Goal: Task Accomplishment & Management: Complete application form

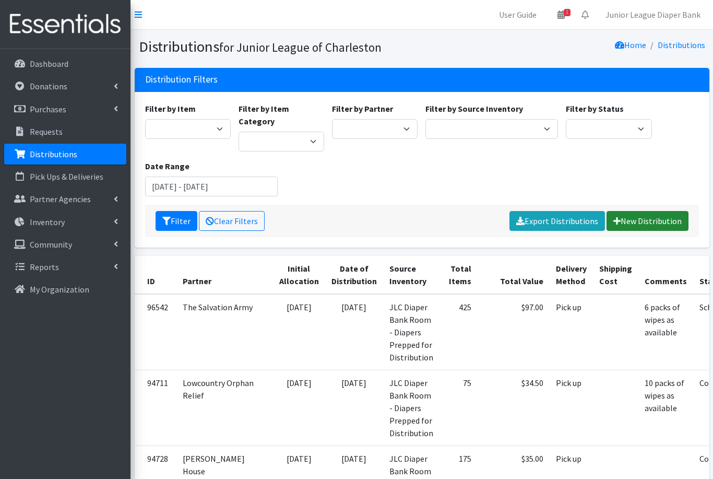
click at [646, 211] on link "New Distribution" at bounding box center [648, 221] width 82 height 20
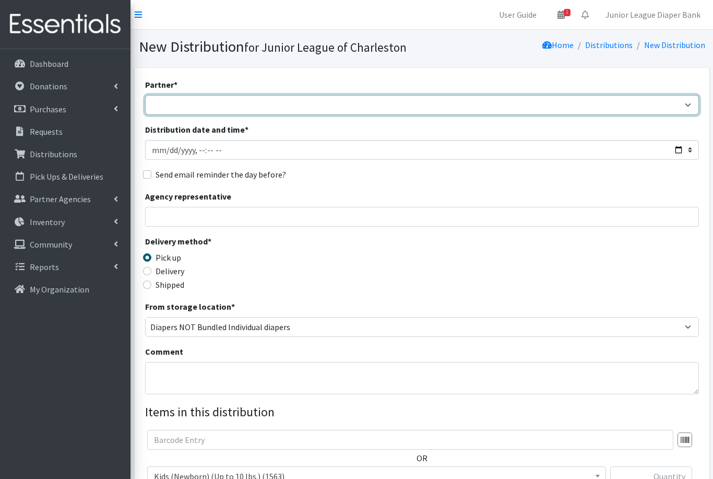
select select "461"
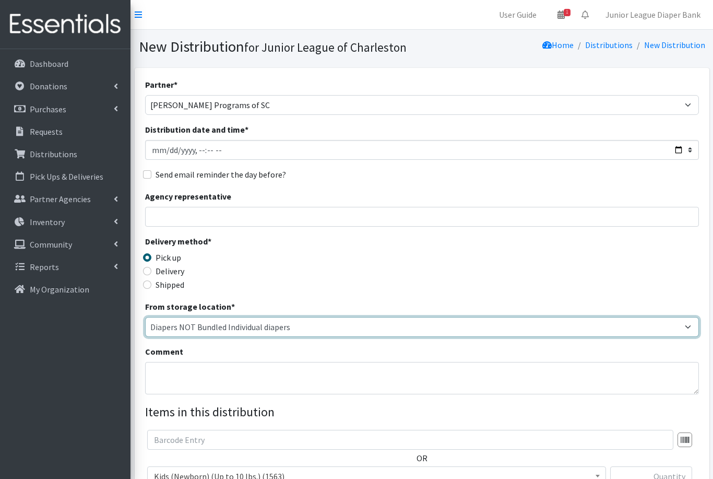
select select "35"
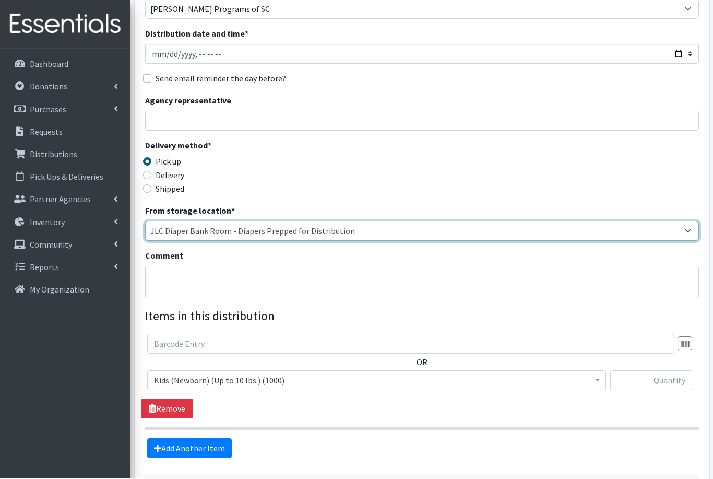
scroll to position [96, 0]
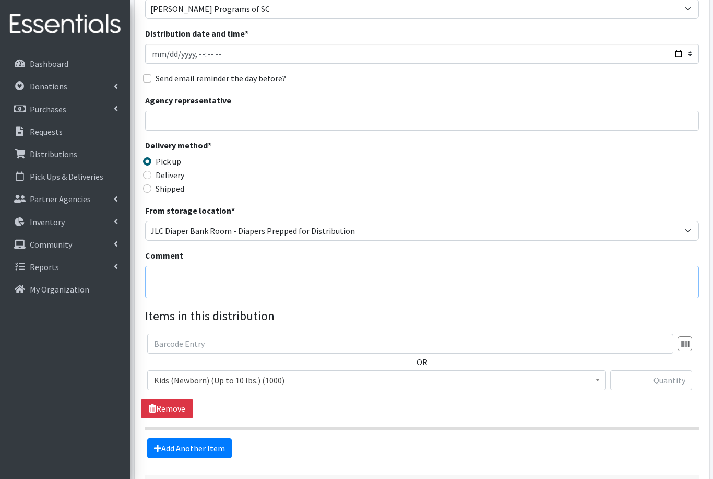
click at [332, 276] on textarea "Comment" at bounding box center [422, 282] width 554 height 32
type textarea "4 packs of wipes as available"
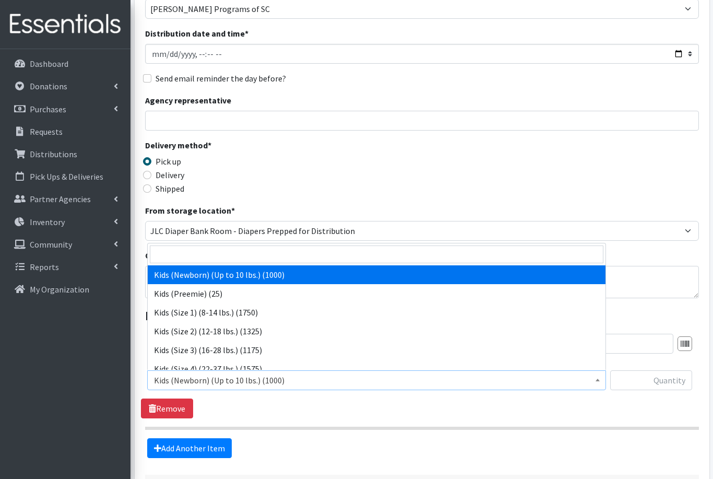
click at [269, 386] on span "Kids (Newborn) (Up to 10 lbs.) (1000)" at bounding box center [377, 380] width 446 height 15
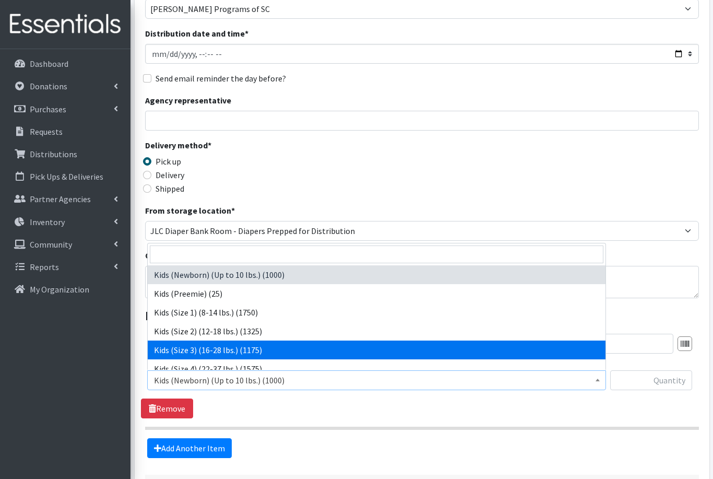
select select "576"
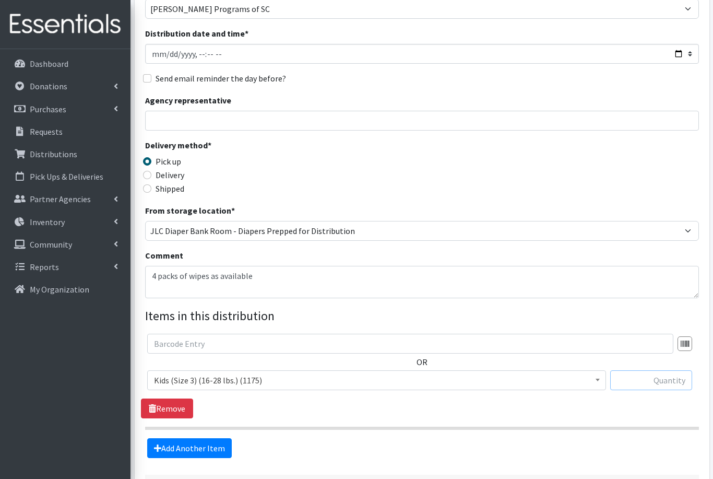
click at [661, 378] on input "text" at bounding box center [652, 380] width 82 height 20
type input "25"
click at [183, 444] on link "Add Another Item" at bounding box center [189, 448] width 85 height 20
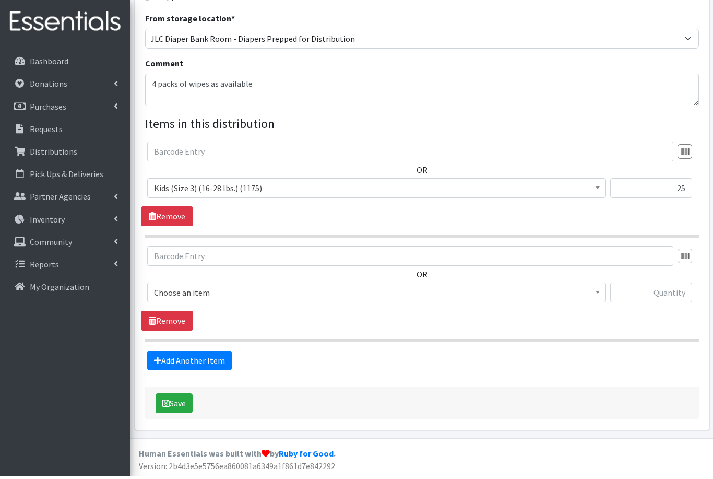
scroll to position [253, 0]
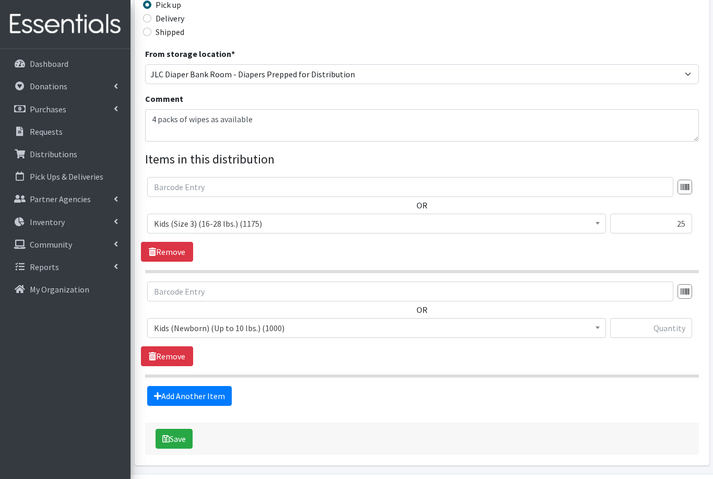
click at [270, 328] on span "Kids (Newborn) (Up to 10 lbs.) (1000)" at bounding box center [377, 328] width 446 height 15
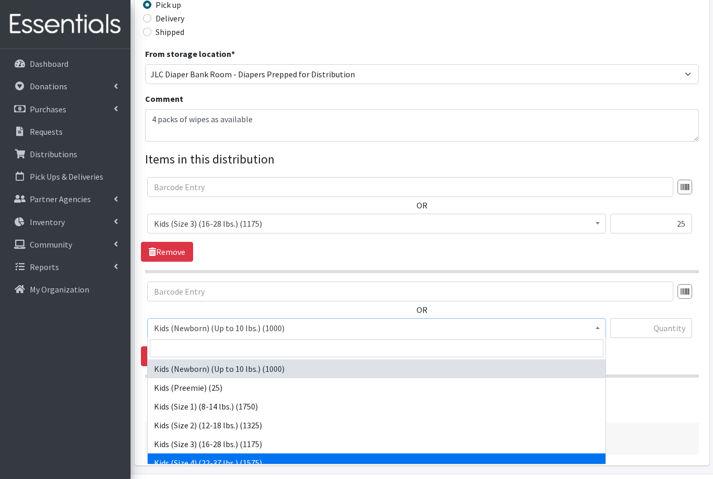
select select "557"
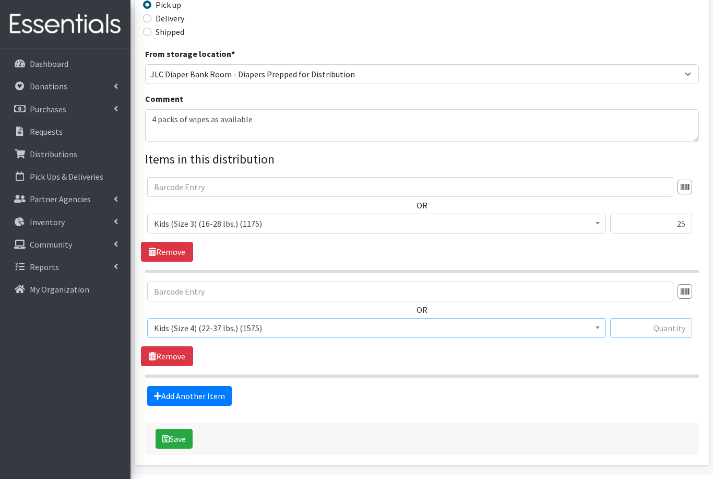
click at [667, 324] on input "text" at bounding box center [652, 328] width 82 height 20
click at [315, 227] on span "Kids (Size 3) (16-28 lbs.) (1175)" at bounding box center [377, 223] width 446 height 15
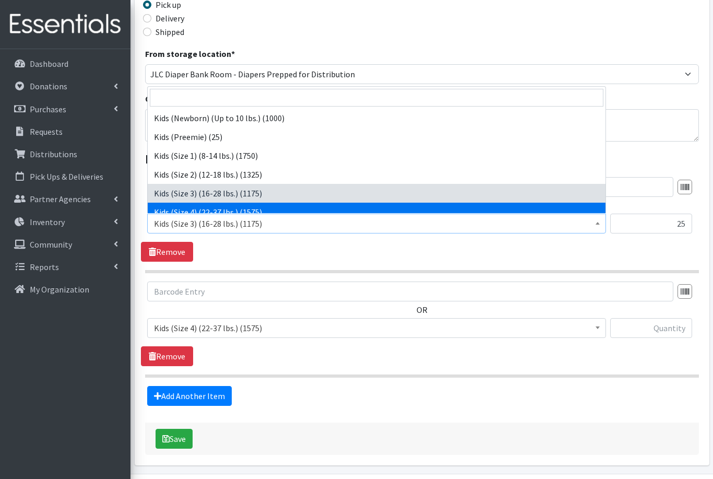
select select "557"
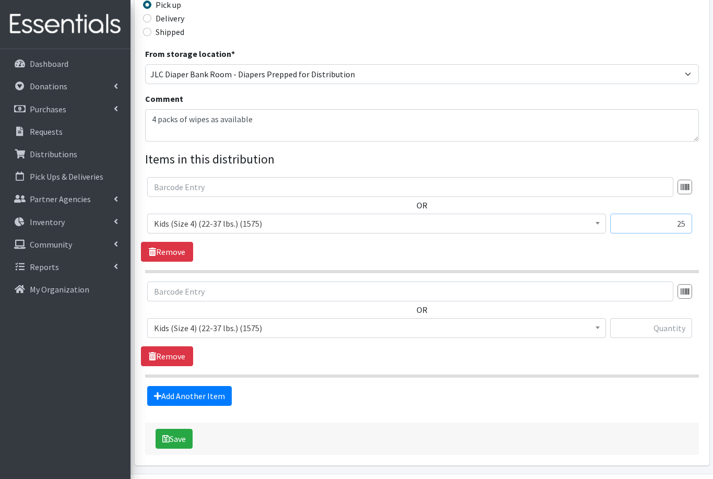
click at [685, 225] on input "25" at bounding box center [652, 224] width 82 height 20
type input "2"
type input "150"
click at [333, 332] on span "Kids (Size 4) (22-37 lbs.) (1575)" at bounding box center [377, 328] width 446 height 15
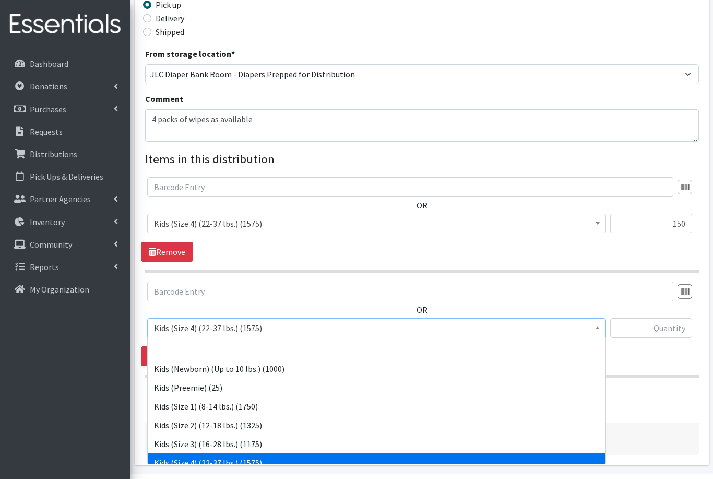
scroll to position [75, 0]
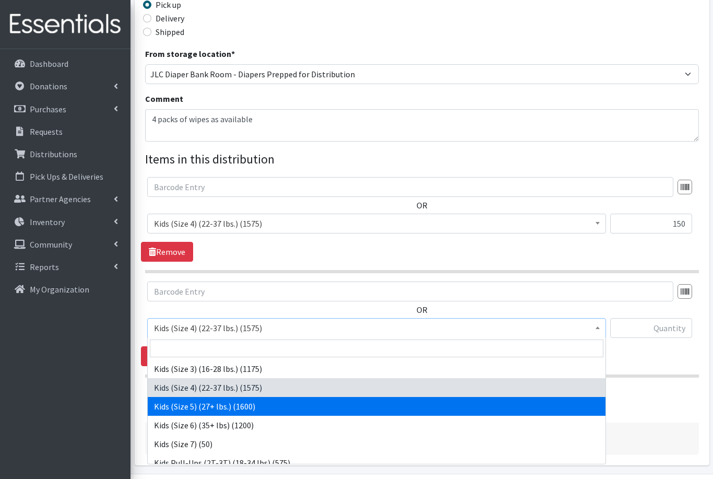
select select "558"
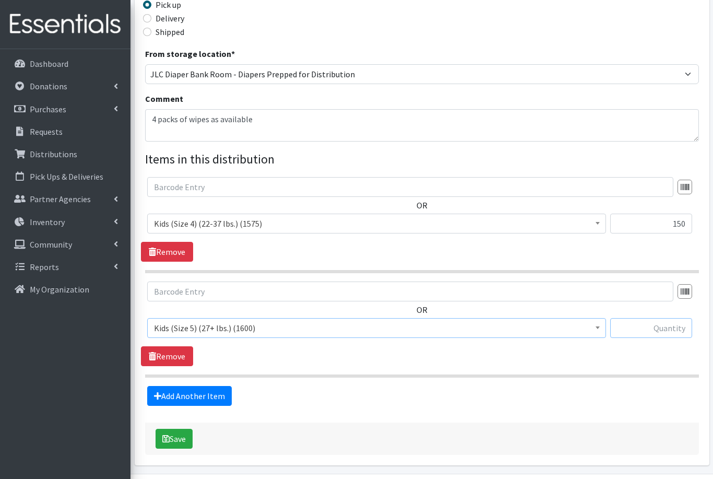
click at [669, 327] on input "text" at bounding box center [652, 328] width 82 height 20
type input "100"
click at [170, 438] on button "Save" at bounding box center [174, 439] width 37 height 20
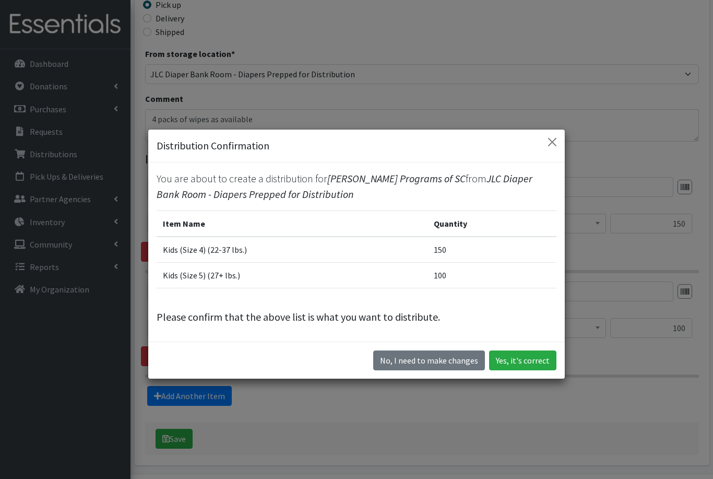
click at [553, 150] on button "Close" at bounding box center [552, 142] width 17 height 17
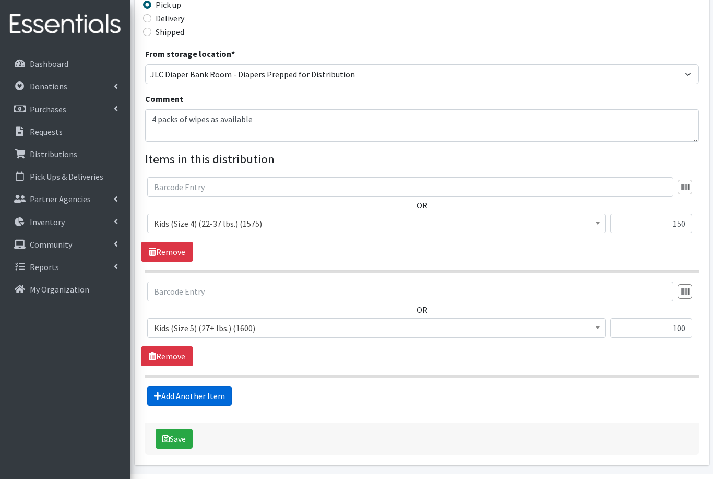
click at [160, 393] on icon at bounding box center [157, 396] width 7 height 8
click at [204, 392] on link "Add Another Item" at bounding box center [189, 396] width 85 height 20
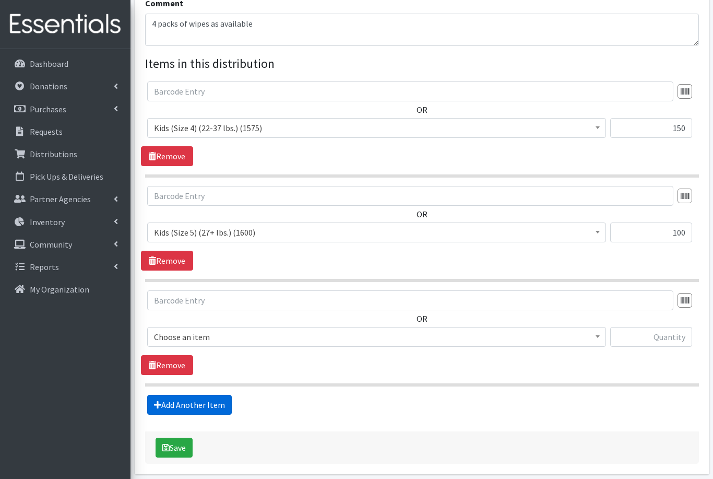
scroll to position [357, 0]
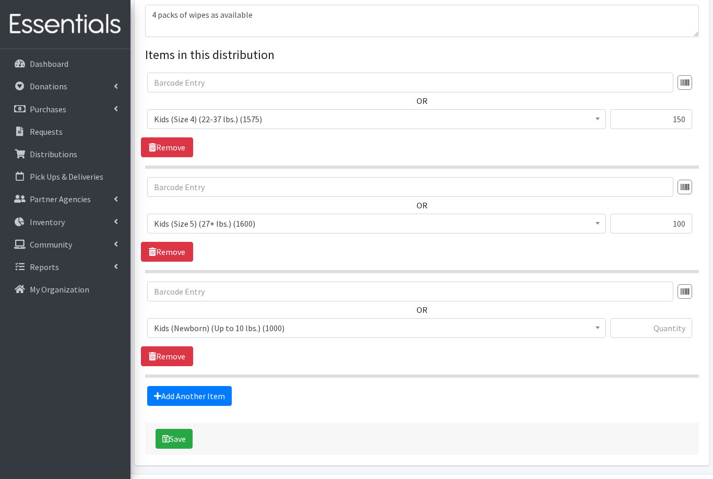
click at [243, 323] on span "Kids (Newborn) (Up to 10 lbs.) (1000)" at bounding box center [377, 328] width 446 height 15
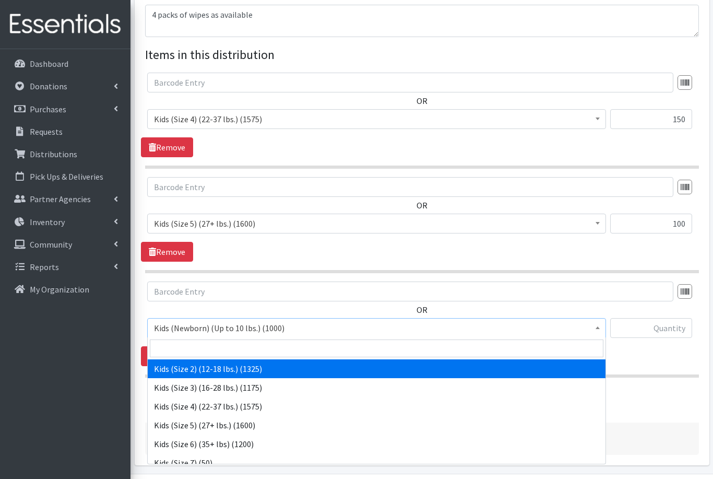
scroll to position [63, 0]
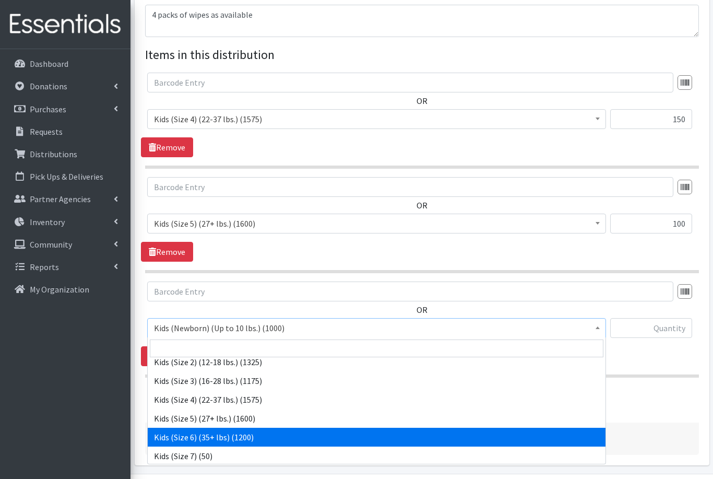
select select "560"
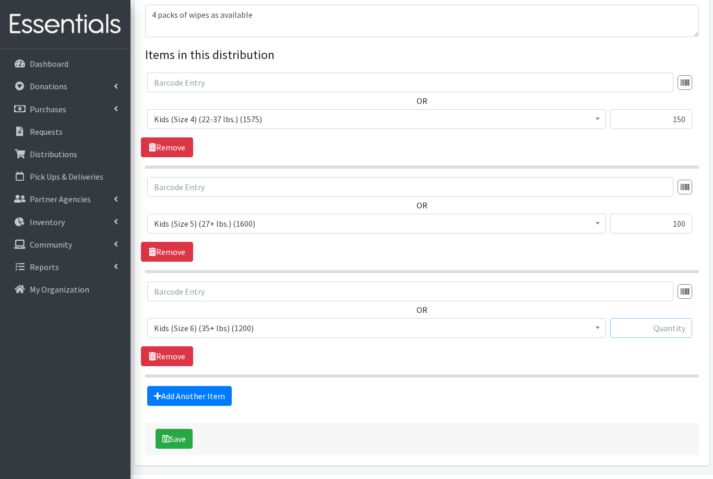
click at [662, 327] on input "text" at bounding box center [652, 328] width 82 height 20
type input "50"
click at [175, 397] on link "Add Another Item" at bounding box center [189, 396] width 85 height 20
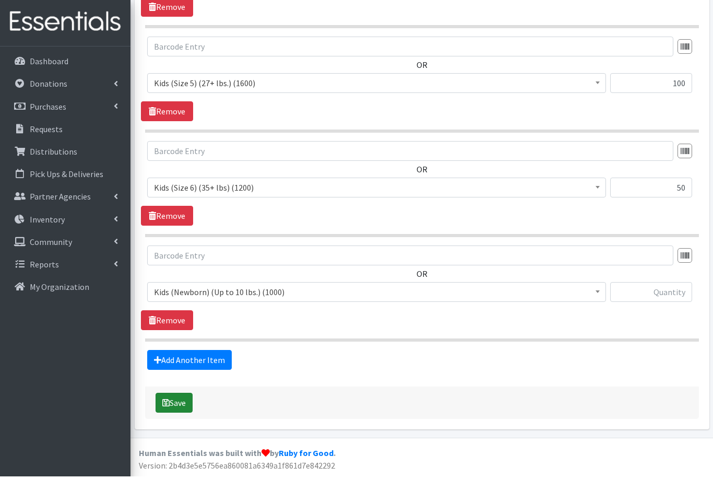
scroll to position [462, 0]
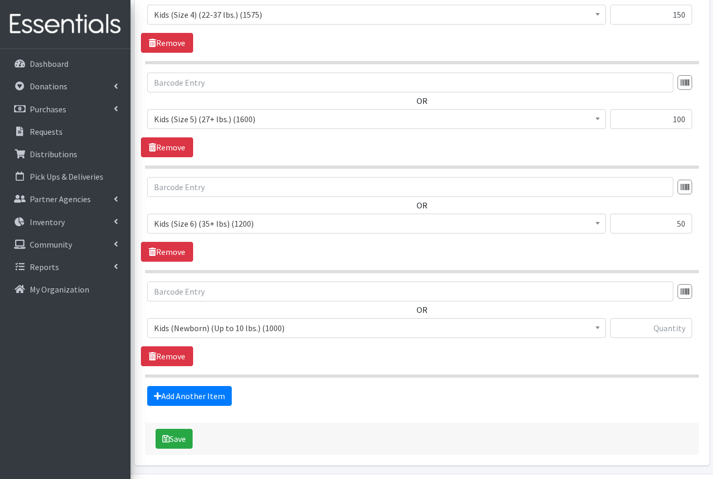
click at [215, 329] on span "Kids (Newborn) (Up to 10 lbs.) (1000)" at bounding box center [377, 328] width 446 height 15
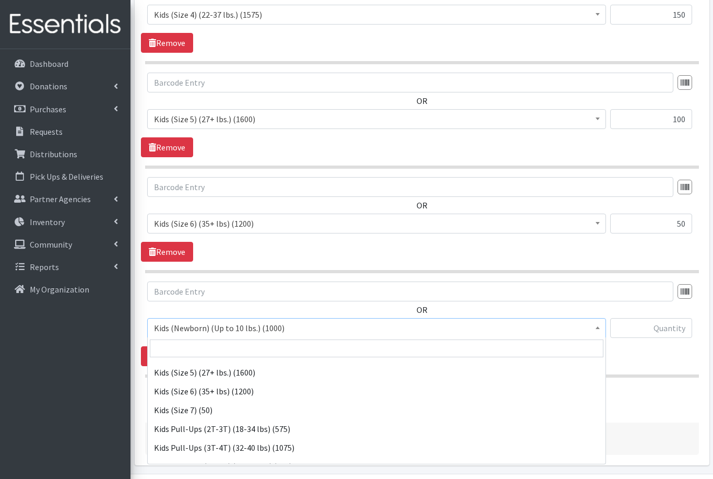
scroll to position [114, 0]
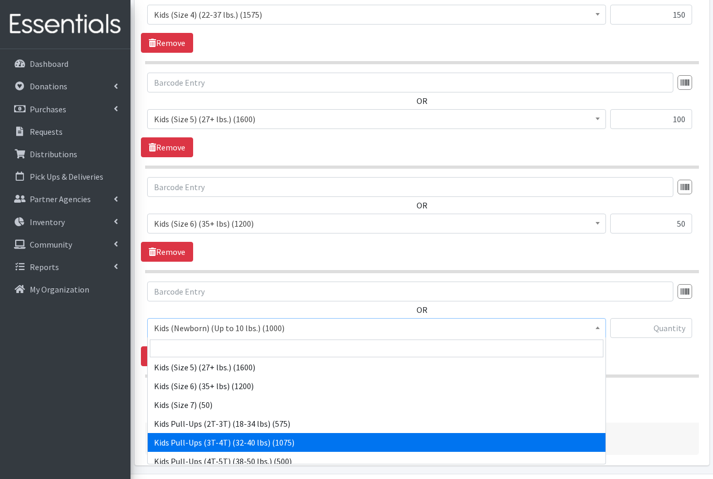
select select "565"
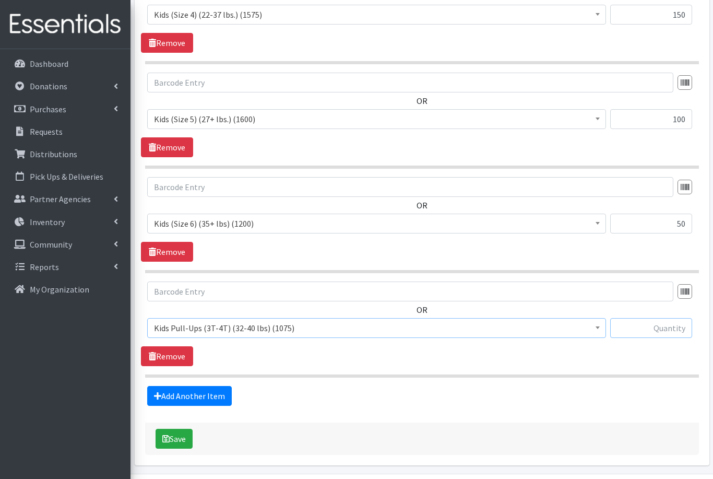
click at [660, 326] on input "text" at bounding box center [652, 328] width 82 height 20
type input "50"
click at [174, 446] on button "Save" at bounding box center [174, 439] width 37 height 20
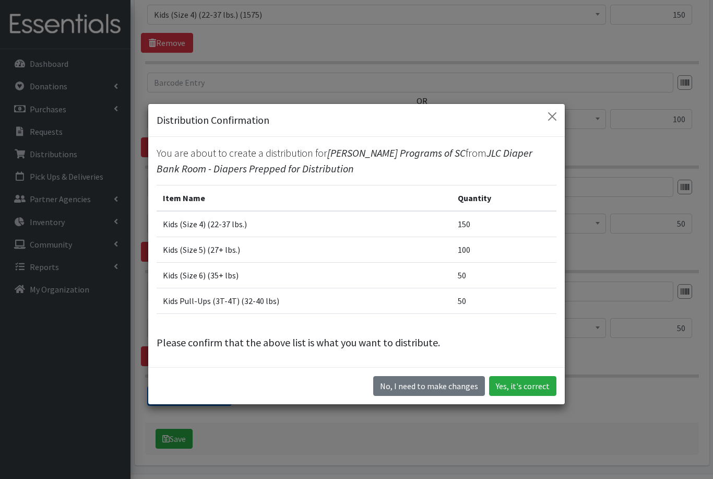
click at [523, 396] on button "Yes, it's correct" at bounding box center [522, 386] width 67 height 20
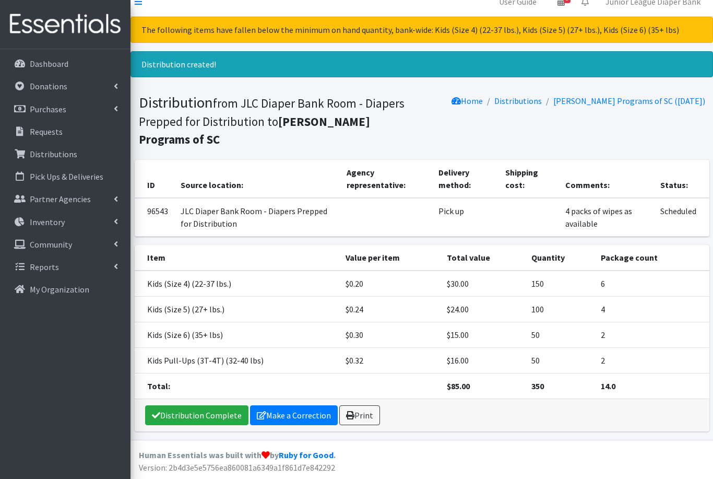
scroll to position [9, 0]
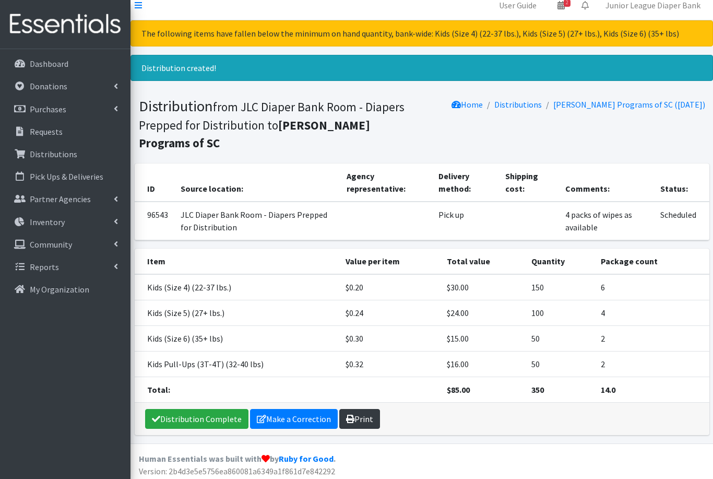
click at [352, 424] on link "Print" at bounding box center [359, 419] width 41 height 20
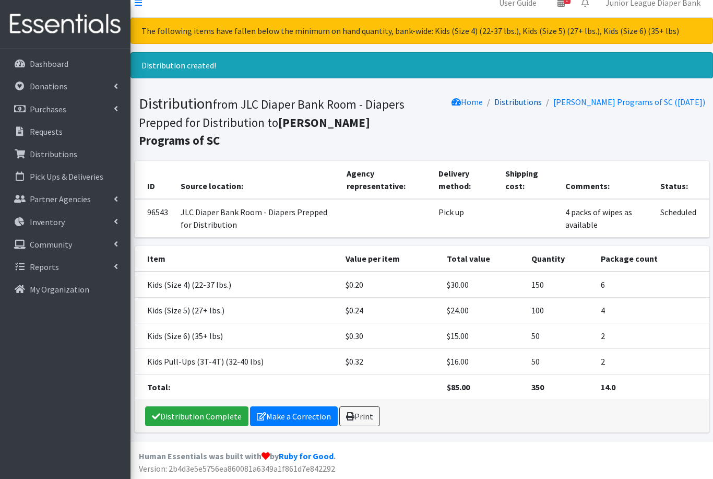
click at [508, 107] on link "Distributions" at bounding box center [519, 102] width 48 height 10
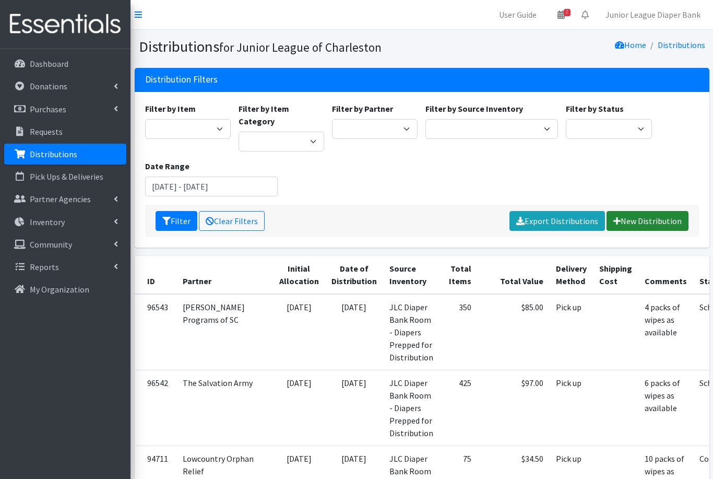
click at [630, 212] on link "New Distribution" at bounding box center [648, 221] width 82 height 20
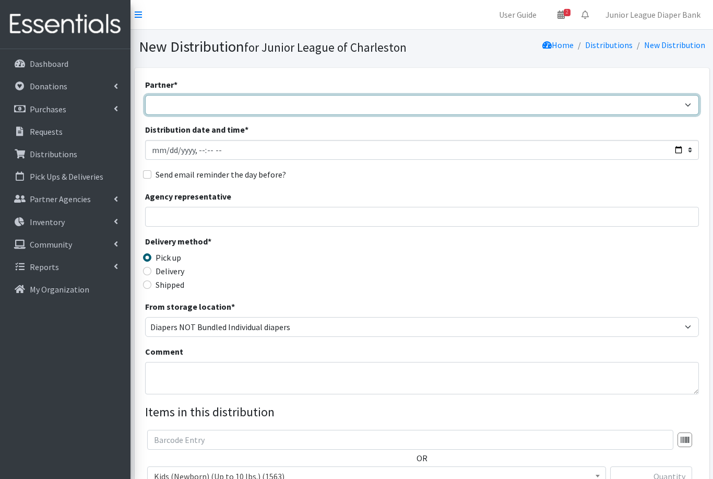
select select "465"
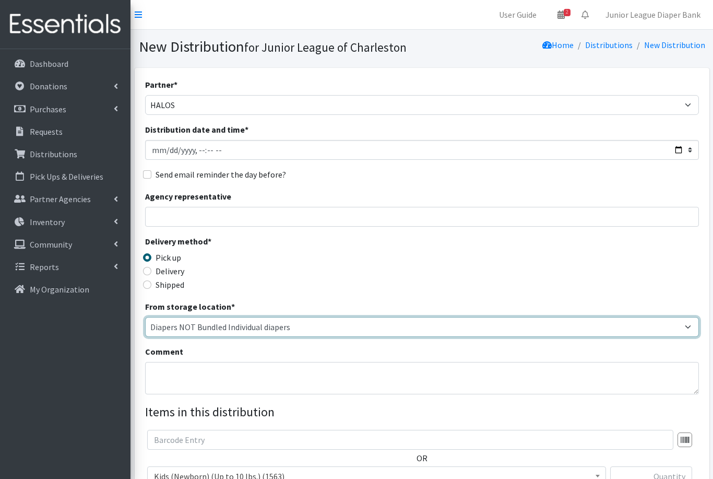
select select "35"
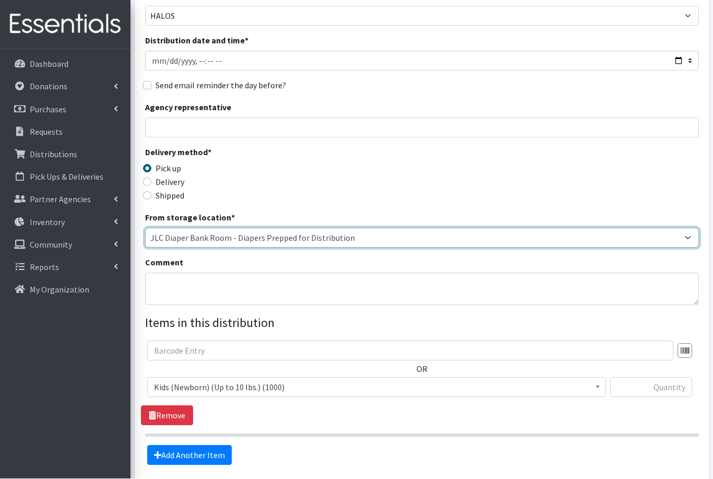
scroll to position [100, 0]
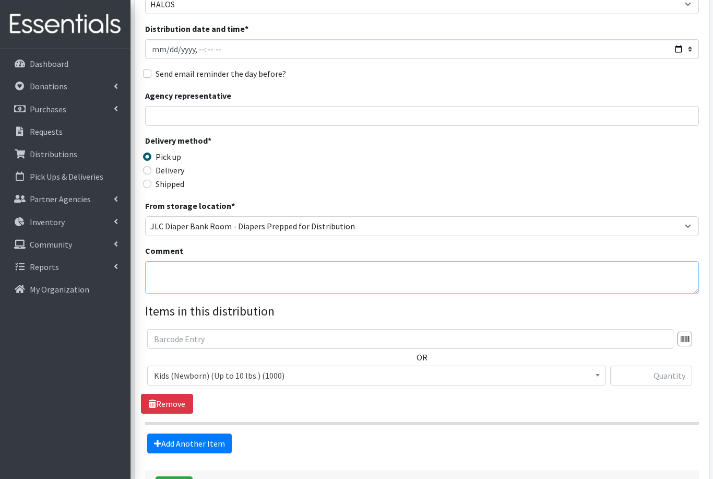
click at [330, 273] on textarea "Comment" at bounding box center [422, 277] width 554 height 32
type textarea "10 packs of wipes as available"
click at [256, 376] on span "Kids (Newborn) (Up to 10 lbs.) (1000)" at bounding box center [377, 376] width 446 height 15
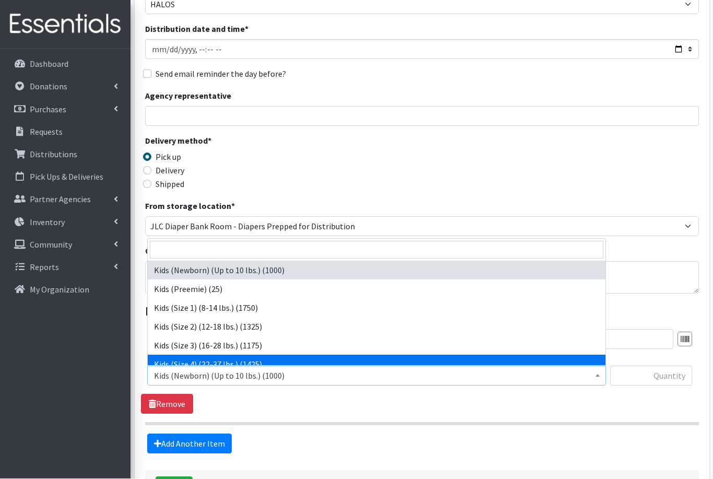
select select "557"
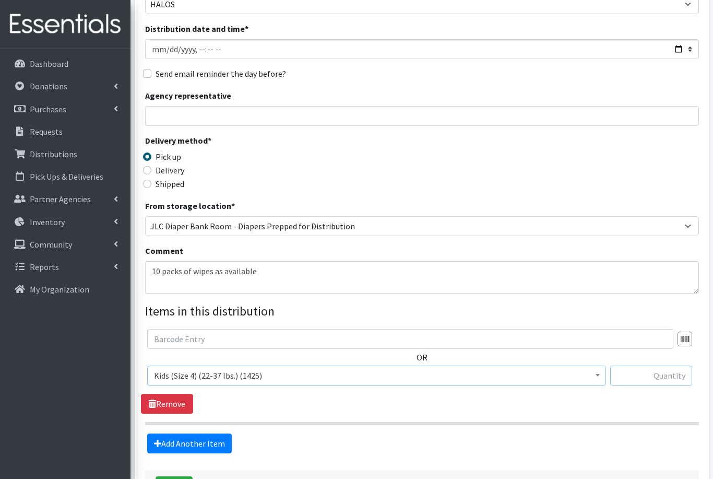
click at [648, 373] on input "text" at bounding box center [652, 376] width 82 height 20
type input "125"
click at [205, 442] on link "Add Another Item" at bounding box center [189, 444] width 85 height 20
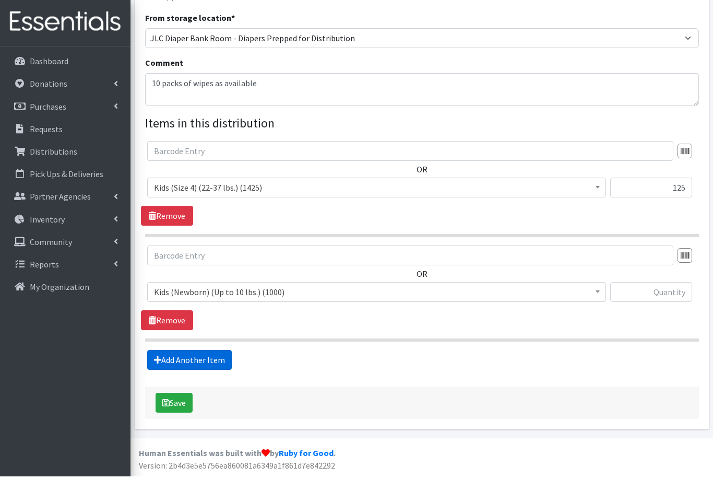
scroll to position [253, 0]
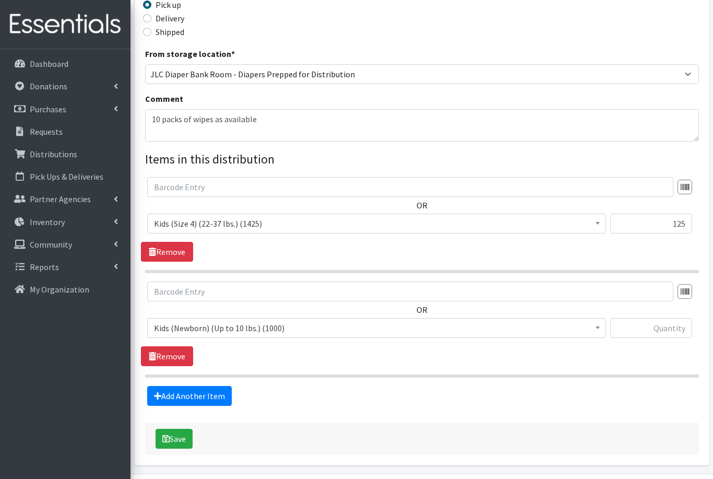
click at [227, 331] on span "Kids (Newborn) (Up to 10 lbs.) (1000)" at bounding box center [377, 328] width 446 height 15
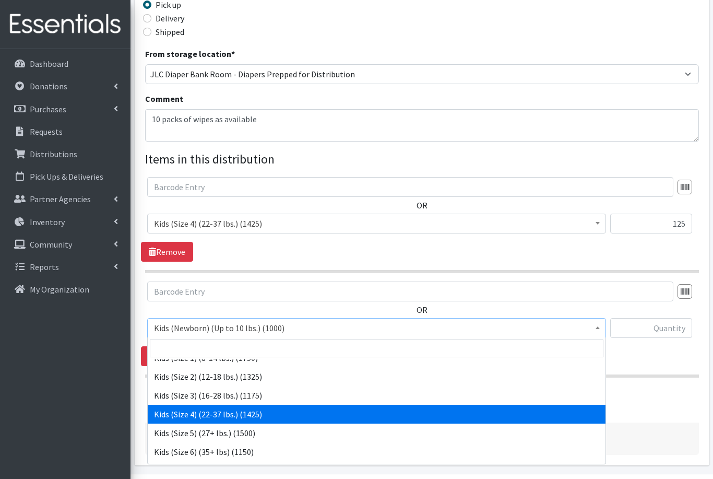
scroll to position [50, 0]
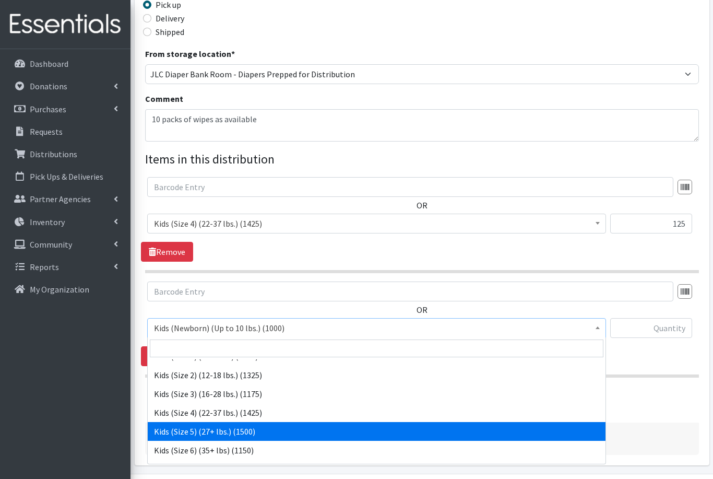
select select "558"
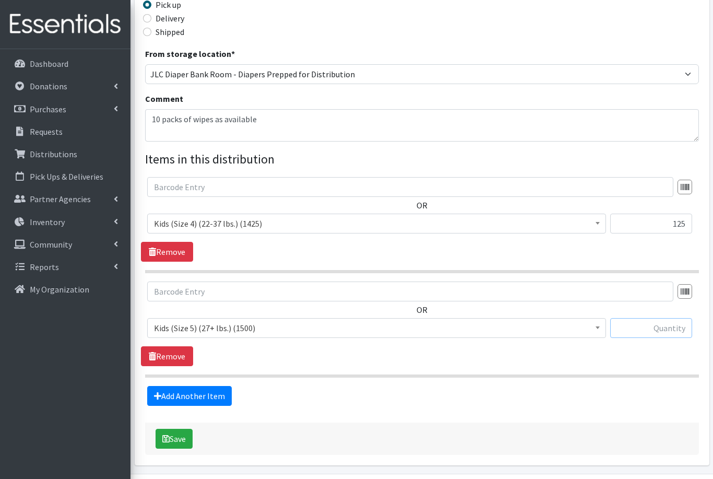
click at [682, 322] on input "text" at bounding box center [652, 328] width 82 height 20
type input "125"
click at [191, 391] on link "Add Another Item" at bounding box center [189, 396] width 85 height 20
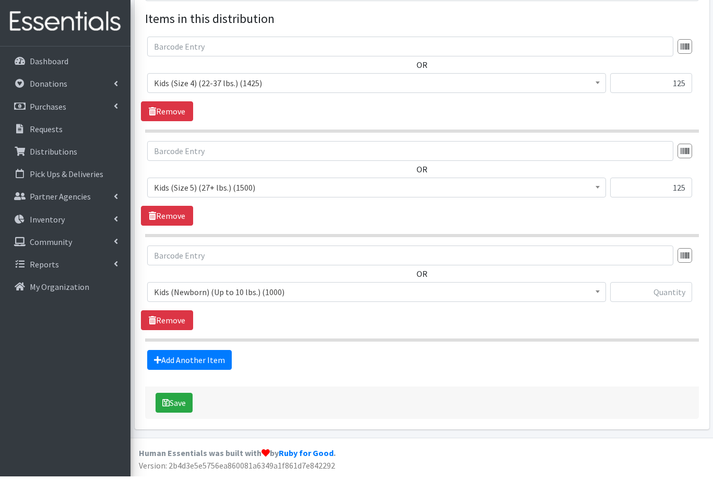
scroll to position [357, 0]
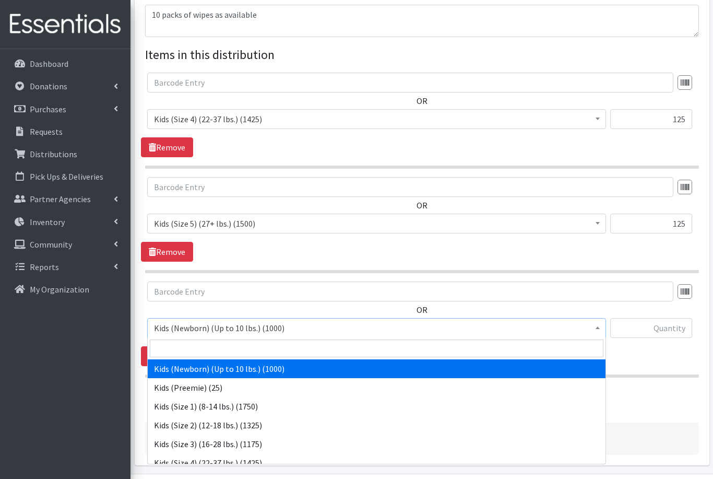
click at [287, 326] on span "Kids (Newborn) (Up to 10 lbs.) (1000)" at bounding box center [377, 328] width 446 height 15
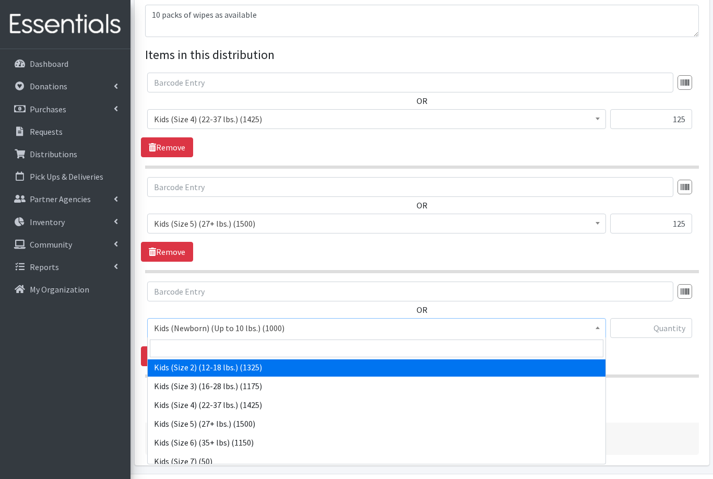
scroll to position [62, 0]
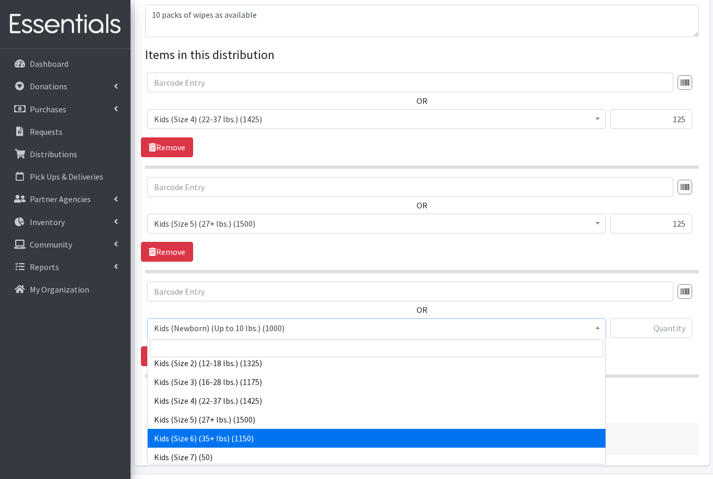
select select "560"
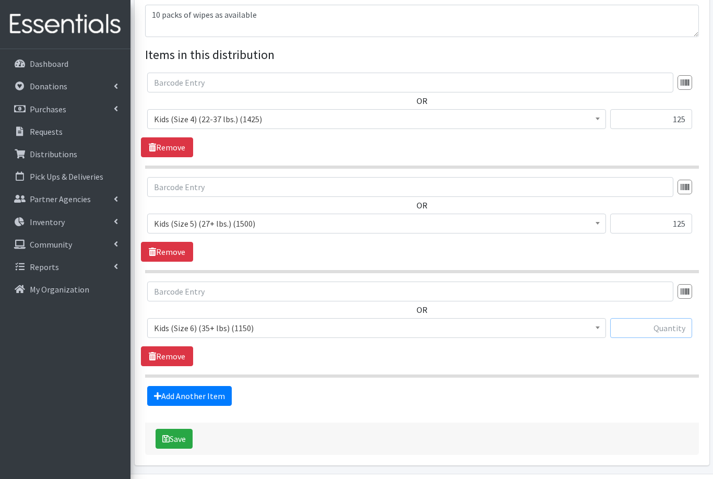
click at [650, 331] on input "text" at bounding box center [652, 328] width 82 height 20
type input "4"
type input "100"
click at [189, 395] on link "Add Another Item" at bounding box center [189, 396] width 85 height 20
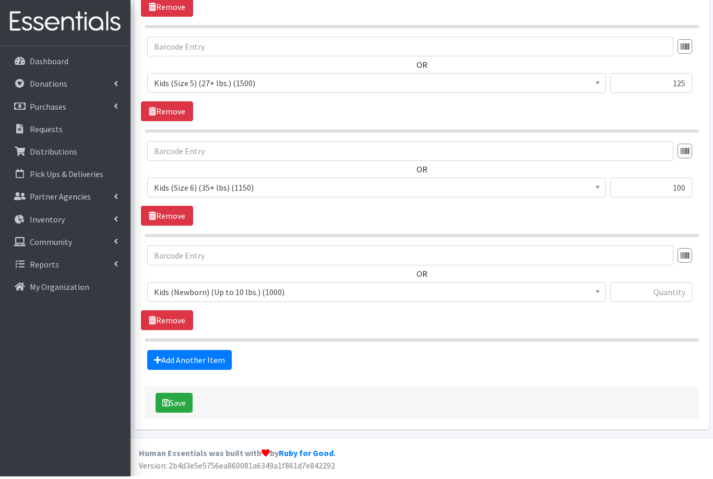
scroll to position [462, 0]
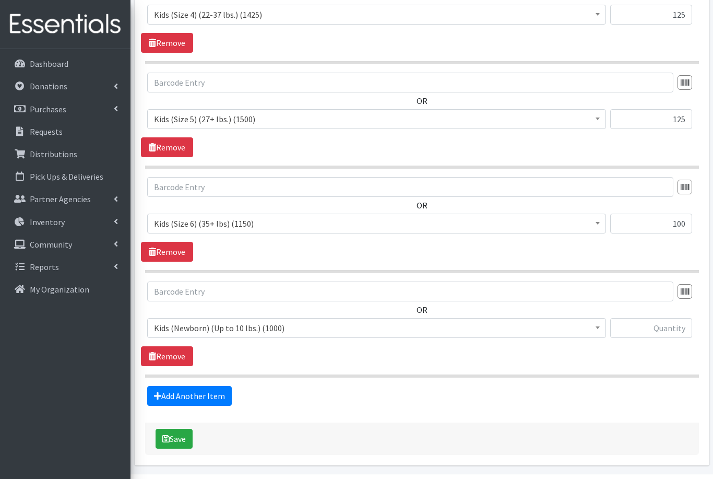
click at [237, 332] on span "Kids (Newborn) (Up to 10 lbs.) (1000)" at bounding box center [377, 328] width 446 height 15
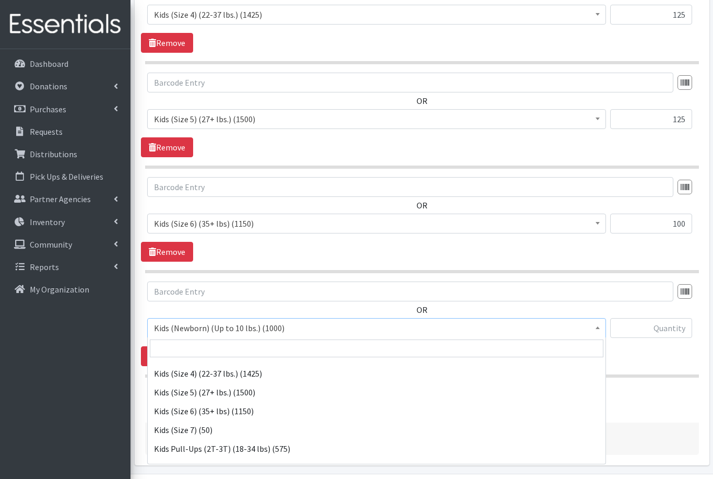
scroll to position [90, 0]
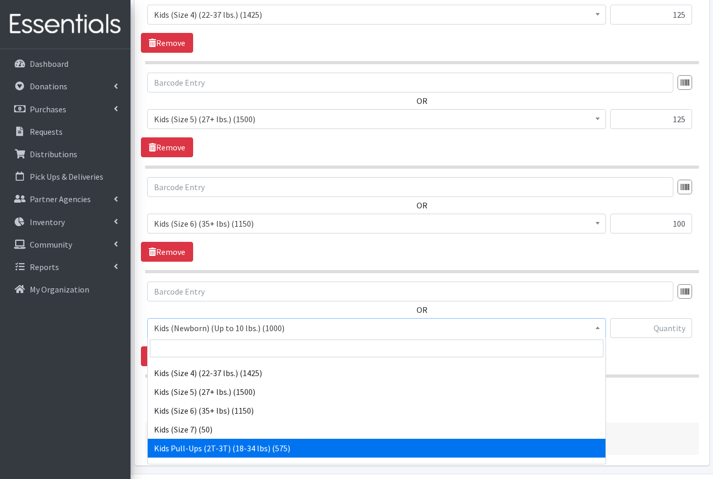
select select "564"
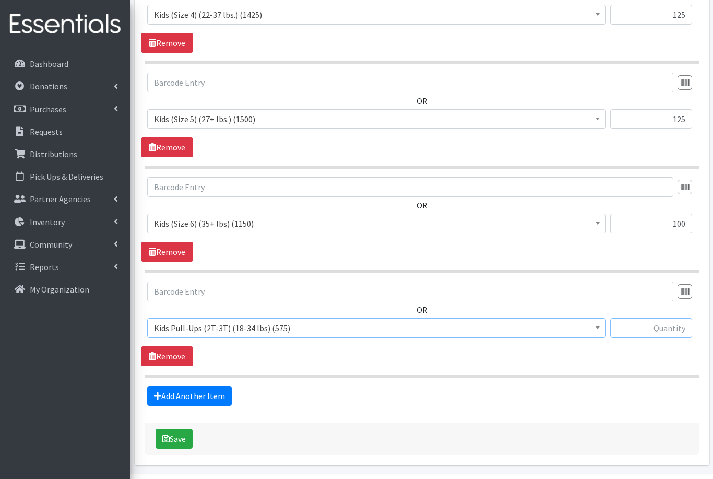
click at [652, 331] on input "text" at bounding box center [652, 328] width 82 height 20
type input "50"
click at [209, 392] on link "Add Another Item" at bounding box center [189, 396] width 85 height 20
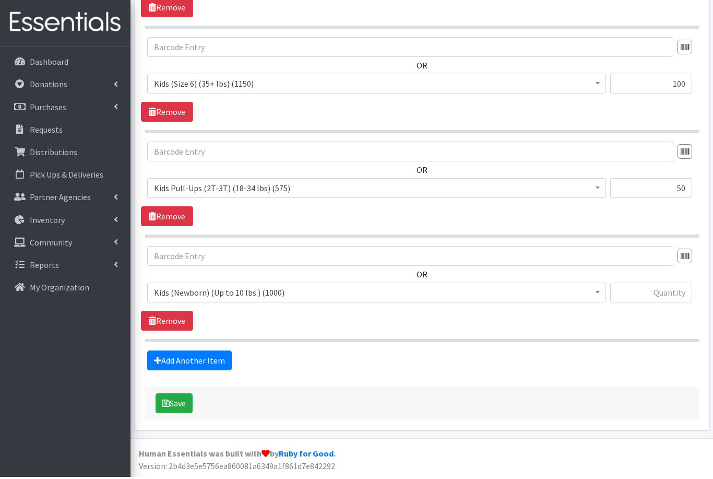
scroll to position [566, 0]
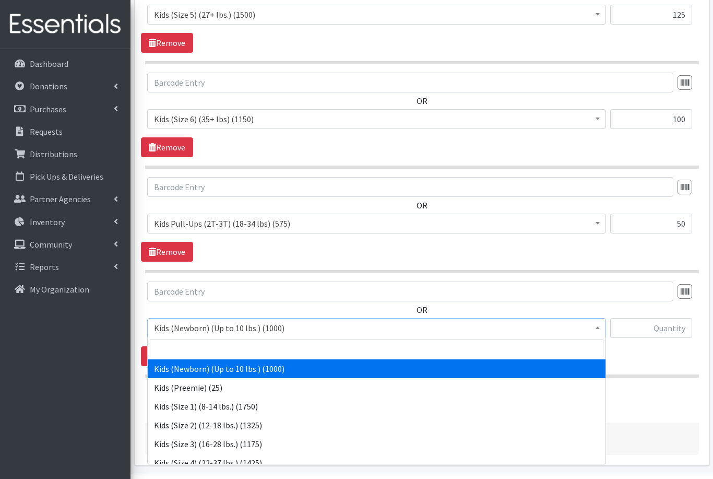
click at [302, 330] on span "Kids (Newborn) (Up to 10 lbs.) (1000)" at bounding box center [377, 328] width 446 height 15
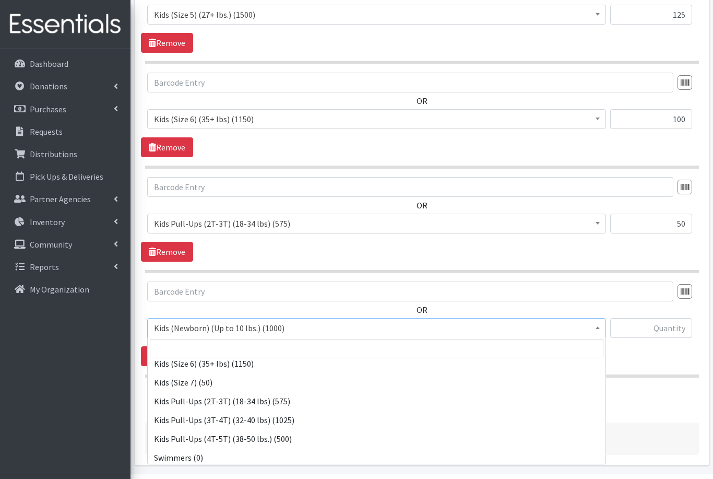
scroll to position [141, 0]
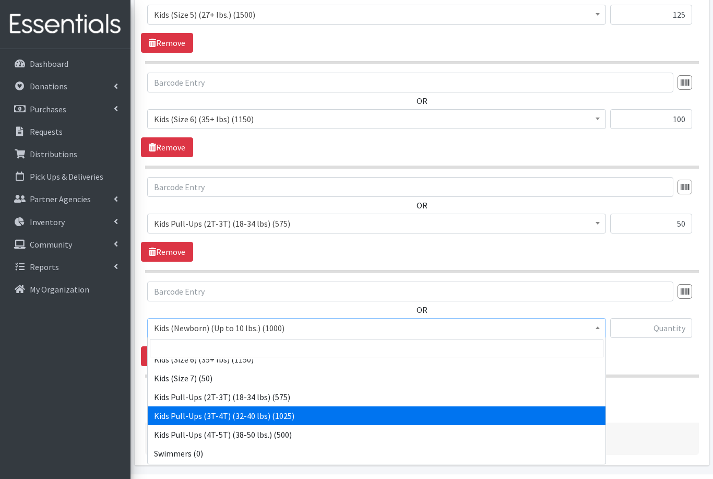
select select "565"
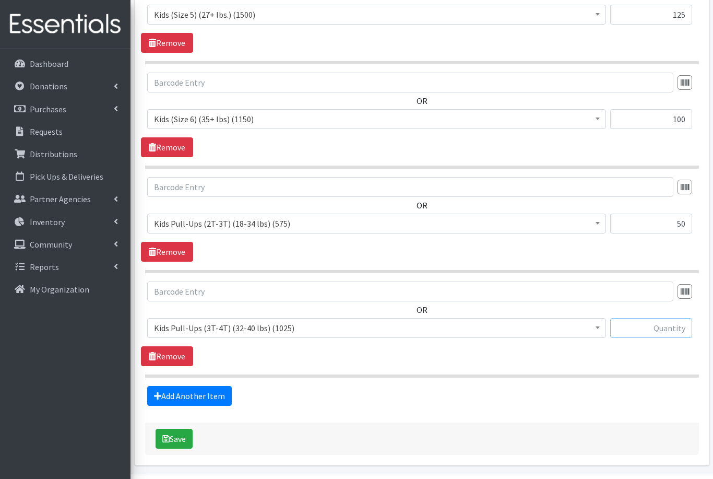
click at [657, 330] on input "text" at bounding box center [652, 328] width 82 height 20
type input "100"
click at [166, 394] on link "Add Another Item" at bounding box center [189, 396] width 85 height 20
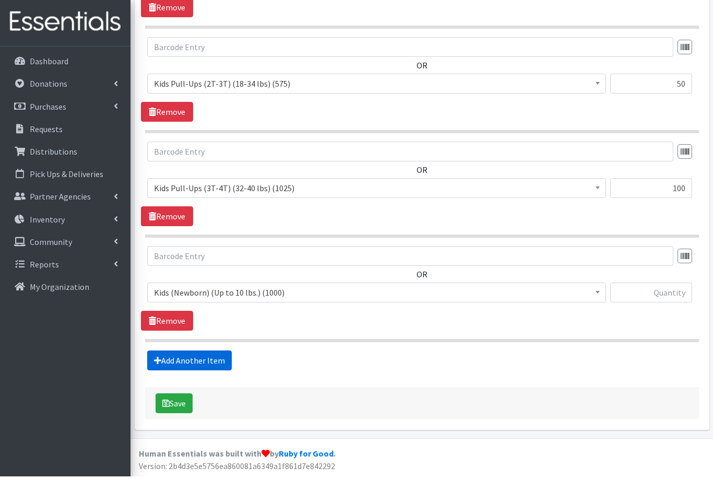
scroll to position [671, 0]
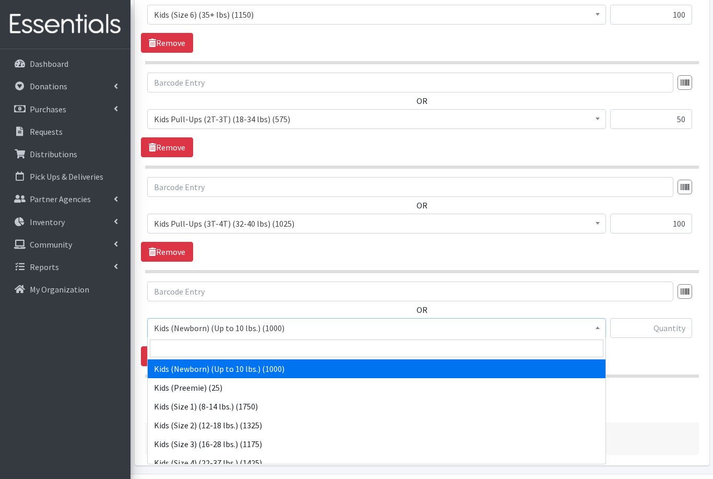
click at [223, 324] on span "Kids (Newborn) (Up to 10 lbs.) (1000)" at bounding box center [377, 328] width 446 height 15
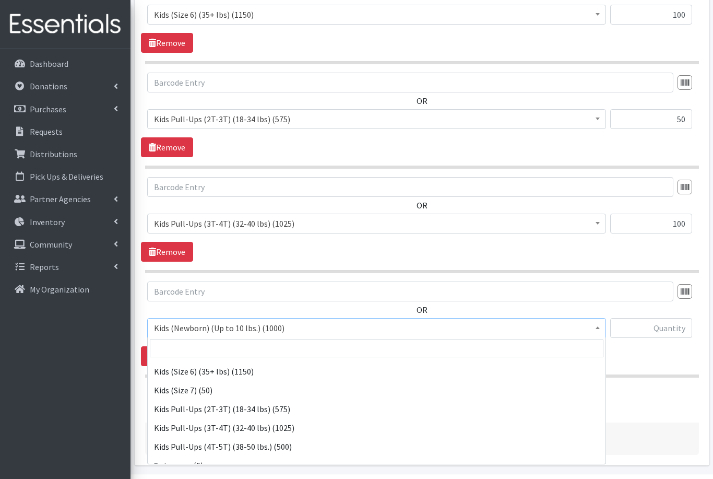
scroll to position [141, 0]
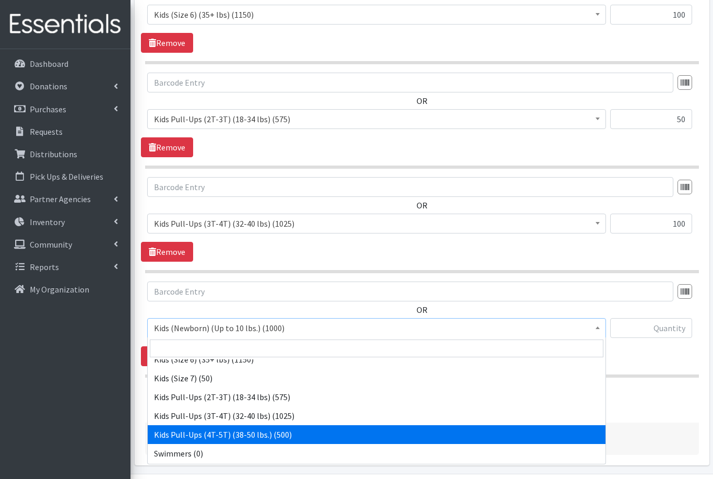
select select "566"
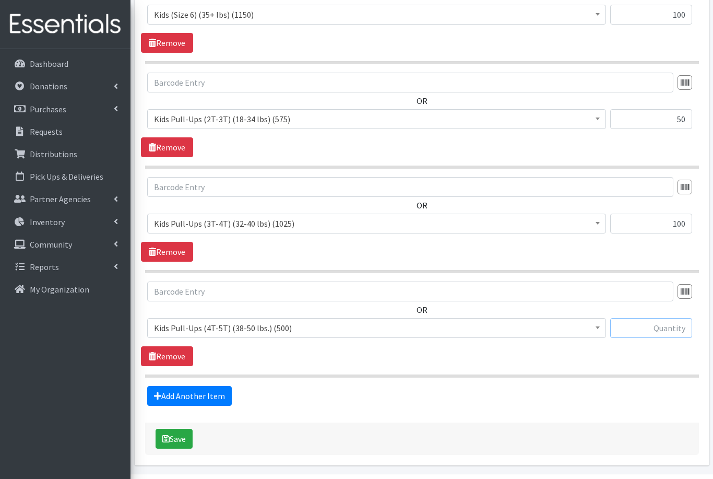
click at [673, 325] on input "text" at bounding box center [652, 328] width 82 height 20
type input "25"
click at [173, 439] on button "Save" at bounding box center [174, 439] width 37 height 20
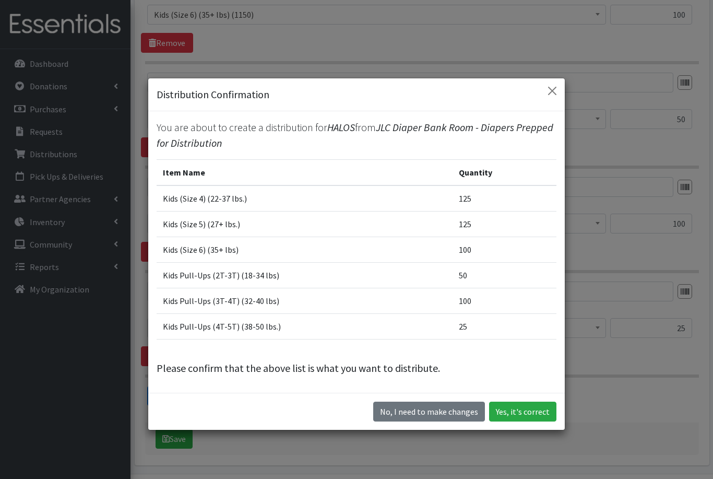
click at [533, 430] on div "No, I need to make changes Yes, it's correct" at bounding box center [356, 411] width 417 height 37
click at [535, 421] on button "Yes, it's correct" at bounding box center [522, 412] width 67 height 20
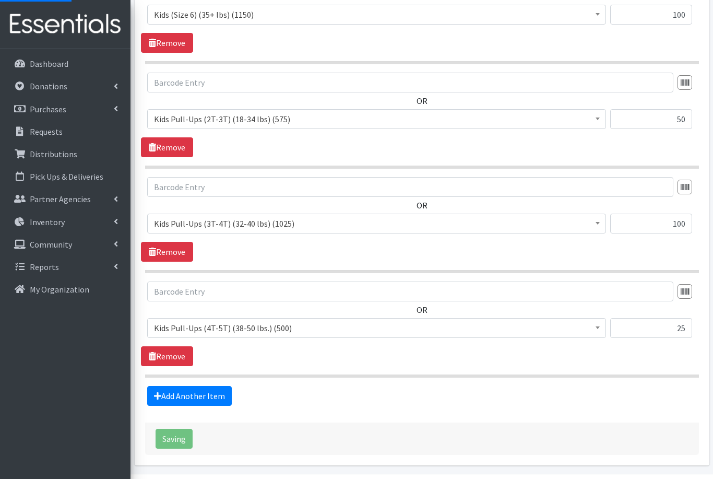
scroll to position [12, 0]
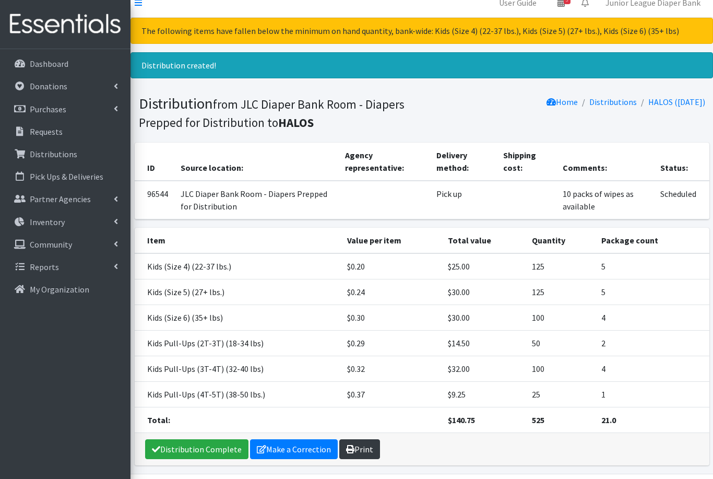
click at [359, 448] on link "Print" at bounding box center [359, 449] width 41 height 20
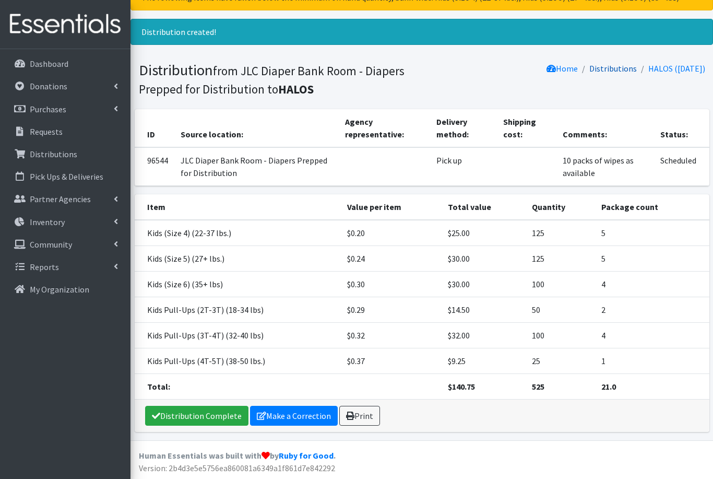
click at [597, 69] on link "Distributions" at bounding box center [614, 68] width 48 height 10
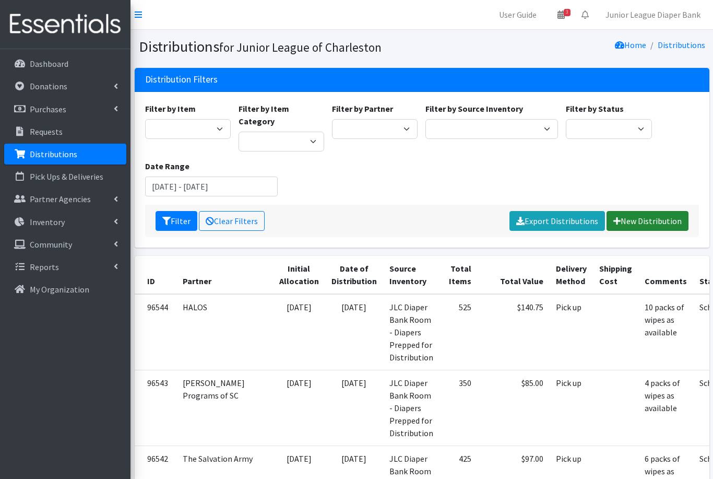
click at [654, 211] on link "New Distribution" at bounding box center [648, 221] width 82 height 20
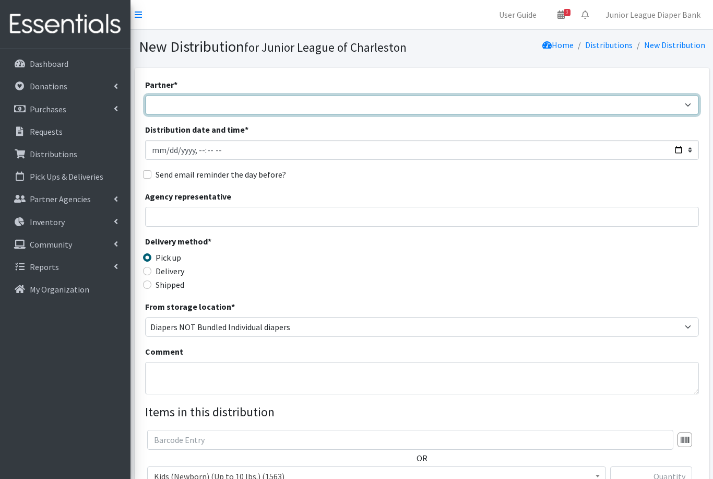
select select "459"
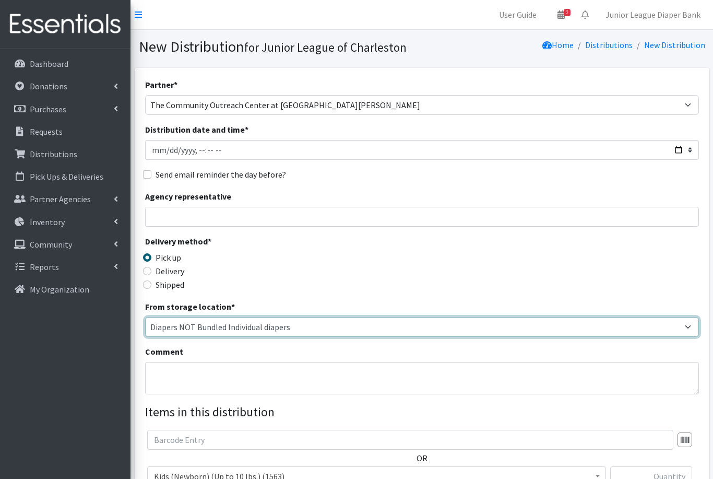
select select "35"
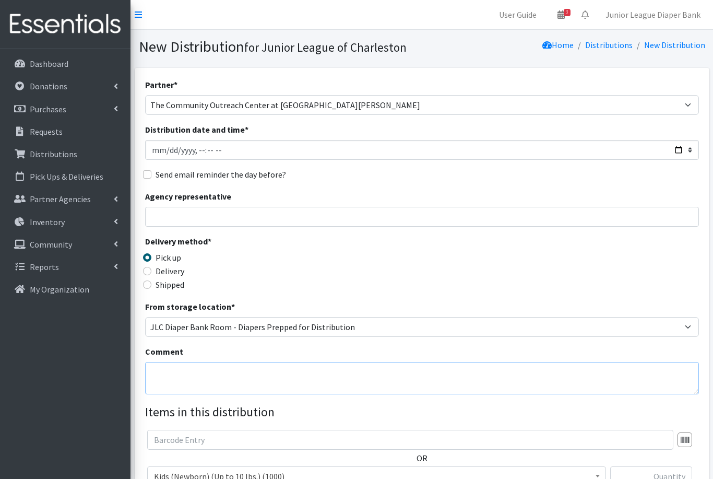
click at [349, 373] on textarea "Comment" at bounding box center [422, 378] width 554 height 32
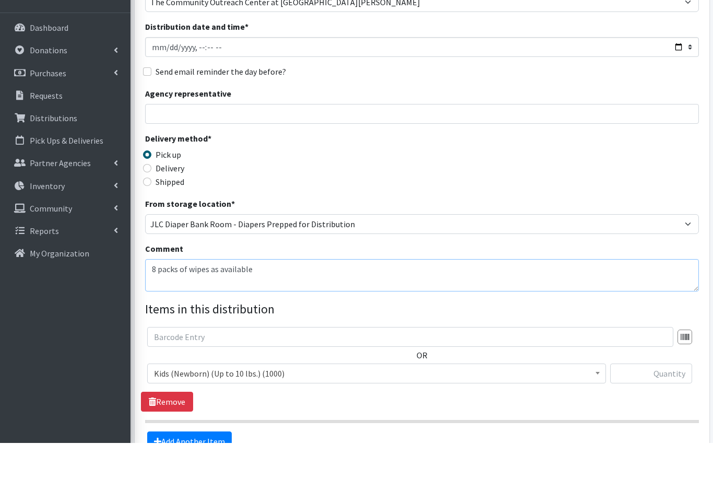
scroll to position [182, 0]
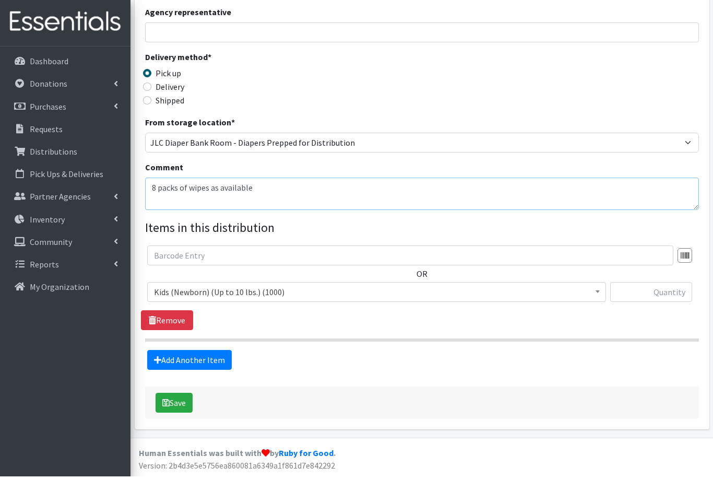
type textarea "8 packs of wipes as available"
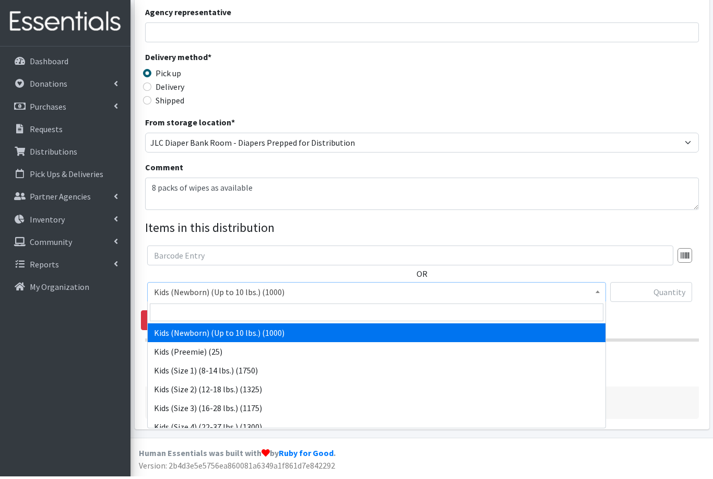
click at [276, 297] on span "Kids (Newborn) (Up to 10 lbs.) (1000)" at bounding box center [377, 294] width 446 height 15
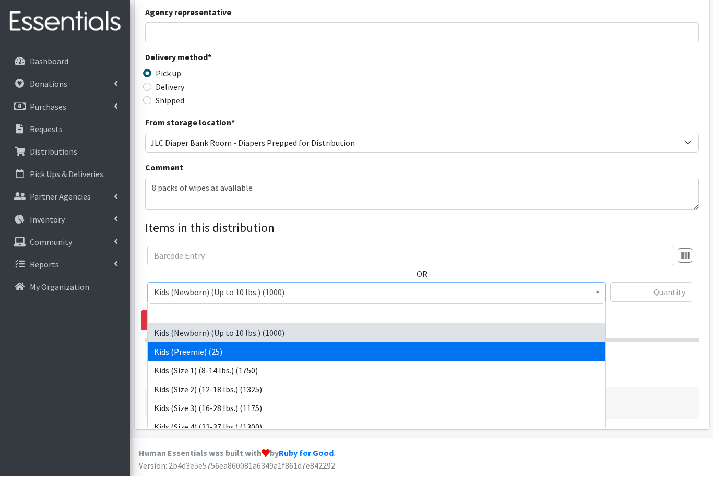
scroll to position [148, 0]
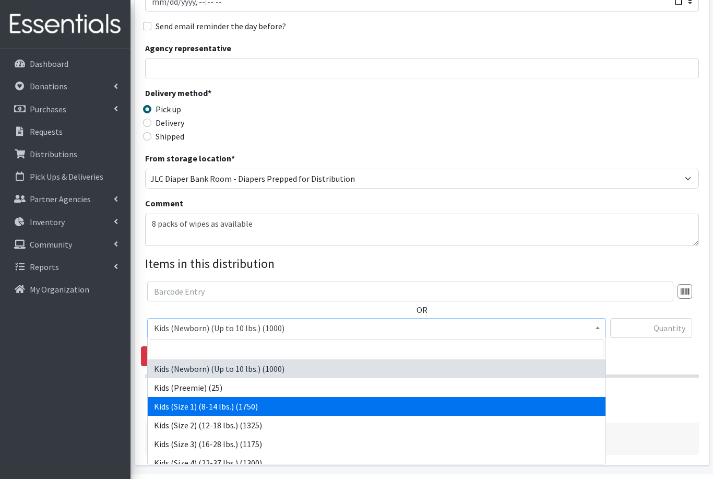
select select "573"
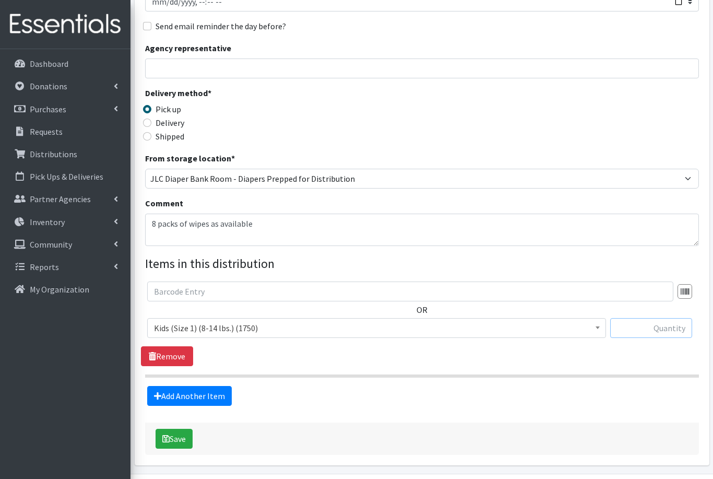
click at [670, 330] on input "text" at bounding box center [652, 328] width 82 height 20
type input "50"
click at [202, 392] on link "Add Another Item" at bounding box center [189, 396] width 85 height 20
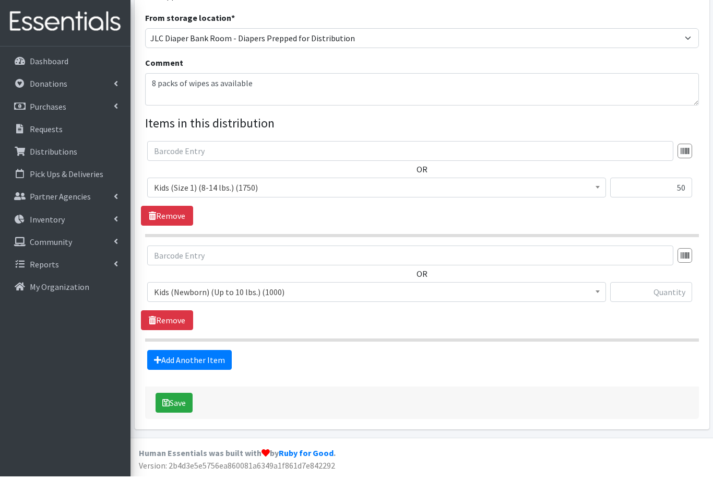
scroll to position [253, 0]
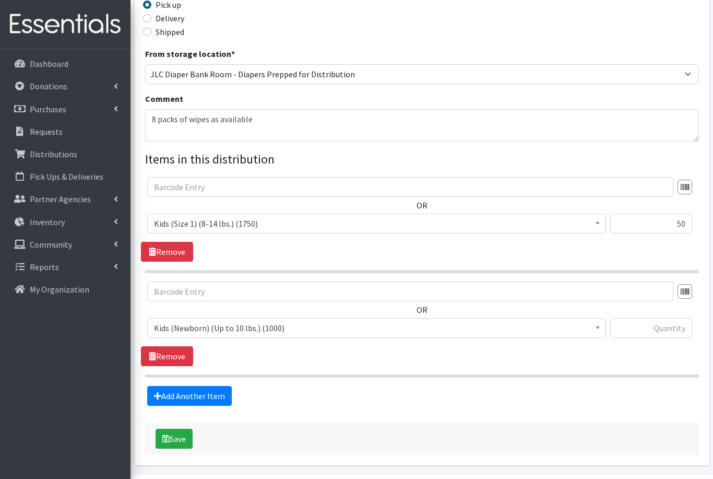
click at [205, 328] on span "Kids (Newborn) (Up to 10 lbs.) (1000)" at bounding box center [377, 328] width 446 height 15
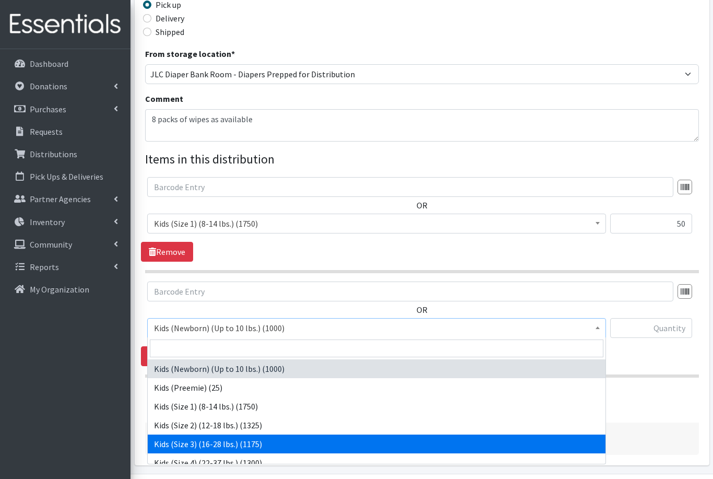
select select "576"
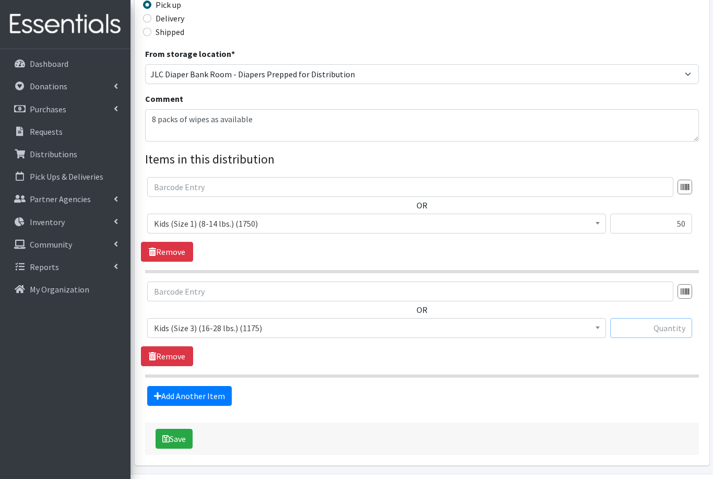
click at [645, 331] on input "text" at bounding box center [652, 328] width 82 height 20
type input "50"
click at [186, 392] on link "Add Another Item" at bounding box center [189, 396] width 85 height 20
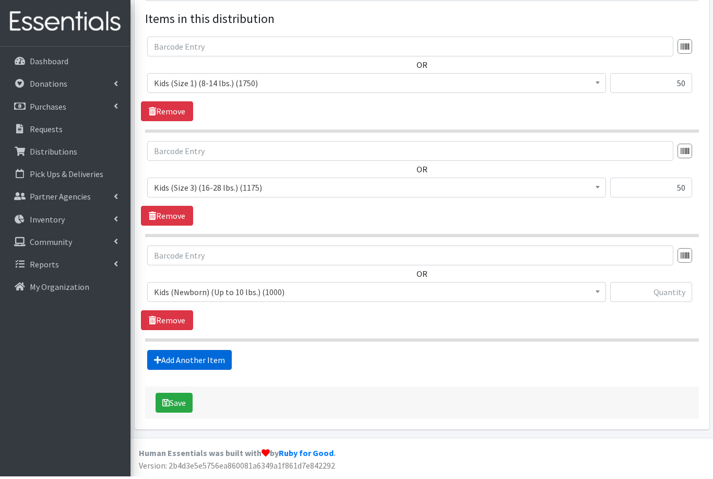
scroll to position [357, 0]
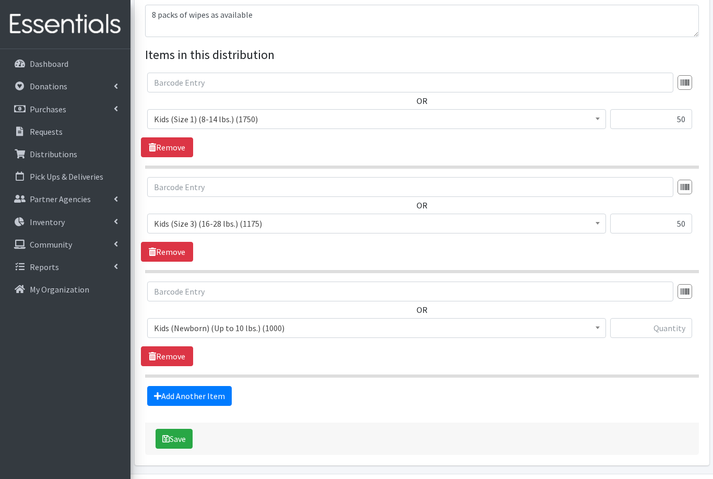
click at [238, 326] on span "Kids (Newborn) (Up to 10 lbs.) (1000)" at bounding box center [377, 328] width 446 height 15
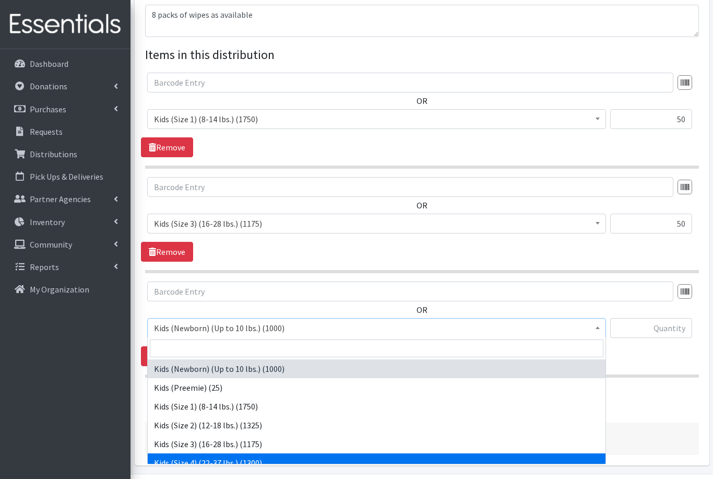
select select "557"
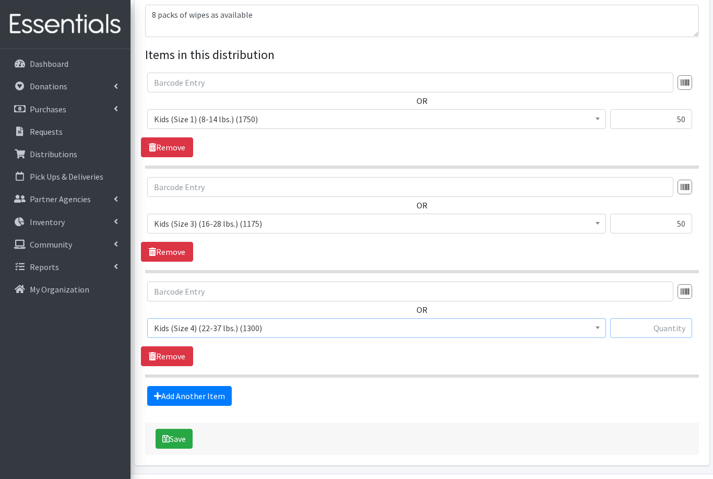
click at [669, 328] on input "text" at bounding box center [652, 328] width 82 height 20
type input "150"
click at [175, 396] on link "Add Another Item" at bounding box center [189, 396] width 85 height 20
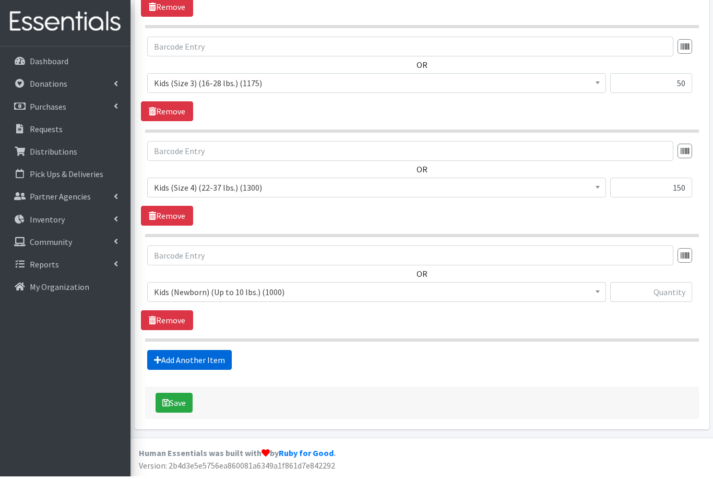
scroll to position [462, 0]
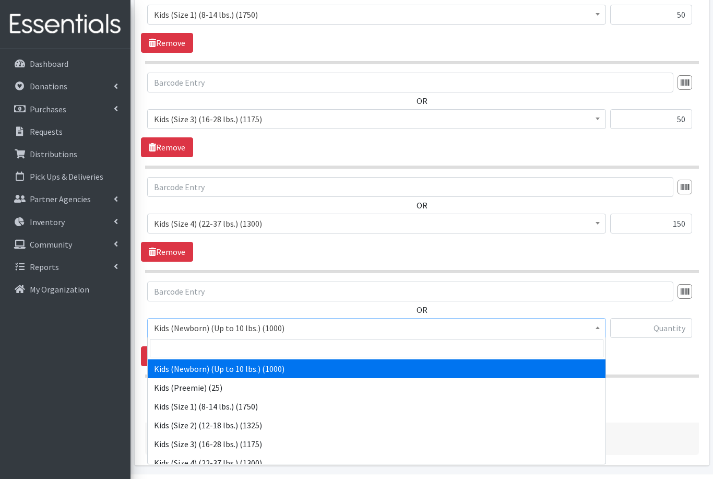
click at [205, 326] on span "Kids (Newborn) (Up to 10 lbs.) (1000)" at bounding box center [377, 328] width 446 height 15
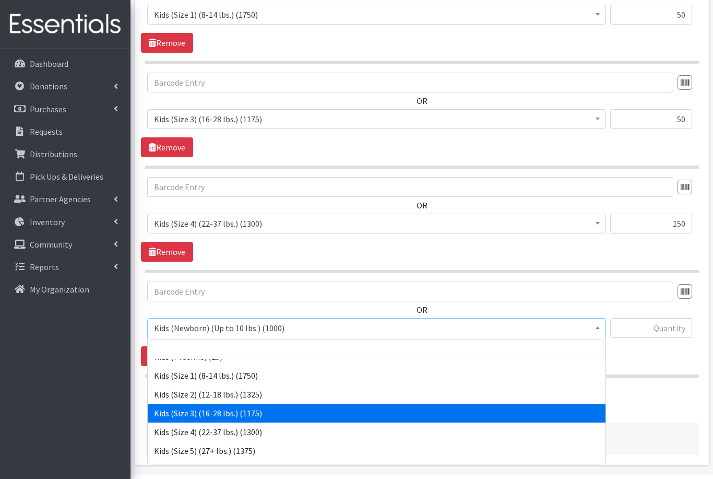
scroll to position [31, 0]
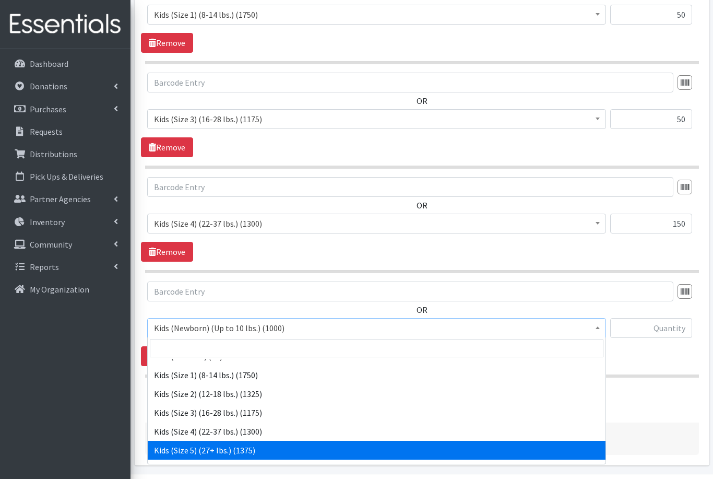
select select "558"
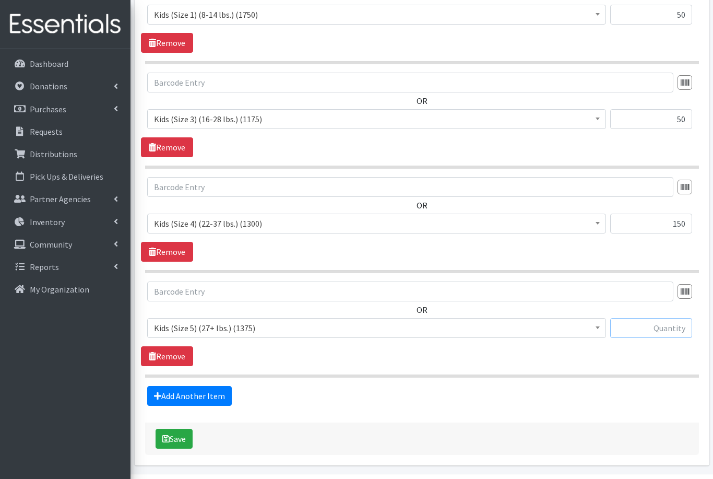
click at [669, 325] on input "text" at bounding box center [652, 328] width 82 height 20
type input "125"
click at [186, 400] on link "Add Another Item" at bounding box center [189, 396] width 85 height 20
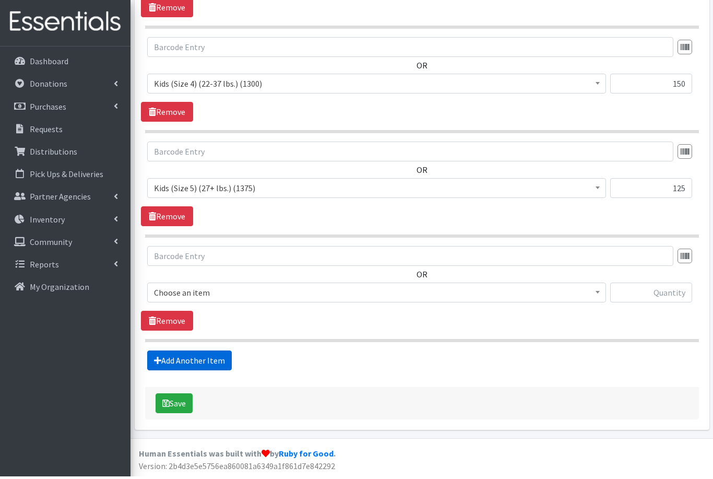
scroll to position [566, 0]
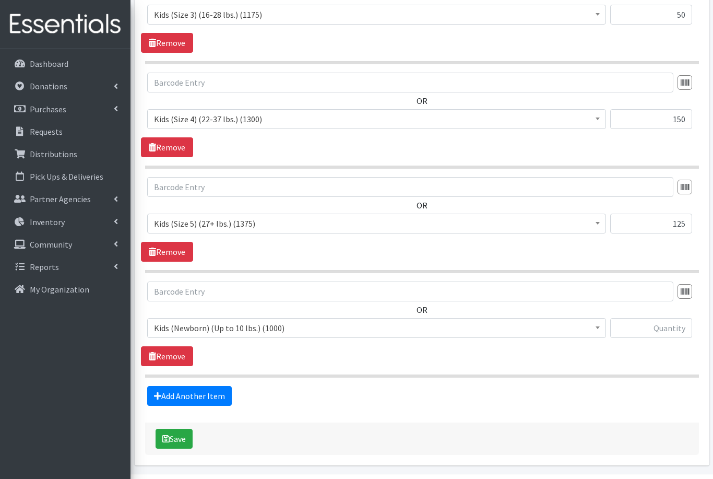
click at [235, 324] on span "Kids (Newborn) (Up to 10 lbs.) (1000)" at bounding box center [377, 328] width 446 height 15
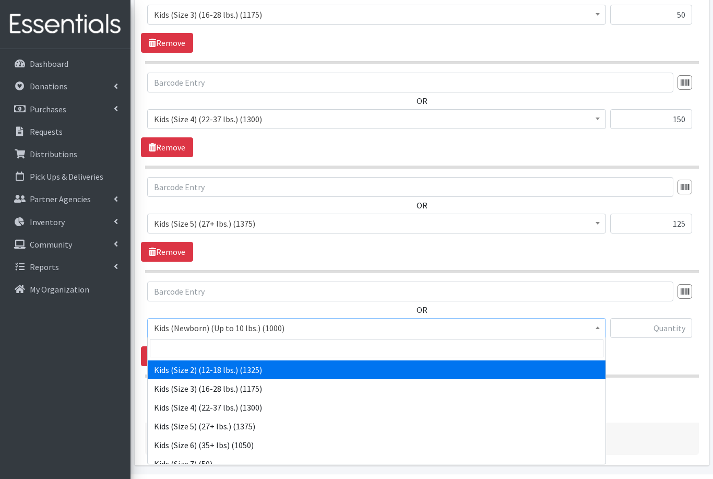
scroll to position [58, 0]
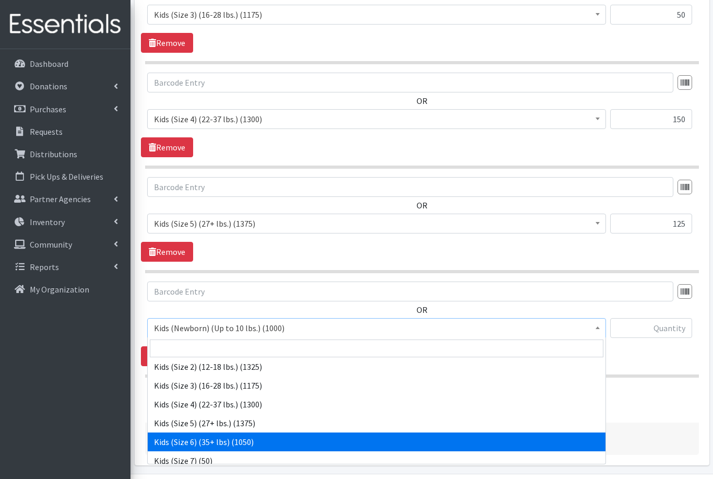
select select "560"
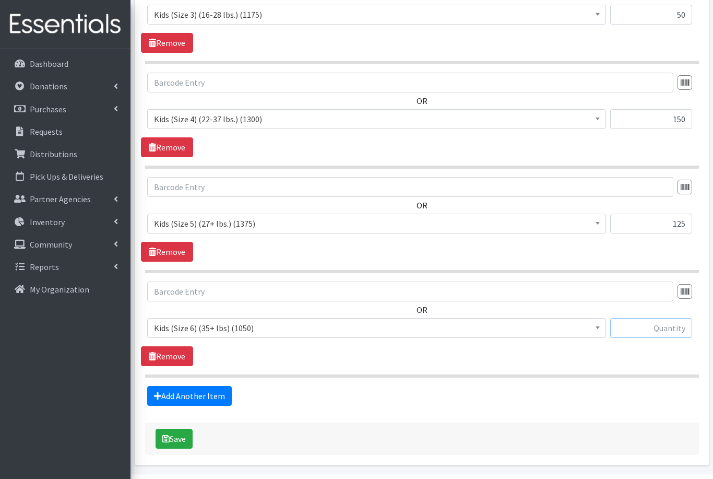
click at [653, 328] on input "text" at bounding box center [652, 328] width 82 height 20
type input "125"
click at [189, 396] on link "Add Another Item" at bounding box center [189, 396] width 85 height 20
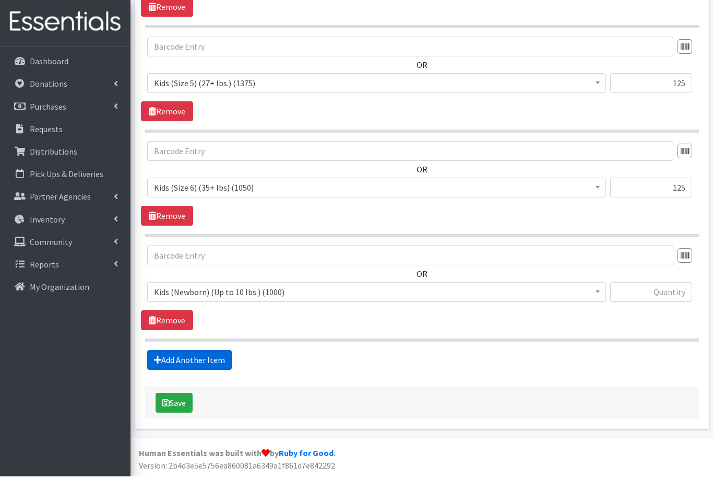
scroll to position [671, 0]
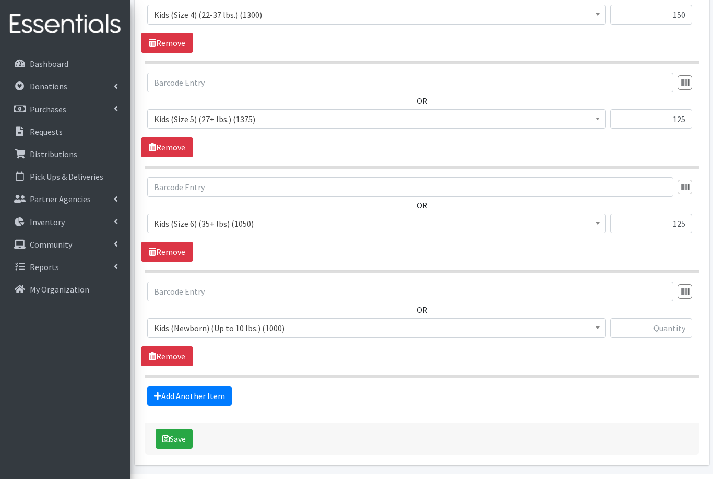
click at [238, 327] on span "Kids (Newborn) (Up to 10 lbs.) (1000)" at bounding box center [377, 328] width 446 height 15
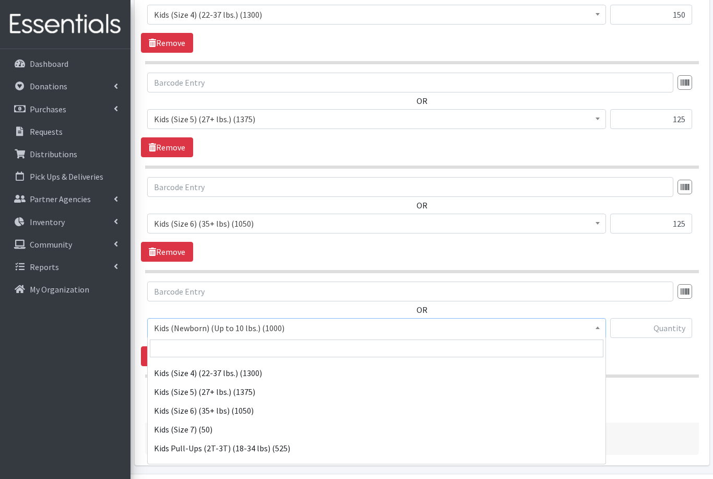
scroll to position [107, 0]
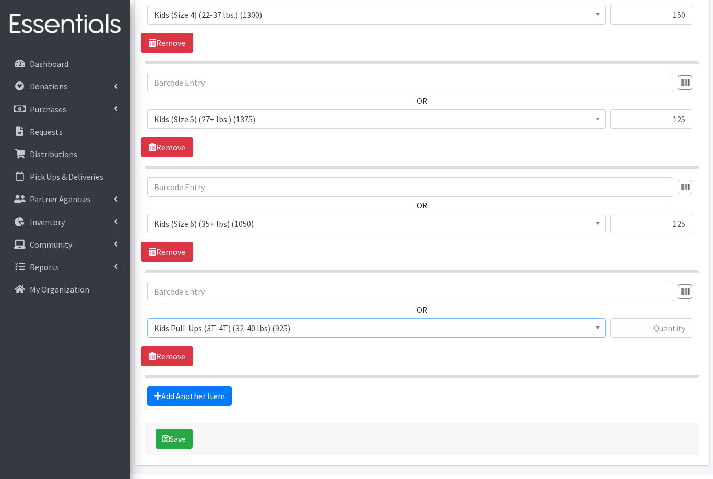
select select "565"
click at [665, 322] on input "text" at bounding box center [652, 328] width 82 height 20
type input "50"
click at [184, 398] on link "Add Another Item" at bounding box center [189, 396] width 85 height 20
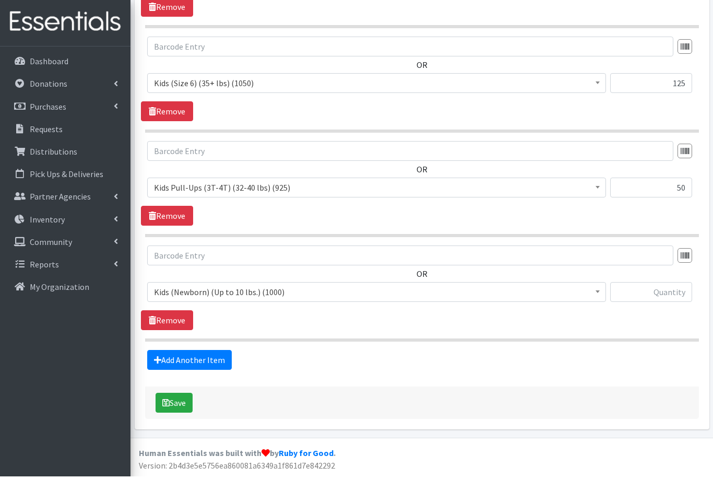
scroll to position [775, 0]
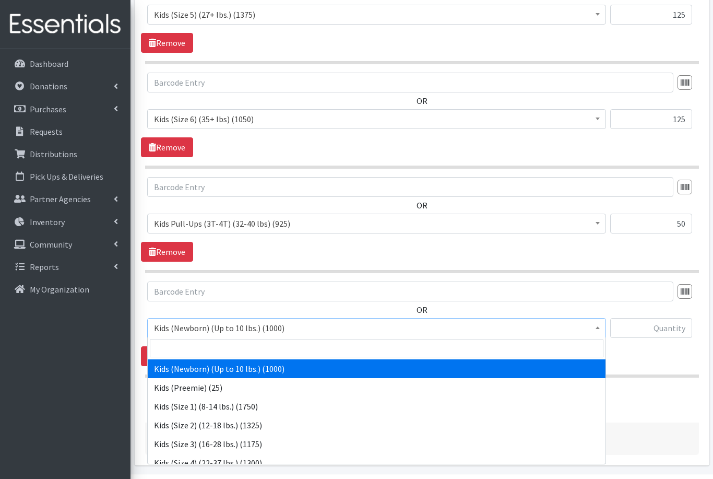
click at [233, 329] on span "Kids (Newborn) (Up to 10 lbs.) (1000)" at bounding box center [377, 328] width 446 height 15
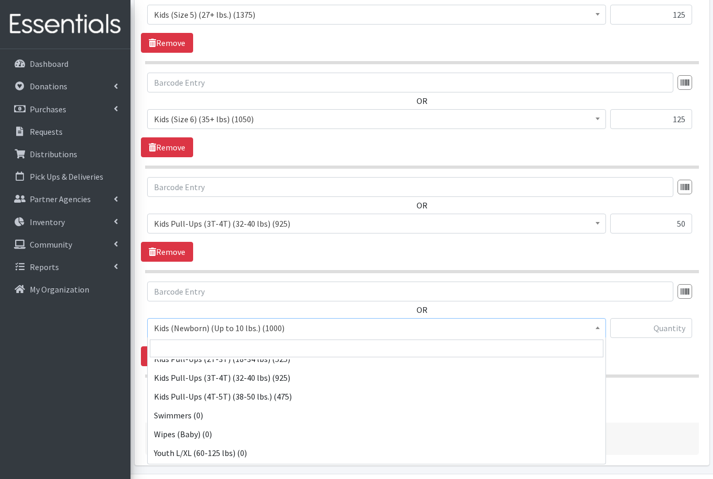
scroll to position [178, 0]
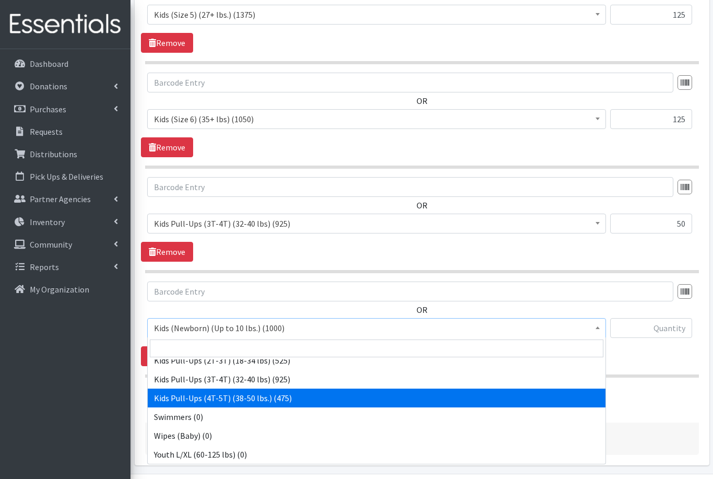
select select "566"
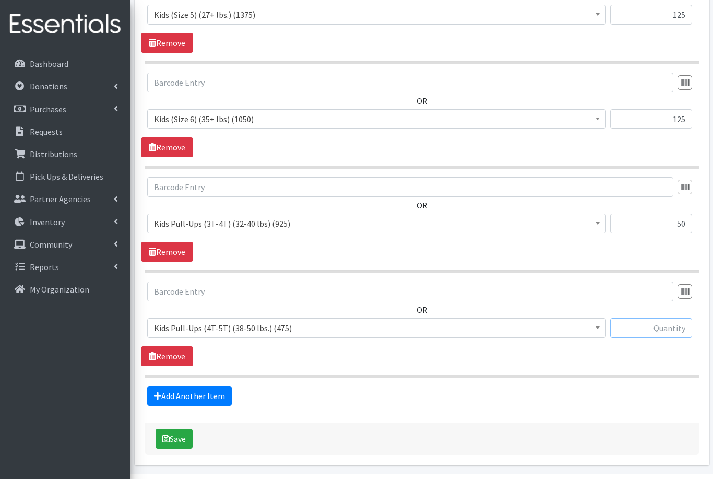
click at [661, 325] on input "text" at bounding box center [652, 328] width 82 height 20
type input "25"
click at [174, 441] on button "Save" at bounding box center [174, 439] width 37 height 20
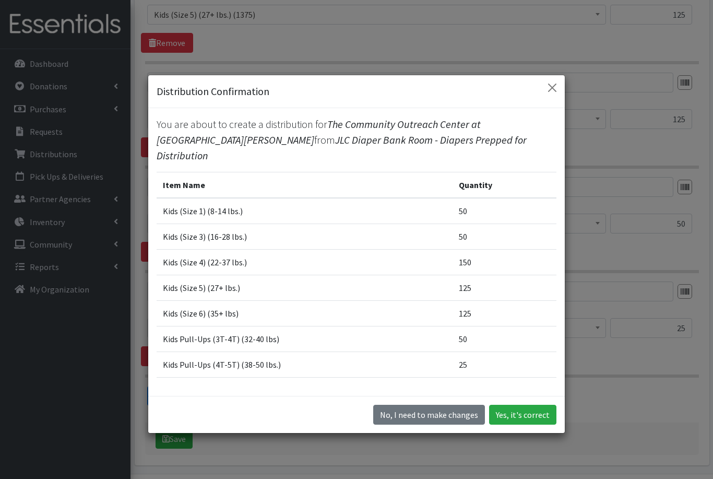
click at [515, 425] on button "Yes, it's correct" at bounding box center [522, 415] width 67 height 20
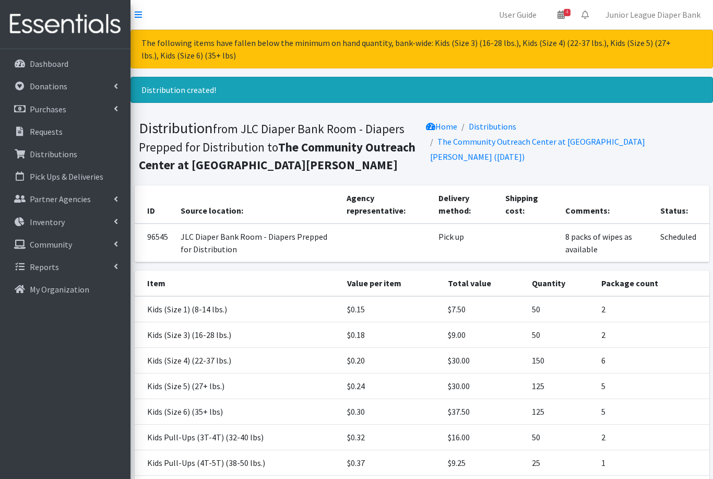
scroll to position [68, 0]
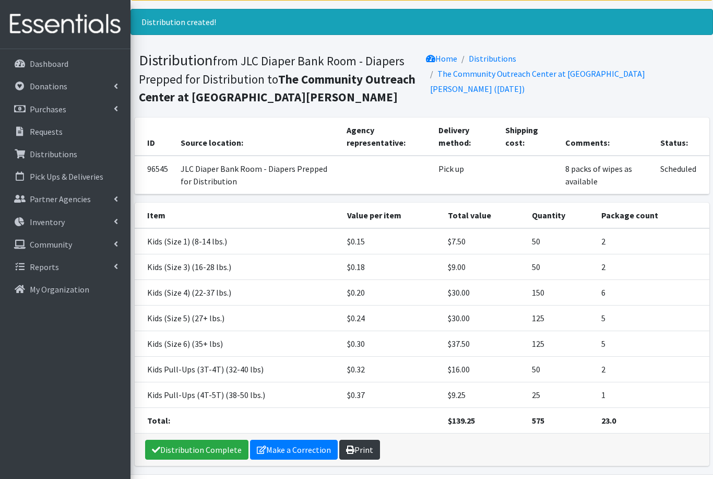
click at [363, 448] on link "Print" at bounding box center [359, 450] width 41 height 20
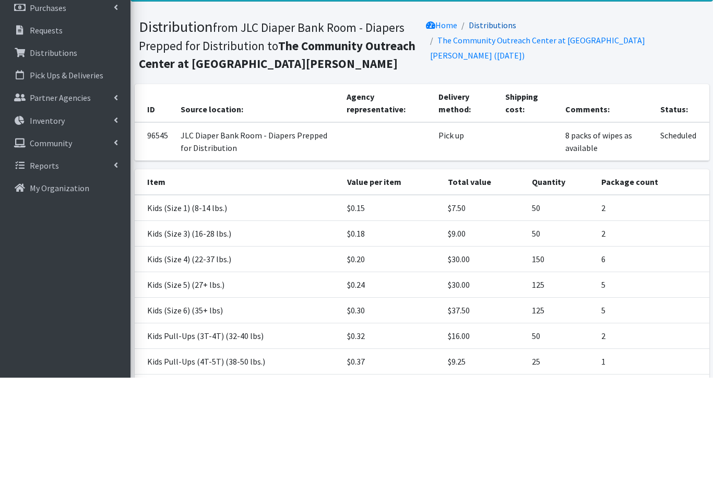
click at [486, 121] on link "Distributions" at bounding box center [493, 126] width 48 height 10
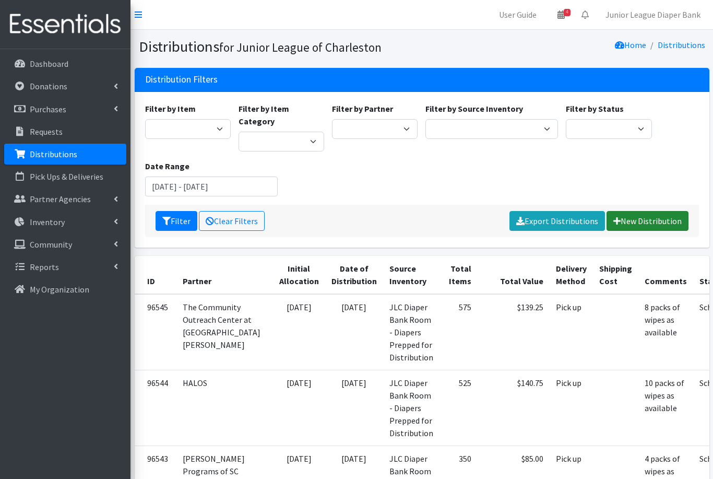
click at [639, 211] on link "New Distribution" at bounding box center [648, 221] width 82 height 20
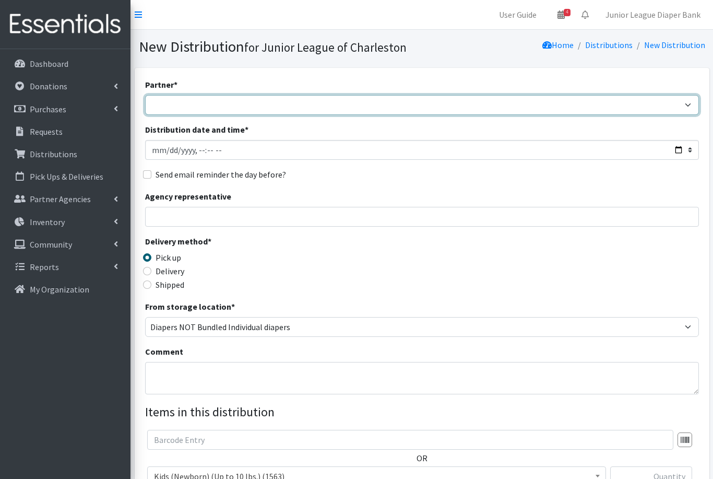
select select "4863"
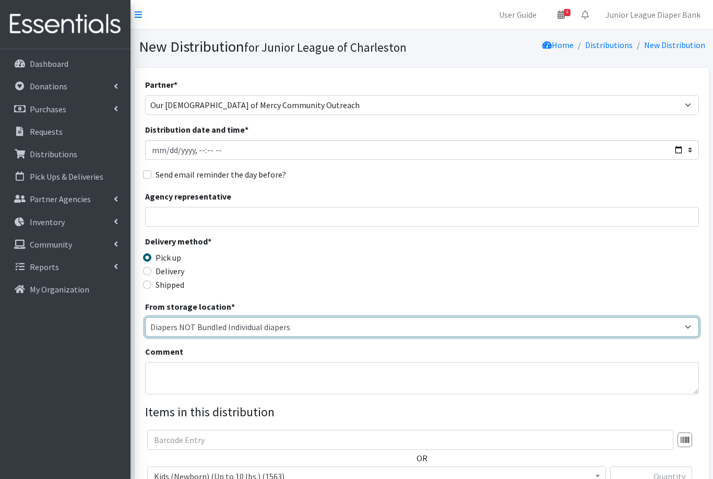
select select "35"
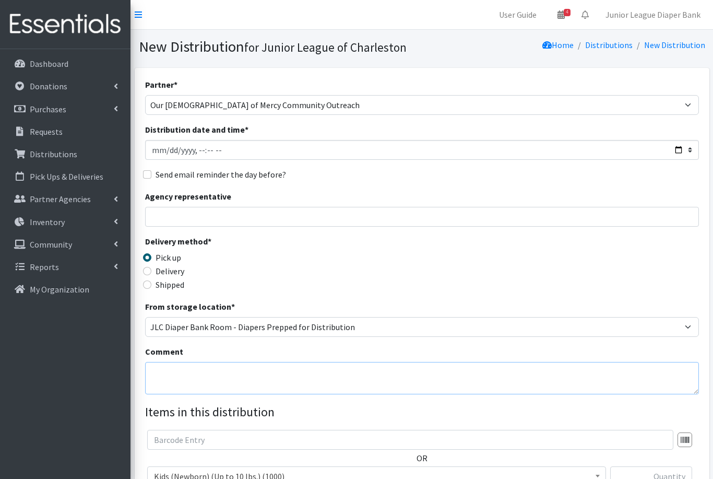
click at [334, 367] on textarea "Comment" at bounding box center [422, 378] width 554 height 32
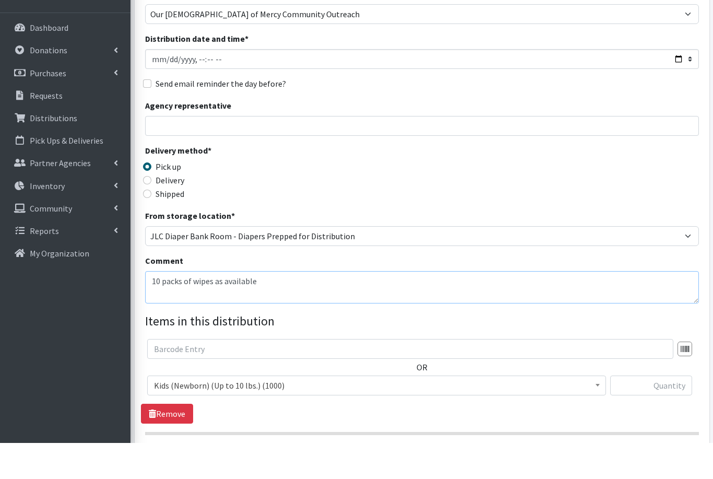
scroll to position [66, 0]
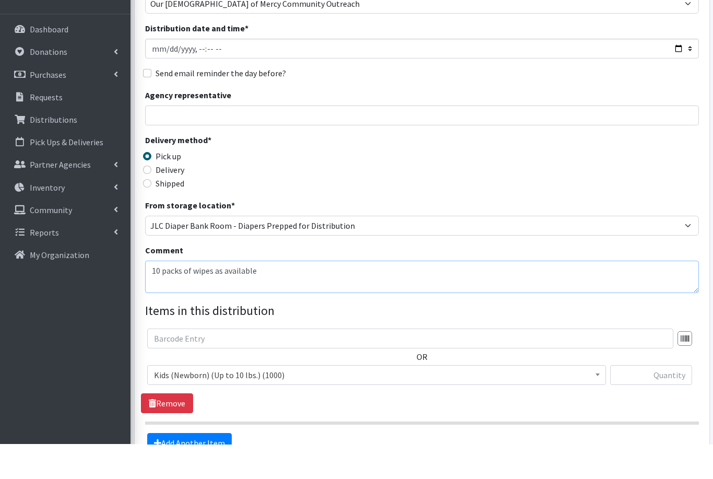
type textarea "10 packs of wipes as available"
click at [258, 403] on span "Kids (Newborn) (Up to 10 lbs.) (1000)" at bounding box center [377, 410] width 446 height 15
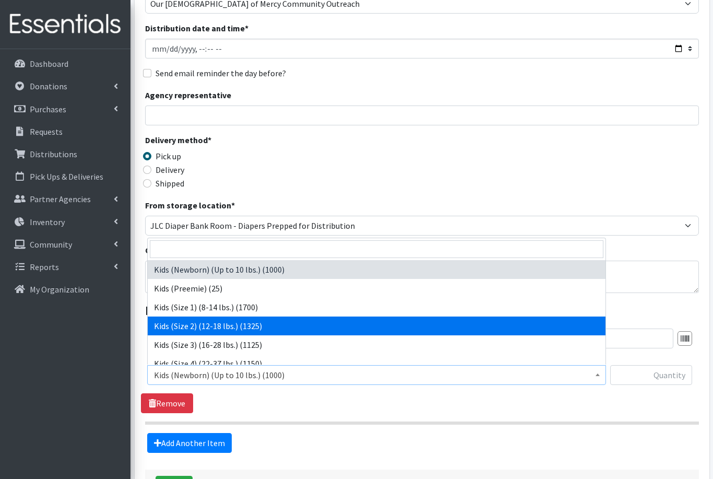
select select "574"
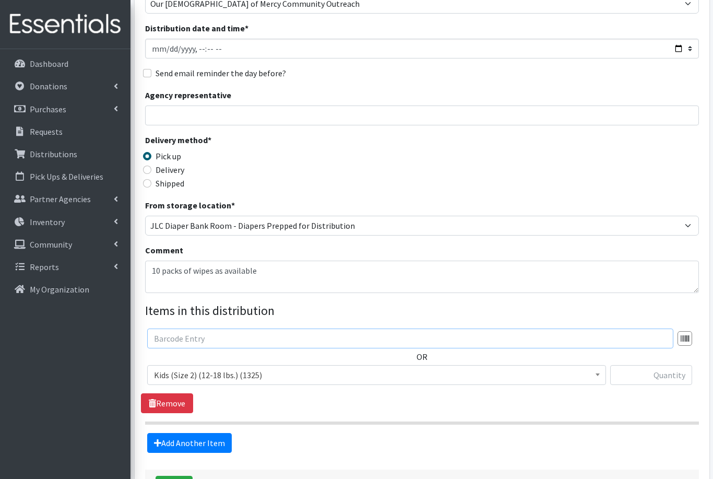
scroll to position [101, 0]
click at [654, 375] on input "text" at bounding box center [652, 376] width 82 height 20
type input "100"
click at [209, 441] on link "Add Another Item" at bounding box center [189, 443] width 85 height 20
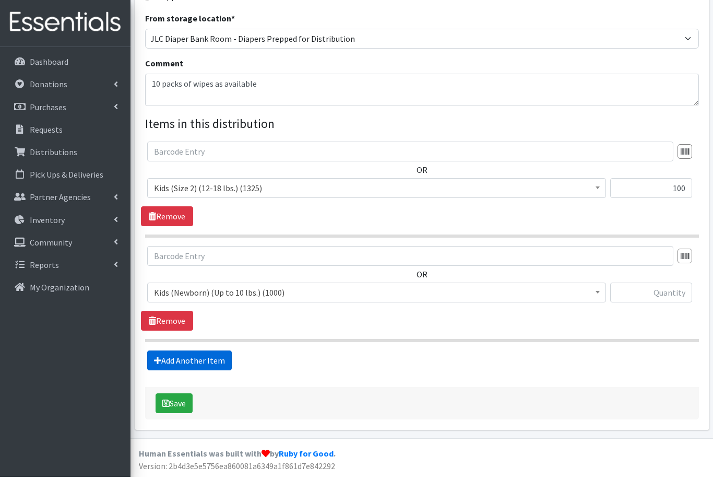
scroll to position [253, 0]
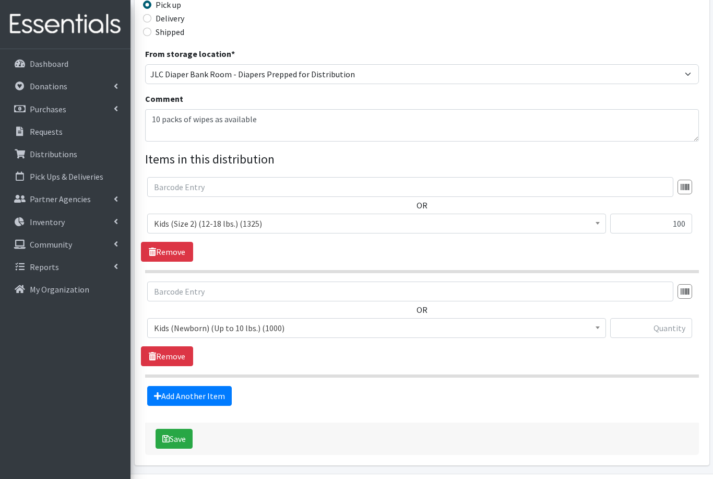
click at [256, 327] on span "Kids (Newborn) (Up to 10 lbs.) (1000)" at bounding box center [377, 328] width 446 height 15
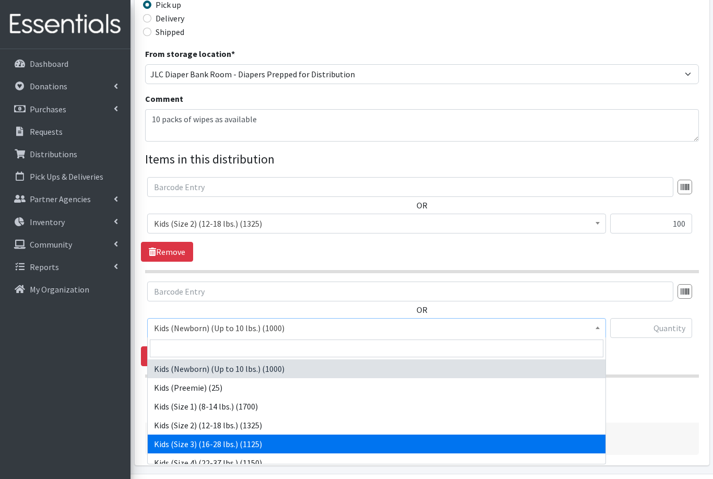
select select "576"
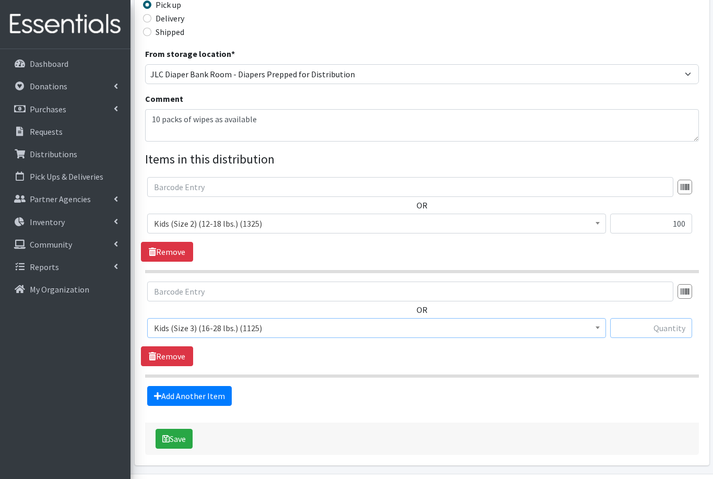
click at [642, 324] on input "text" at bounding box center [652, 328] width 82 height 20
type input "100"
click at [194, 397] on link "Add Another Item" at bounding box center [189, 396] width 85 height 20
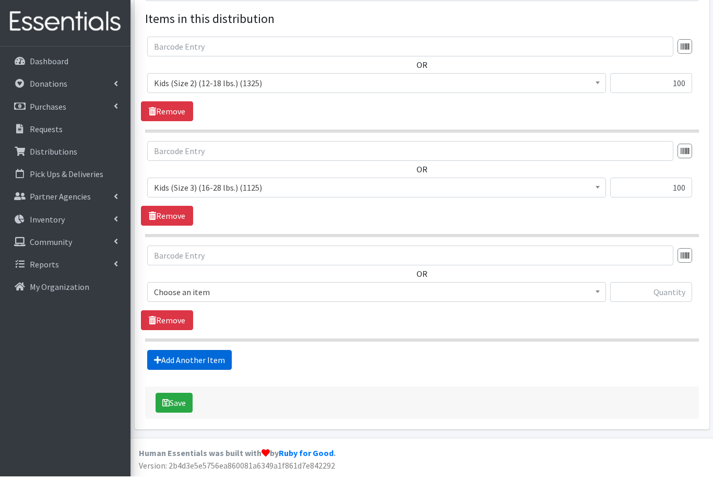
scroll to position [357, 0]
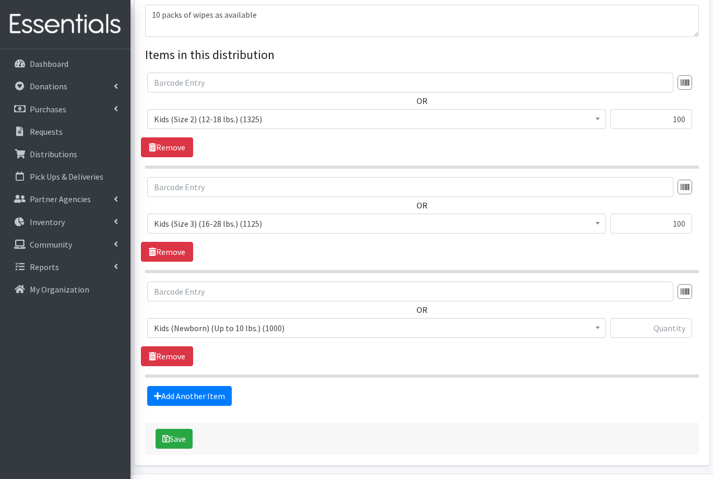
click at [248, 331] on span "Kids (Newborn) (Up to 10 lbs.) (1000)" at bounding box center [377, 328] width 446 height 15
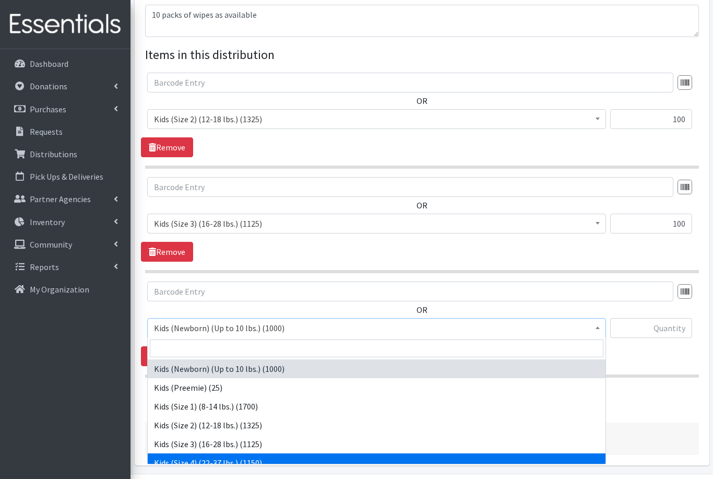
select select "557"
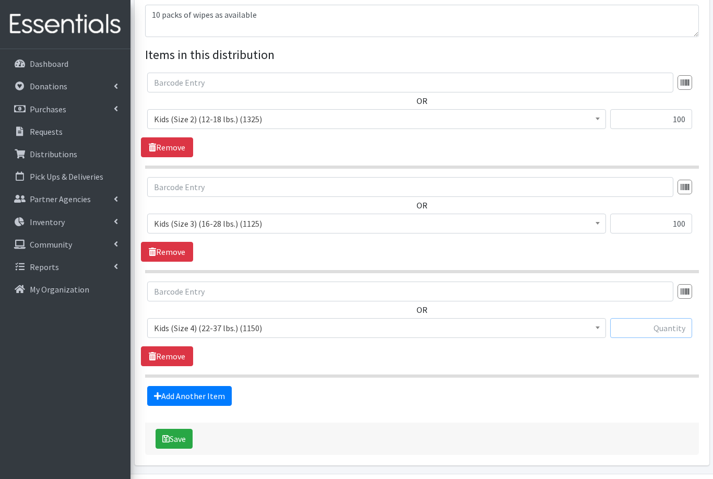
click at [648, 324] on input "text" at bounding box center [652, 328] width 82 height 20
type input "75"
click at [196, 394] on link "Add Another Item" at bounding box center [189, 396] width 85 height 20
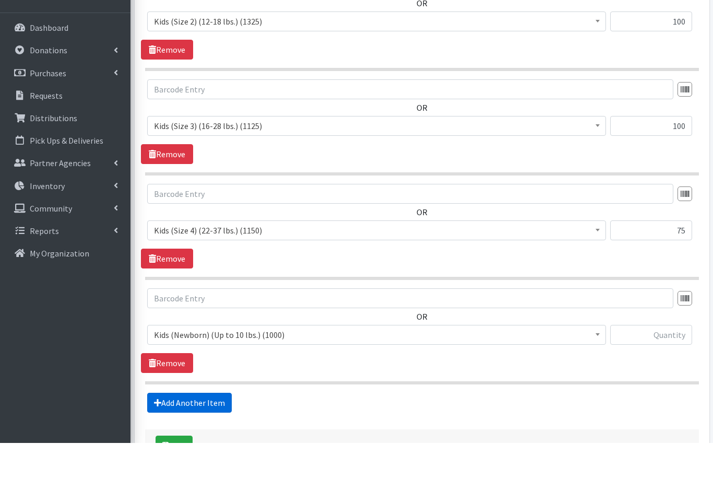
scroll to position [462, 0]
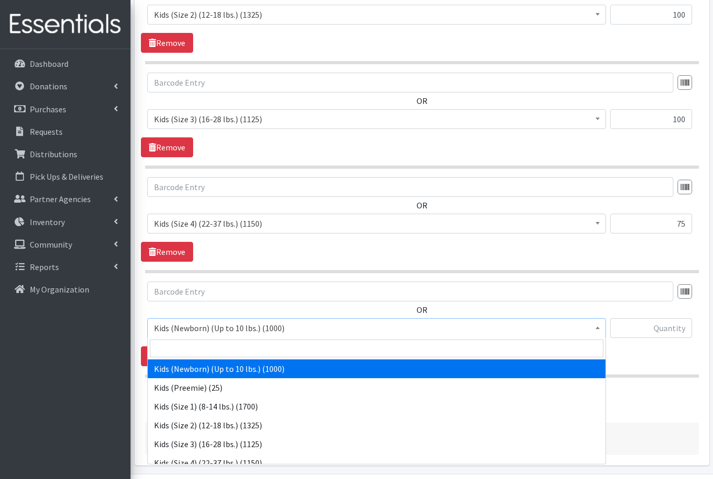
click at [232, 330] on span "Kids (Newborn) (Up to 10 lbs.) (1000)" at bounding box center [377, 328] width 446 height 15
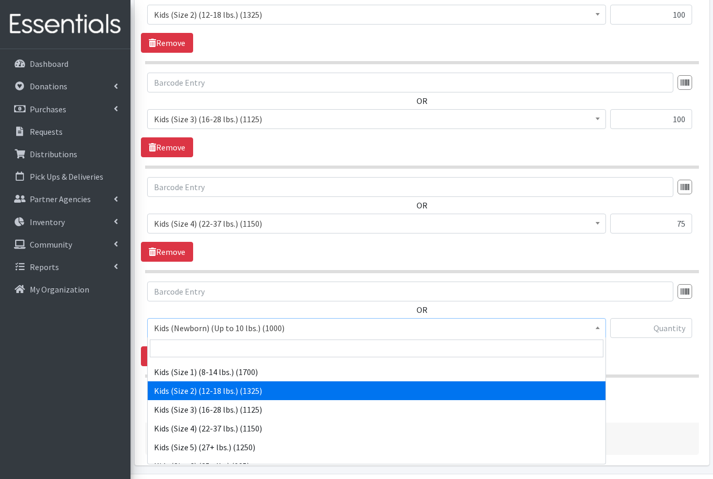
scroll to position [37, 0]
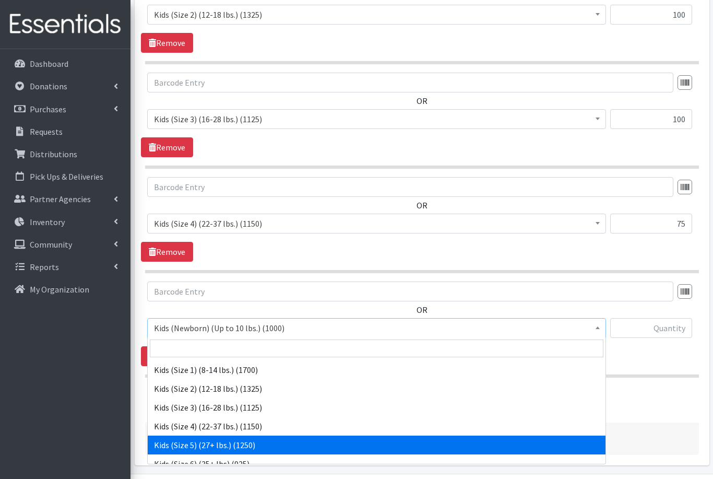
select select "558"
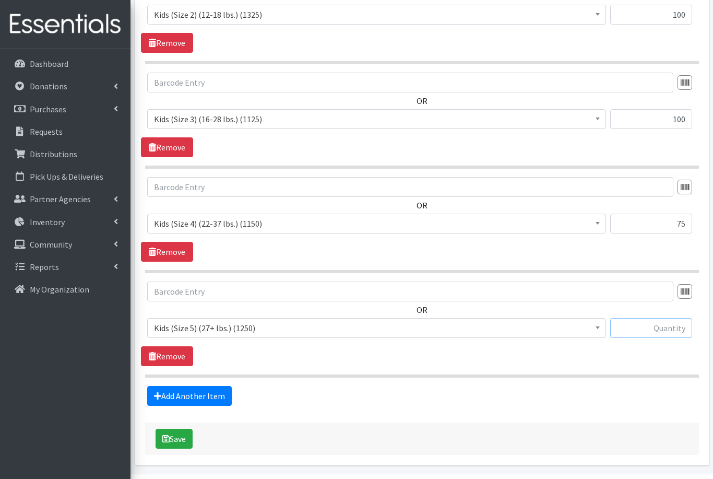
click at [641, 325] on input "text" at bounding box center [652, 328] width 82 height 20
type input "125"
click at [213, 393] on link "Add Another Item" at bounding box center [189, 396] width 85 height 20
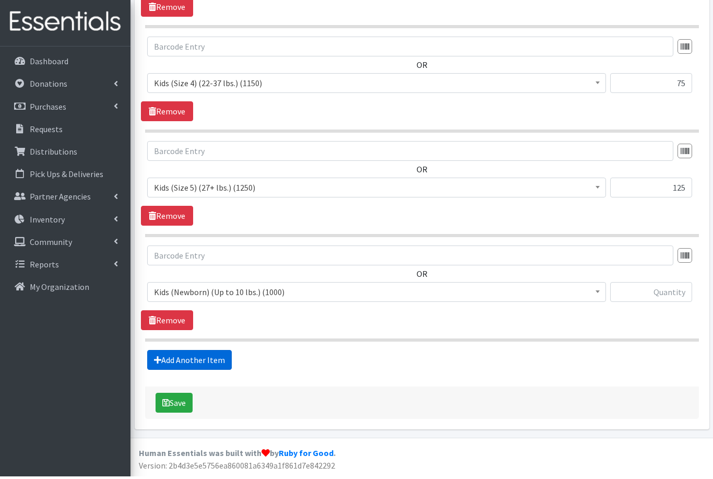
scroll to position [566, 0]
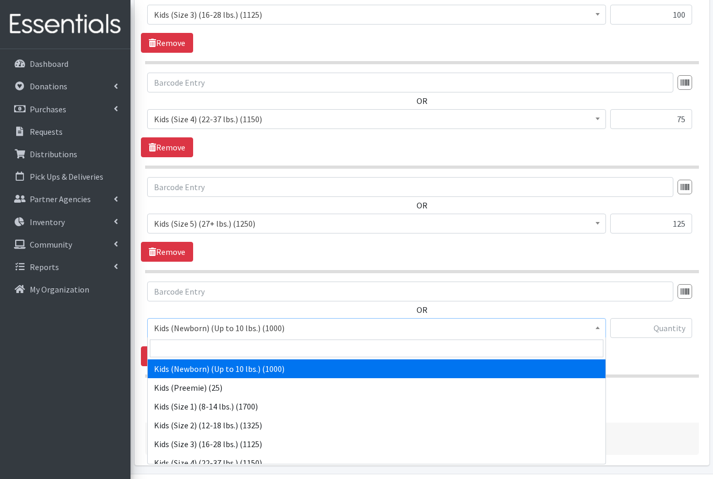
click at [266, 334] on span "Kids (Newborn) (Up to 10 lbs.) (1000)" at bounding box center [377, 328] width 446 height 15
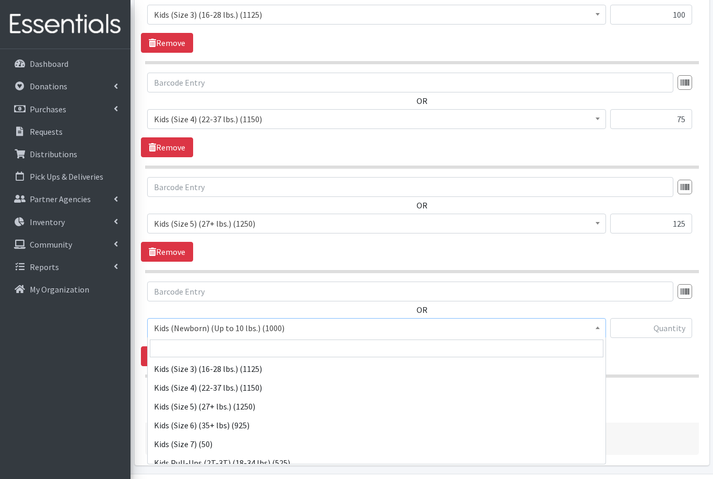
scroll to position [78, 0]
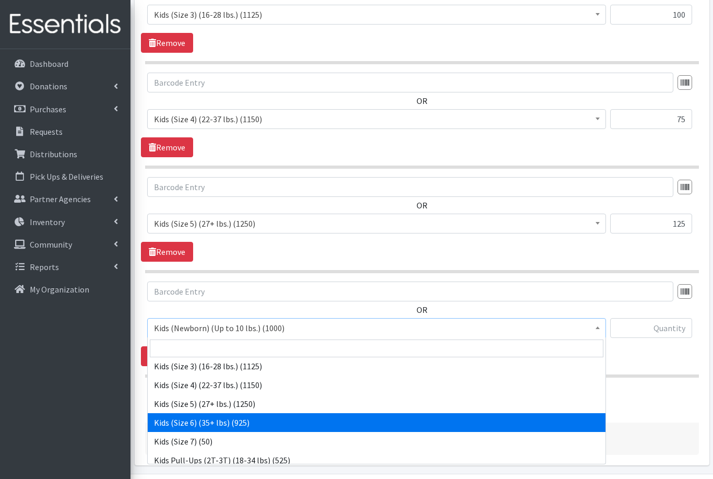
select select "560"
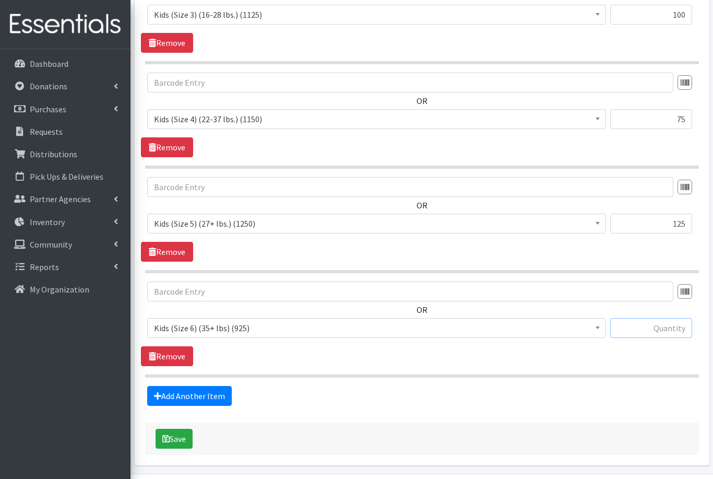
click at [669, 330] on input "text" at bounding box center [652, 328] width 82 height 20
type input "75"
click at [213, 393] on link "Add Another Item" at bounding box center [189, 396] width 85 height 20
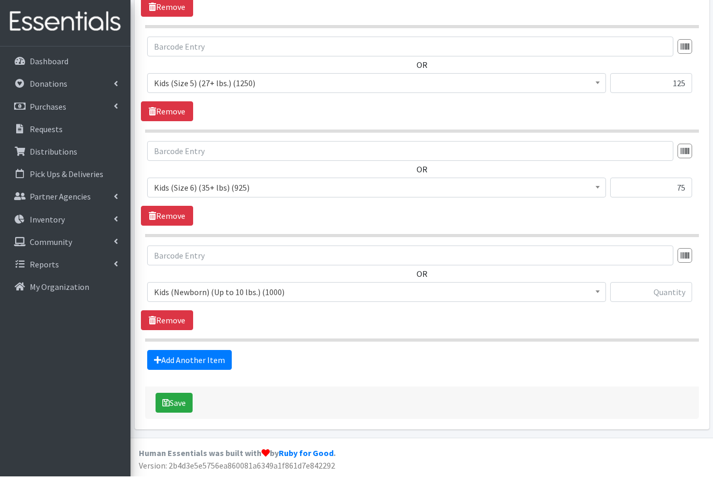
scroll to position [671, 0]
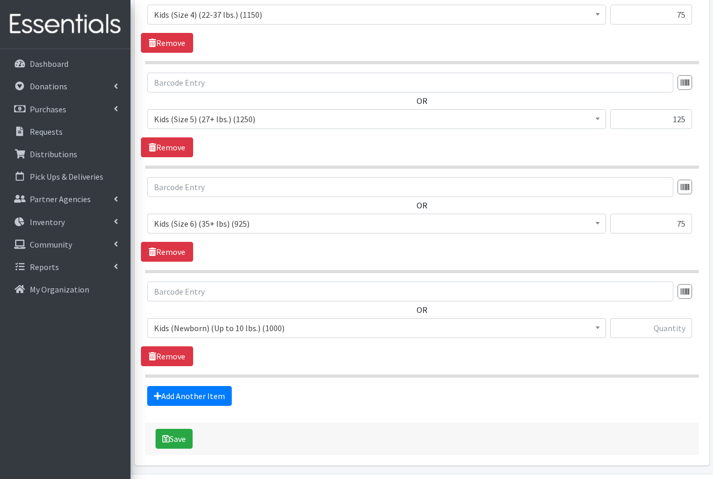
click at [296, 327] on span "Kids (Newborn) (Up to 10 lbs.) (1000)" at bounding box center [377, 328] width 446 height 15
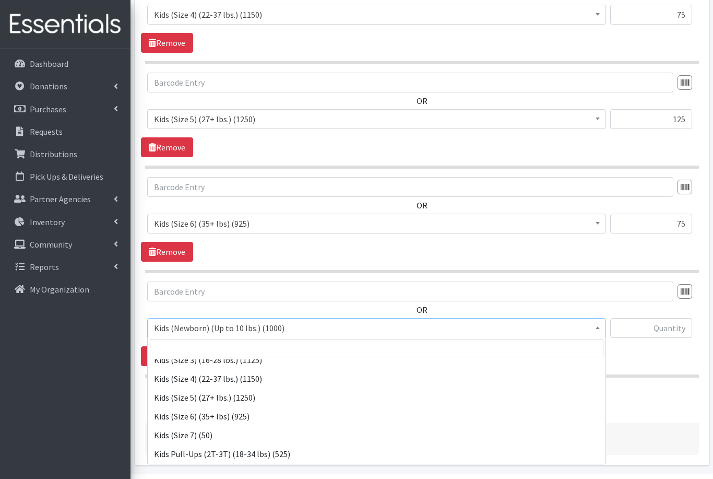
scroll to position [88, 0]
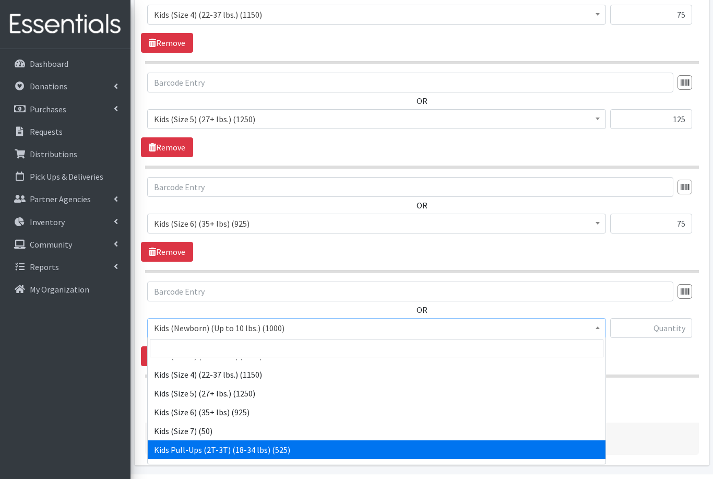
select select "564"
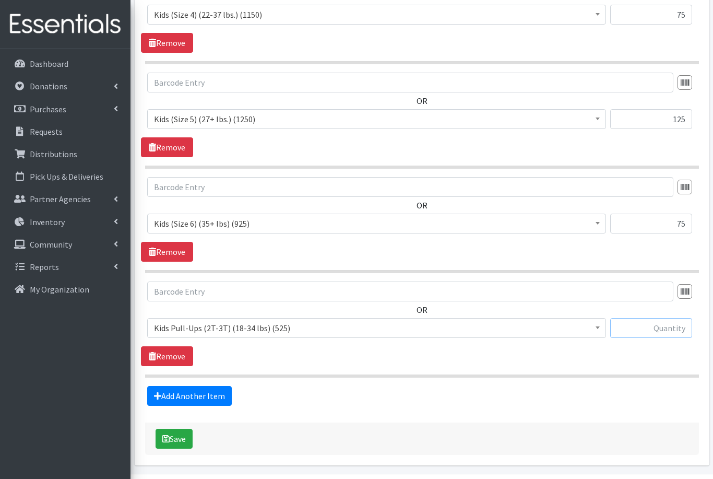
click at [679, 329] on input "text" at bounding box center [652, 328] width 82 height 20
type input "25"
click at [189, 396] on link "Add Another Item" at bounding box center [189, 396] width 85 height 20
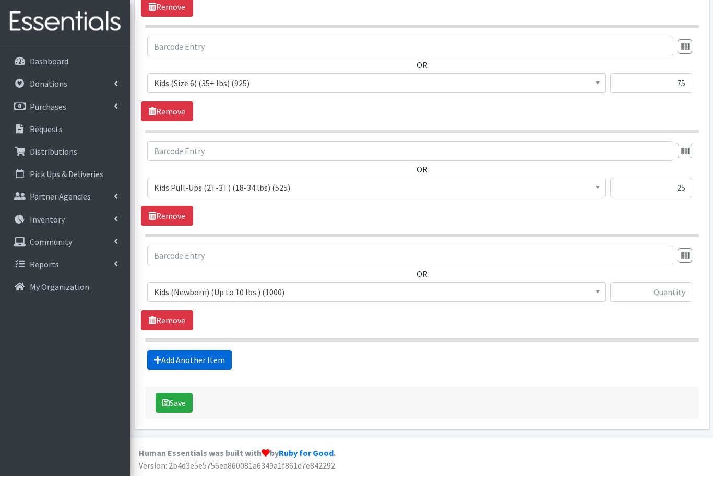
scroll to position [775, 0]
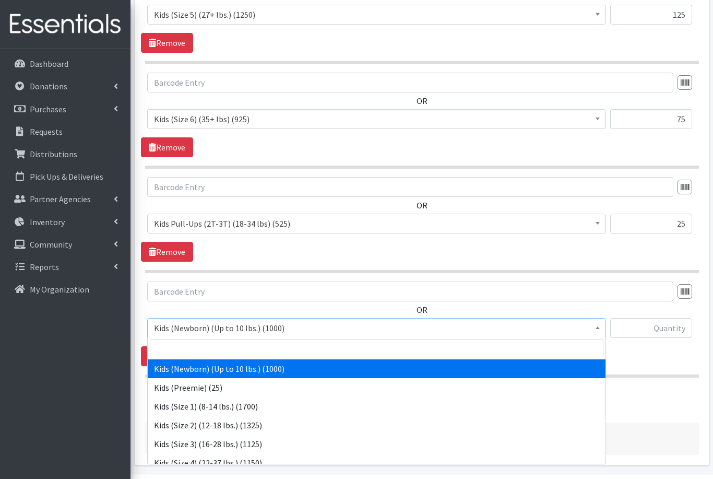
click at [220, 325] on span "Kids (Newborn) (Up to 10 lbs.) (1000)" at bounding box center [377, 328] width 446 height 15
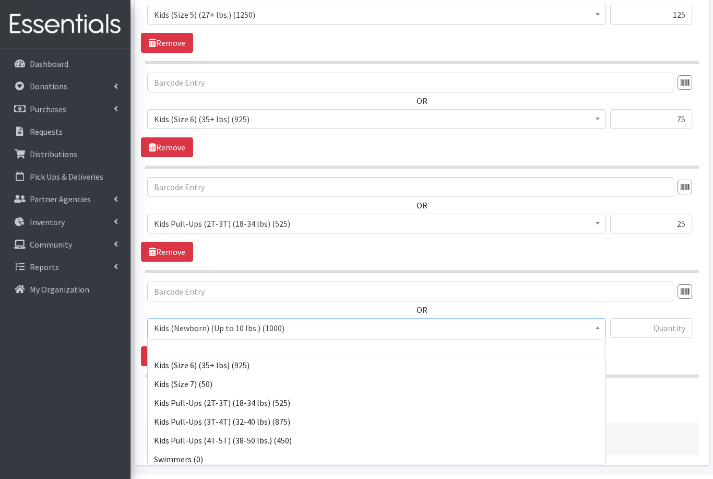
scroll to position [137, 0]
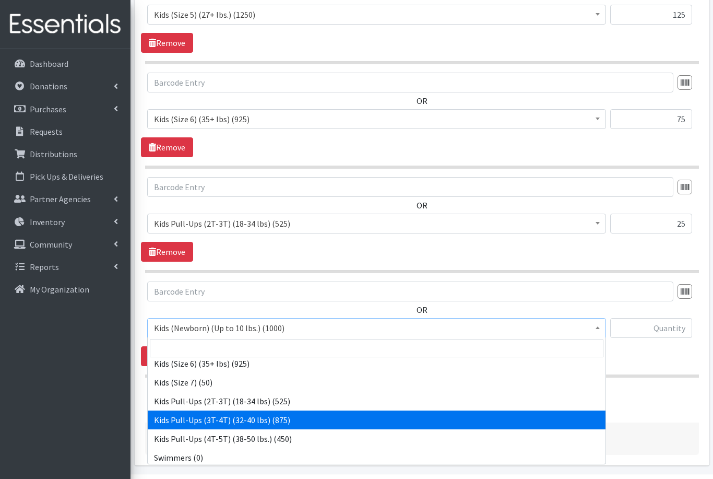
select select "565"
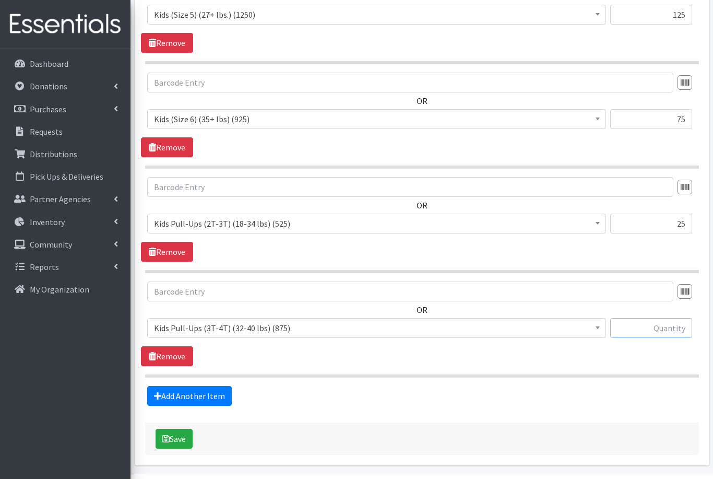
click at [655, 326] on input "text" at bounding box center [652, 328] width 82 height 20
type input "50"
click at [205, 395] on link "Add Another Item" at bounding box center [189, 396] width 85 height 20
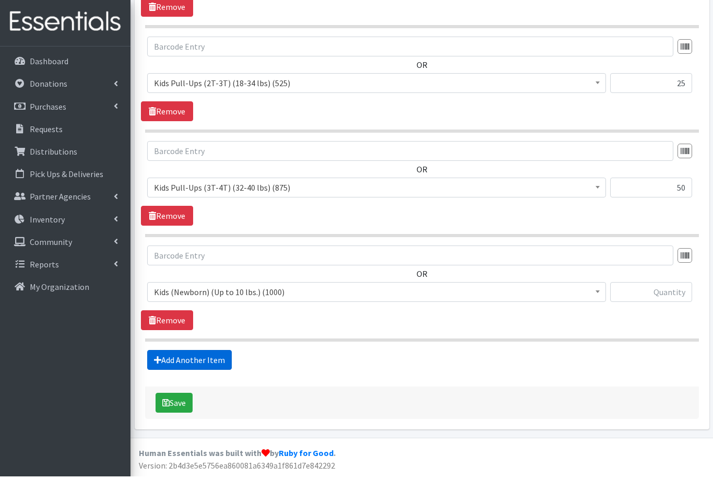
scroll to position [880, 0]
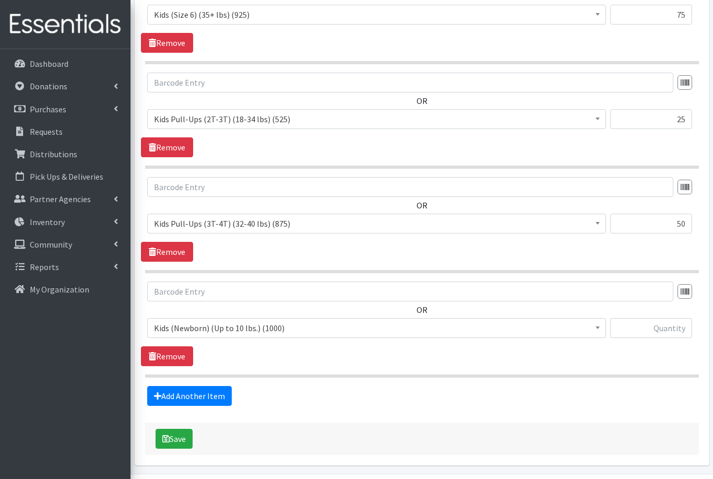
click at [260, 328] on span "Kids (Newborn) (Up to 10 lbs.) (1000)" at bounding box center [377, 328] width 446 height 15
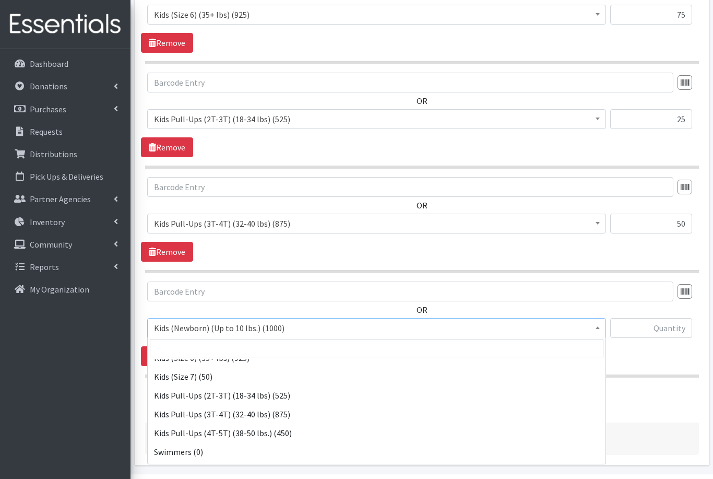
scroll to position [147, 0]
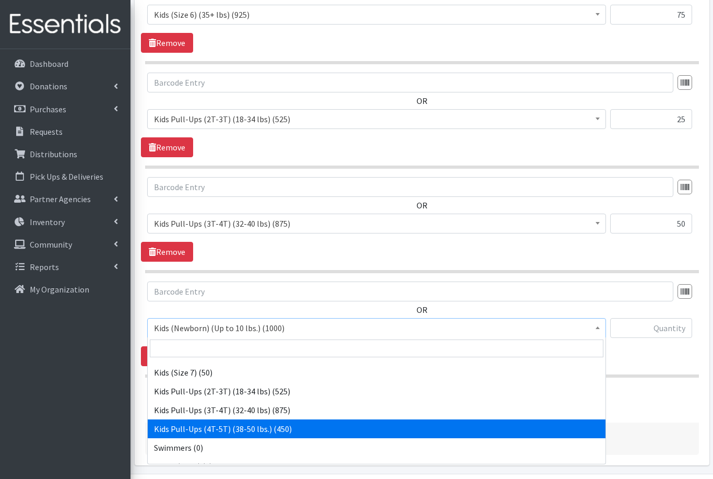
select select "566"
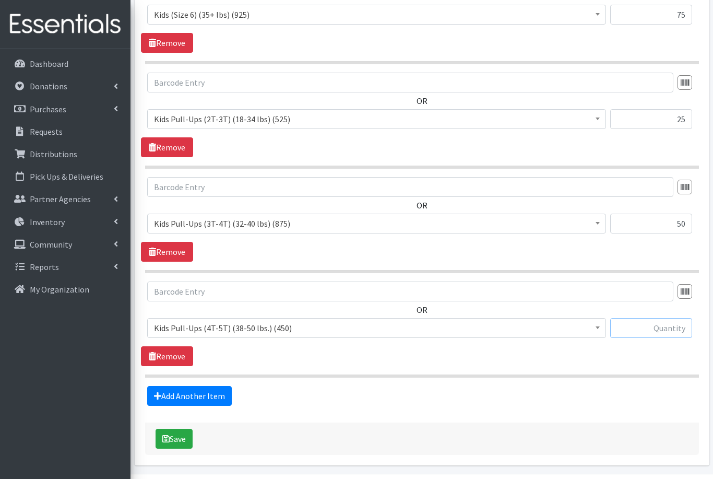
click at [651, 333] on input "text" at bounding box center [652, 328] width 82 height 20
type input "25"
click at [170, 440] on button "Save" at bounding box center [174, 439] width 37 height 20
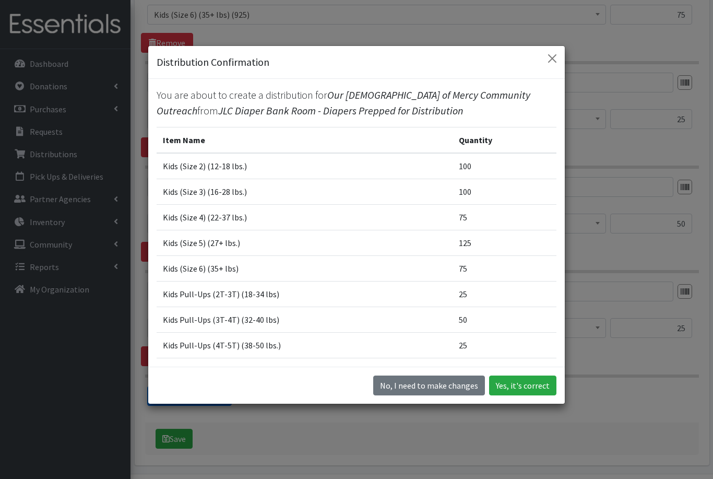
scroll to position [29, 0]
click at [521, 395] on button "Yes, it's correct" at bounding box center [522, 386] width 67 height 20
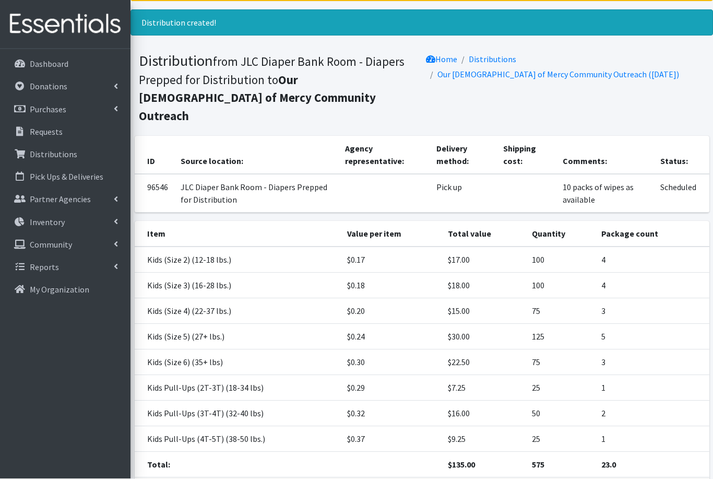
scroll to position [93, 0]
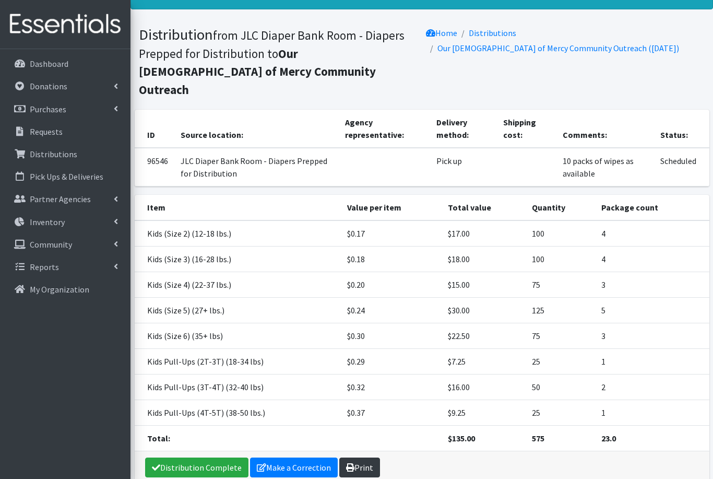
click at [358, 458] on link "Print" at bounding box center [359, 468] width 41 height 20
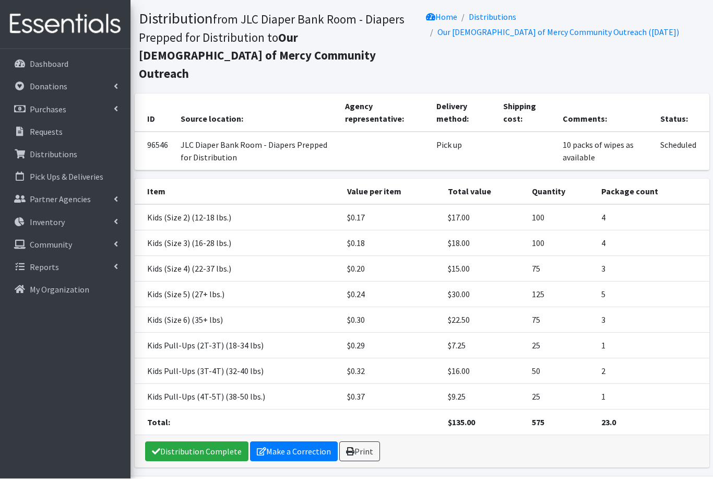
scroll to position [107, 0]
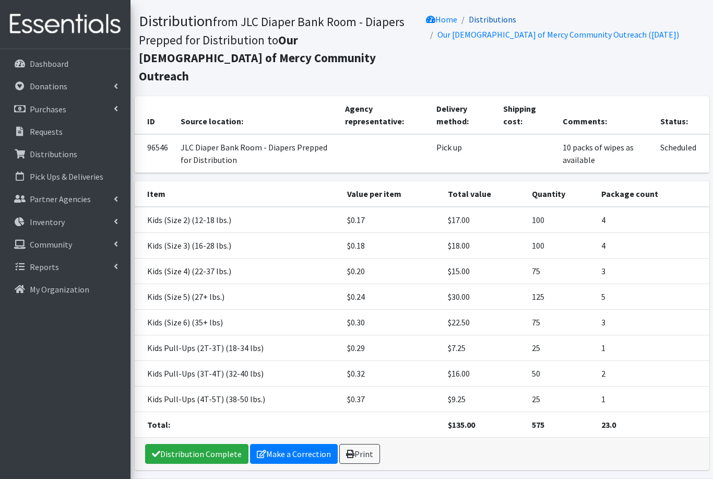
click at [502, 18] on link "Distributions" at bounding box center [493, 19] width 48 height 10
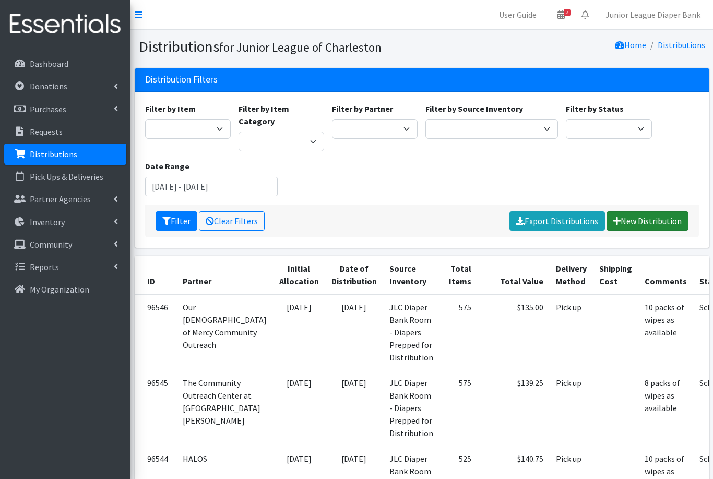
click at [642, 211] on link "New Distribution" at bounding box center [648, 221] width 82 height 20
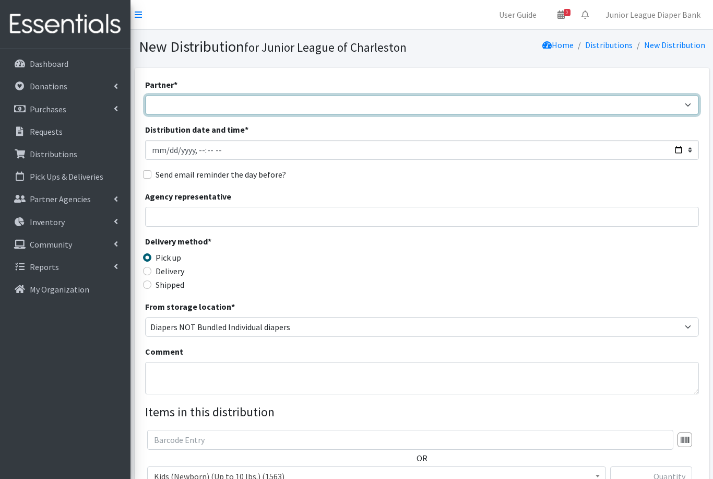
select select "464"
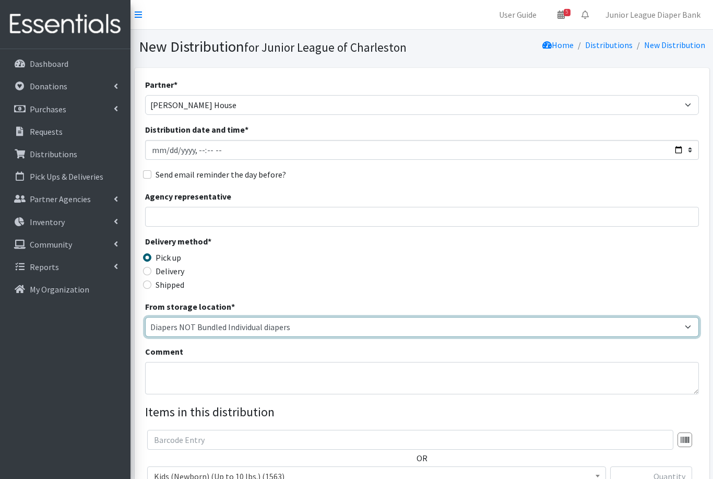
select select "35"
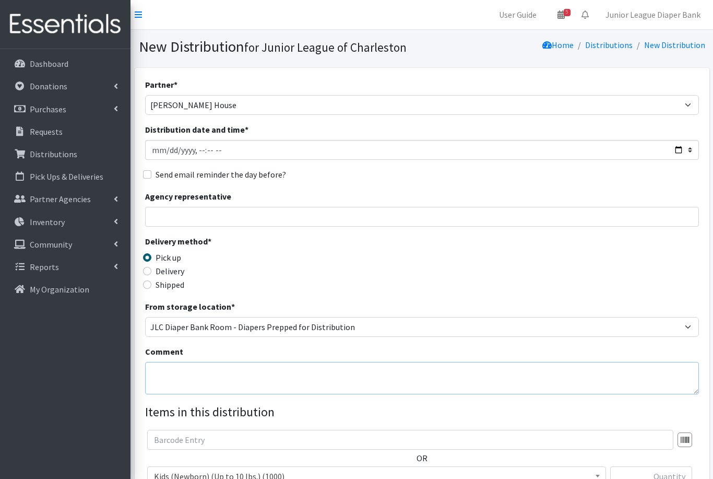
click at [329, 388] on textarea "Comment" at bounding box center [422, 378] width 554 height 32
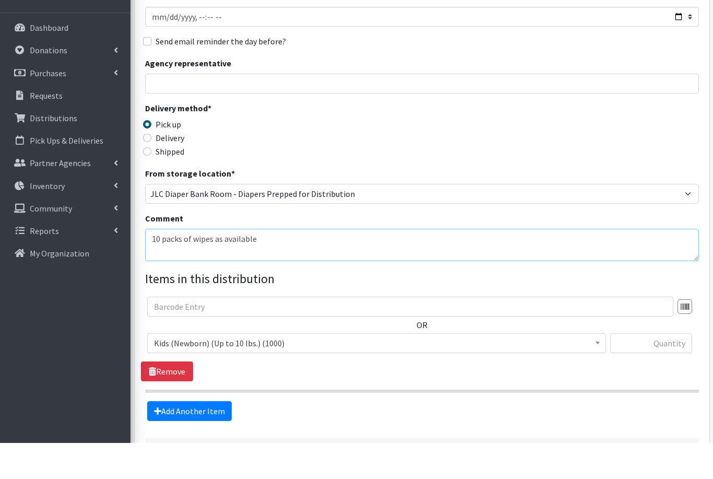
scroll to position [110, 0]
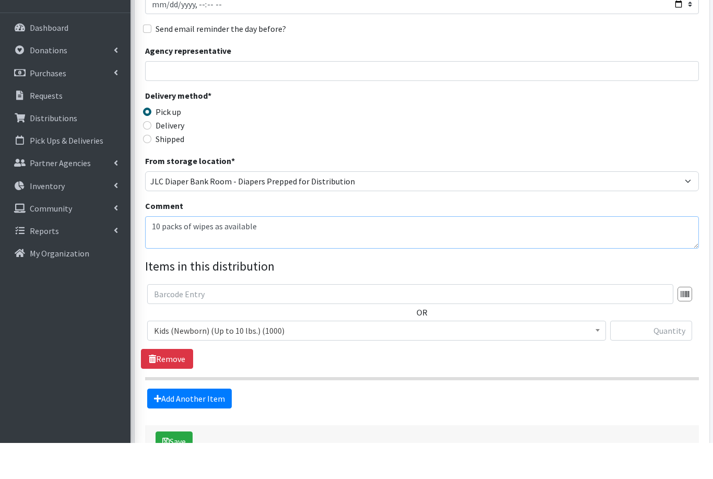
type textarea "10 packs of wipes as available"
click at [624, 357] on input "text" at bounding box center [652, 367] width 82 height 20
type input "50"
click at [186, 425] on link "Add Another Item" at bounding box center [189, 435] width 85 height 20
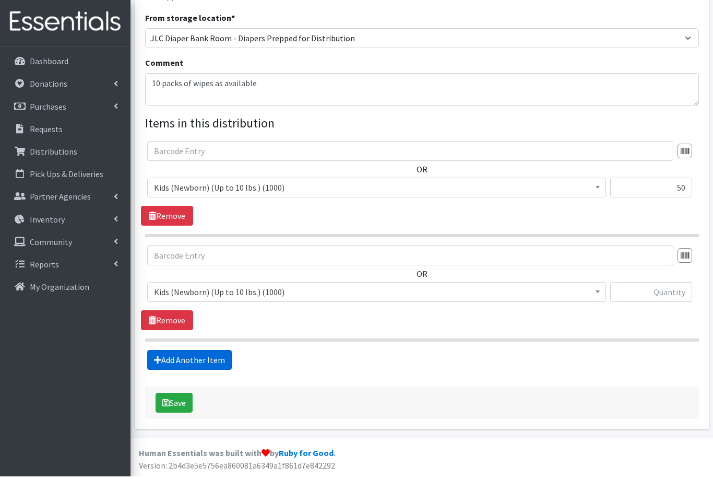
scroll to position [253, 0]
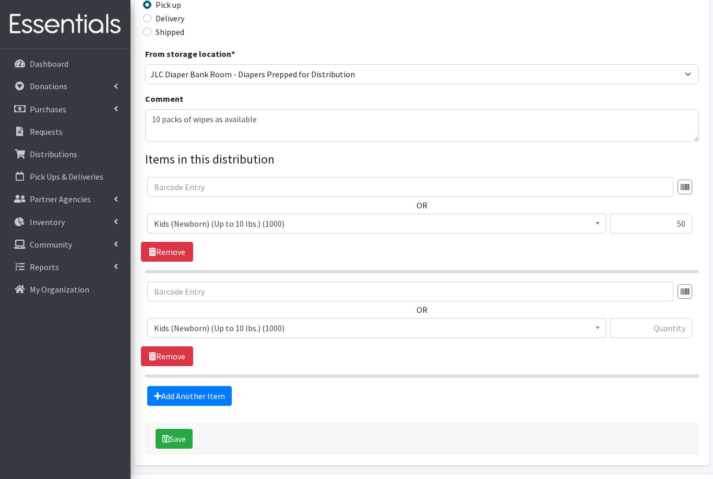
click at [247, 326] on span "Kids (Newborn) (Up to 10 lbs.) (1000)" at bounding box center [377, 328] width 446 height 15
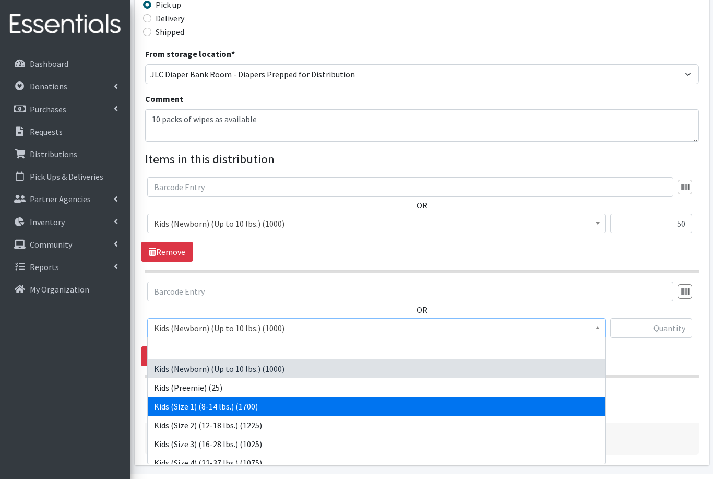
select select "573"
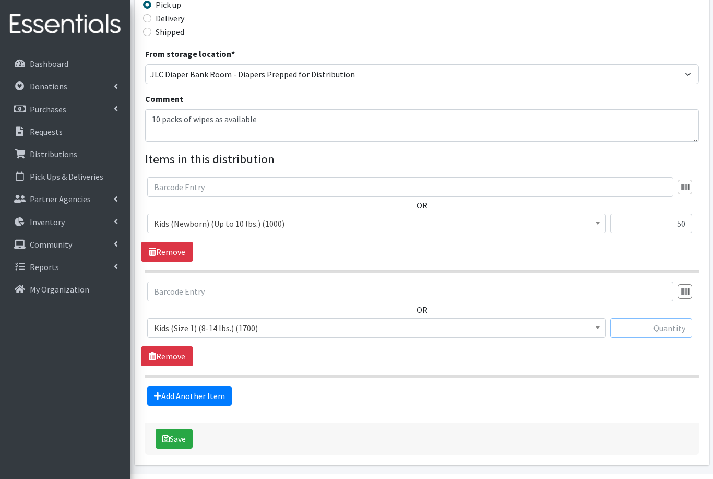
click at [678, 326] on input "text" at bounding box center [652, 328] width 82 height 20
type input "100"
click at [174, 394] on link "Add Another Item" at bounding box center [189, 396] width 85 height 20
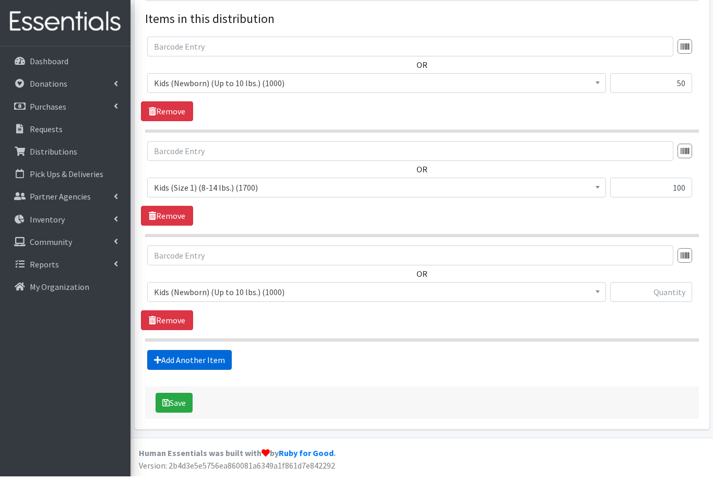
scroll to position [357, 0]
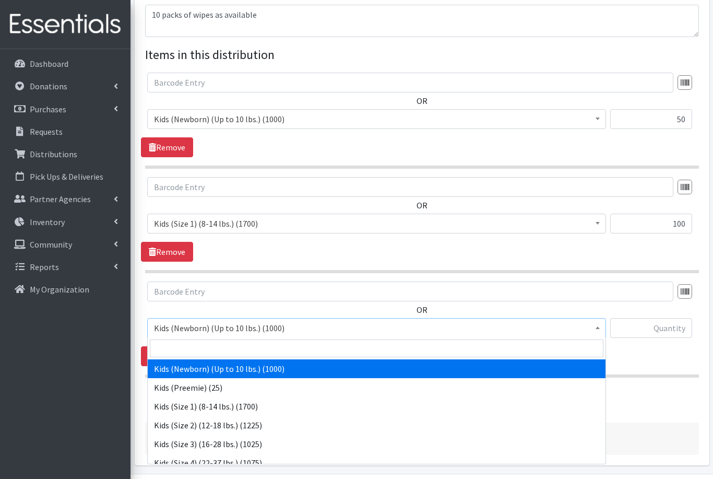
click at [224, 329] on span "Kids (Newborn) (Up to 10 lbs.) (1000)" at bounding box center [377, 328] width 446 height 15
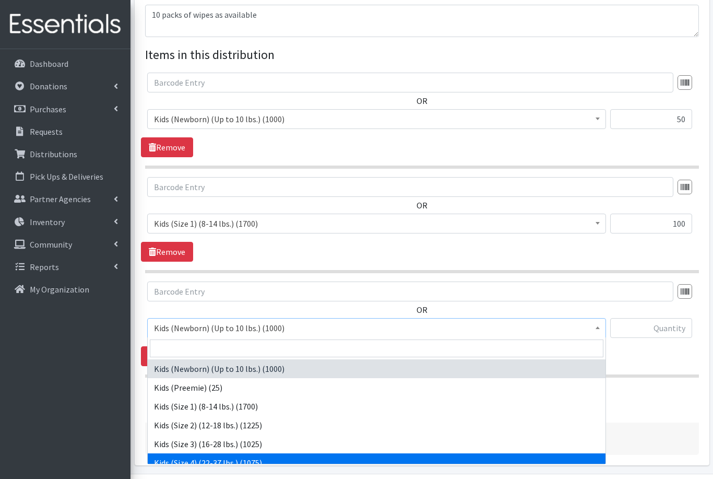
select select "557"
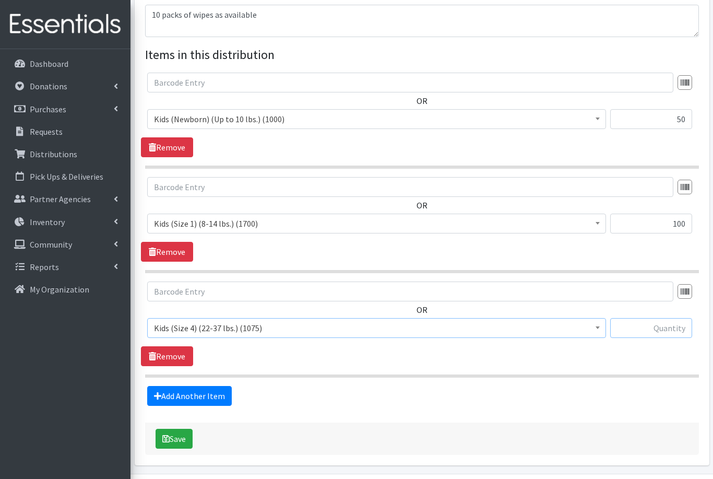
click at [652, 326] on input "text" at bounding box center [652, 328] width 82 height 20
type input "150"
click at [214, 395] on link "Add Another Item" at bounding box center [189, 396] width 85 height 20
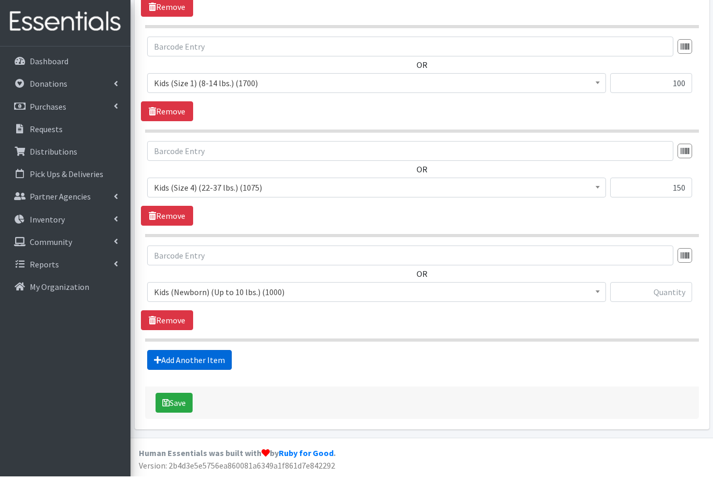
scroll to position [462, 0]
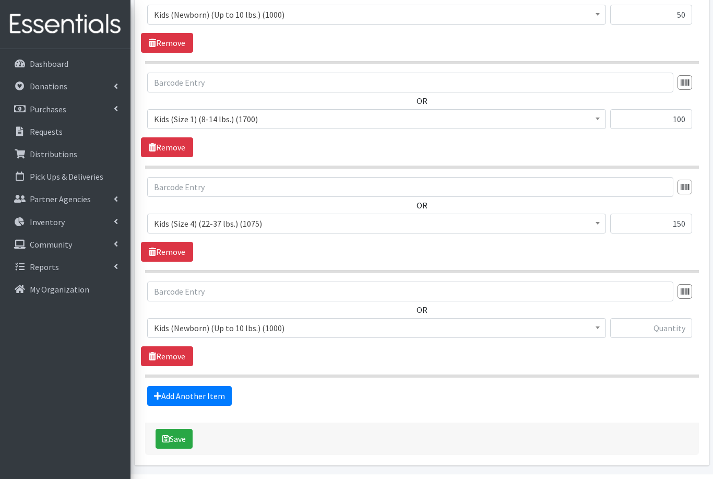
click at [244, 326] on span "Kids (Newborn) (Up to 10 lbs.) (1000)" at bounding box center [377, 328] width 446 height 15
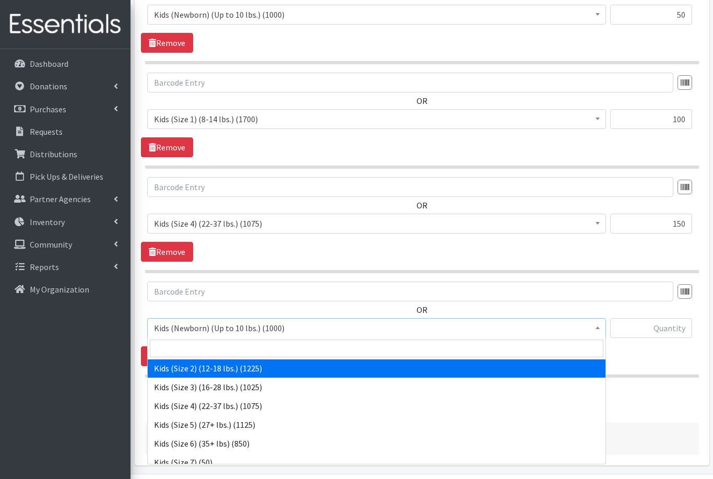
scroll to position [59, 0]
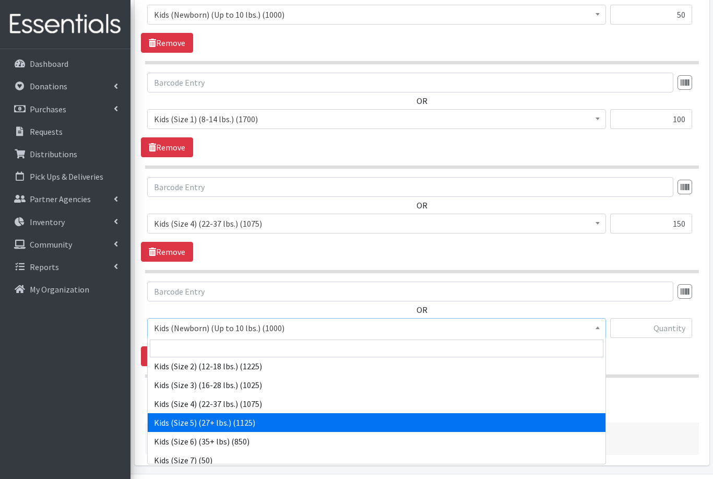
select select "558"
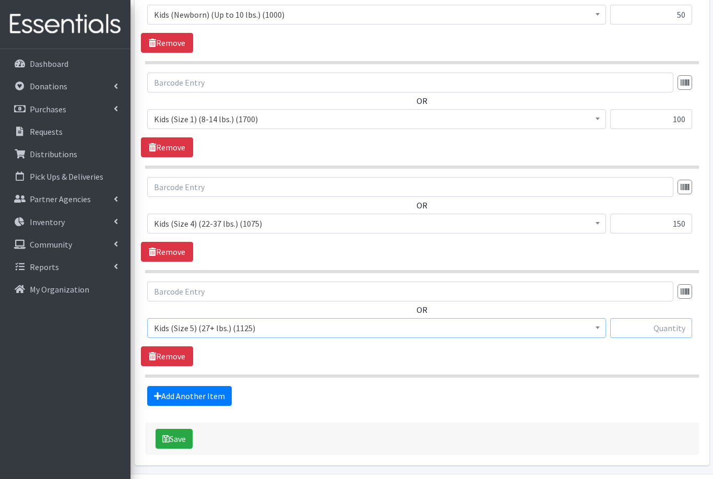
click at [652, 325] on input "text" at bounding box center [652, 328] width 82 height 20
type input "125"
click at [208, 395] on link "Add Another Item" at bounding box center [189, 396] width 85 height 20
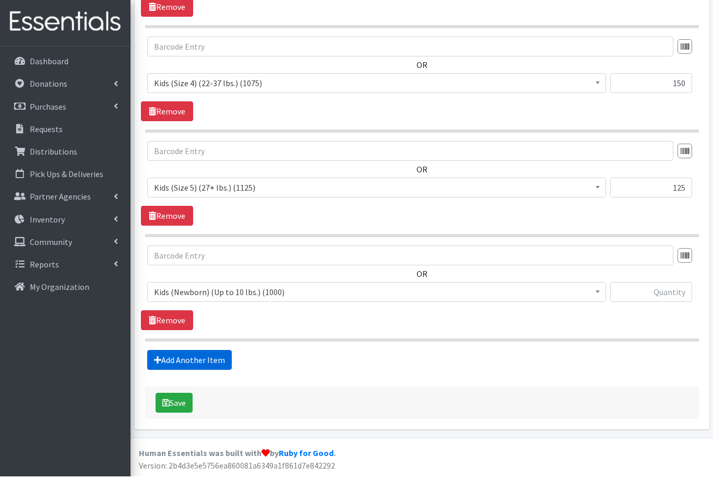
scroll to position [566, 0]
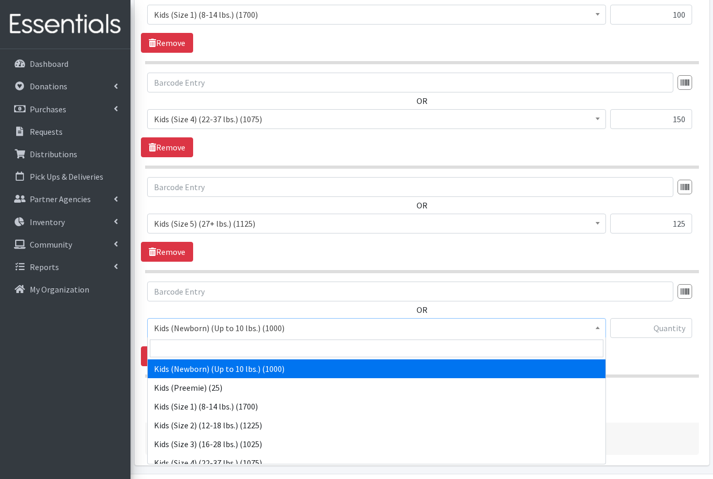
click at [241, 327] on span "Kids (Newborn) (Up to 10 lbs.) (1000)" at bounding box center [377, 328] width 446 height 15
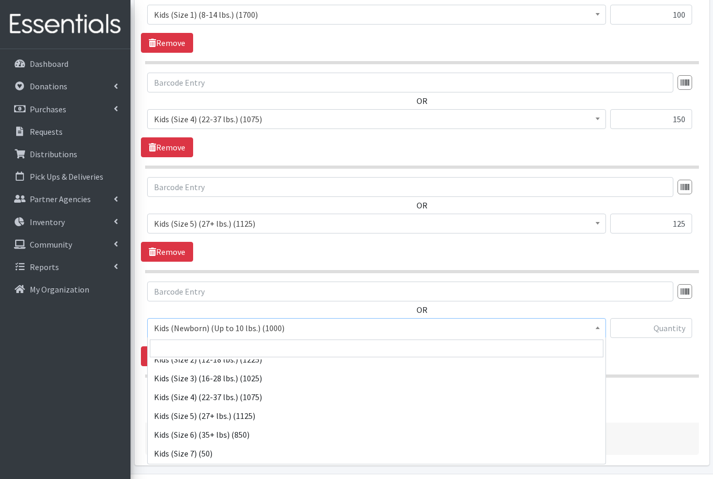
scroll to position [69, 0]
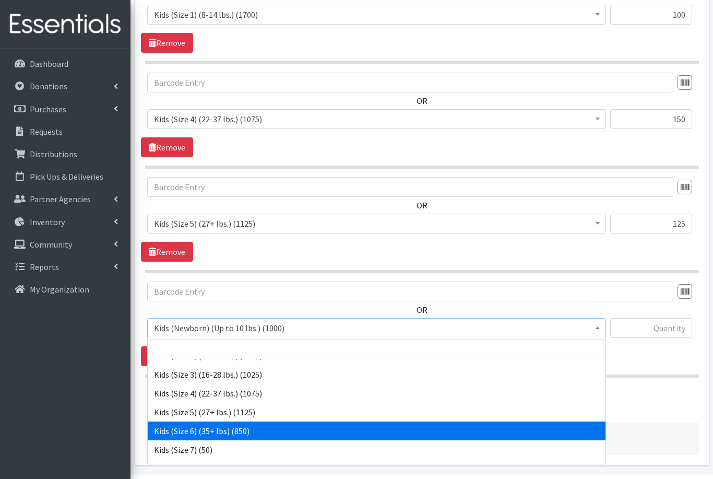
select select "560"
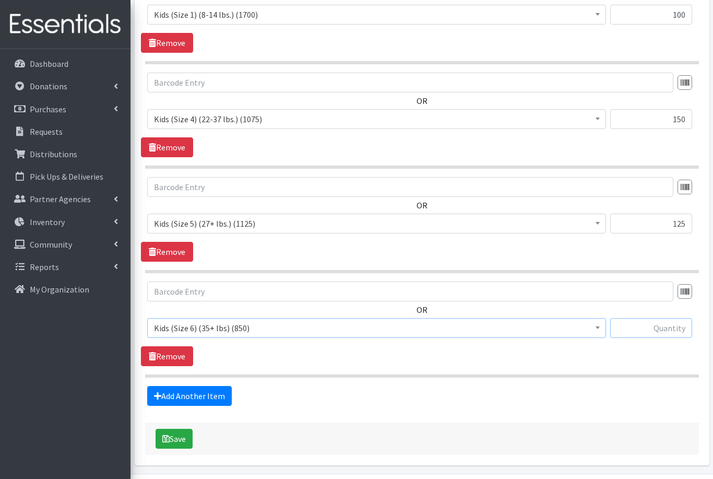
click at [653, 325] on input "text" at bounding box center [652, 328] width 82 height 20
type input "100"
click at [180, 395] on link "Add Another Item" at bounding box center [189, 396] width 85 height 20
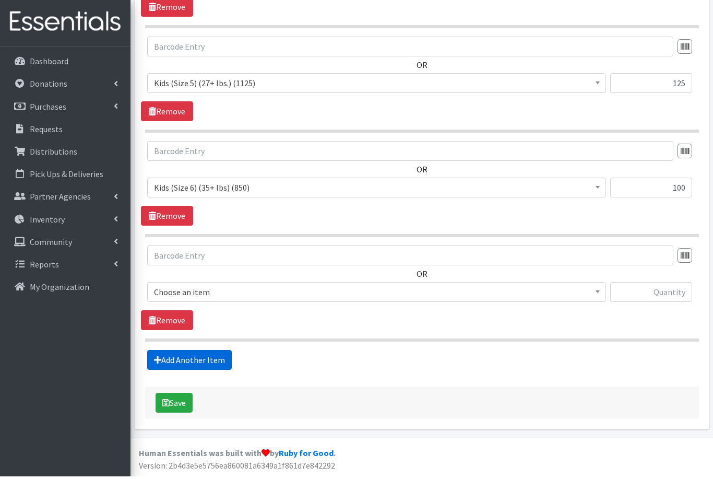
scroll to position [671, 0]
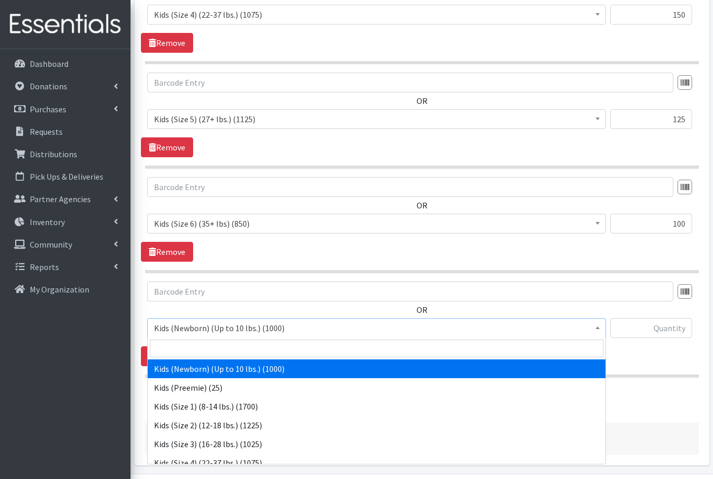
click at [224, 332] on span "Kids (Newborn) (Up to 10 lbs.) (1000)" at bounding box center [377, 328] width 446 height 15
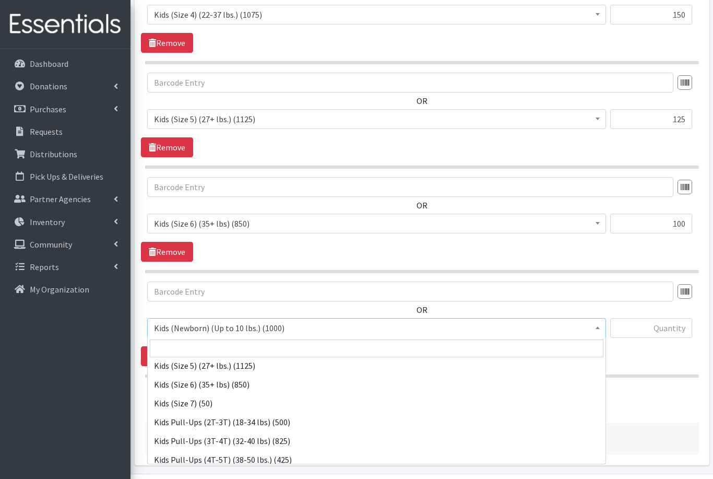
scroll to position [117, 0]
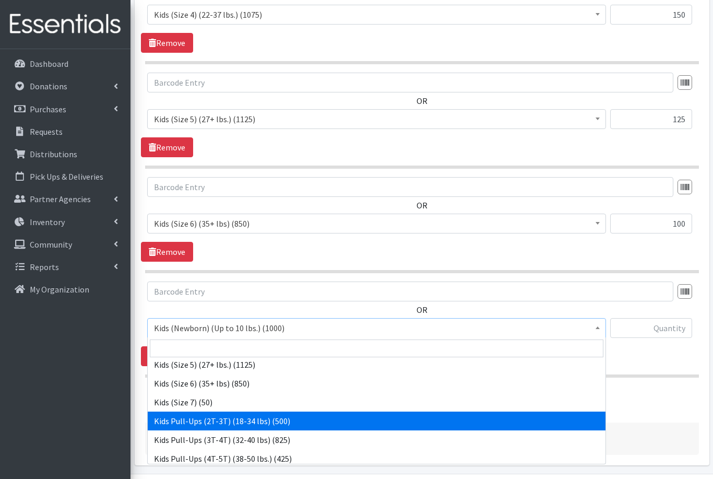
select select "564"
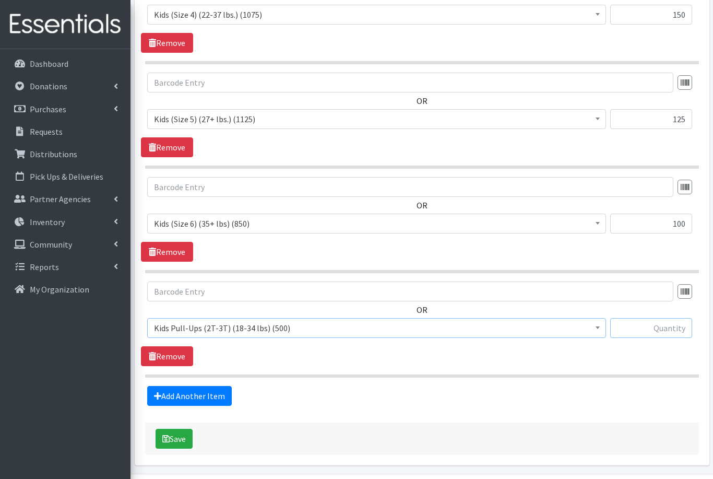
click at [670, 322] on input "text" at bounding box center [652, 328] width 82 height 20
type input "50"
click at [211, 395] on link "Add Another Item" at bounding box center [189, 396] width 85 height 20
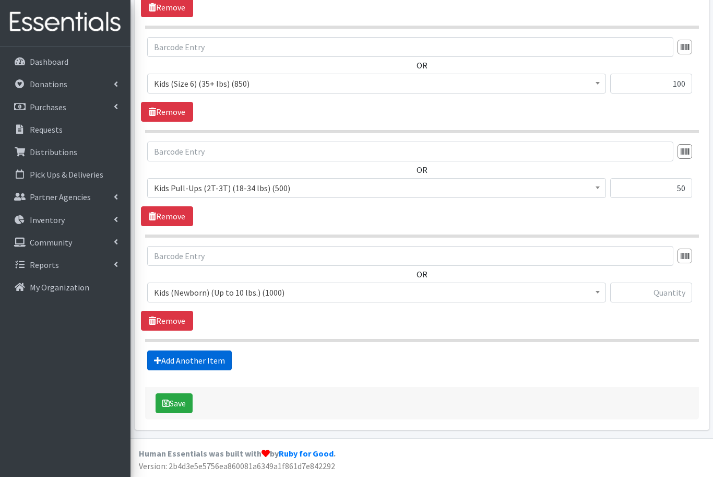
scroll to position [775, 0]
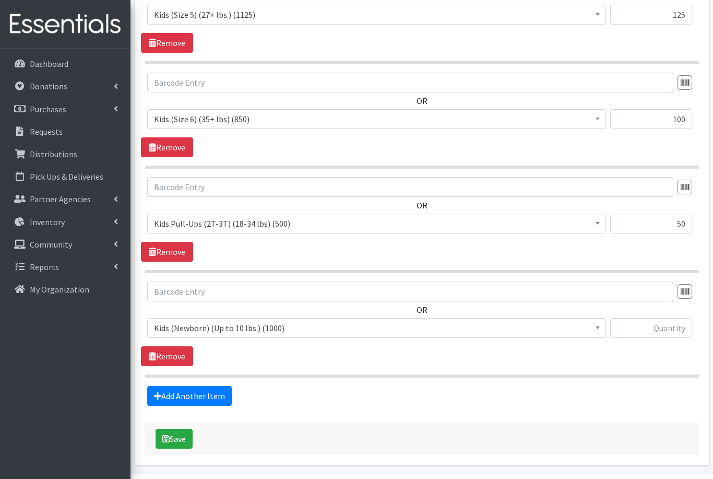
click at [277, 332] on span "Kids (Newborn) (Up to 10 lbs.) (1000)" at bounding box center [377, 328] width 446 height 15
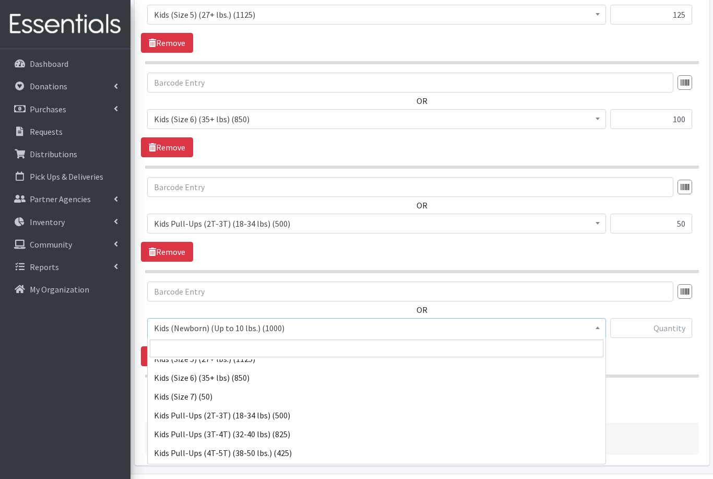
scroll to position [123, 0]
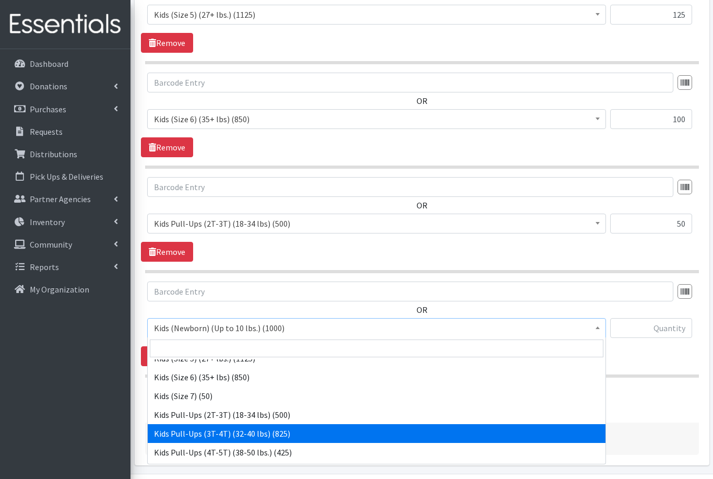
select select "565"
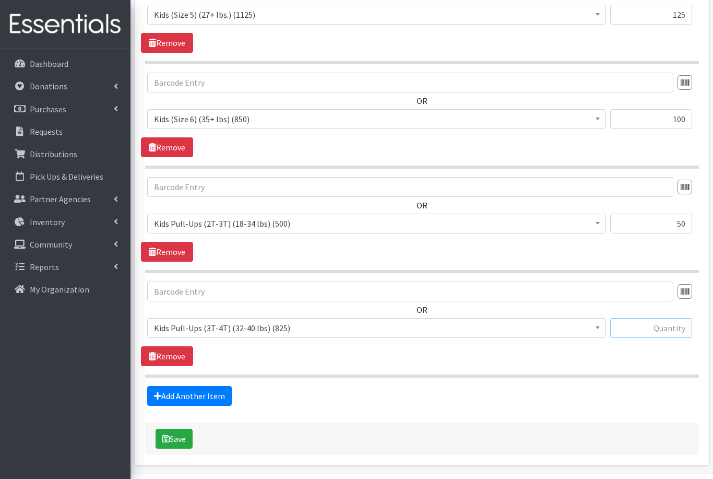
click at [655, 333] on input "text" at bounding box center [652, 328] width 82 height 20
type input "50"
click at [200, 392] on link "Add Another Item" at bounding box center [189, 396] width 85 height 20
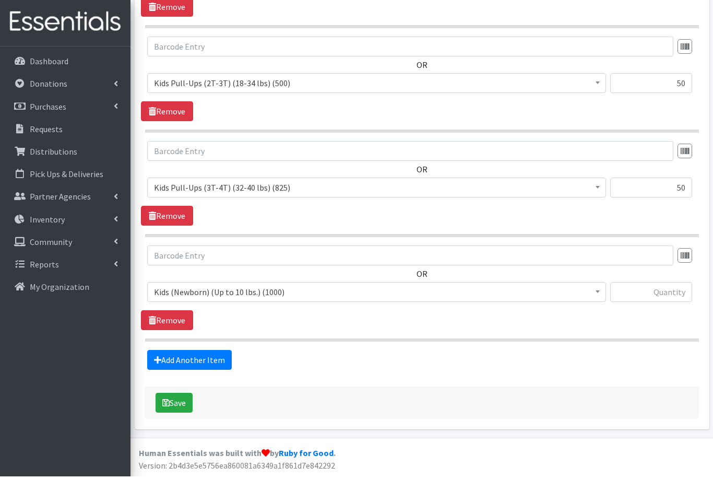
scroll to position [880, 0]
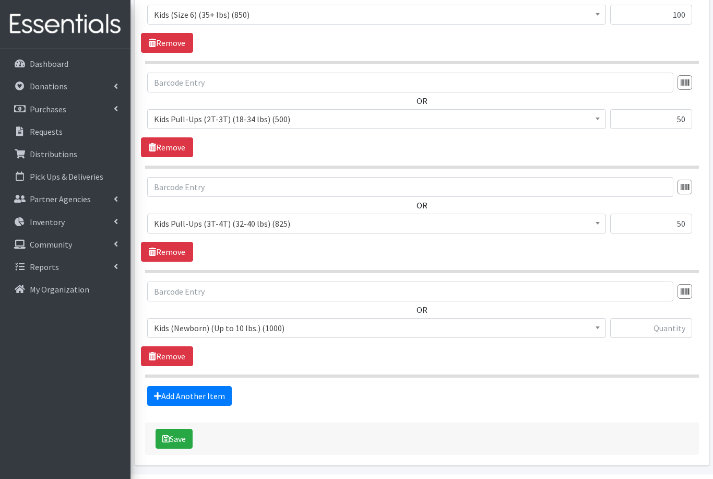
click at [301, 331] on span "Kids (Newborn) (Up to 10 lbs.) (1000)" at bounding box center [377, 328] width 446 height 15
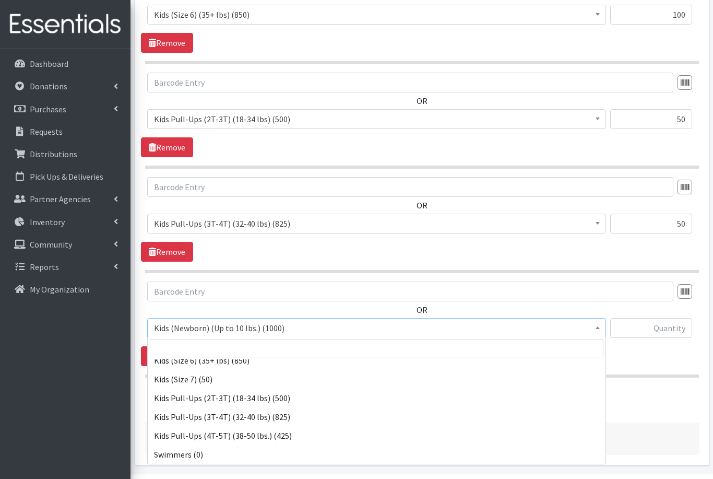
scroll to position [144, 0]
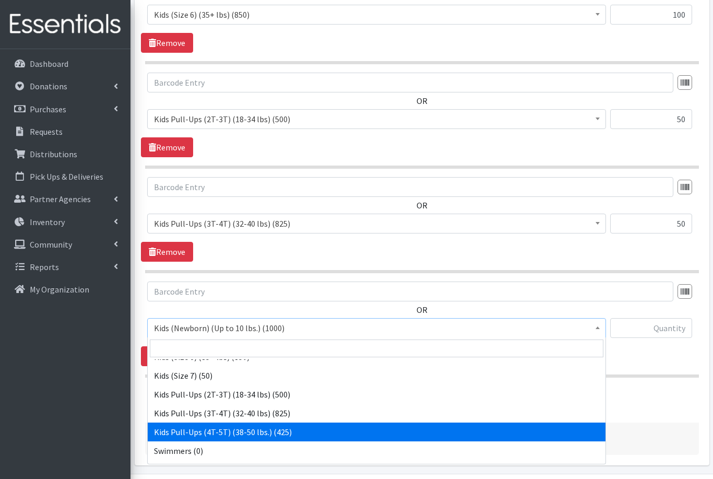
select select "566"
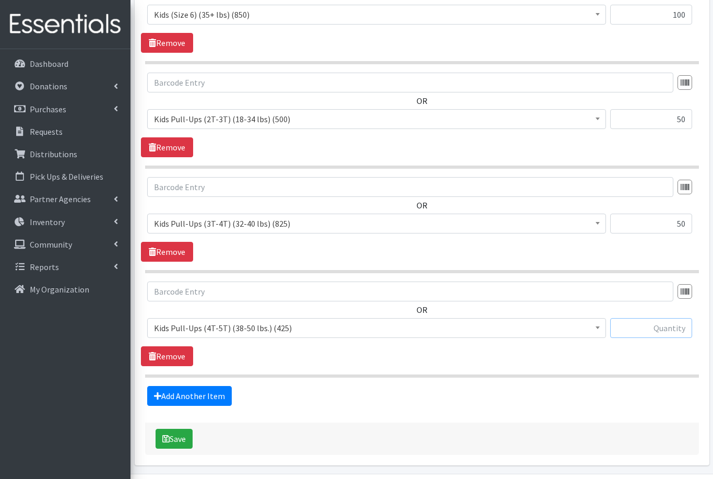
click at [646, 330] on input "text" at bounding box center [652, 328] width 82 height 20
type input "25"
click at [169, 440] on button "Save" at bounding box center [174, 439] width 37 height 20
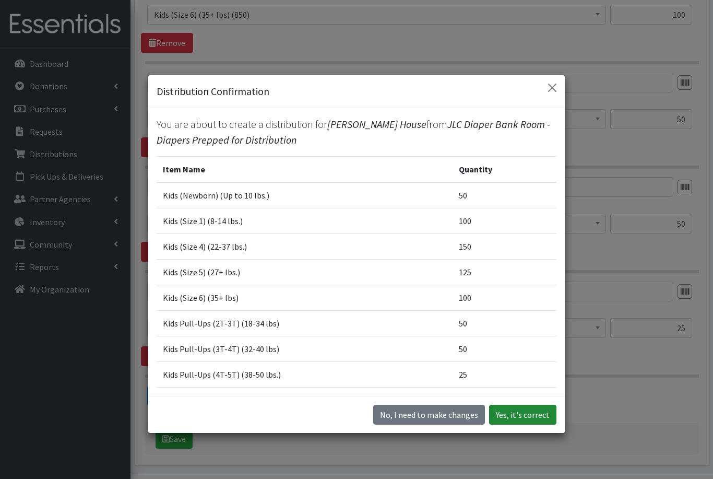
click at [526, 425] on button "Yes, it's correct" at bounding box center [522, 415] width 67 height 20
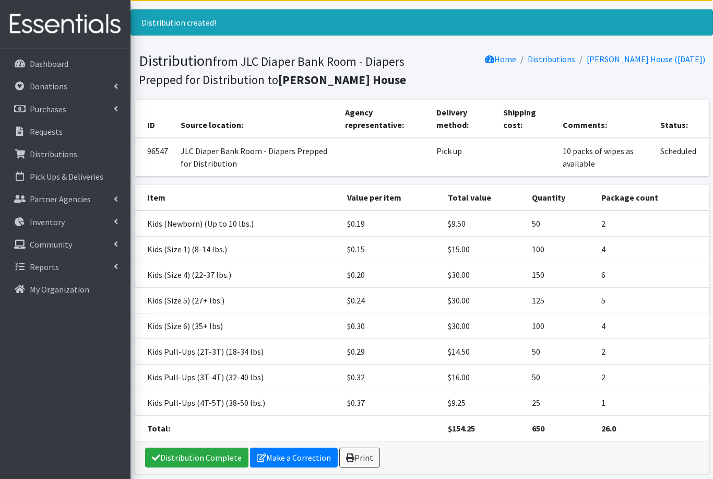
scroll to position [69, 0]
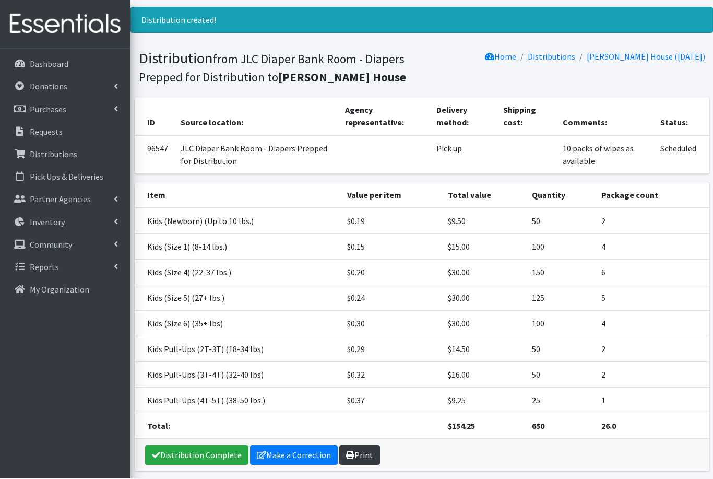
click at [357, 453] on link "Print" at bounding box center [359, 456] width 41 height 20
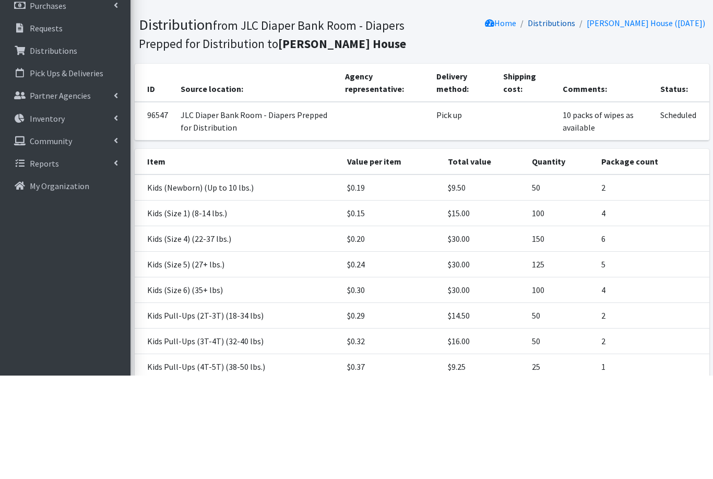
click at [543, 121] on link "Distributions" at bounding box center [552, 126] width 48 height 10
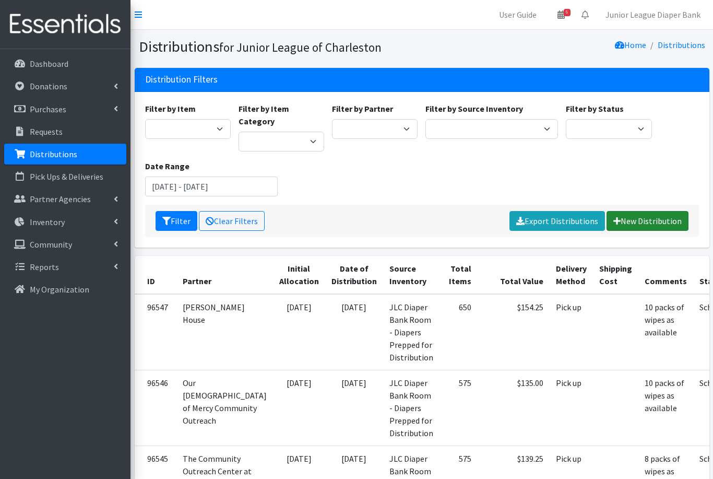
click at [632, 211] on link "New Distribution" at bounding box center [648, 221] width 82 height 20
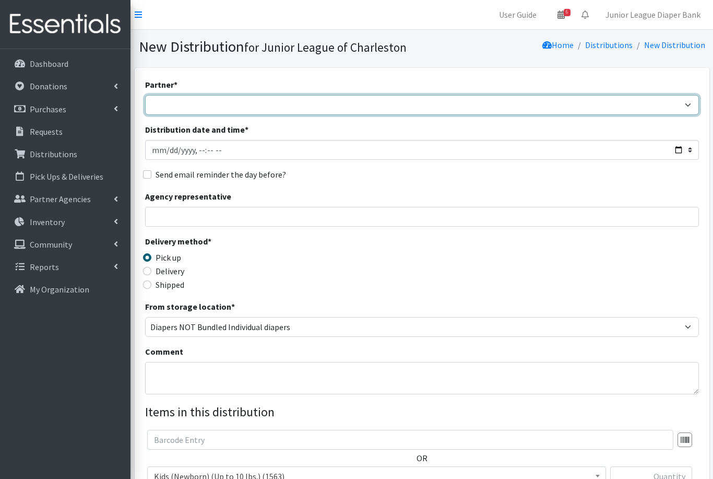
select select "4430"
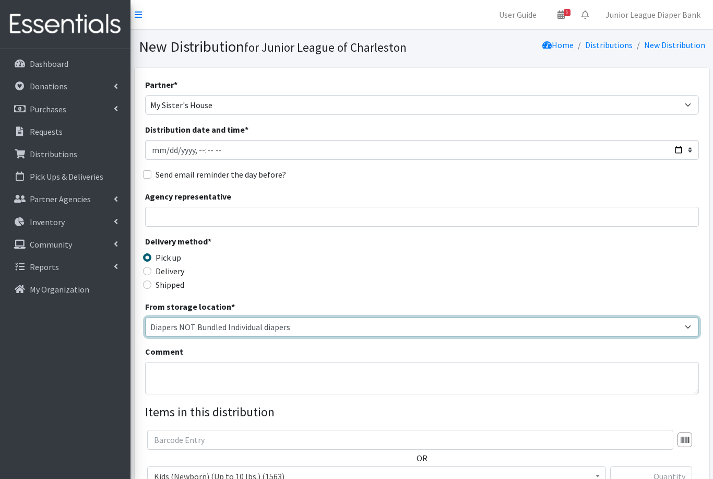
select select "35"
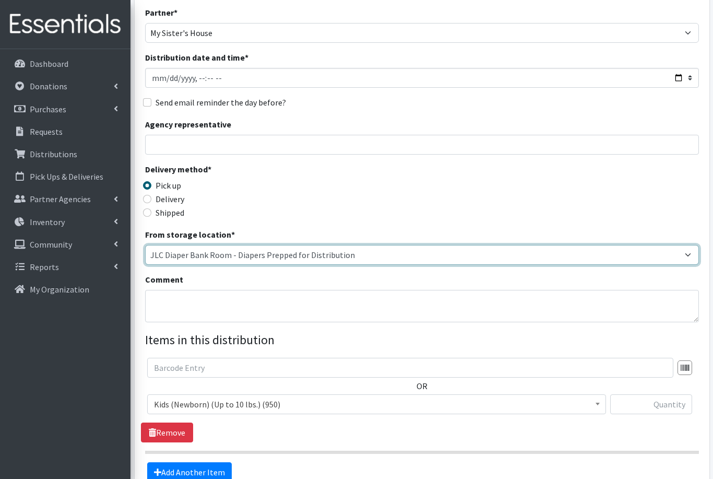
scroll to position [75, 0]
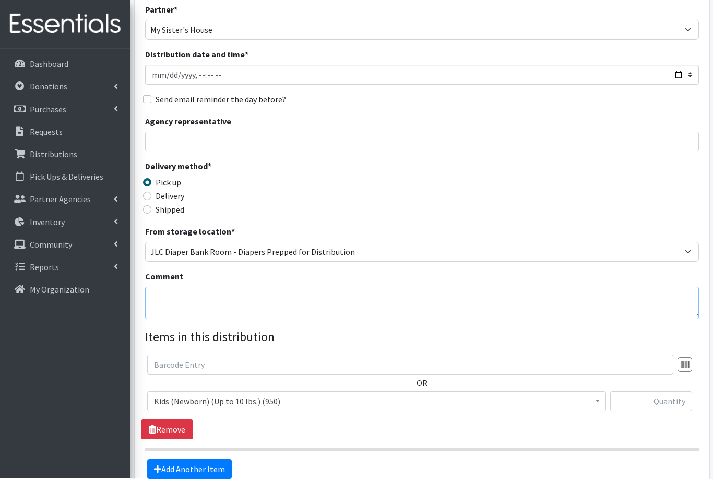
click at [392, 313] on textarea "Comment" at bounding box center [422, 303] width 554 height 32
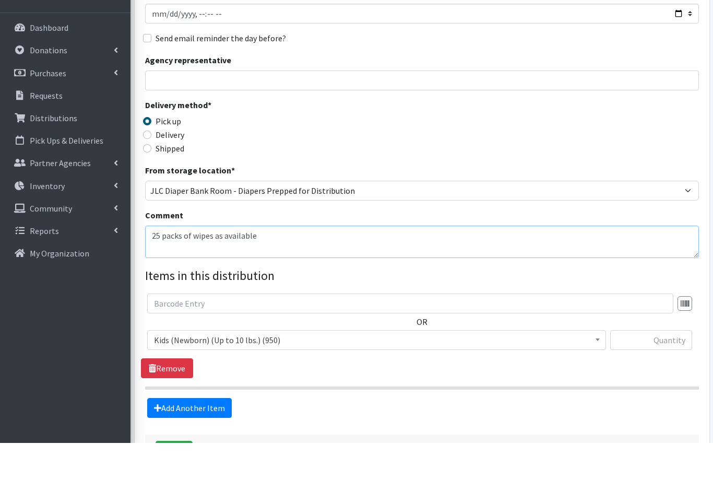
scroll to position [104, 0]
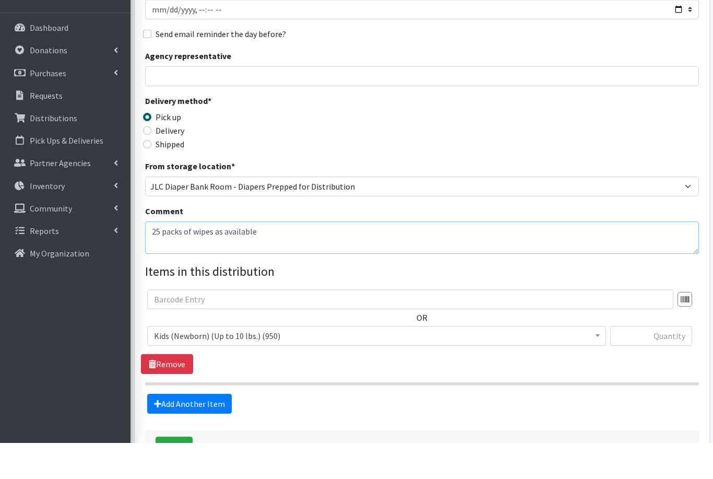
type textarea "25 packs of wipes as available"
click at [650, 362] on input "text" at bounding box center [652, 372] width 82 height 20
type input "200"
click at [207, 430] on link "Add Another Item" at bounding box center [189, 440] width 85 height 20
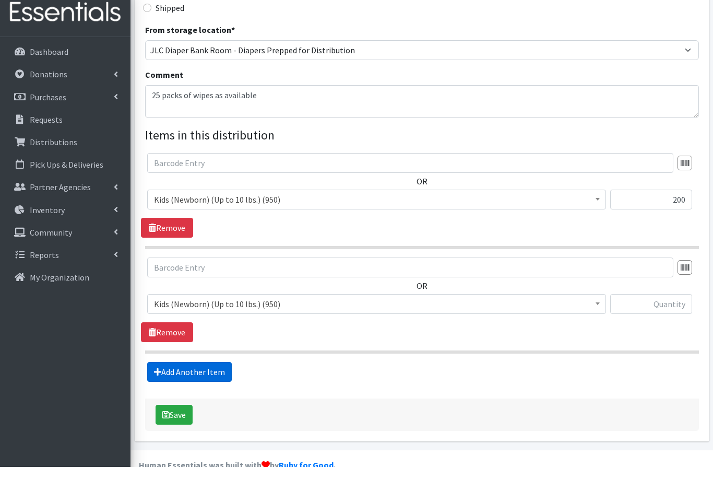
scroll to position [253, 0]
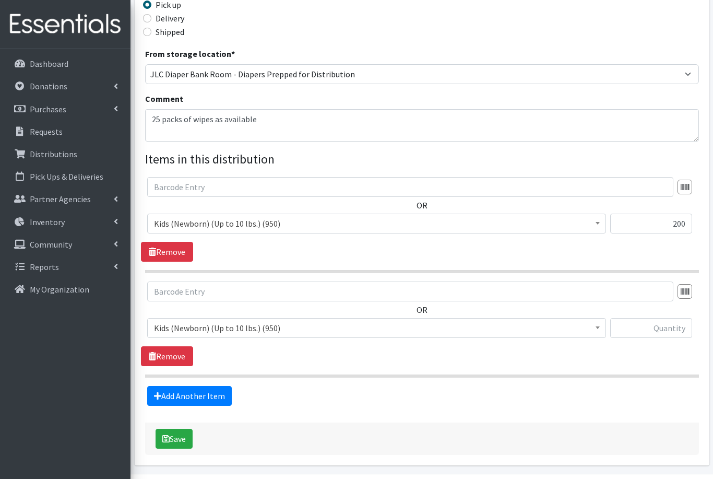
click at [247, 332] on span "Kids (Newborn) (Up to 10 lbs.) (950)" at bounding box center [377, 328] width 446 height 15
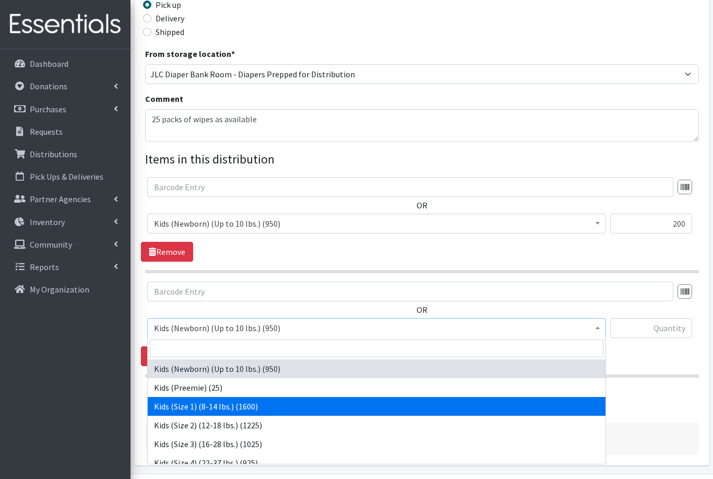
select select "573"
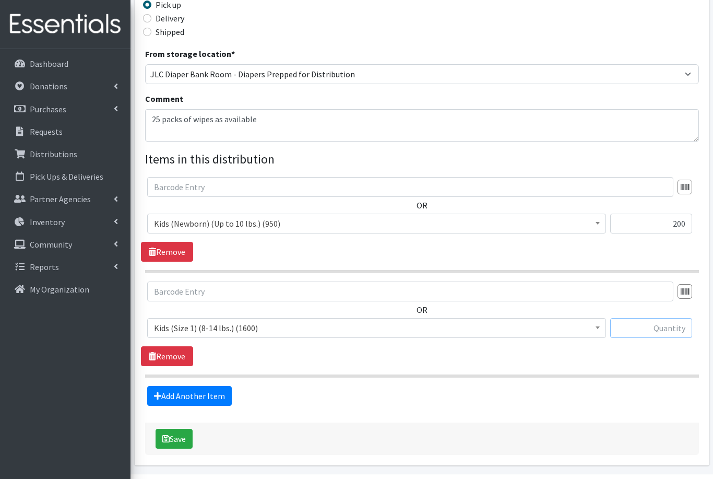
click at [640, 322] on input "text" at bounding box center [652, 328] width 82 height 20
type input "150"
click at [213, 395] on link "Add Another Item" at bounding box center [189, 396] width 85 height 20
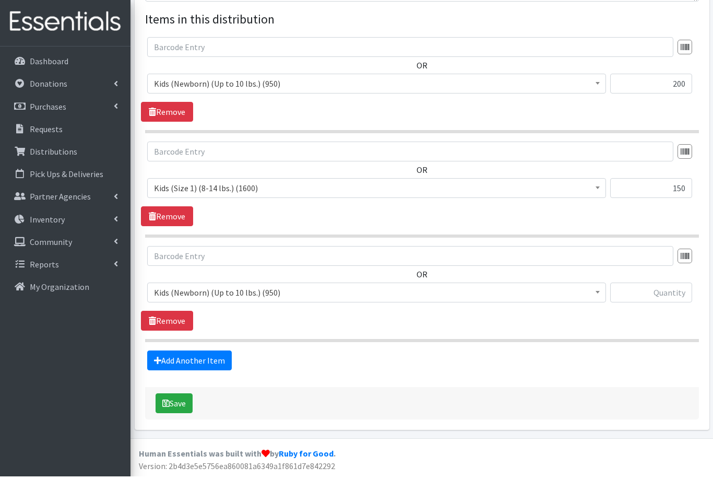
scroll to position [357, 0]
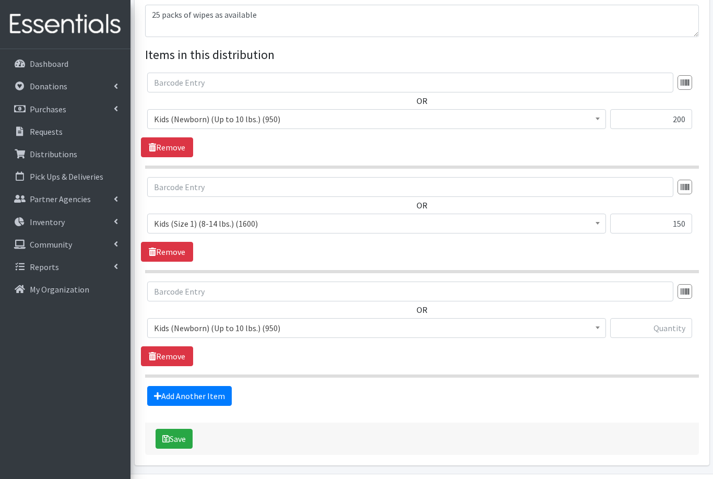
click at [256, 329] on span "Kids (Newborn) (Up to 10 lbs.) (950)" at bounding box center [377, 328] width 446 height 15
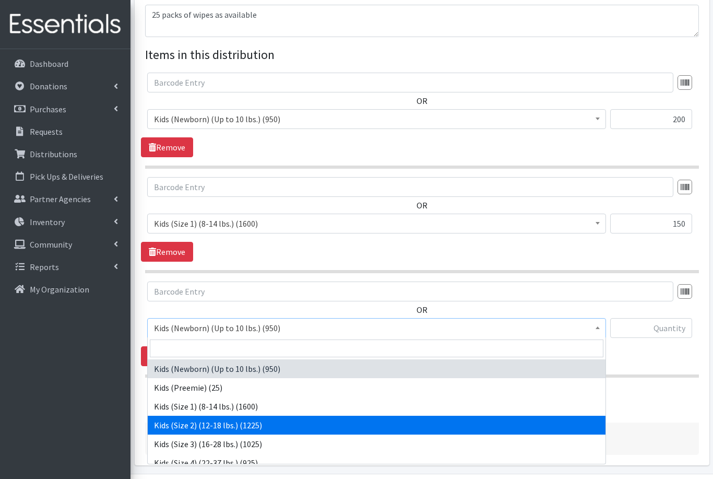
select select "574"
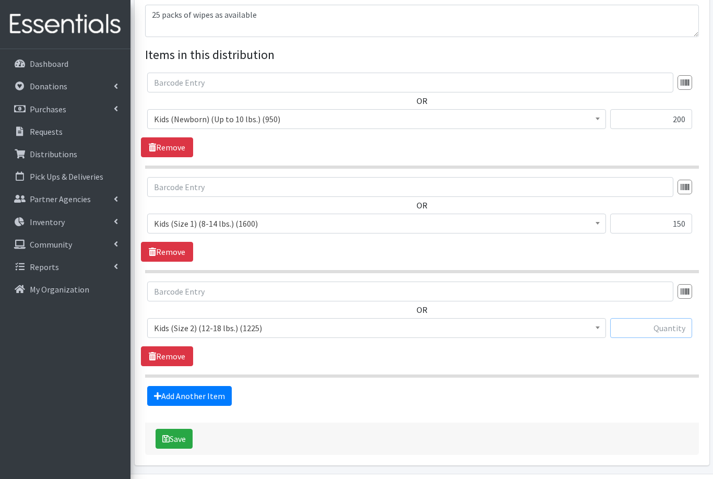
click at [662, 329] on input "text" at bounding box center [652, 328] width 82 height 20
type input "175"
click at [211, 393] on link "Add Another Item" at bounding box center [189, 396] width 85 height 20
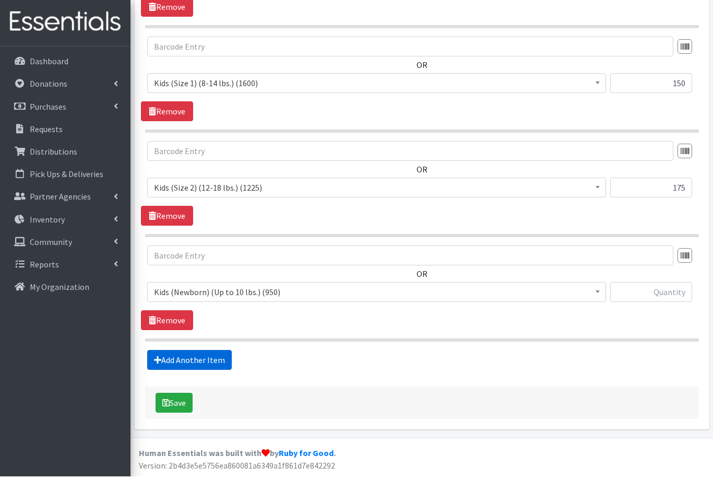
scroll to position [462, 0]
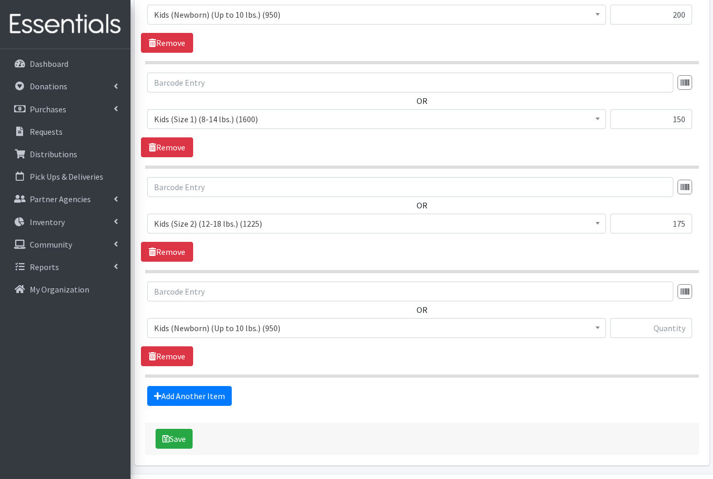
click at [206, 329] on span "Kids (Newborn) (Up to 10 lbs.) (950)" at bounding box center [377, 328] width 446 height 15
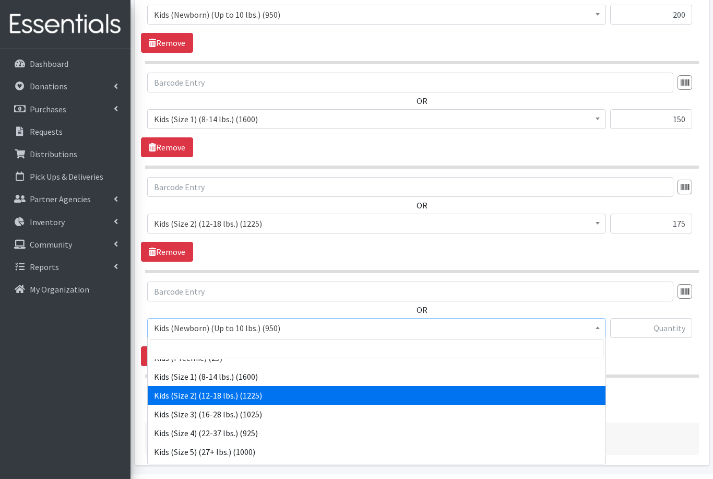
scroll to position [30, 0]
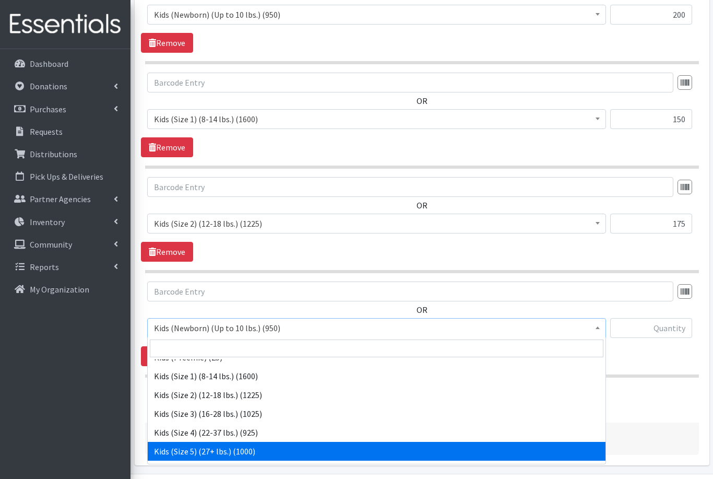
select select "558"
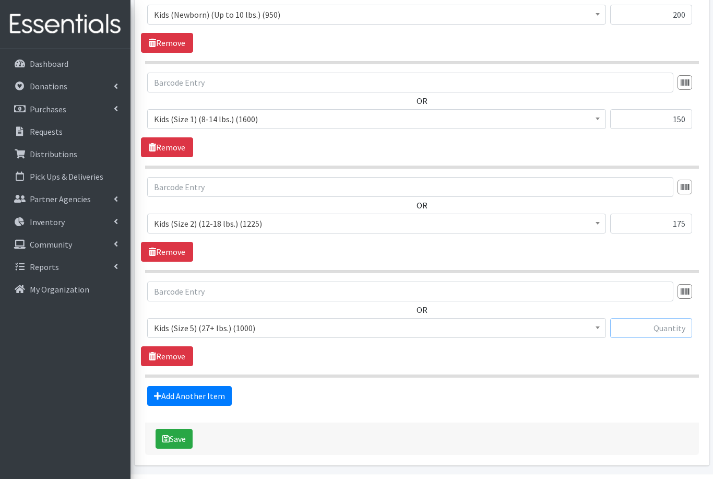
click at [658, 332] on input "text" at bounding box center [652, 328] width 82 height 20
type input "125"
click at [209, 395] on link "Add Another Item" at bounding box center [189, 396] width 85 height 20
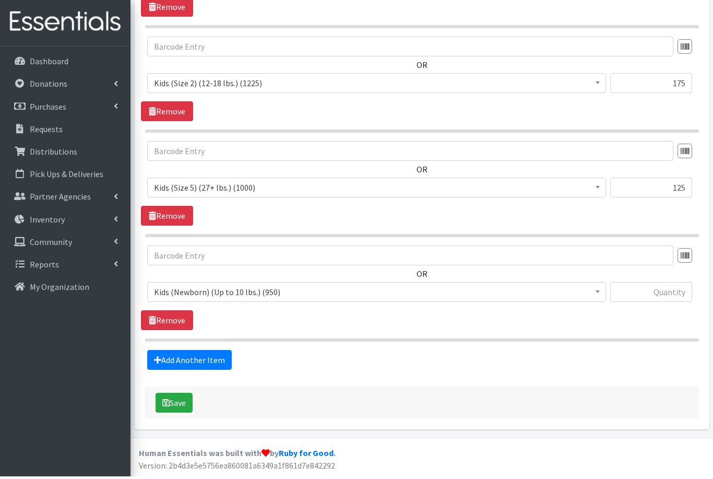
scroll to position [566, 0]
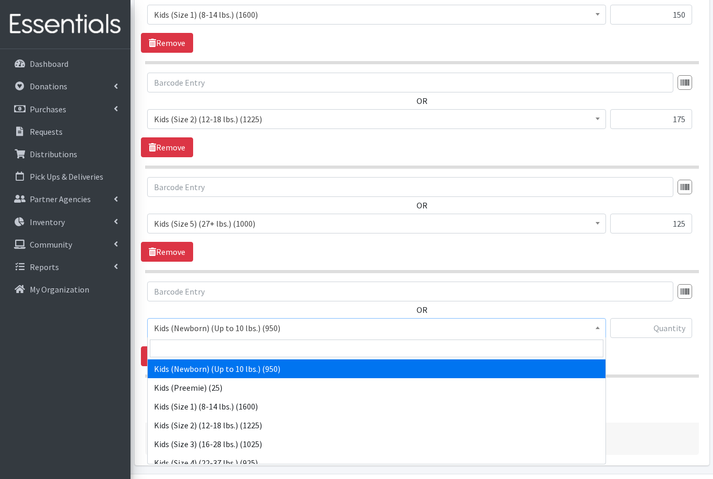
click at [283, 333] on span "Kids (Newborn) (Up to 10 lbs.) (950)" at bounding box center [377, 328] width 446 height 15
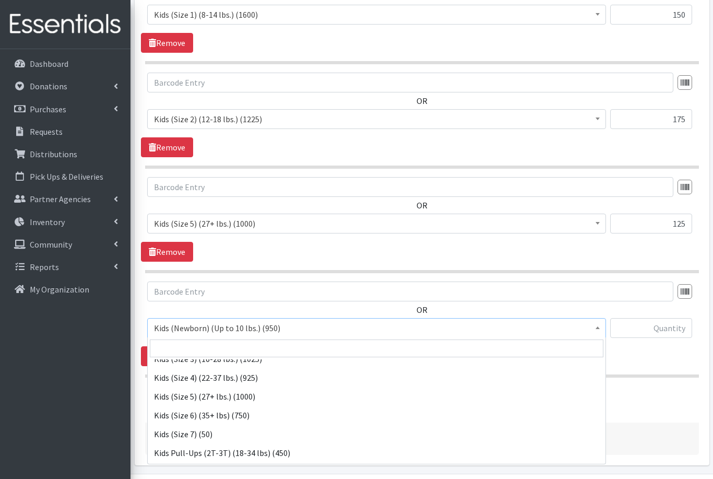
scroll to position [95, 0]
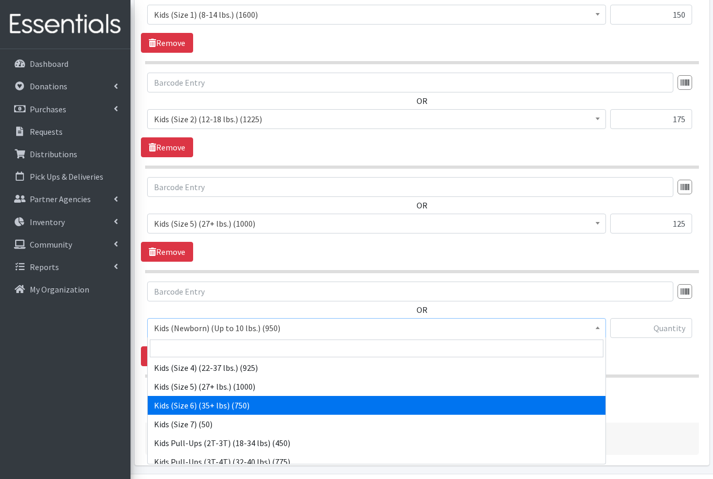
select select "560"
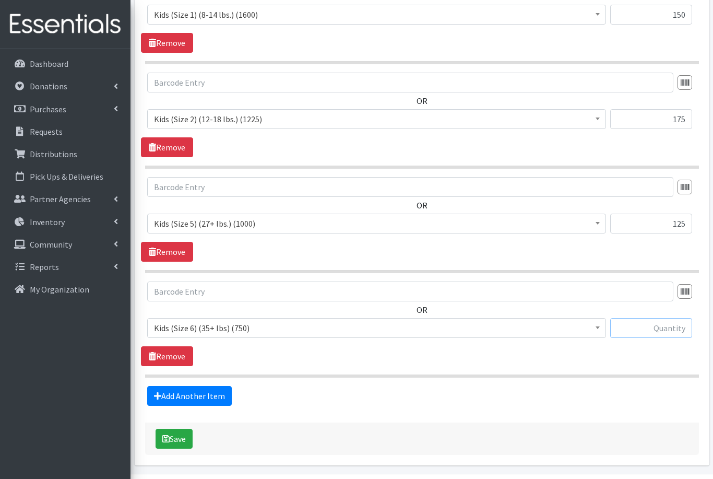
click at [665, 325] on input "text" at bounding box center [652, 328] width 82 height 20
type input "100"
click at [204, 399] on link "Add Another Item" at bounding box center [189, 396] width 85 height 20
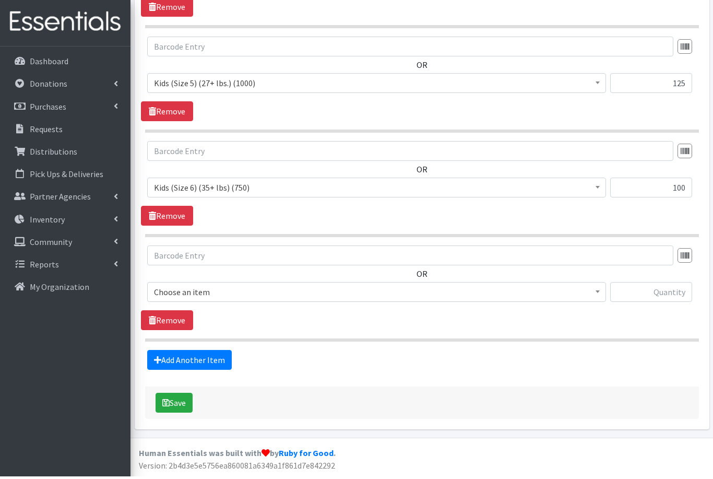
scroll to position [671, 0]
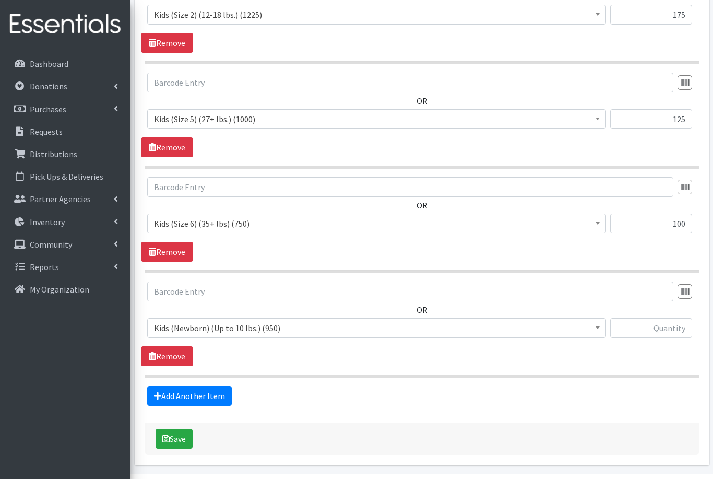
click at [279, 329] on span "Kids (Newborn) (Up to 10 lbs.) (950)" at bounding box center [377, 328] width 446 height 15
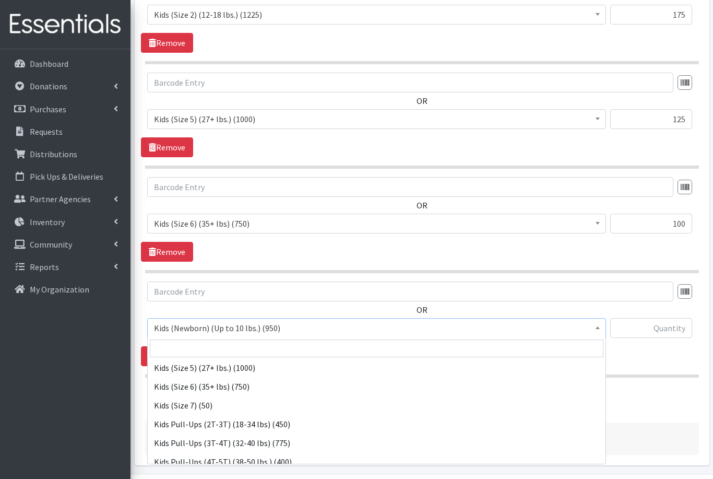
scroll to position [115, 0]
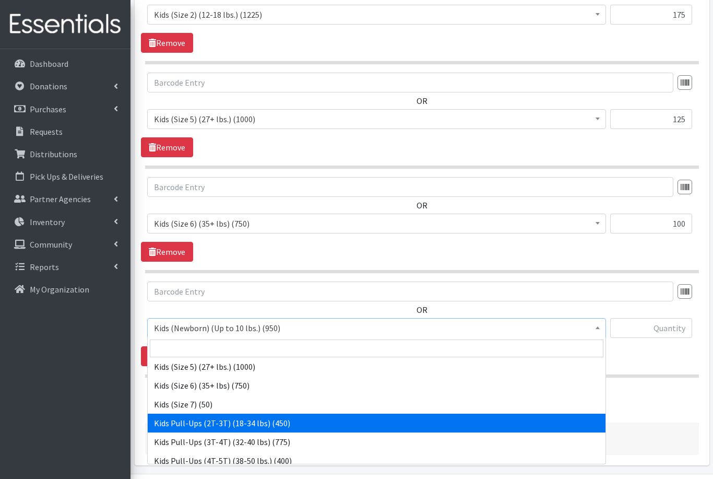
select select "564"
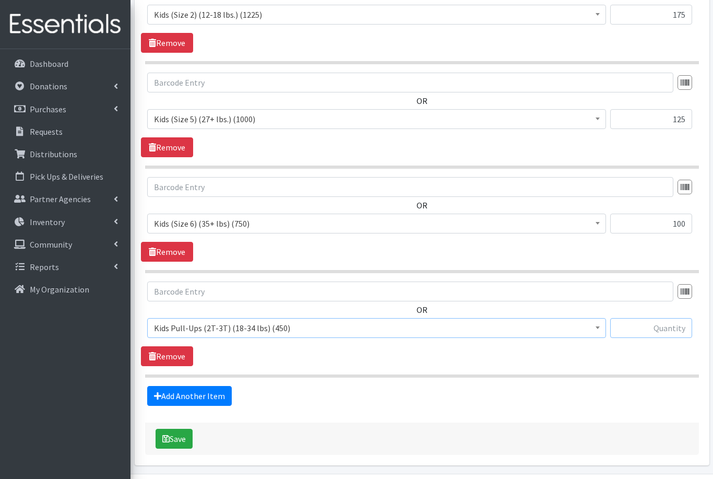
click at [647, 328] on input "text" at bounding box center [652, 328] width 82 height 20
type input "25"
click at [186, 392] on link "Add Another Item" at bounding box center [189, 396] width 85 height 20
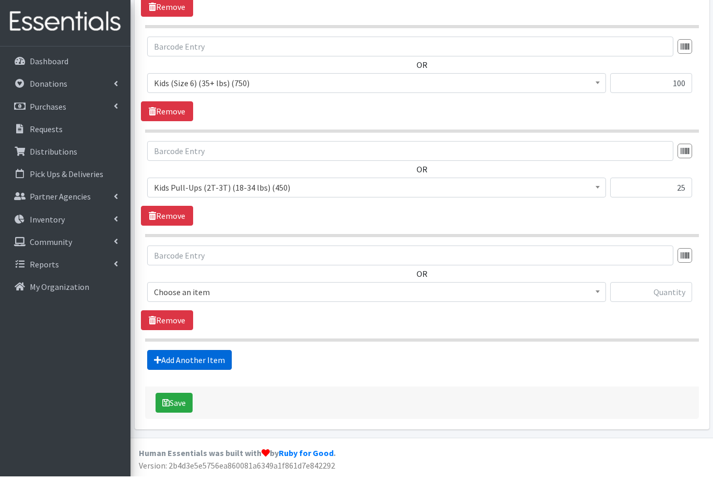
scroll to position [775, 0]
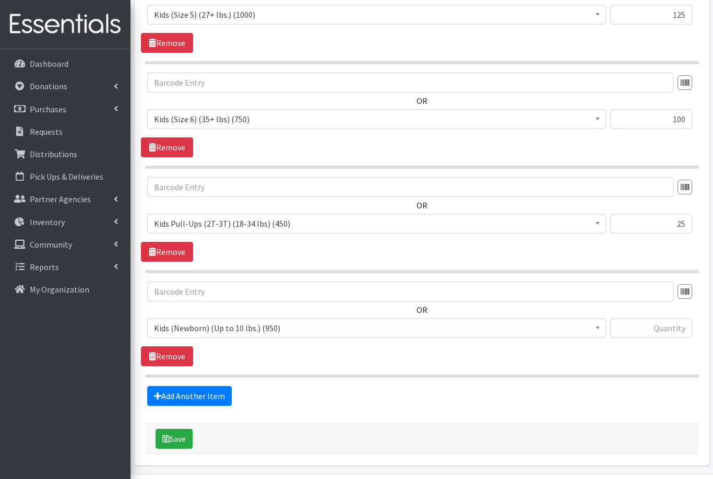
click at [226, 325] on span "Kids (Newborn) (Up to 10 lbs.) (950)" at bounding box center [377, 328] width 446 height 15
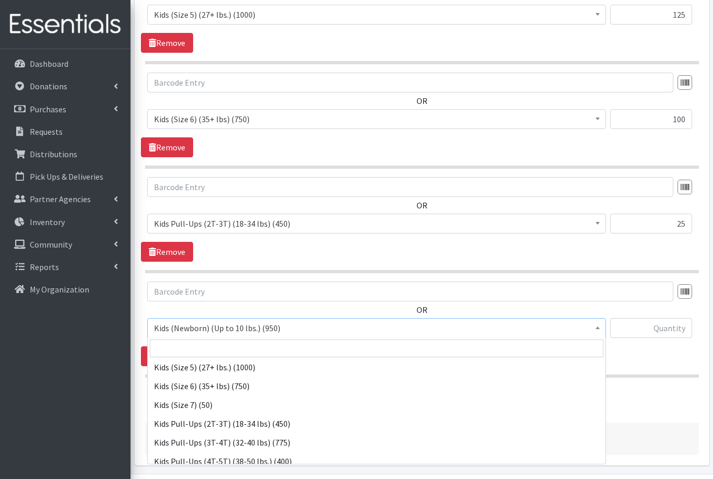
scroll to position [115, 0]
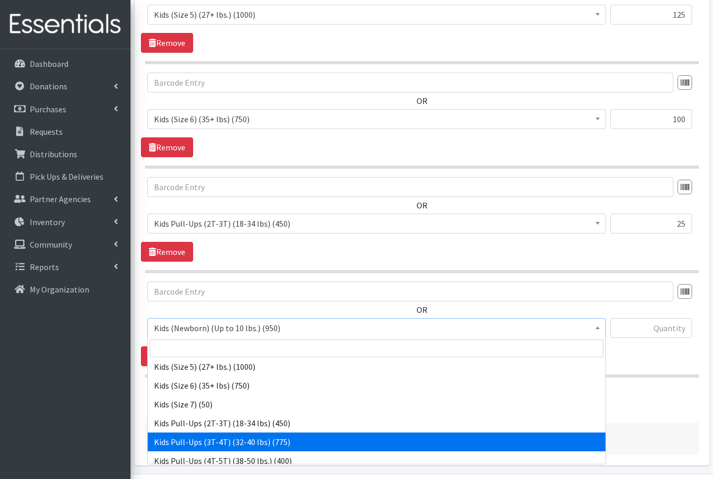
select select "565"
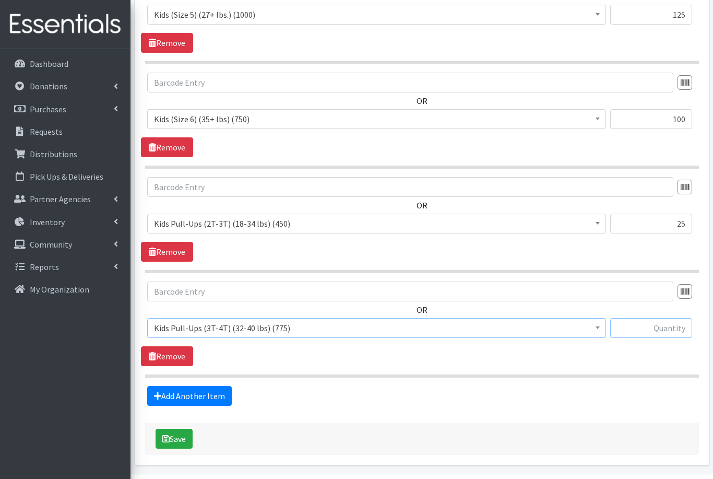
click at [671, 330] on input "text" at bounding box center [652, 328] width 82 height 20
type input "50"
click at [183, 396] on link "Add Another Item" at bounding box center [189, 396] width 85 height 20
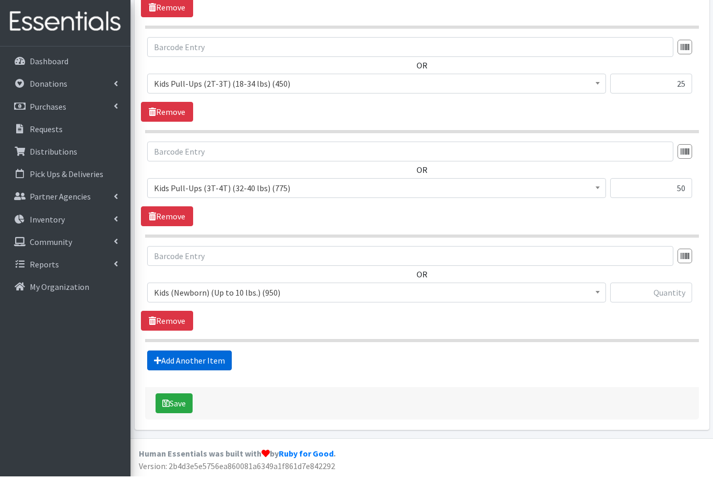
scroll to position [880, 0]
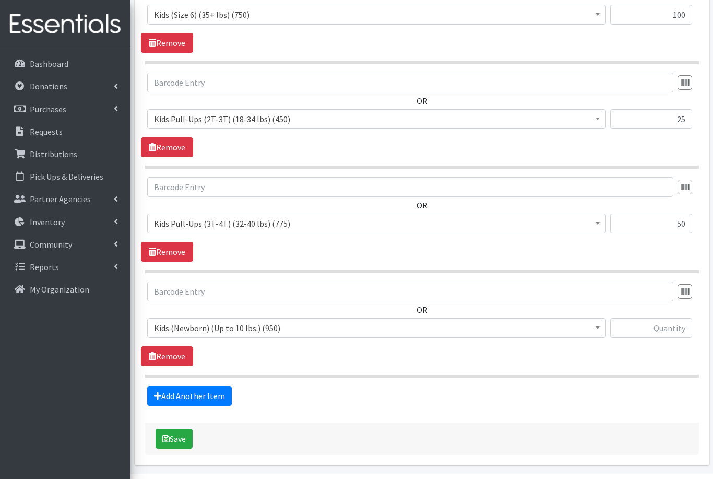
click at [222, 327] on span "Kids (Newborn) (Up to 10 lbs.) (950)" at bounding box center [377, 328] width 446 height 15
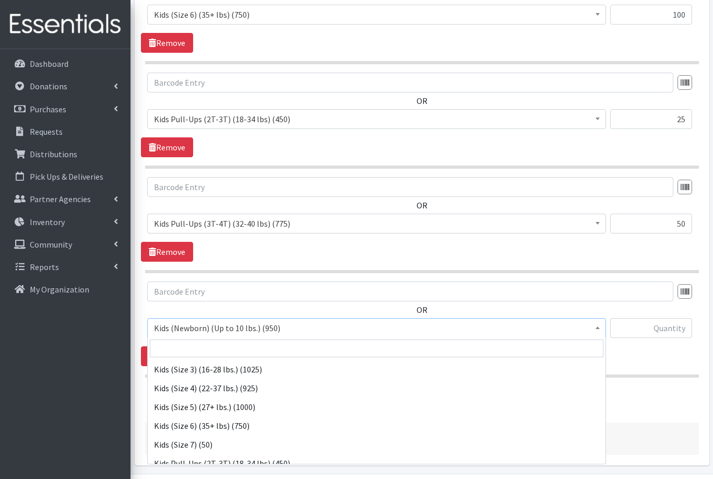
scroll to position [130, 0]
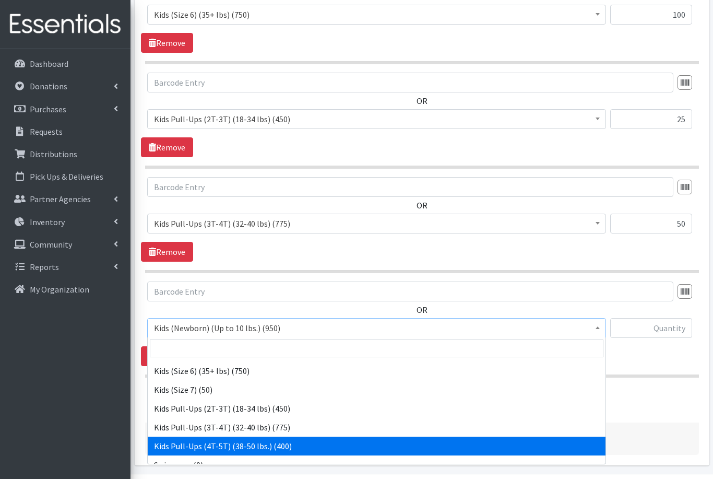
select select "566"
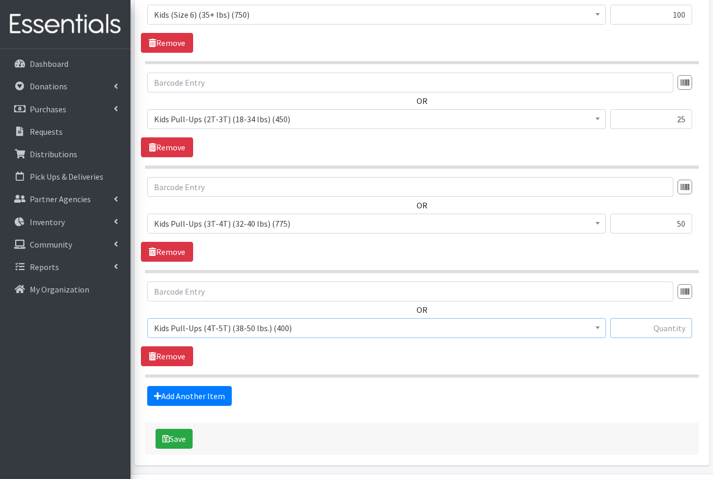
click at [663, 331] on input "text" at bounding box center [652, 328] width 82 height 20
type input "25"
click at [178, 439] on button "Save" at bounding box center [174, 439] width 37 height 20
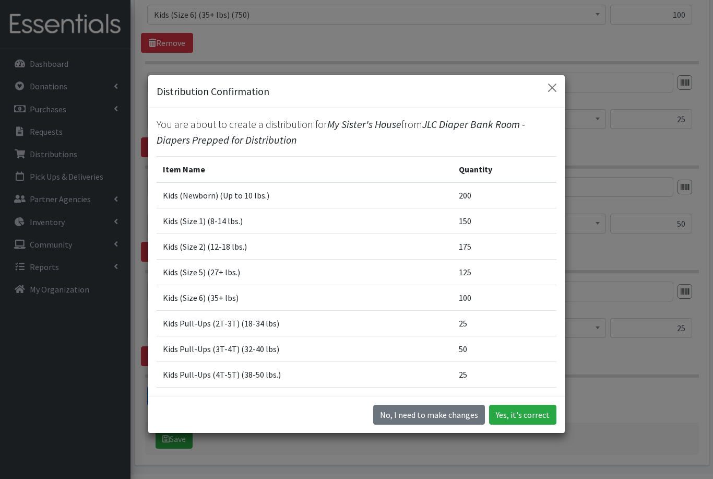
click at [522, 425] on button "Yes, it's correct" at bounding box center [522, 415] width 67 height 20
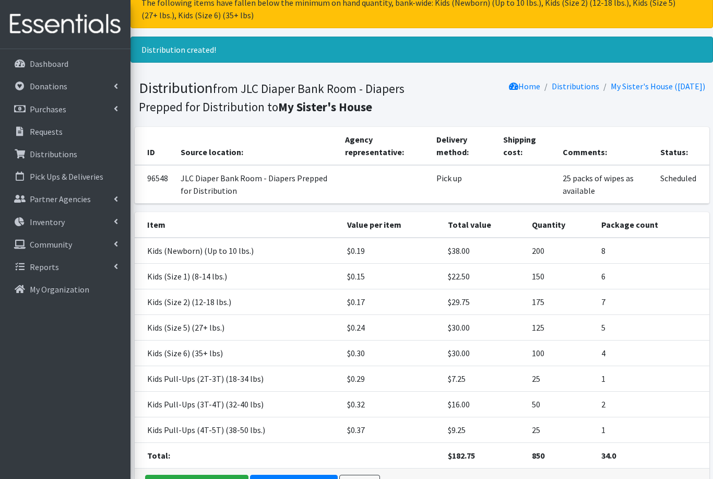
scroll to position [76, 0]
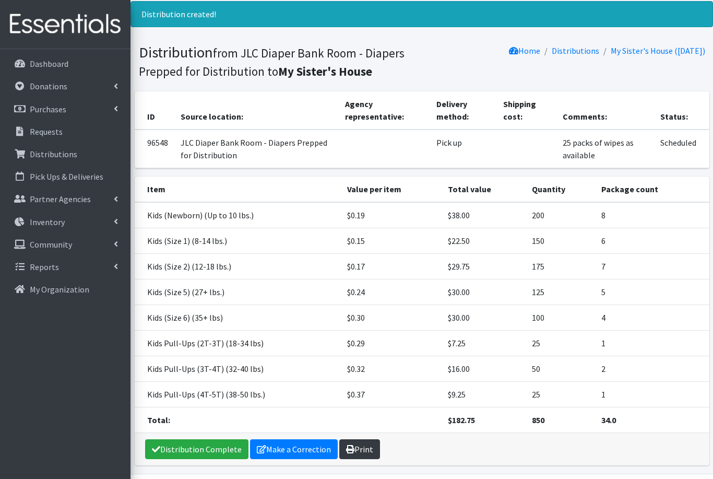
click at [361, 446] on link "Print" at bounding box center [359, 449] width 41 height 20
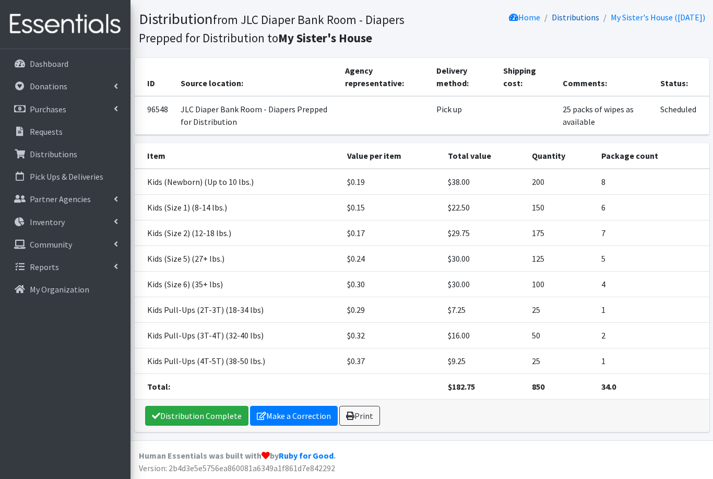
click at [565, 20] on link "Distributions" at bounding box center [576, 17] width 48 height 10
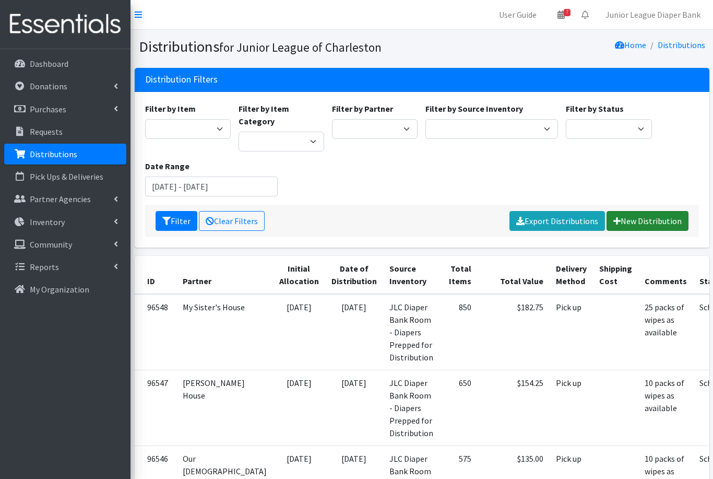
click at [645, 211] on link "New Distribution" at bounding box center [648, 221] width 82 height 20
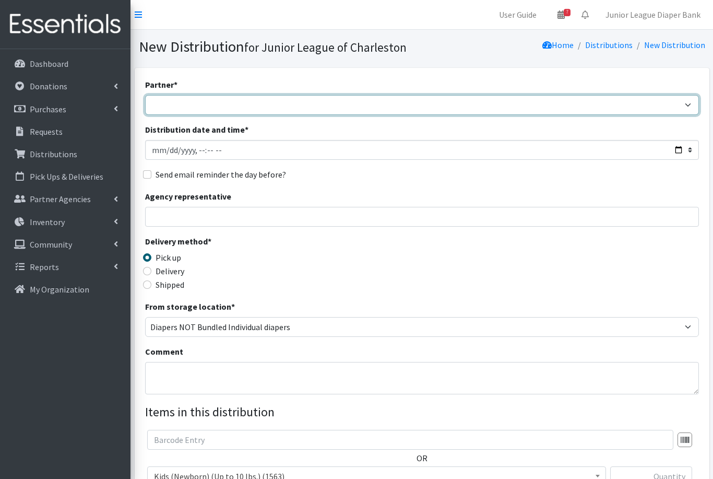
select select "3180"
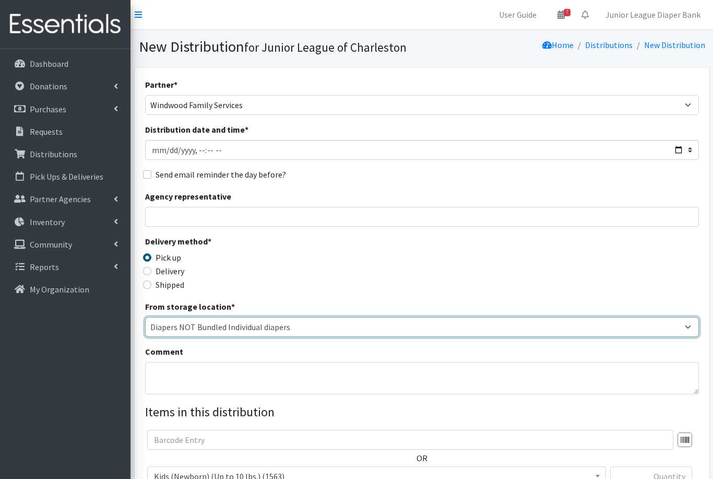
select select "35"
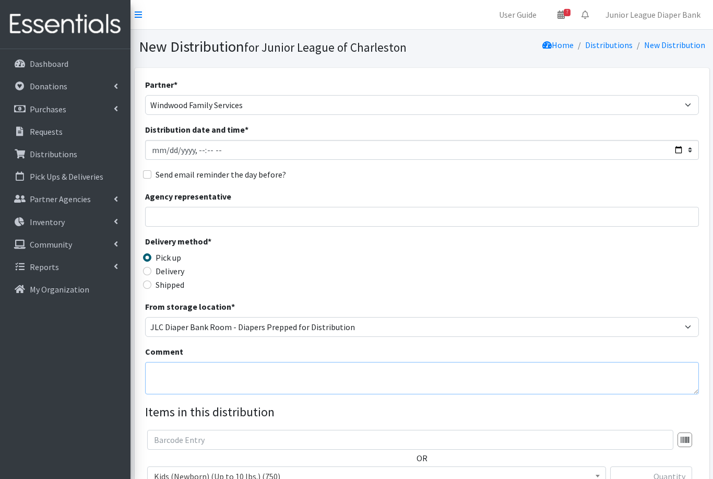
click at [362, 371] on textarea "Comment" at bounding box center [422, 378] width 554 height 32
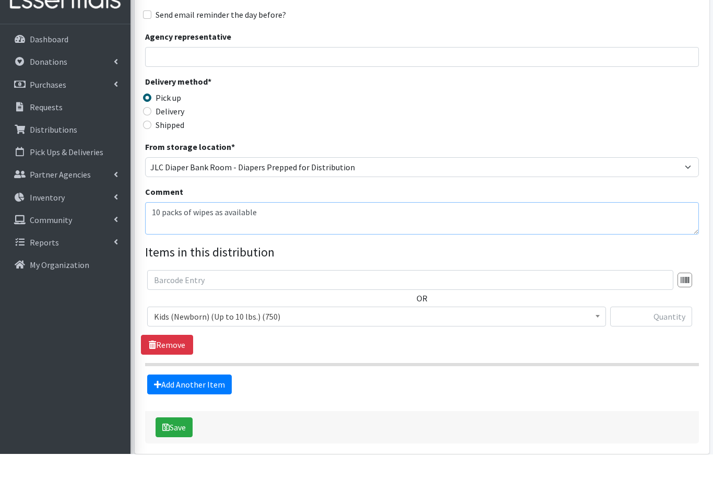
scroll to position [154, 0]
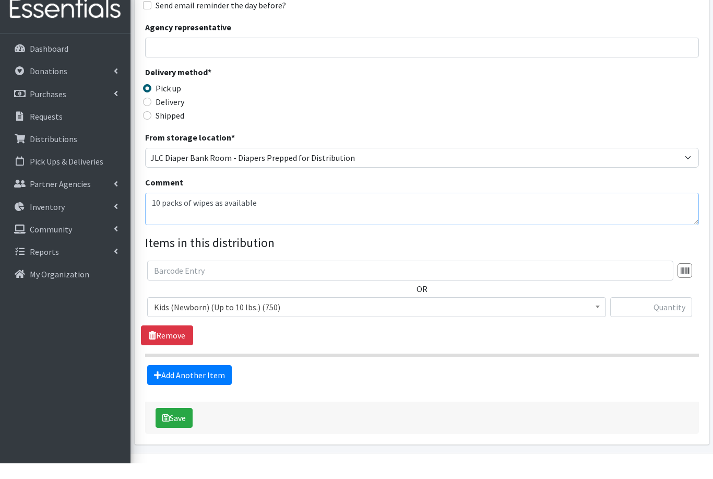
type textarea "10 packs of wipes as available"
click at [295, 315] on span "Kids (Newborn) (Up to 10 lbs.) (750)" at bounding box center [377, 322] width 446 height 15
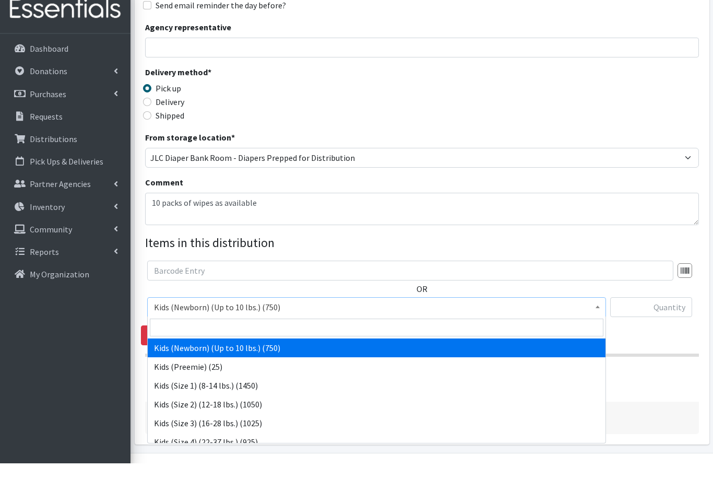
scroll to position [148, 0]
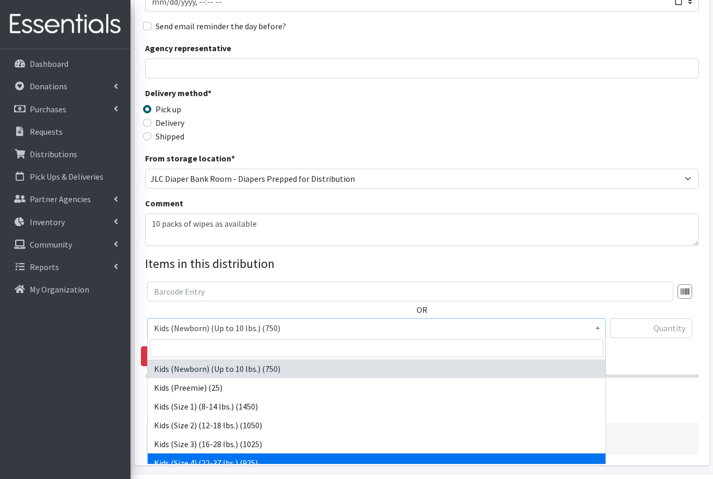
select select "557"
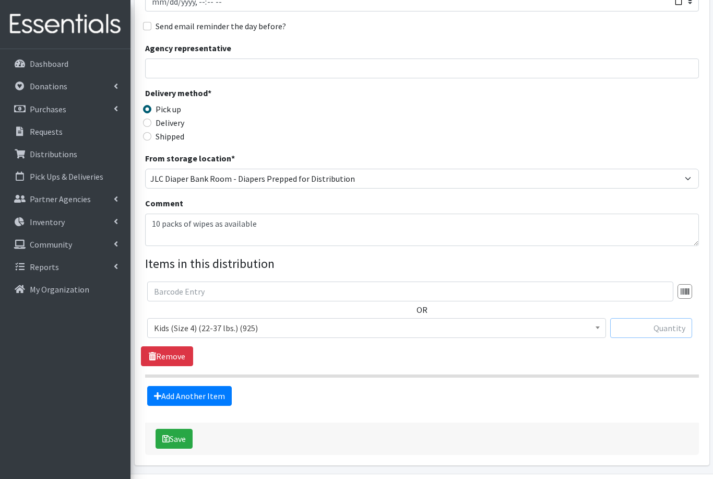
click at [644, 327] on input "text" at bounding box center [652, 328] width 82 height 20
type input "200"
click at [207, 399] on link "Add Another Item" at bounding box center [189, 396] width 85 height 20
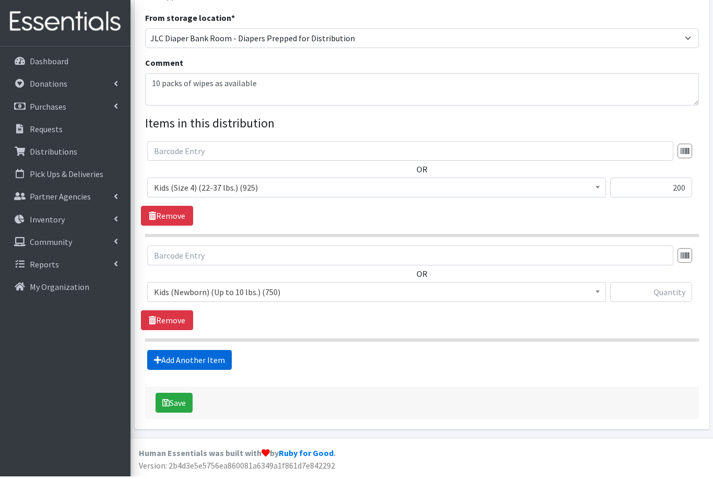
scroll to position [253, 0]
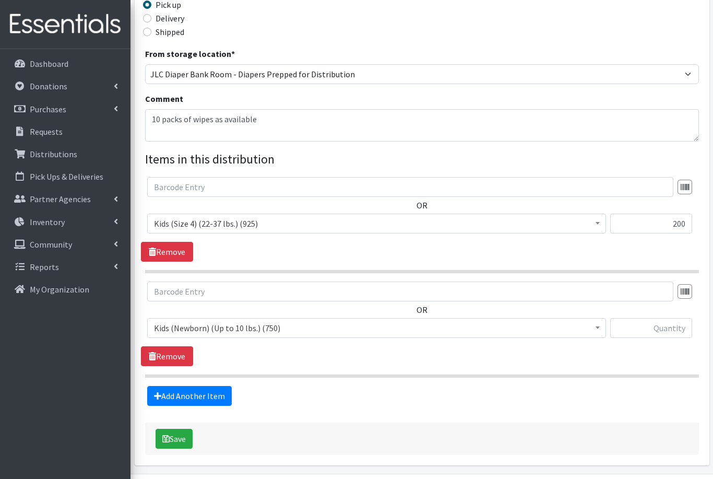
click at [197, 331] on span "Kids (Newborn) (Up to 10 lbs.) (750)" at bounding box center [377, 328] width 446 height 15
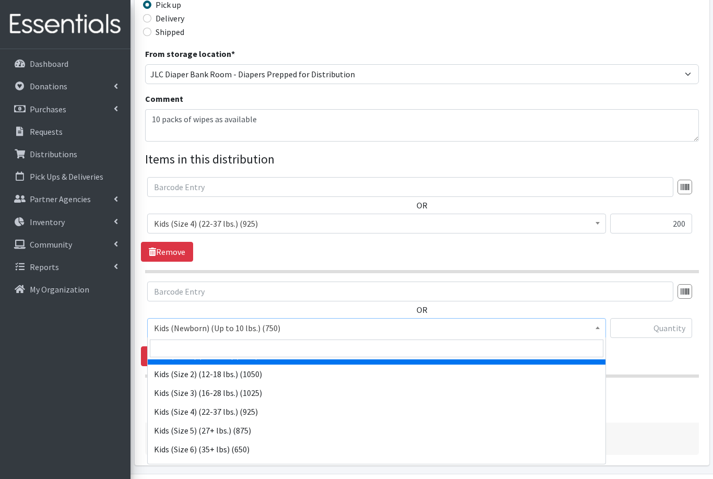
scroll to position [52, 0]
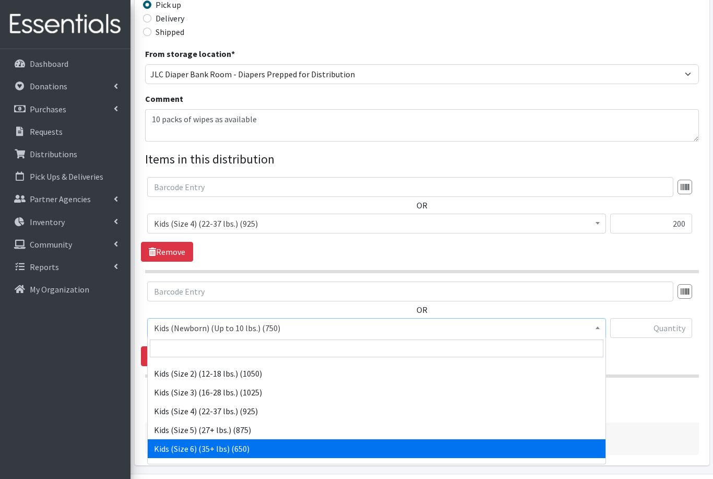
select select "560"
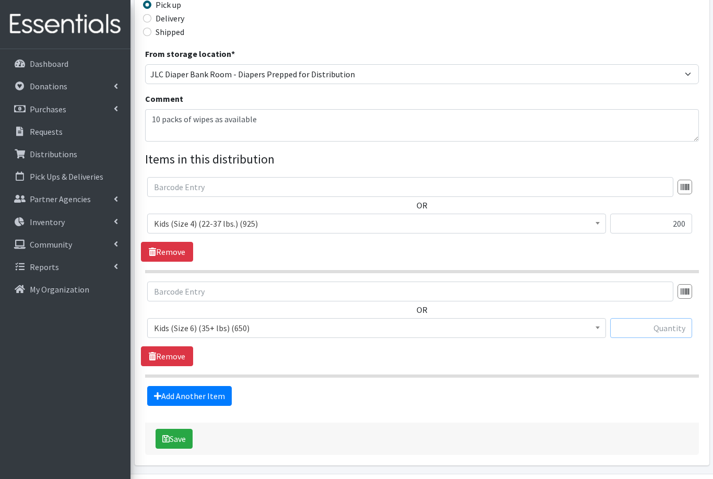
click at [658, 326] on input "text" at bounding box center [652, 328] width 82 height 20
type input "125"
click at [194, 399] on link "Add Another Item" at bounding box center [189, 396] width 85 height 20
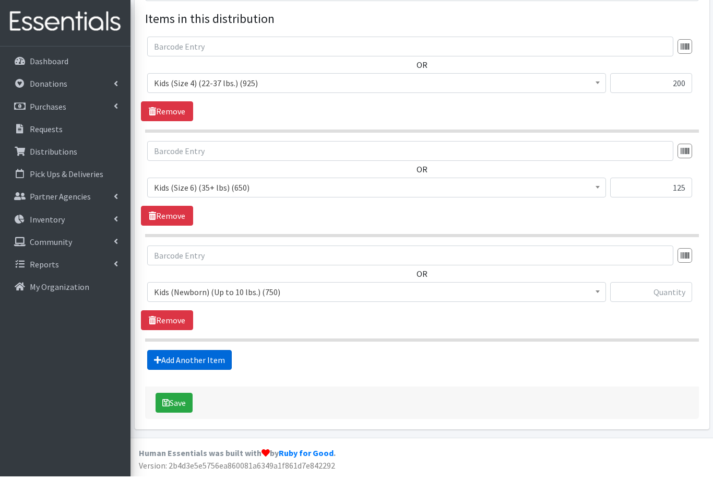
scroll to position [357, 0]
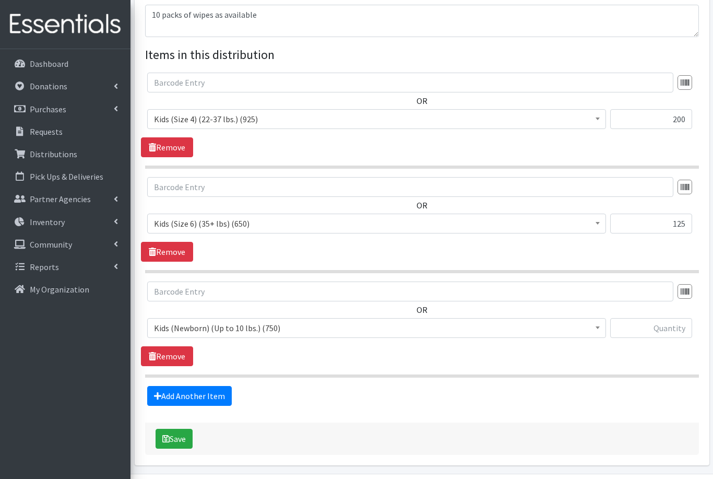
click at [235, 331] on span "Kids (Newborn) (Up to 10 lbs.) (750)" at bounding box center [377, 328] width 446 height 15
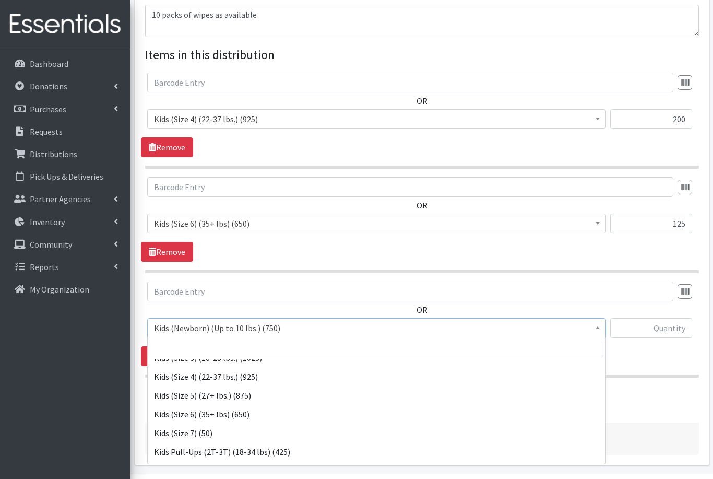
scroll to position [136, 0]
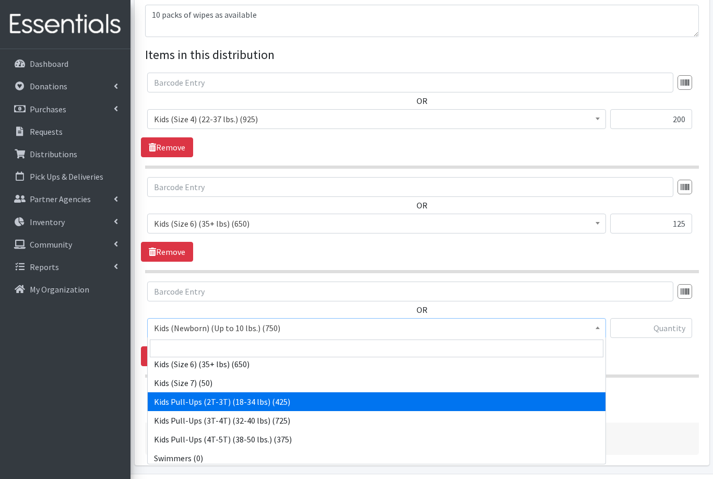
select select "564"
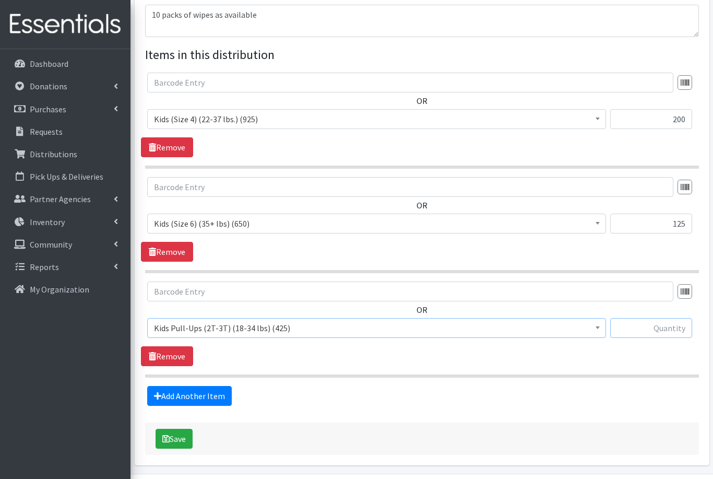
click at [670, 325] on input "text" at bounding box center [652, 328] width 82 height 20
type input "50"
click at [202, 395] on link "Add Another Item" at bounding box center [189, 396] width 85 height 20
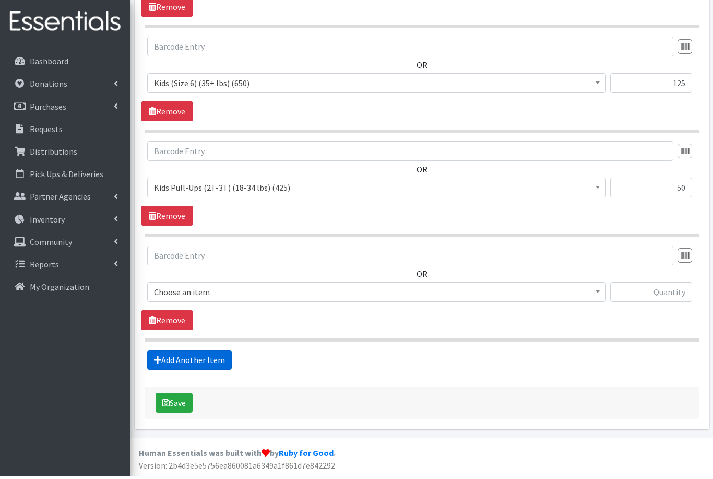
scroll to position [462, 0]
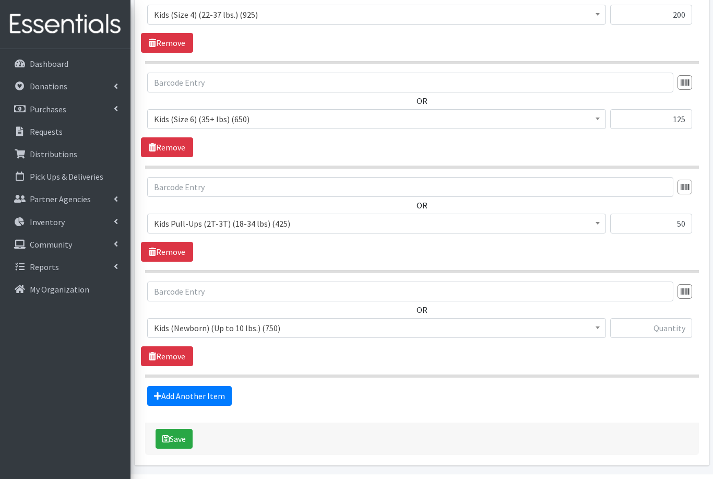
click at [202, 333] on span "Kids (Newborn) (Up to 10 lbs.) (750)" at bounding box center [377, 328] width 446 height 15
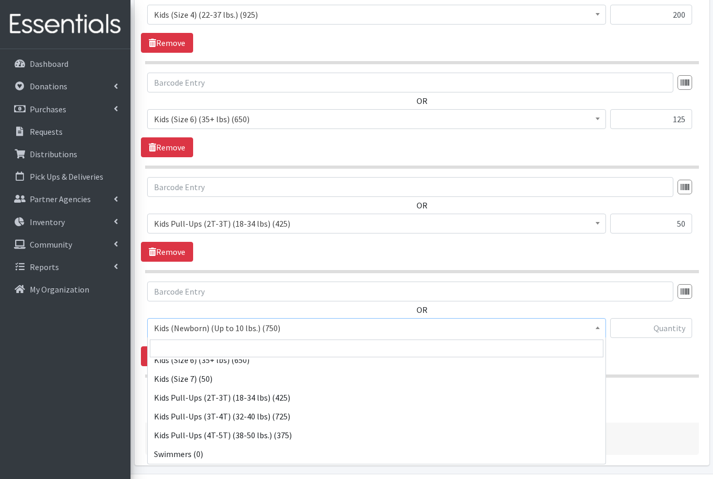
scroll to position [140, 0]
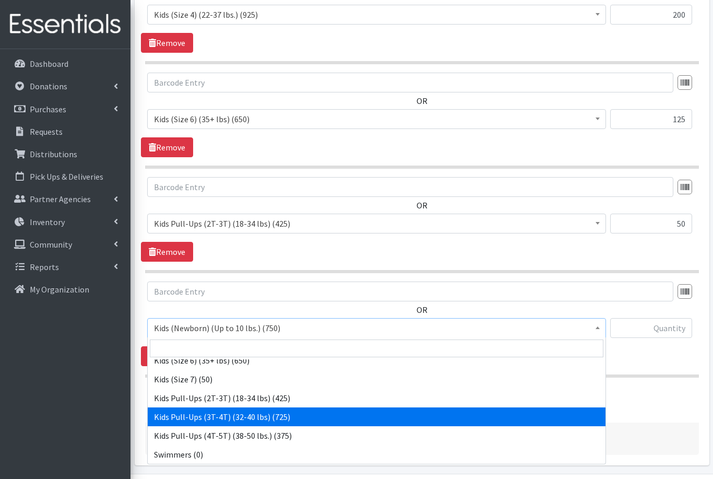
select select "565"
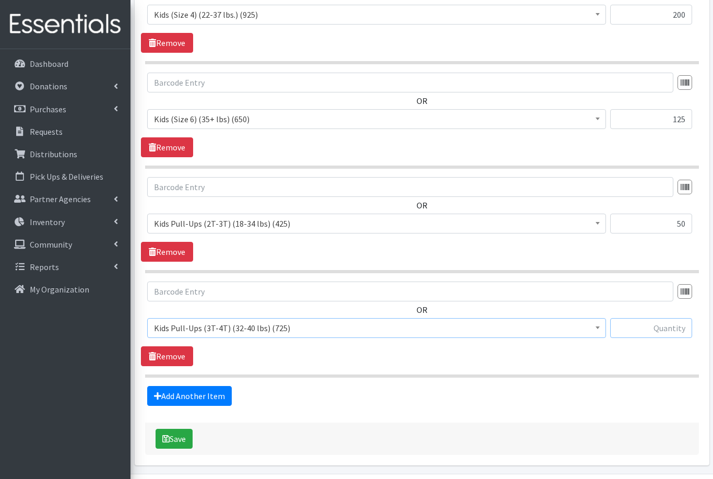
click at [652, 325] on input "text" at bounding box center [652, 328] width 82 height 20
type input "100"
click at [173, 437] on button "Save" at bounding box center [174, 439] width 37 height 20
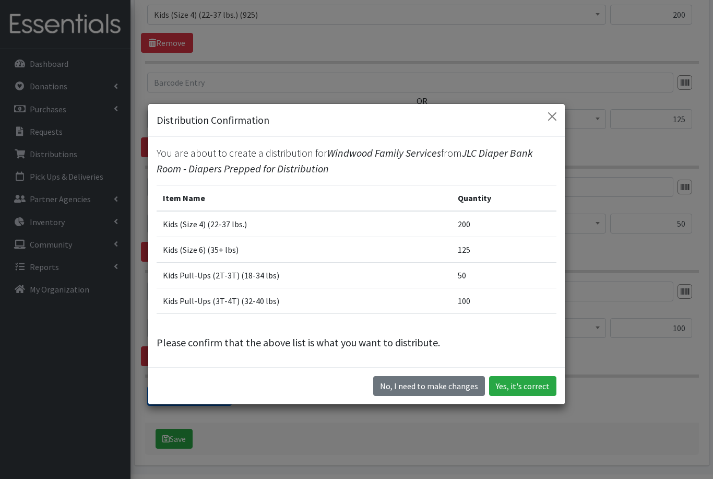
click at [533, 396] on button "Yes, it's correct" at bounding box center [522, 386] width 67 height 20
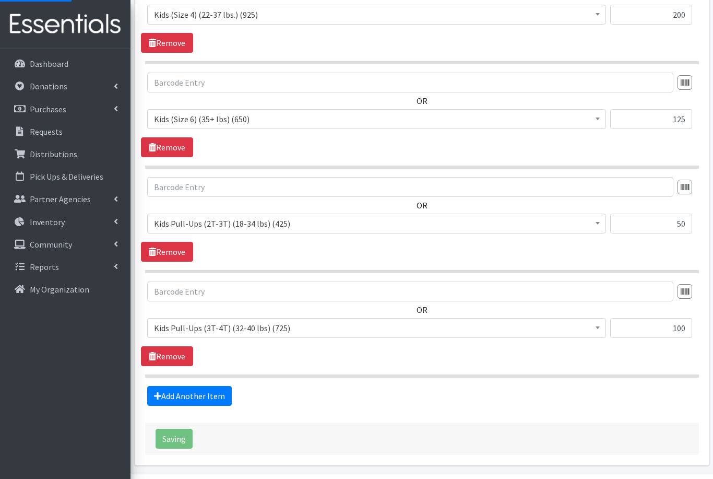
scroll to position [9, 0]
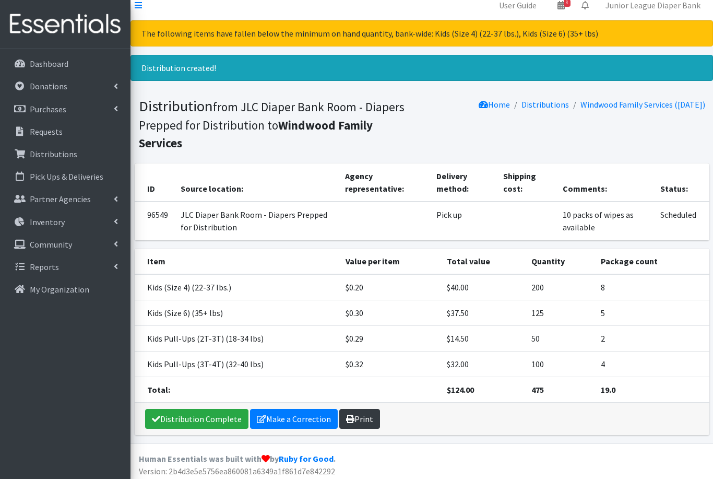
click at [357, 409] on link "Print" at bounding box center [359, 419] width 41 height 20
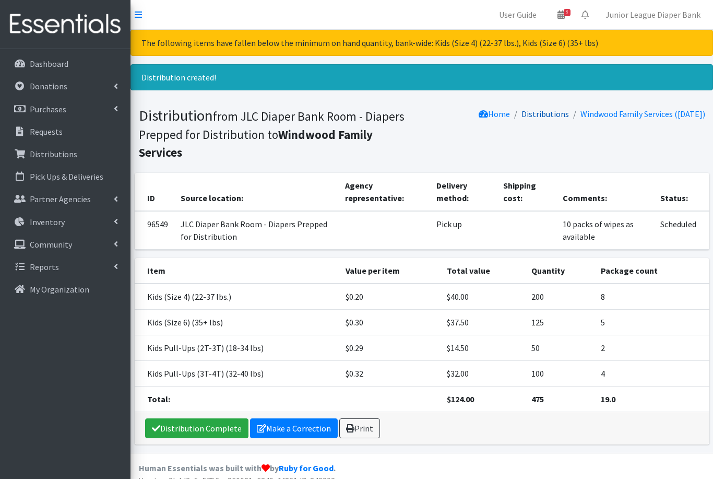
click at [532, 115] on link "Distributions" at bounding box center [546, 114] width 48 height 10
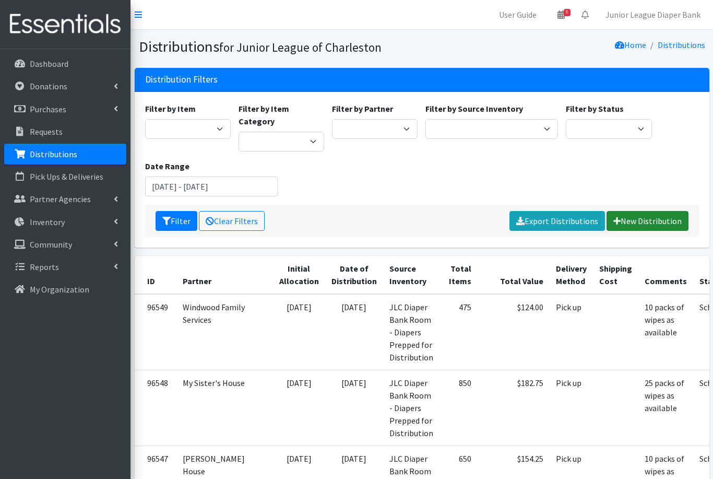
click at [644, 211] on link "New Distribution" at bounding box center [648, 221] width 82 height 20
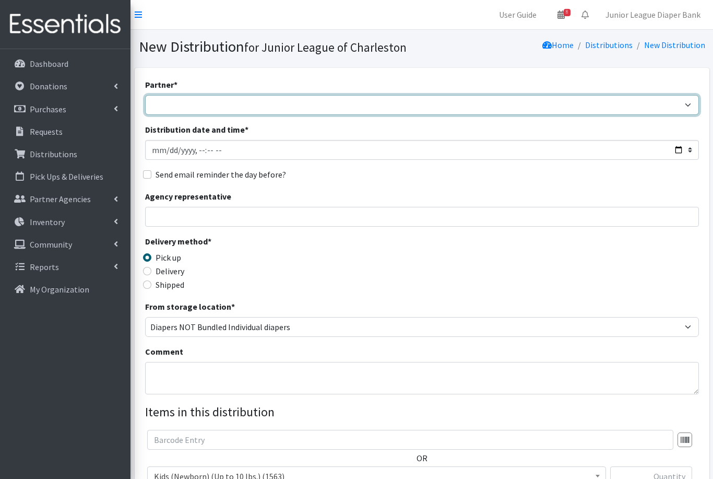
select select "5687"
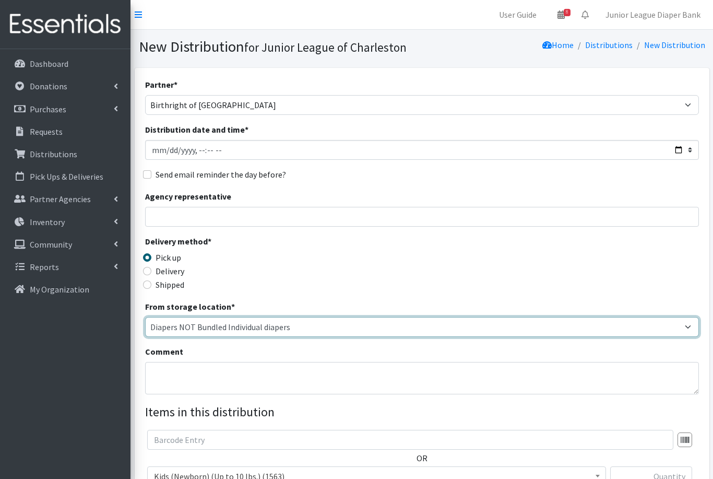
select select "35"
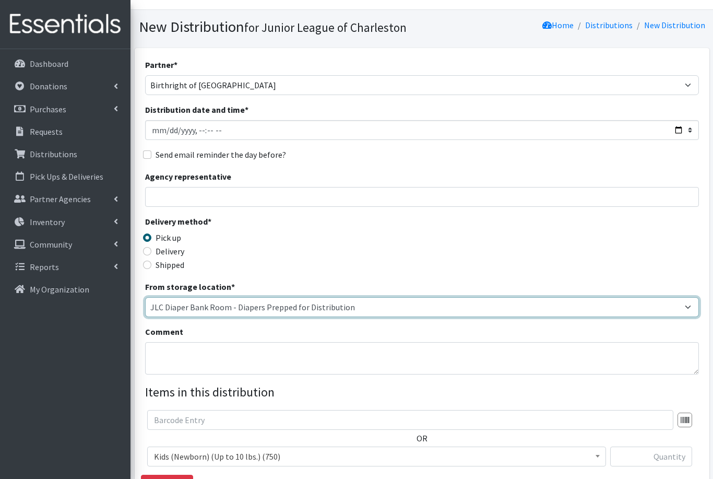
scroll to position [26, 0]
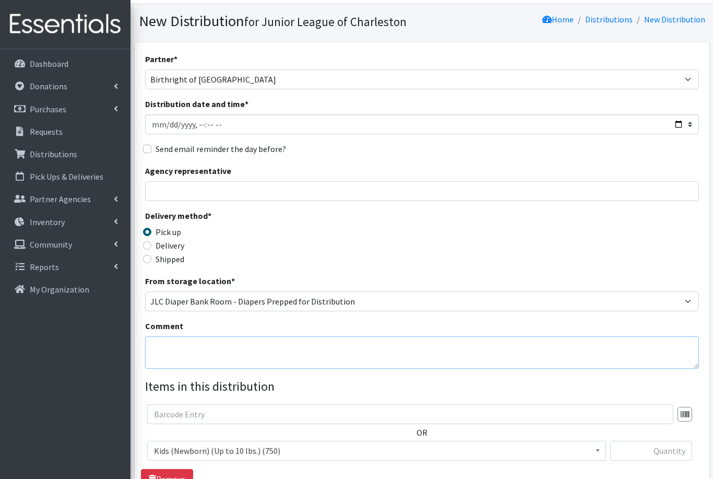
click at [364, 356] on textarea "Comment" at bounding box center [422, 352] width 554 height 32
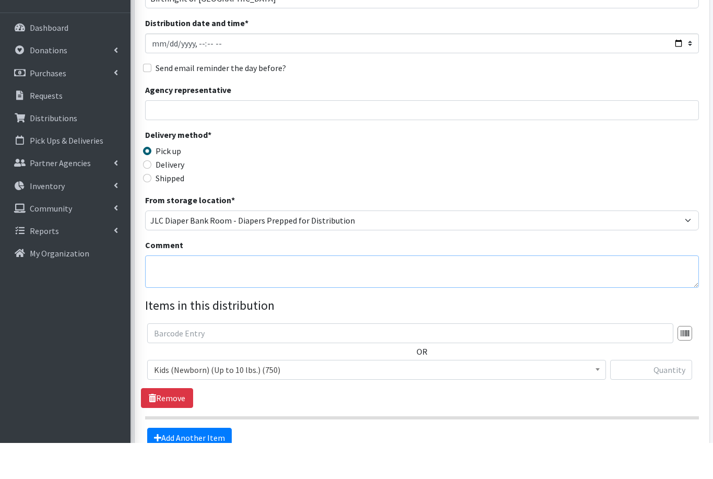
scroll to position [77, 0]
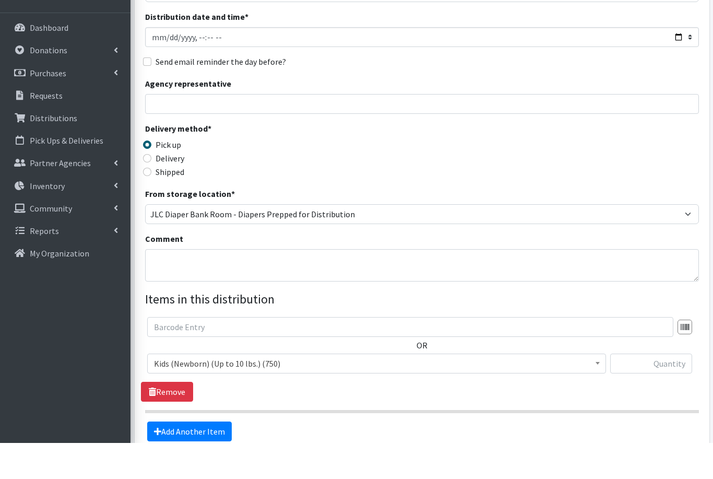
click at [284, 392] on span "Kids (Newborn) (Up to 10 lbs.) (750)" at bounding box center [377, 399] width 446 height 15
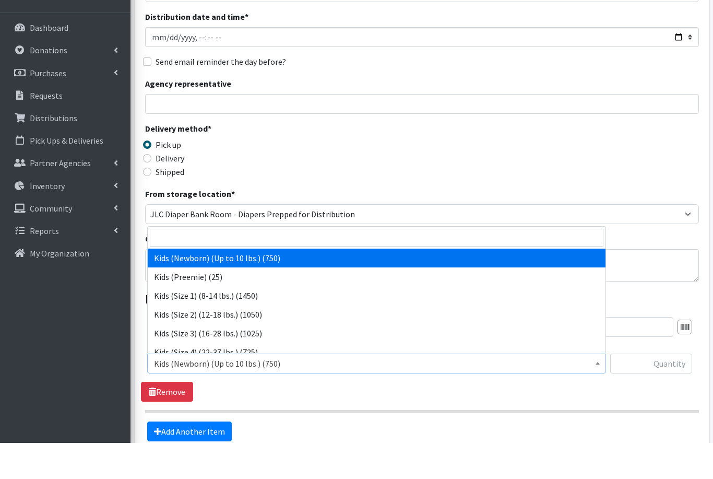
scroll to position [113, 0]
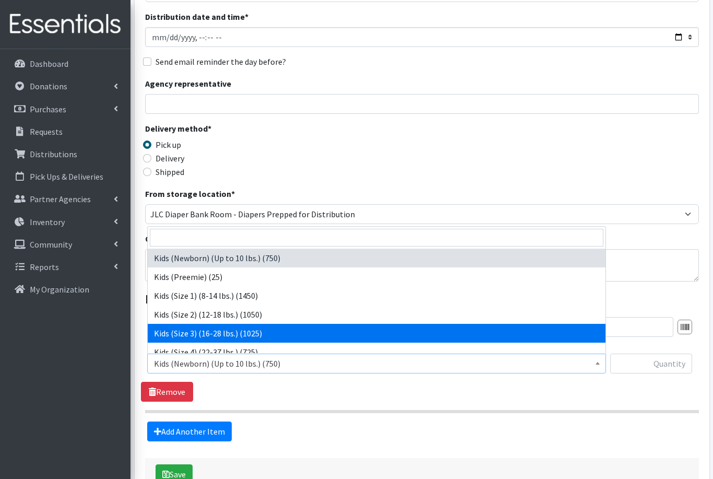
select select "576"
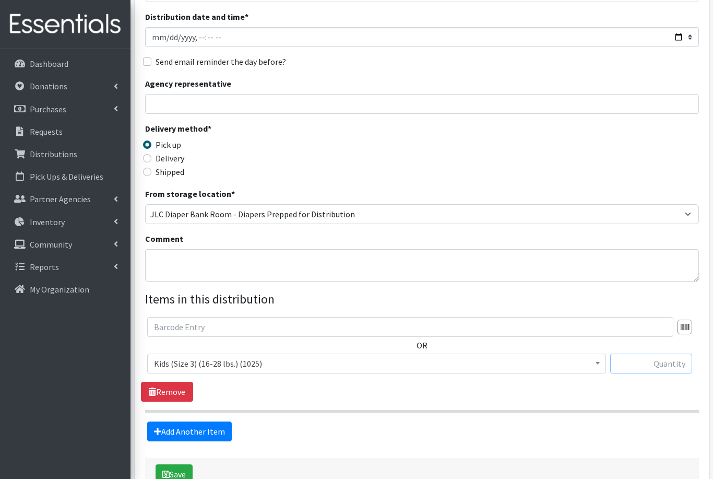
click at [652, 364] on input "text" at bounding box center [652, 364] width 82 height 20
type input "250"
click at [196, 430] on link "Add Another Item" at bounding box center [189, 431] width 85 height 20
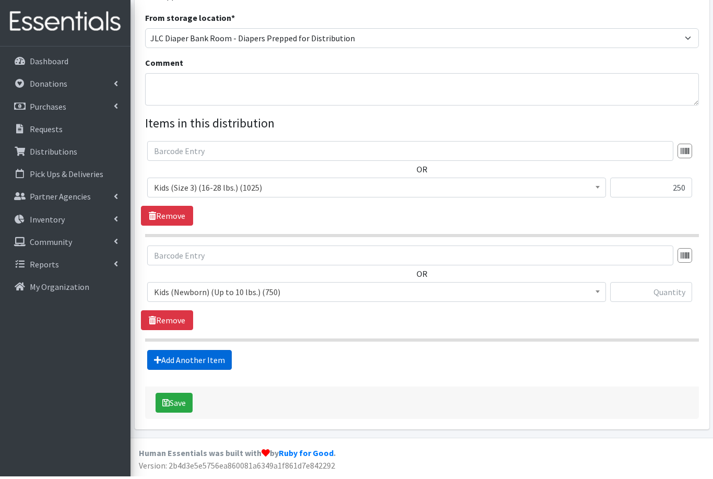
scroll to position [253, 0]
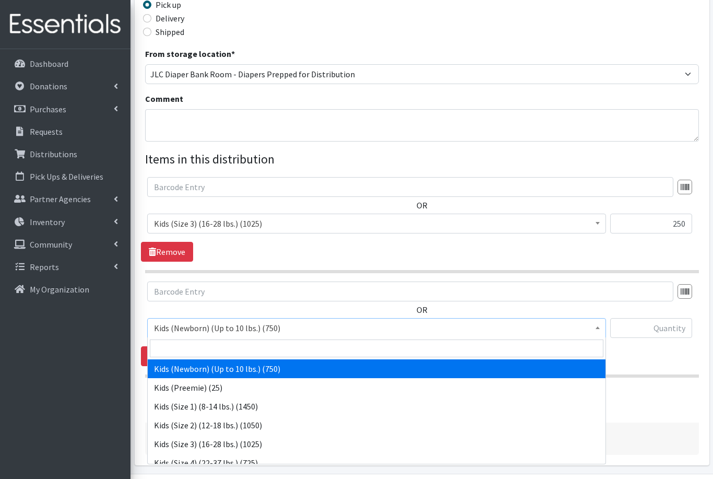
click at [243, 327] on span "Kids (Newborn) (Up to 10 lbs.) (750)" at bounding box center [377, 328] width 446 height 15
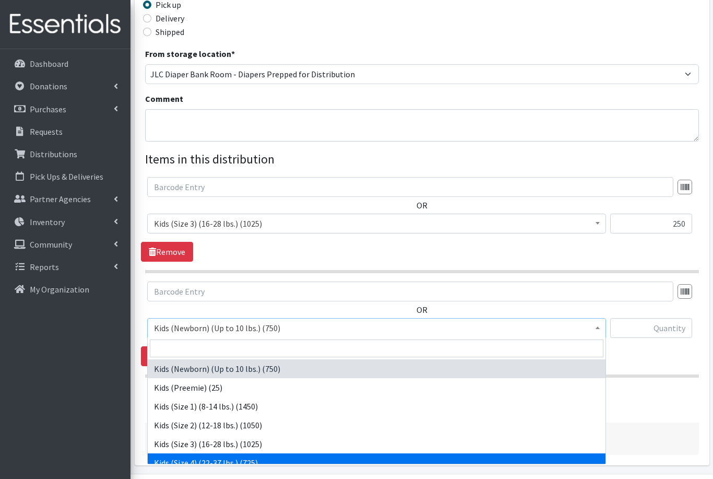
select select "557"
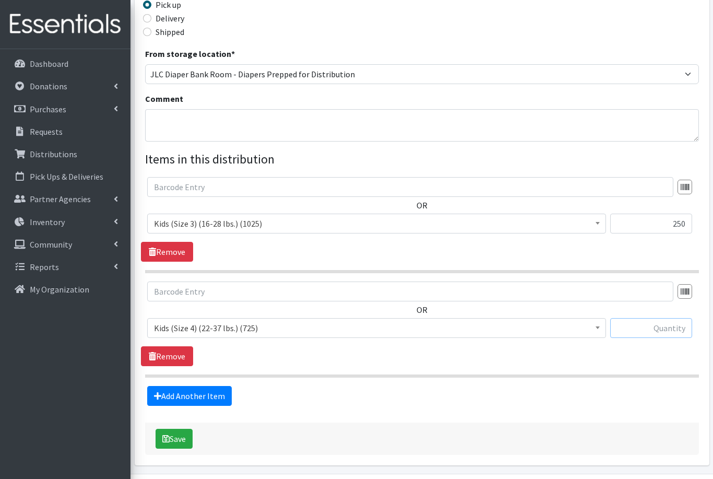
click at [657, 327] on input "text" at bounding box center [652, 328] width 82 height 20
type input "200"
click at [205, 394] on link "Add Another Item" at bounding box center [189, 396] width 85 height 20
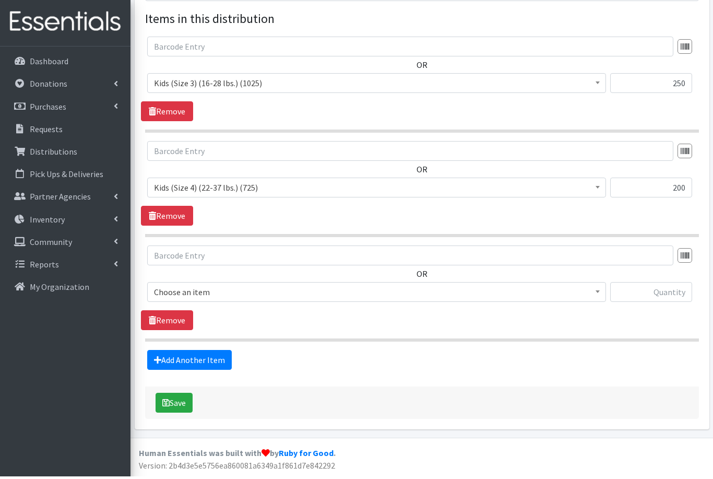
scroll to position [357, 0]
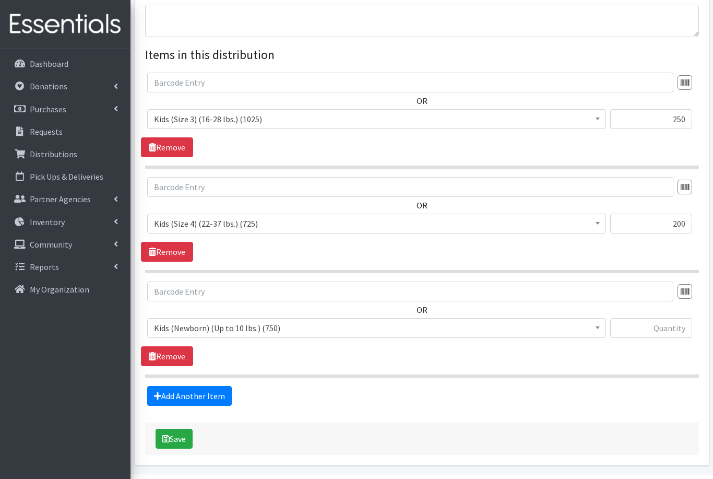
click at [279, 326] on span "Kids (Newborn) (Up to 10 lbs.) (750)" at bounding box center [377, 328] width 446 height 15
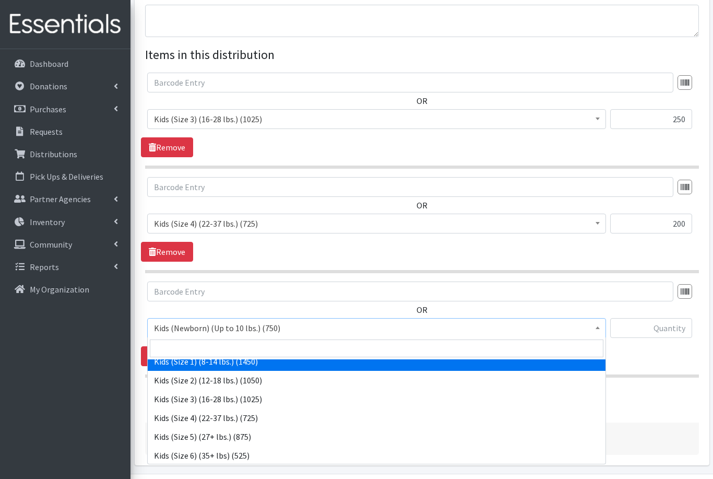
scroll to position [47, 0]
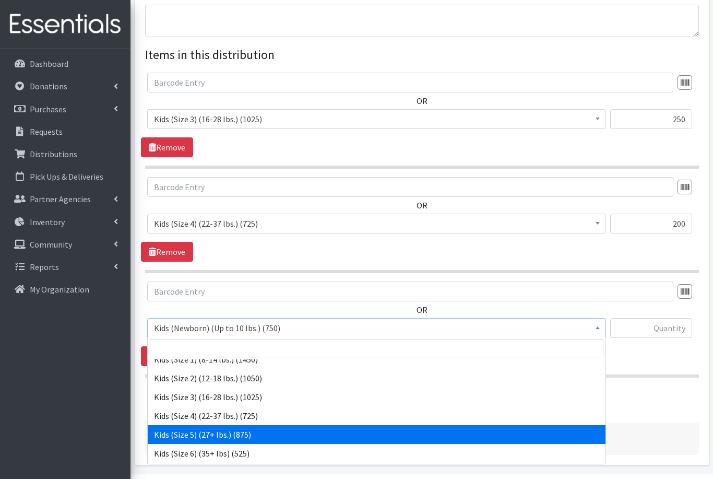
select select "558"
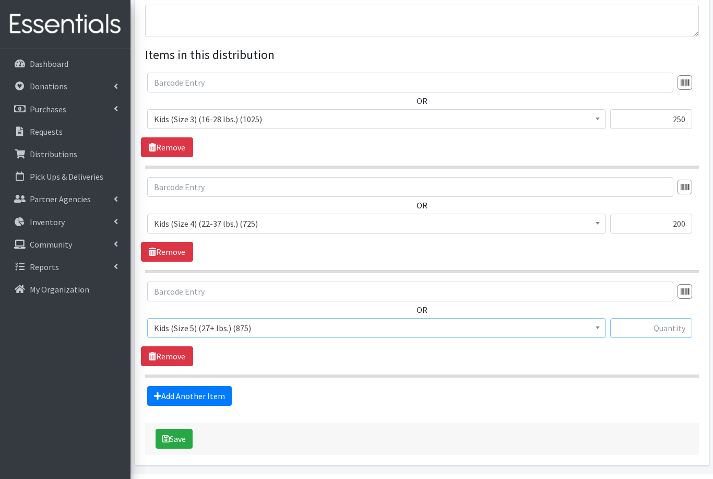
click at [665, 319] on input "text" at bounding box center [652, 328] width 82 height 20
type input "125"
click at [189, 397] on link "Add Another Item" at bounding box center [189, 396] width 85 height 20
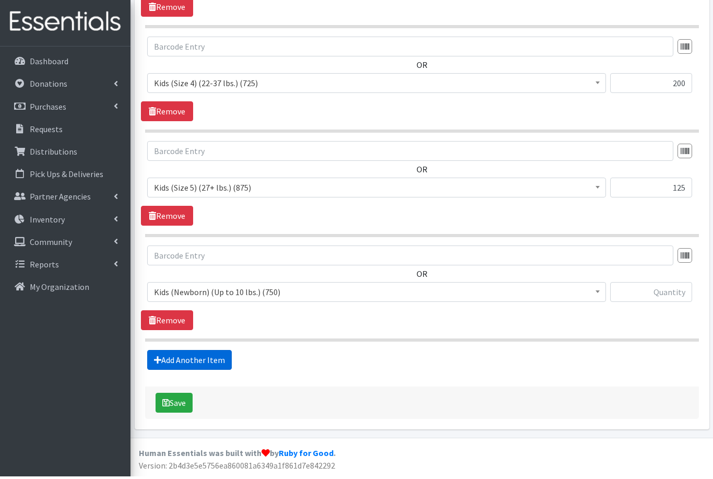
scroll to position [462, 0]
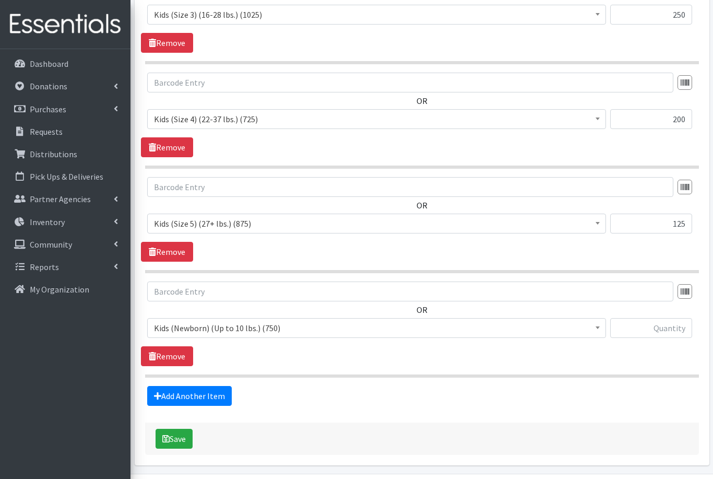
click at [239, 329] on span "Kids (Newborn) (Up to 10 lbs.) (750)" at bounding box center [377, 328] width 446 height 15
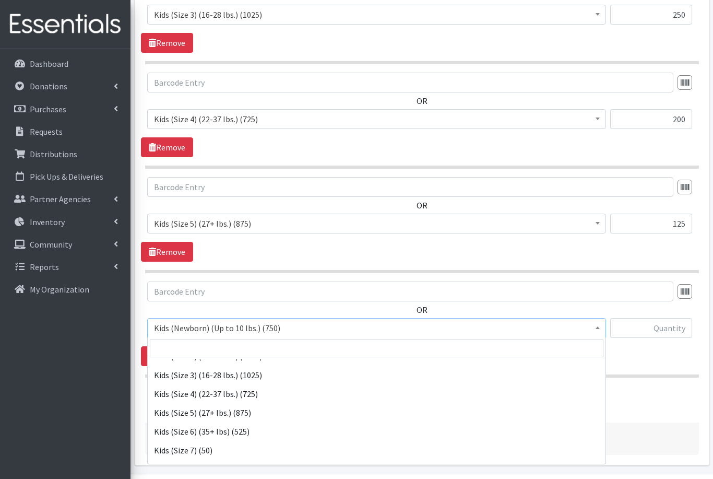
scroll to position [85, 0]
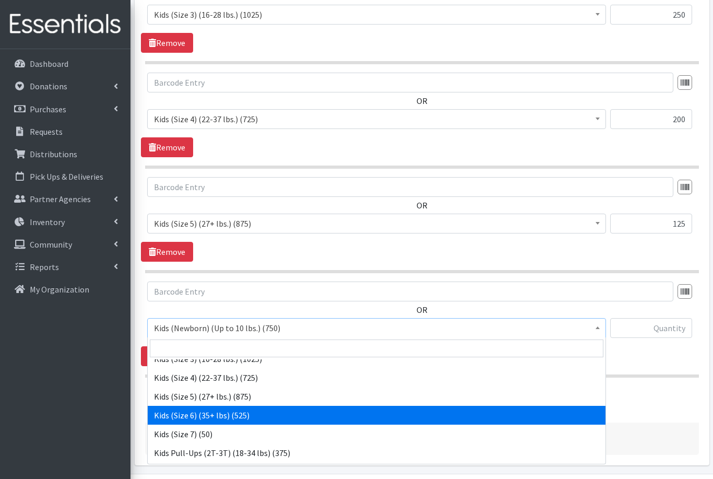
select select "560"
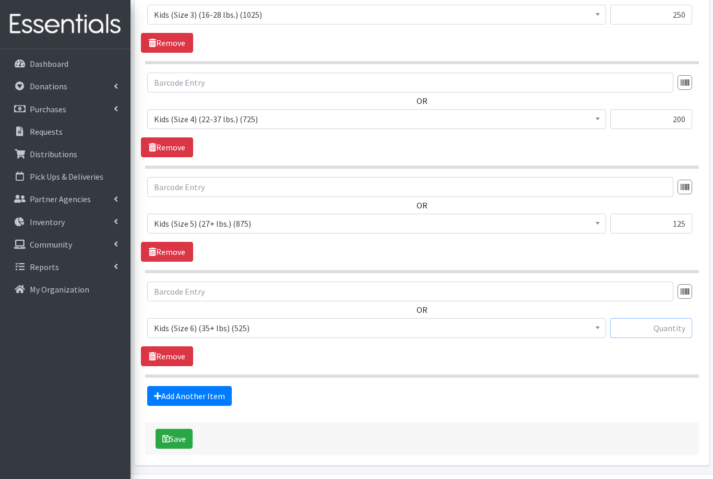
click at [661, 322] on input "text" at bounding box center [652, 328] width 82 height 20
type input "125"
click at [201, 397] on link "Add Another Item" at bounding box center [189, 396] width 85 height 20
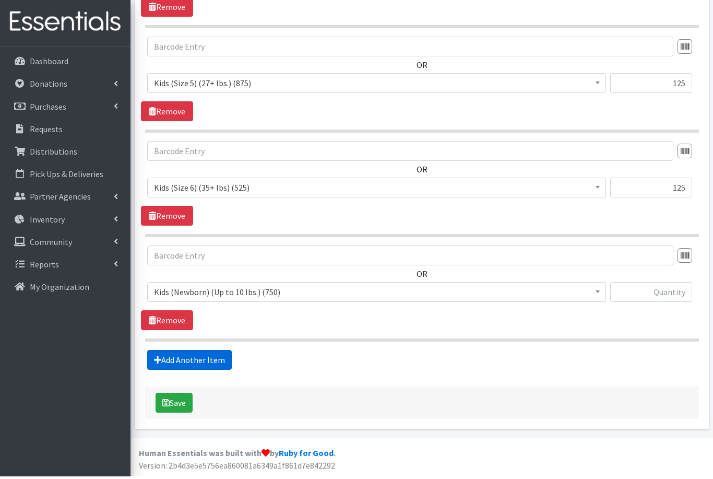
scroll to position [566, 0]
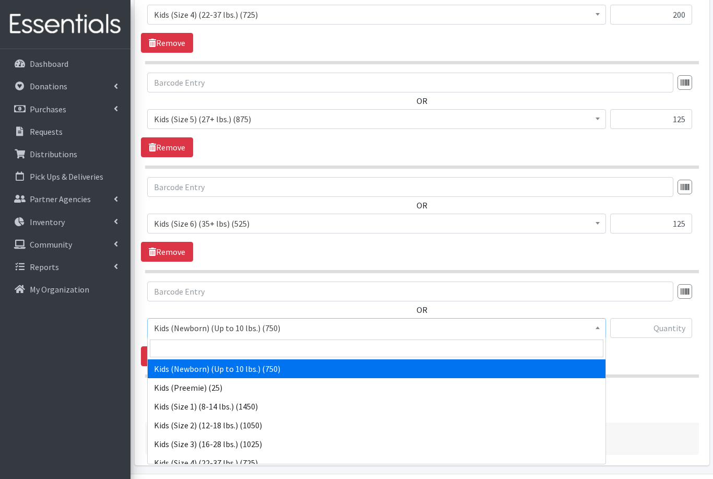
click at [221, 329] on span "Kids (Newborn) (Up to 10 lbs.) (750)" at bounding box center [377, 328] width 446 height 15
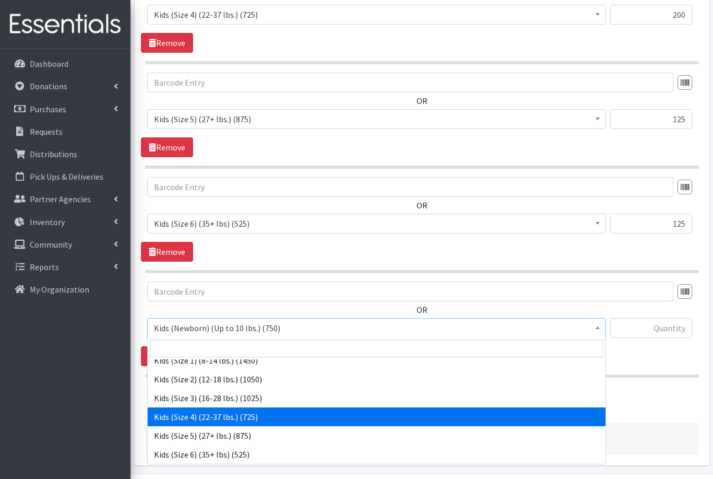
scroll to position [57, 0]
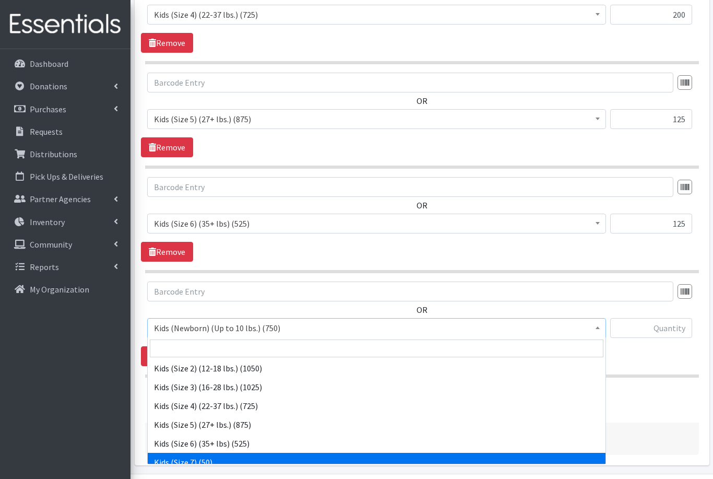
select select "1752"
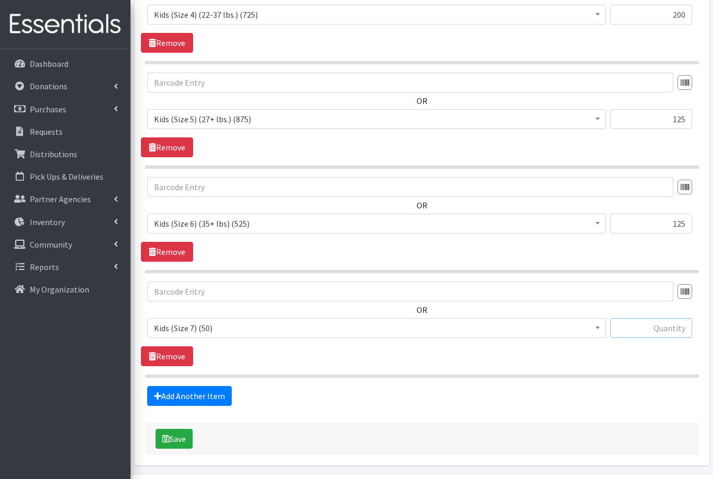
click at [658, 330] on input "text" at bounding box center [652, 328] width 82 height 20
type input "25"
click at [210, 397] on link "Add Another Item" at bounding box center [189, 396] width 85 height 20
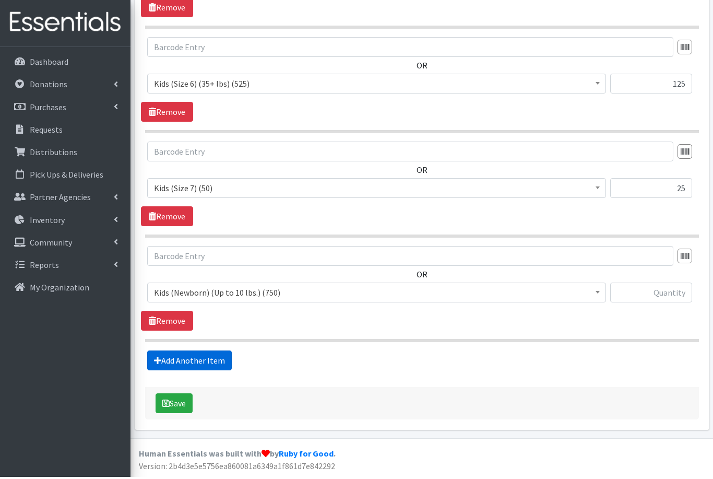
scroll to position [671, 0]
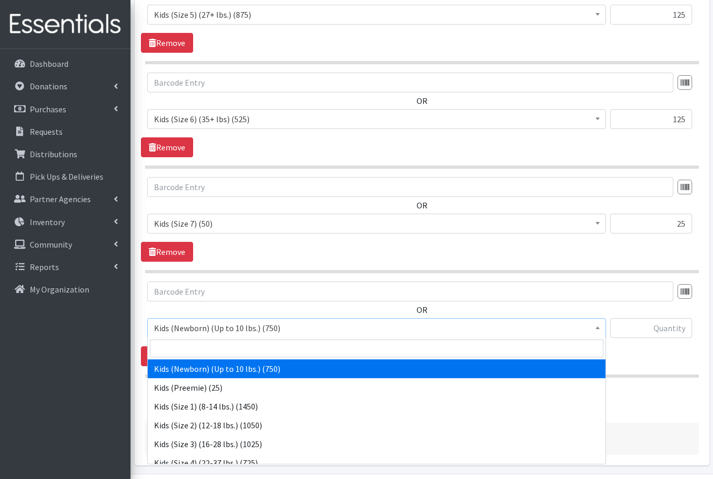
click at [268, 329] on span "Kids (Newborn) (Up to 10 lbs.) (750)" at bounding box center [377, 328] width 446 height 15
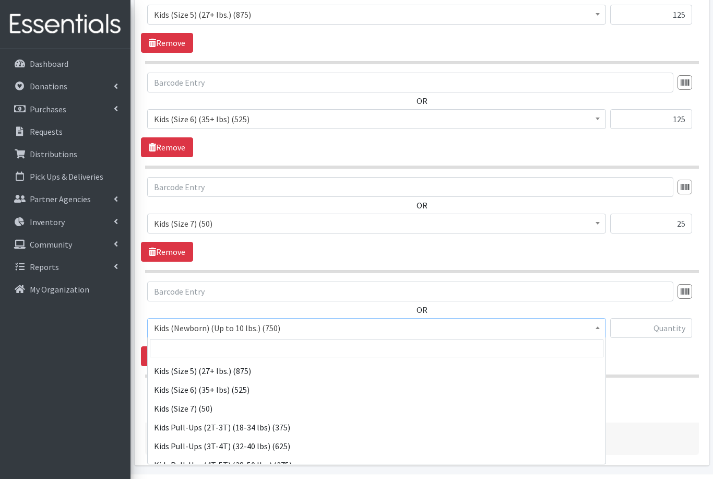
scroll to position [111, 0]
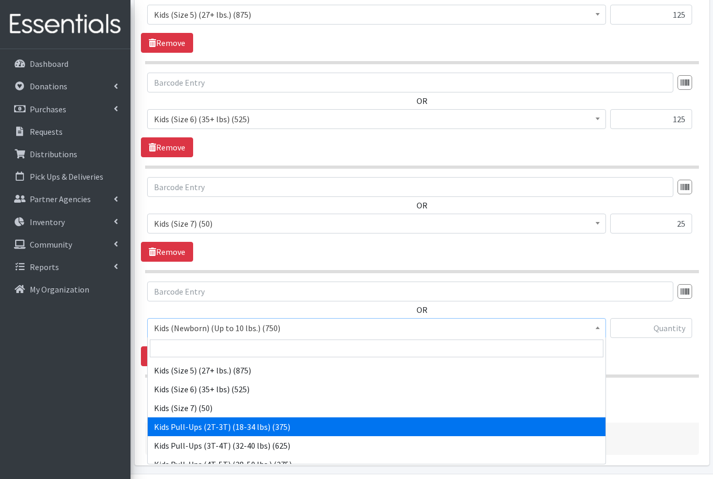
select select "564"
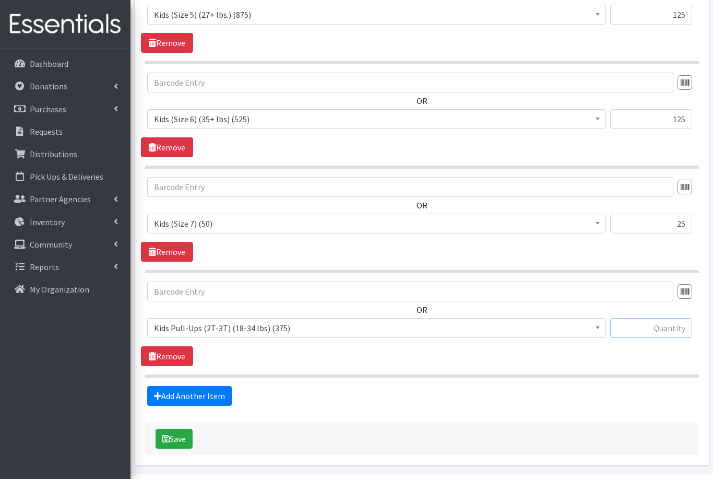
click at [654, 330] on input "text" at bounding box center [652, 328] width 82 height 20
type input "25"
click at [195, 395] on link "Add Another Item" at bounding box center [189, 396] width 85 height 20
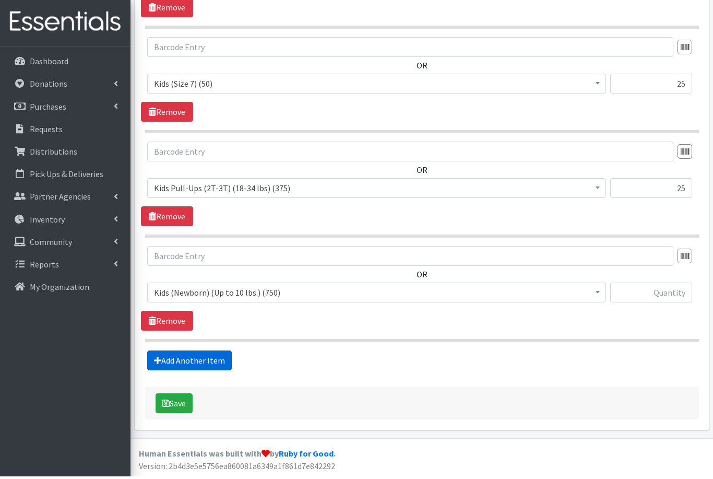
scroll to position [775, 0]
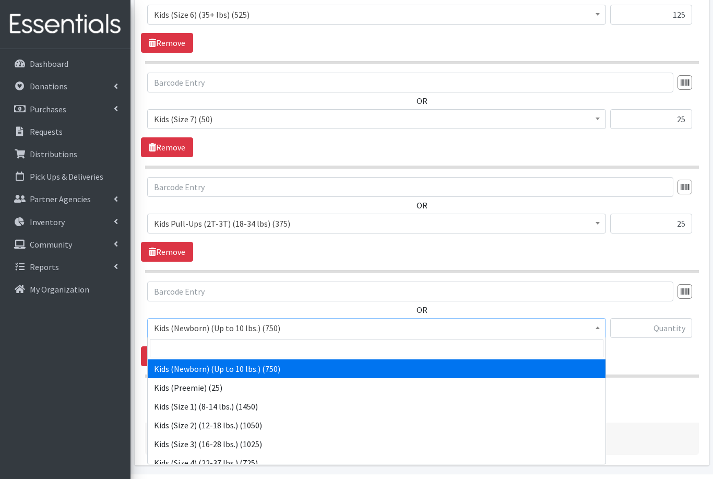
click at [248, 326] on span "Kids (Newborn) (Up to 10 lbs.) (750)" at bounding box center [377, 328] width 446 height 15
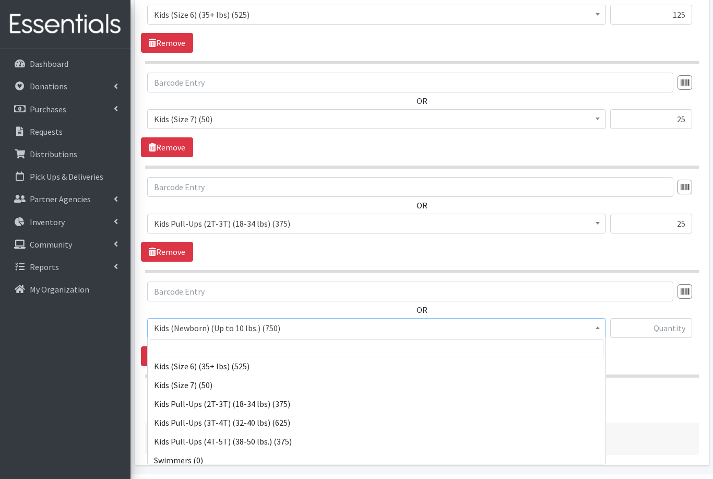
scroll to position [134, 0]
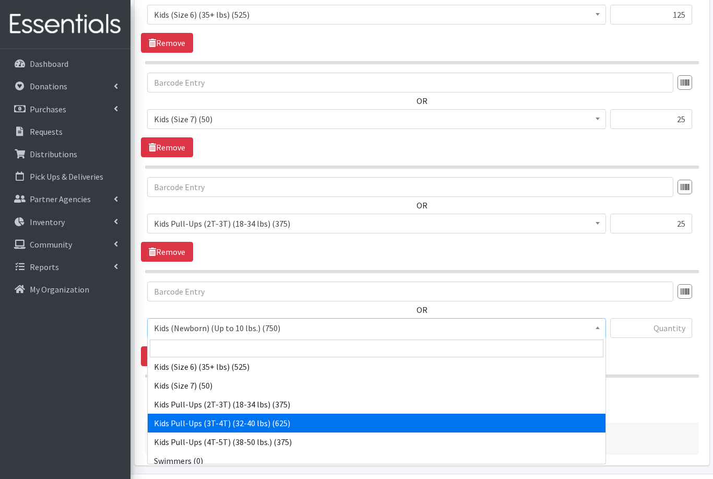
select select "565"
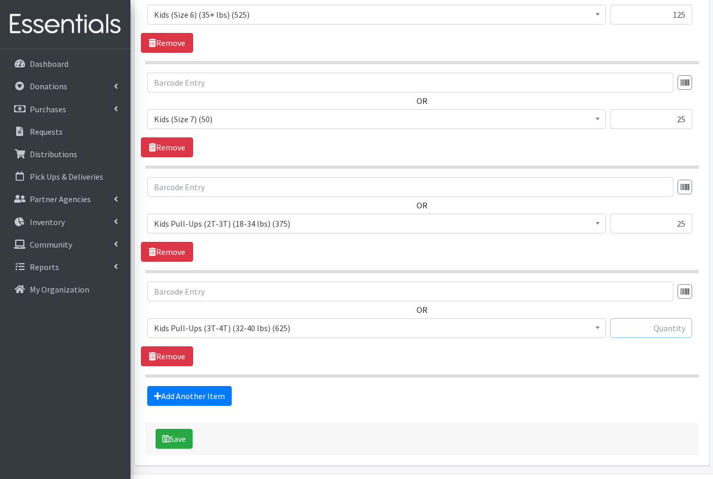
click at [676, 332] on input "text" at bounding box center [652, 328] width 82 height 20
type input "50"
click at [180, 438] on button "Save" at bounding box center [174, 439] width 37 height 20
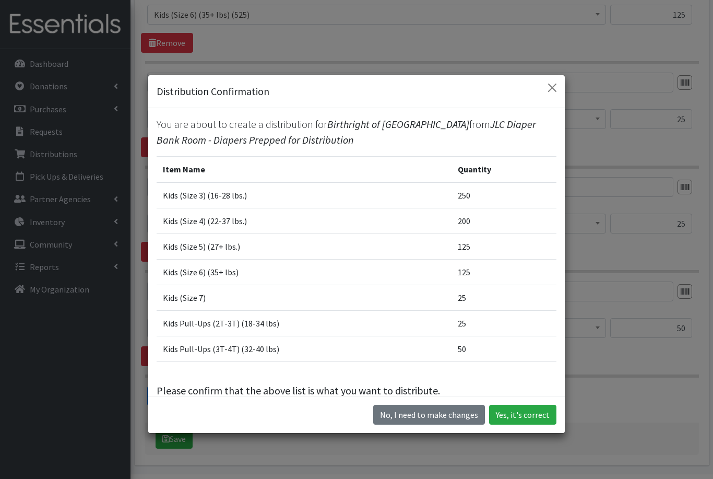
click at [515, 425] on button "Yes, it's correct" at bounding box center [522, 415] width 67 height 20
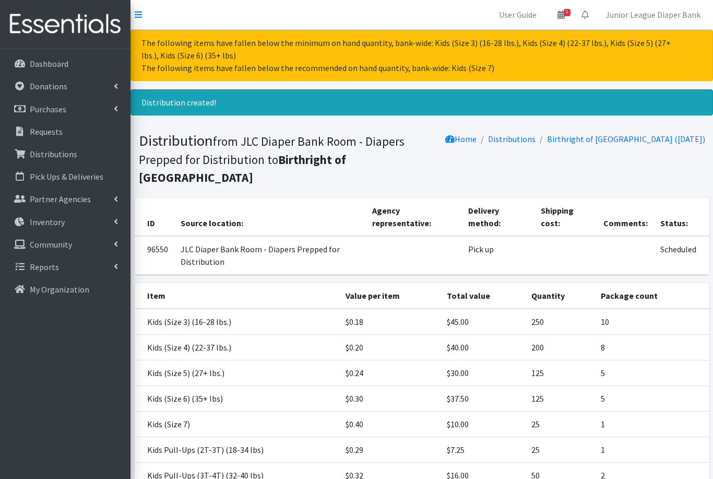
scroll to position [63, 0]
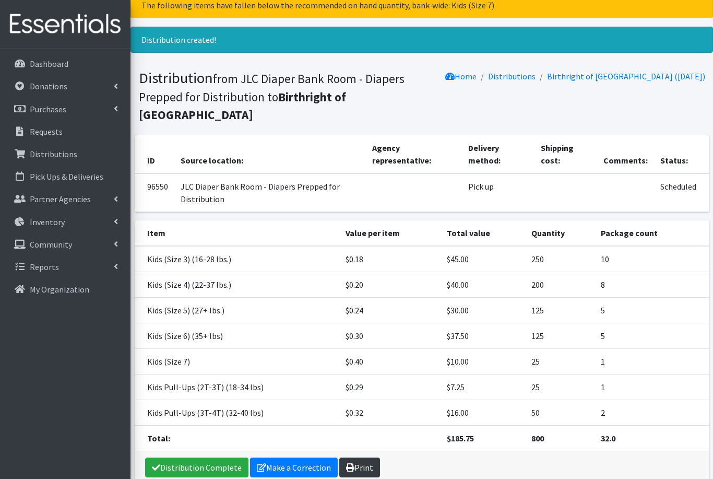
click at [356, 458] on link "Print" at bounding box center [359, 468] width 41 height 20
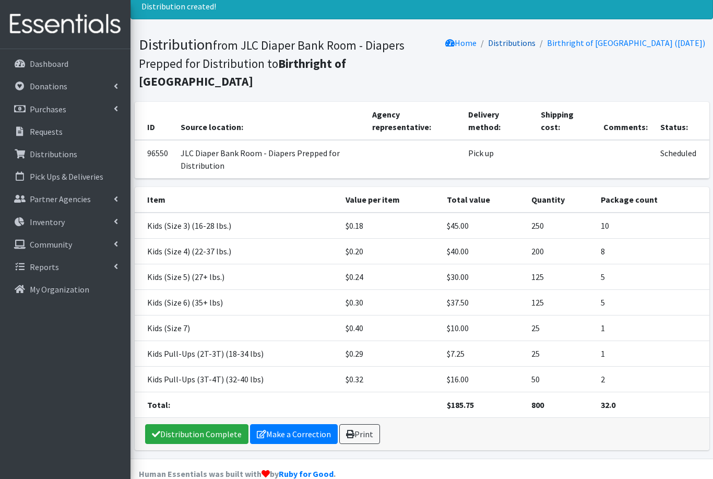
click at [536, 46] on link "Distributions" at bounding box center [512, 43] width 48 height 10
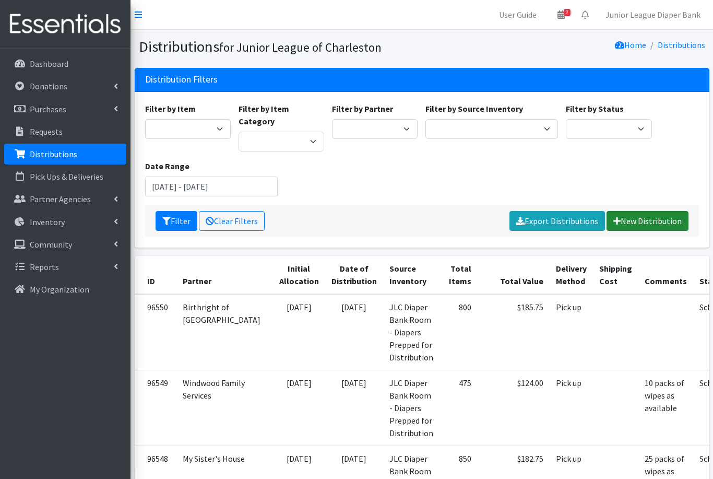
click at [648, 211] on link "New Distribution" at bounding box center [648, 221] width 82 height 20
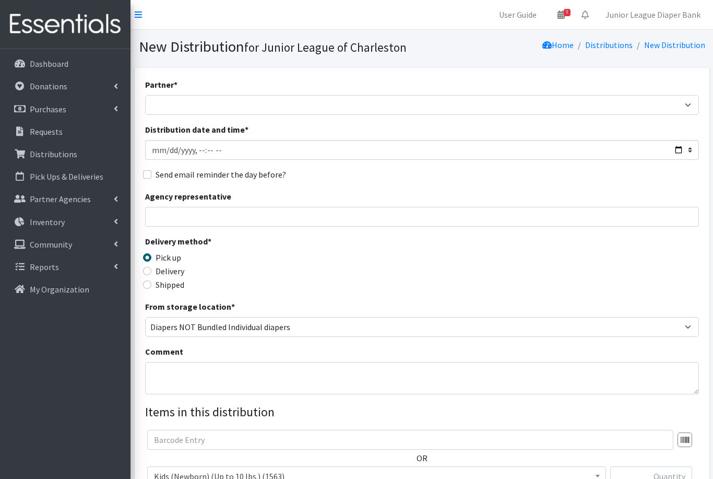
click at [497, 133] on div "Distribution date and time *" at bounding box center [422, 141] width 554 height 37
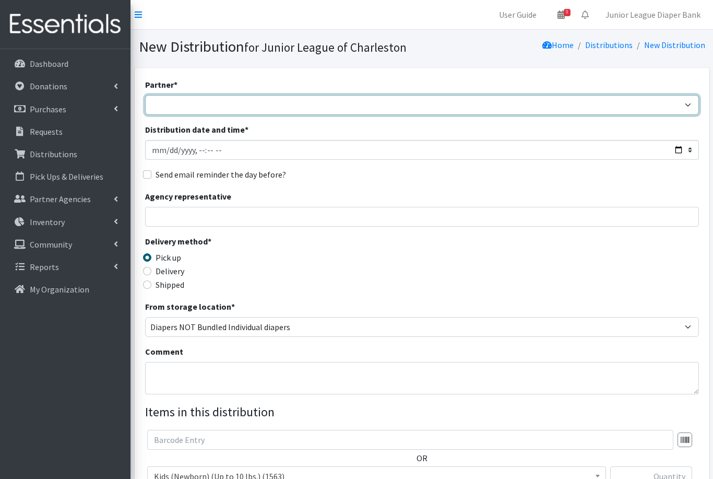
select select "463"
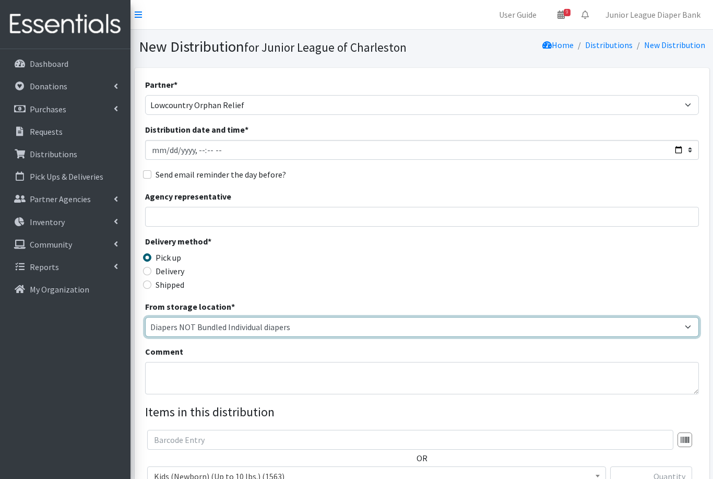
select select "35"
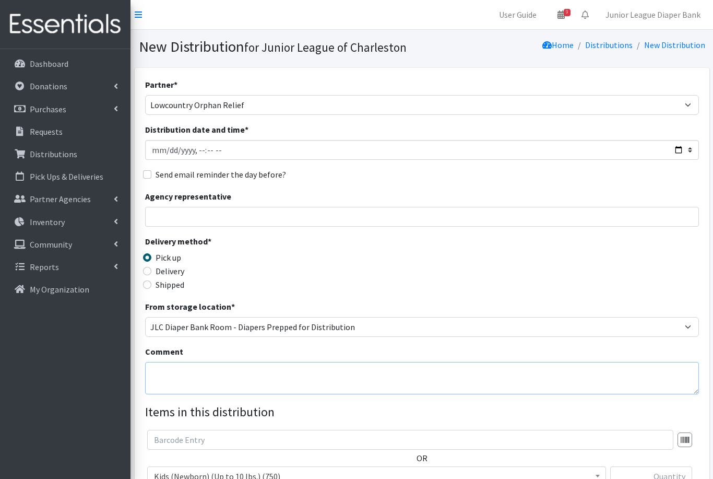
click at [335, 368] on textarea "Comment" at bounding box center [422, 378] width 554 height 32
type textarea "0"
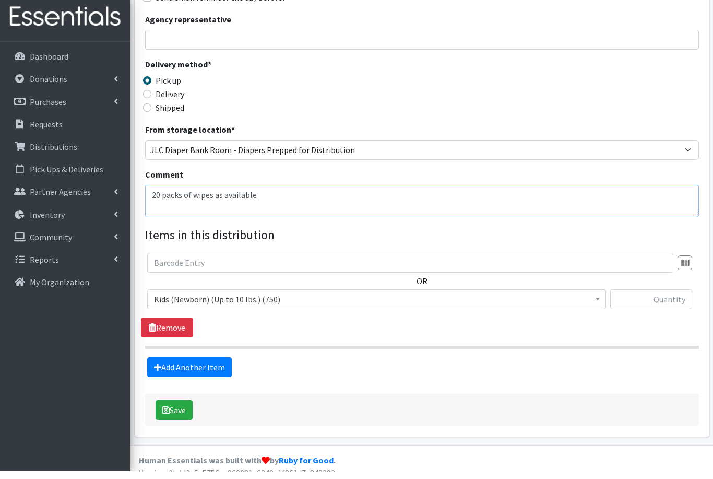
scroll to position [171, 0]
type textarea "20 packs of wipes as available"
click at [205, 300] on span "Kids (Newborn) (Up to 10 lbs.) (750)" at bounding box center [377, 305] width 446 height 15
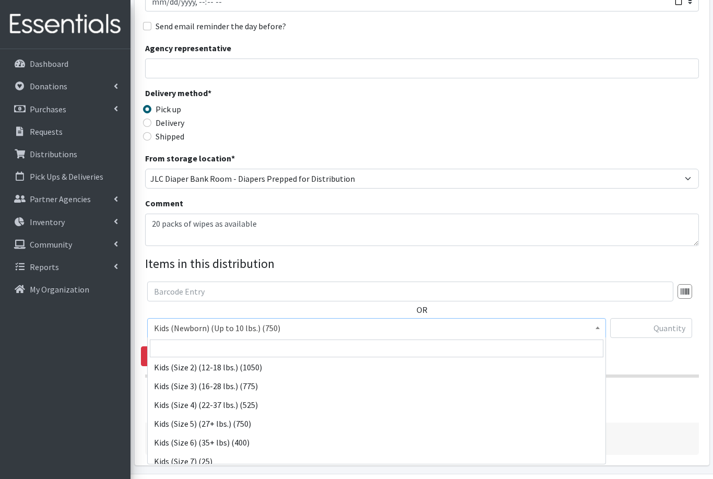
scroll to position [60, 0]
select select "558"
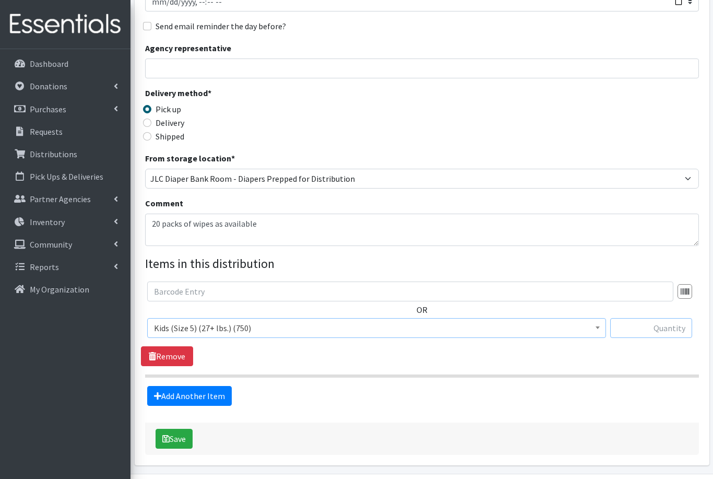
click at [645, 323] on input "text" at bounding box center [652, 328] width 82 height 20
type input "125"
click at [196, 400] on link "Add Another Item" at bounding box center [189, 396] width 85 height 20
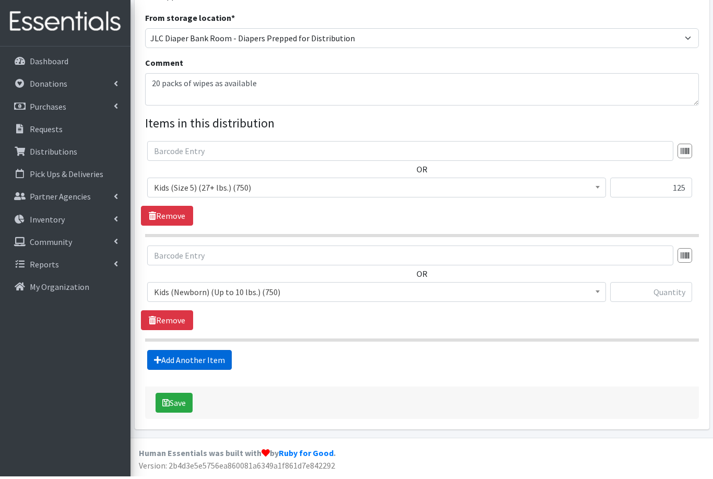
scroll to position [253, 0]
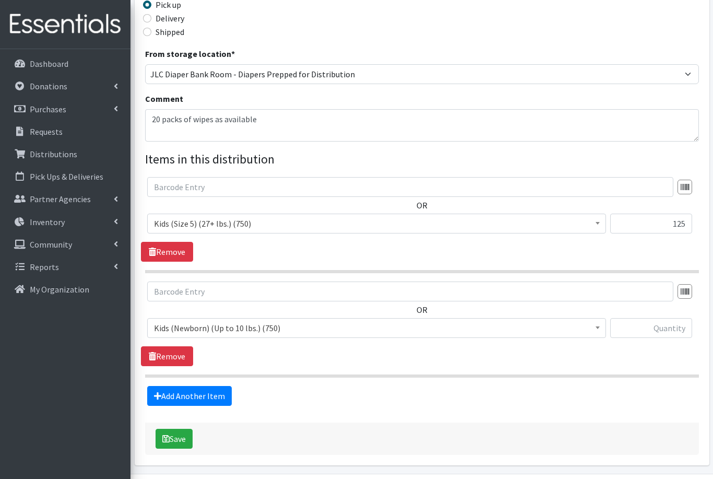
click at [210, 321] on span "Kids (Newborn) (Up to 10 lbs.) (750)" at bounding box center [377, 328] width 446 height 15
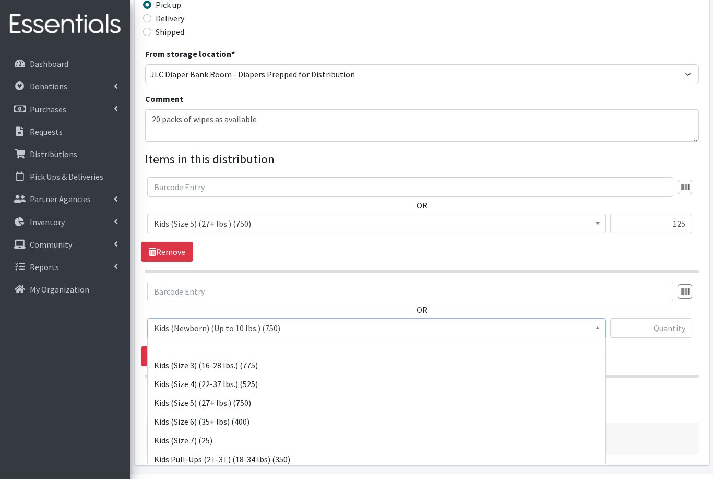
scroll to position [79, 0]
select select "560"
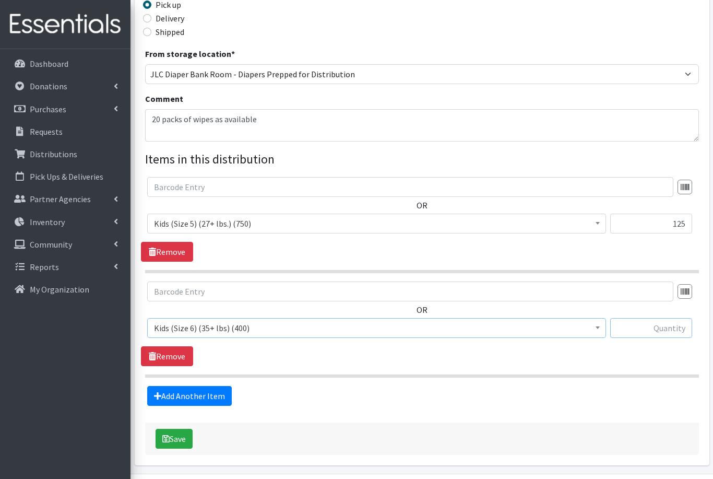
click at [657, 329] on input "text" at bounding box center [652, 328] width 82 height 20
type input "100"
click at [166, 397] on link "Add Another Item" at bounding box center [189, 396] width 85 height 20
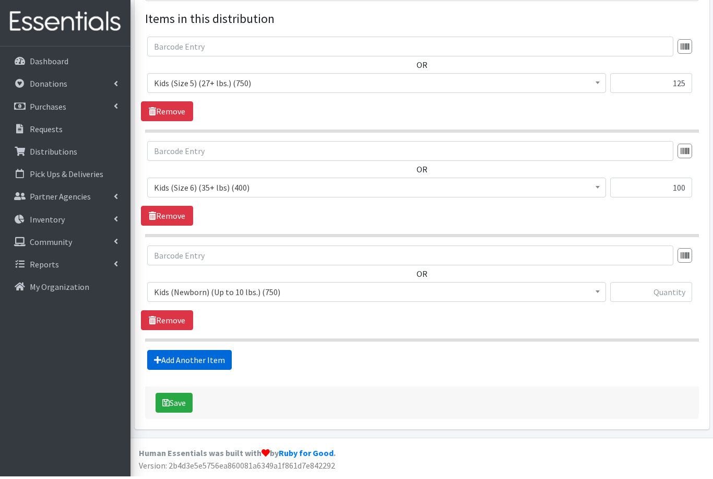
scroll to position [357, 0]
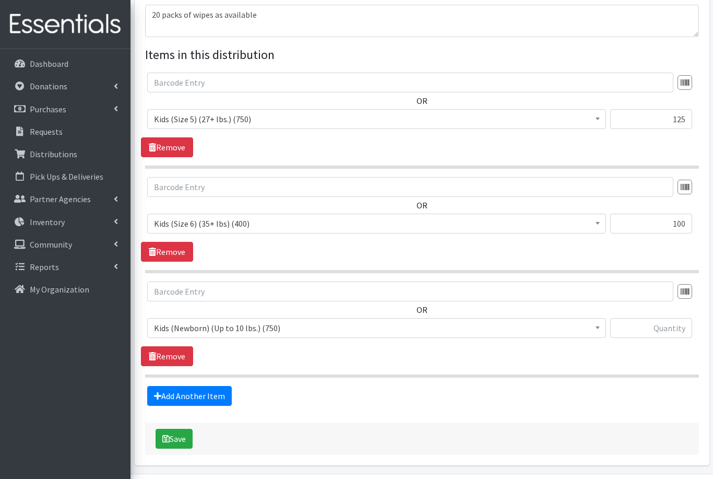
click at [219, 327] on span "Kids (Newborn) (Up to 10 lbs.) (750)" at bounding box center [377, 328] width 446 height 15
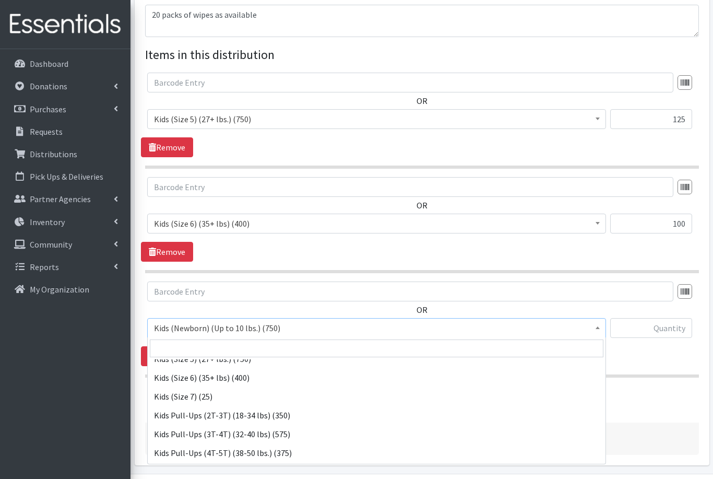
scroll to position [122, 0]
select select "564"
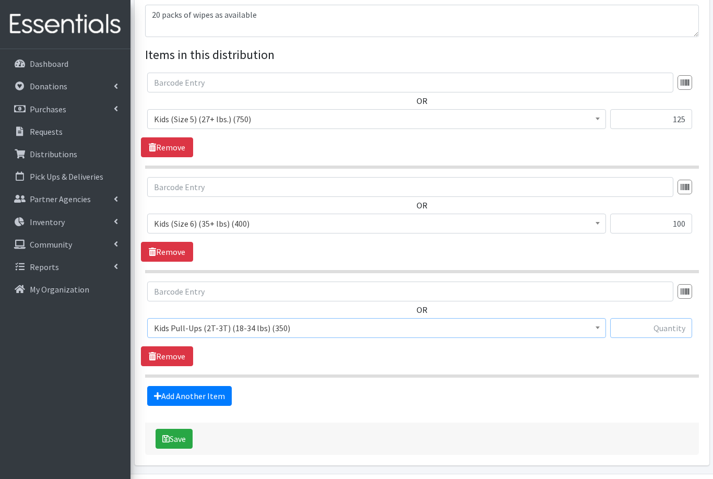
click at [657, 326] on input "text" at bounding box center [652, 328] width 82 height 20
type input "100"
click at [184, 397] on link "Add Another Item" at bounding box center [189, 396] width 85 height 20
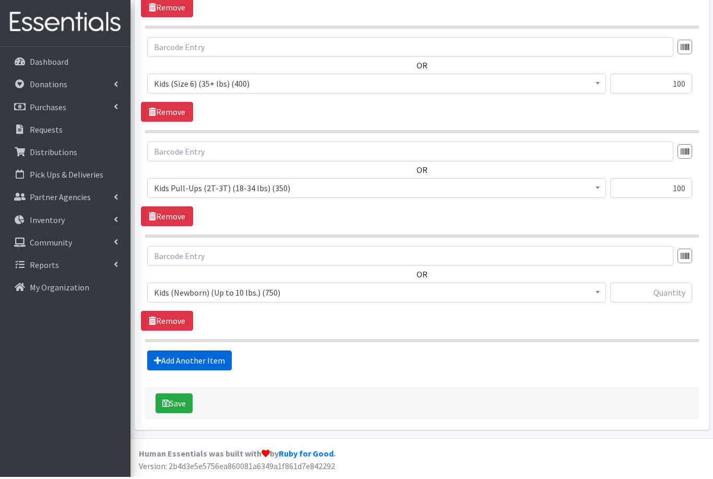
scroll to position [462, 0]
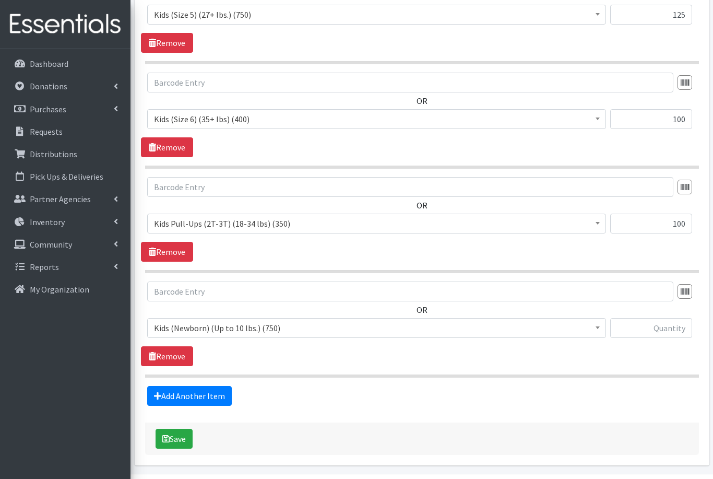
click at [234, 325] on span "Kids (Newborn) (Up to 10 lbs.) (750)" at bounding box center [377, 328] width 446 height 15
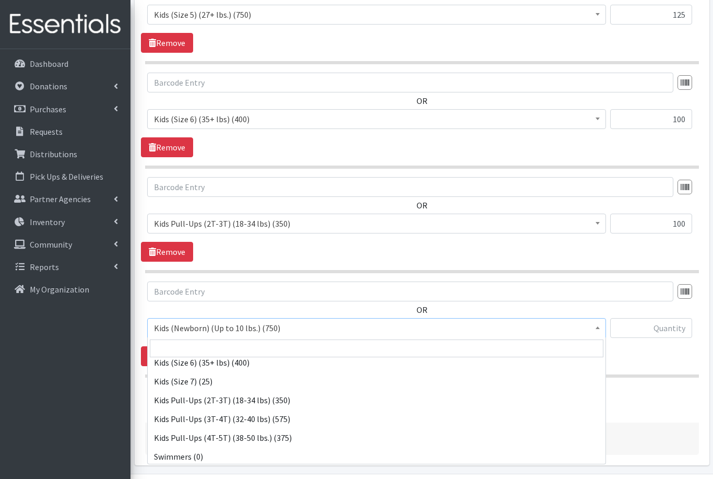
scroll to position [136, 0]
select select "565"
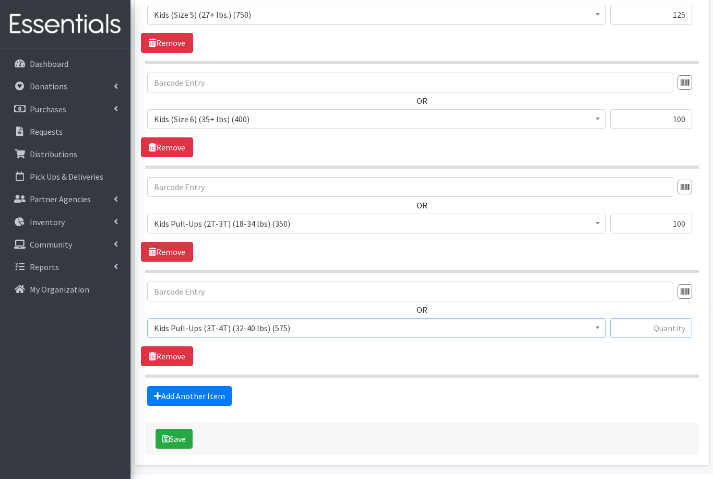
click at [661, 330] on input "text" at bounding box center [652, 328] width 82 height 20
type input "125"
click at [190, 399] on link "Add Another Item" at bounding box center [189, 396] width 85 height 20
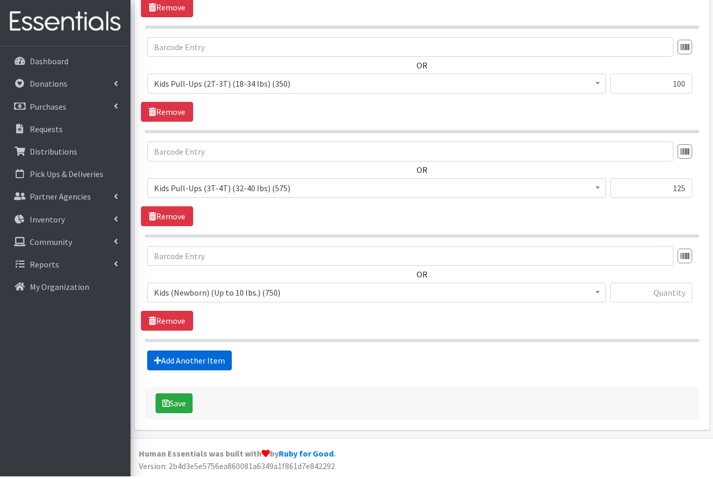
scroll to position [566, 0]
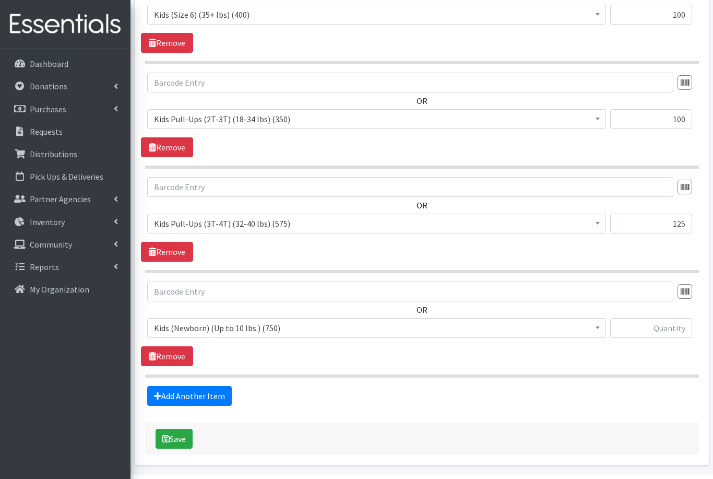
click at [226, 327] on span "Kids (Newborn) (Up to 10 lbs.) (750)" at bounding box center [377, 328] width 446 height 15
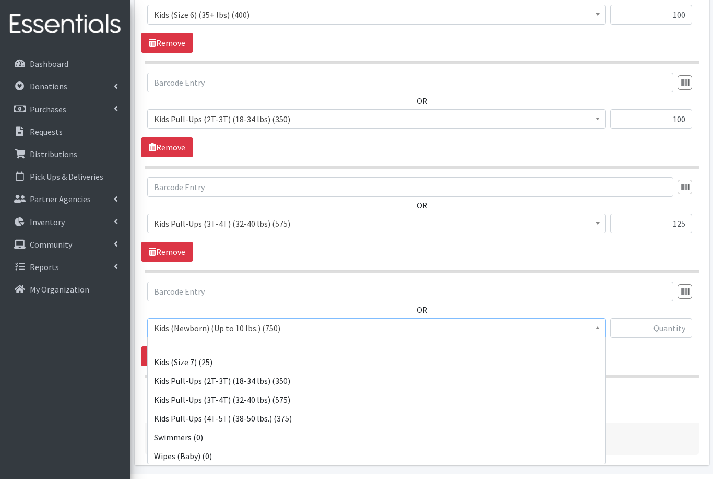
scroll to position [158, 0]
select select "566"
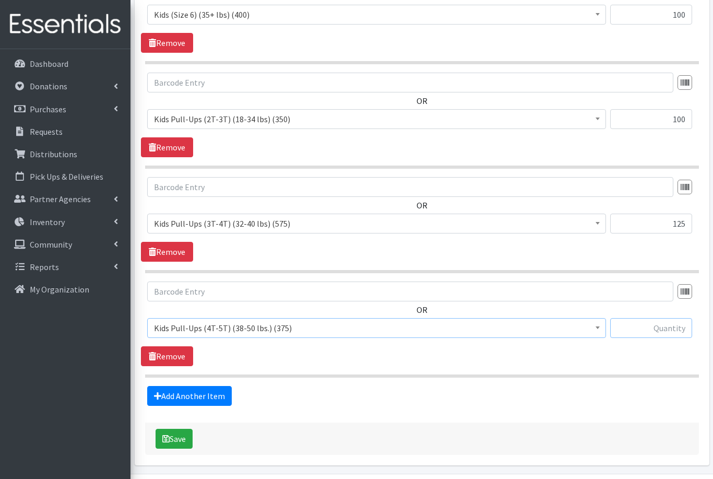
click at [654, 327] on input "text" at bounding box center [652, 328] width 82 height 20
type input "0"
type input "100"
click at [166, 436] on icon "submit" at bounding box center [165, 439] width 7 height 8
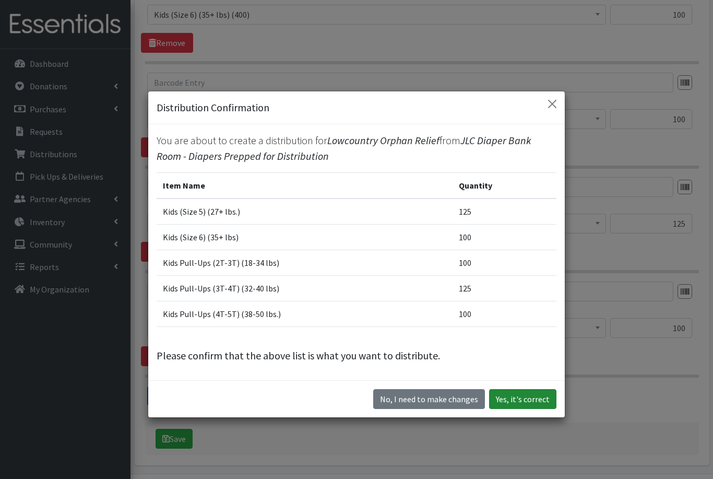
click at [518, 409] on button "Yes, it's correct" at bounding box center [522, 399] width 67 height 20
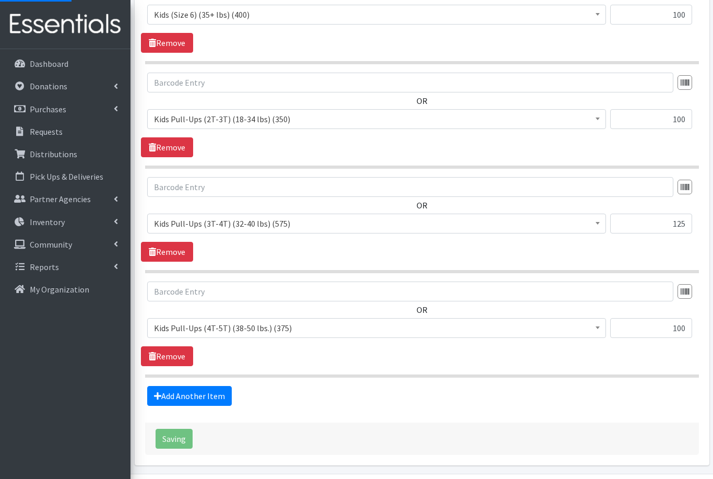
scroll to position [9, 0]
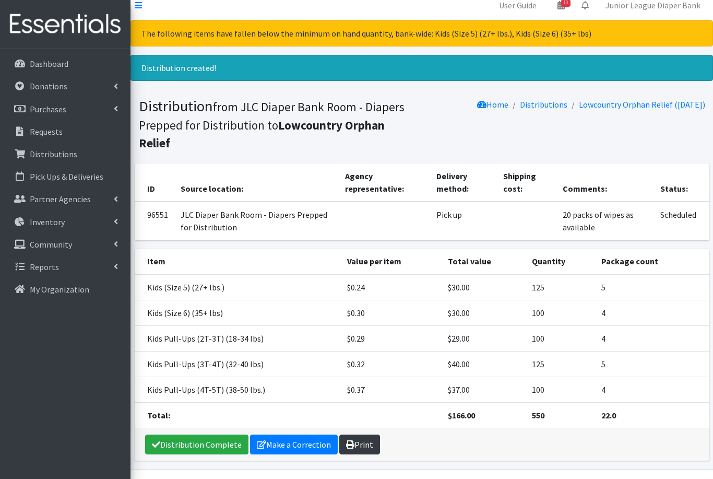
click at [369, 435] on link "Print" at bounding box center [359, 445] width 41 height 20
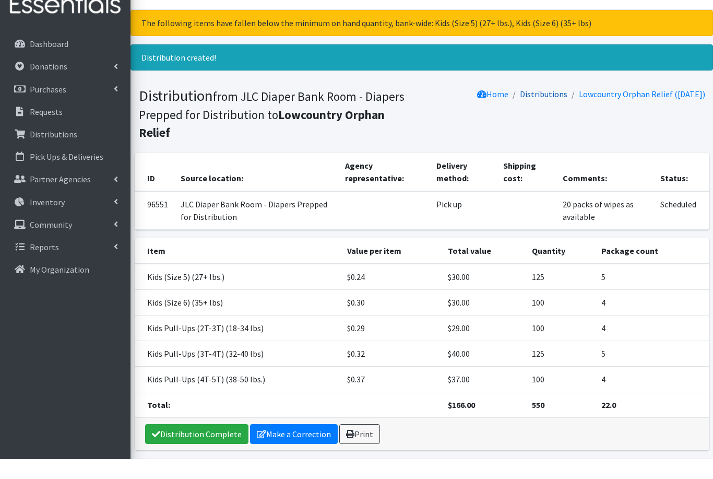
click at [532, 109] on link "Distributions" at bounding box center [544, 114] width 48 height 10
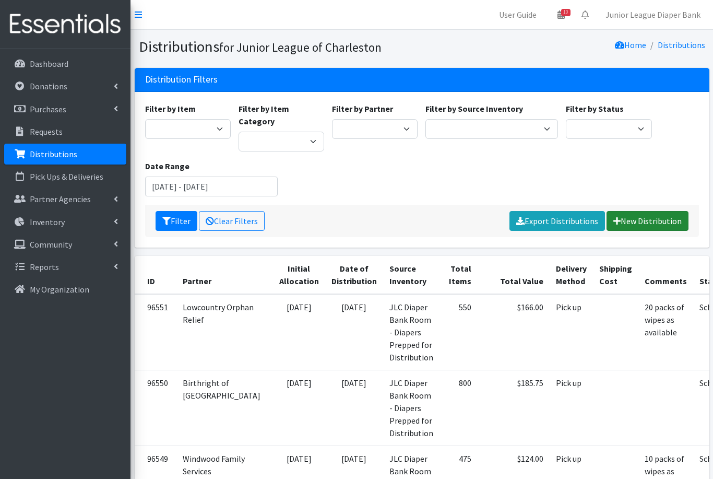
click at [632, 211] on link "New Distribution" at bounding box center [648, 221] width 82 height 20
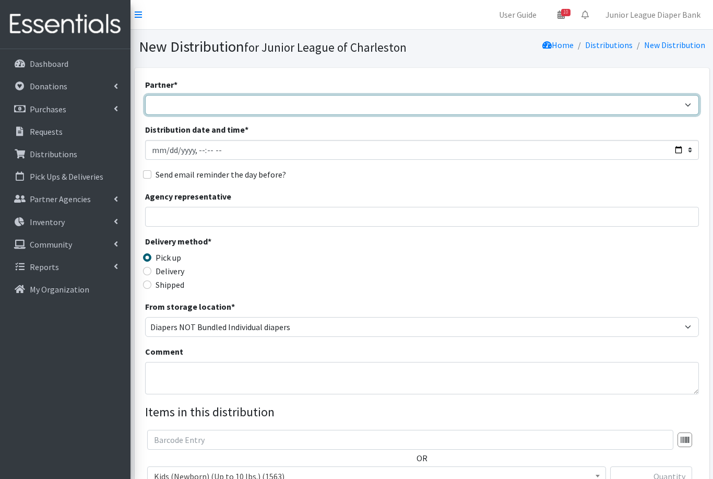
click at [210, 99] on select "Bethel United Methodist Church Birthright of Charleston Demo Agency East Cooper…" at bounding box center [422, 105] width 554 height 20
select select "460"
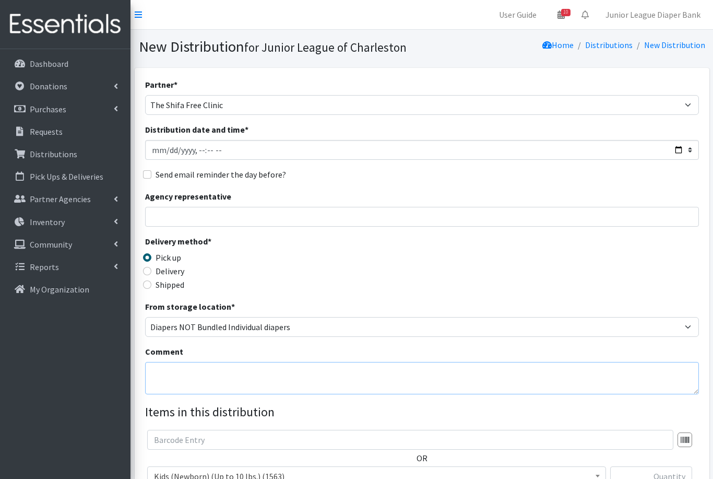
click at [220, 376] on textarea "Comment" at bounding box center [422, 378] width 554 height 32
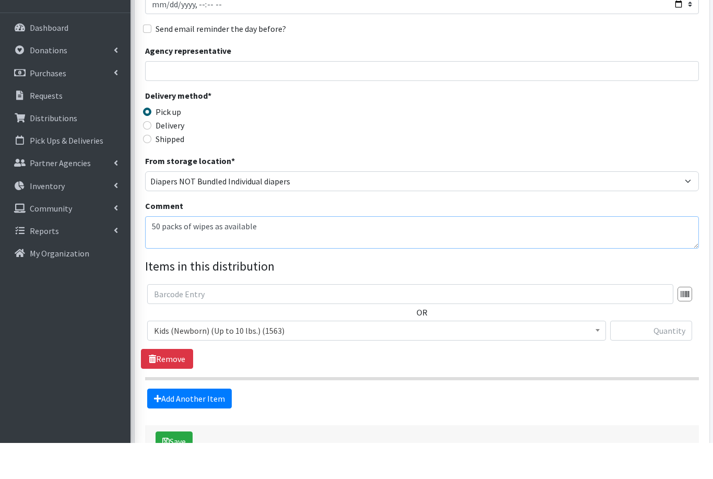
scroll to position [110, 0]
type textarea "50 packs of wipes as available"
click at [212, 359] on span "Kids (Newborn) (Up to 10 lbs.) (1563)" at bounding box center [377, 366] width 446 height 15
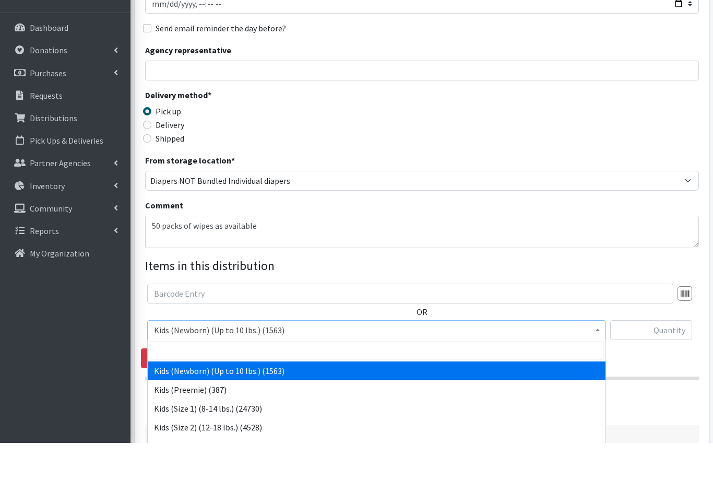
scroll to position [147, 0]
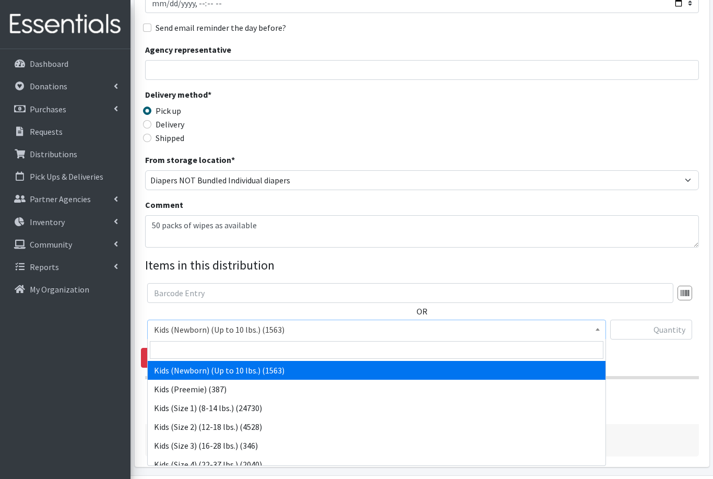
select select "576"
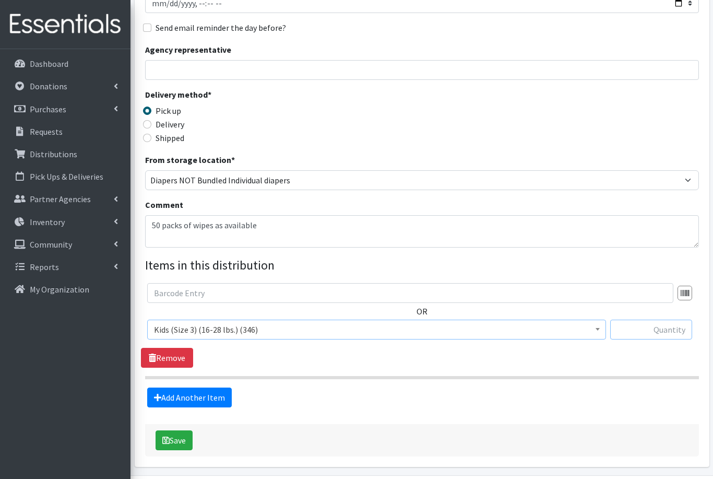
click at [653, 327] on input "text" at bounding box center [652, 330] width 82 height 20
type input "375"
click at [171, 398] on link "Add Another Item" at bounding box center [189, 398] width 85 height 20
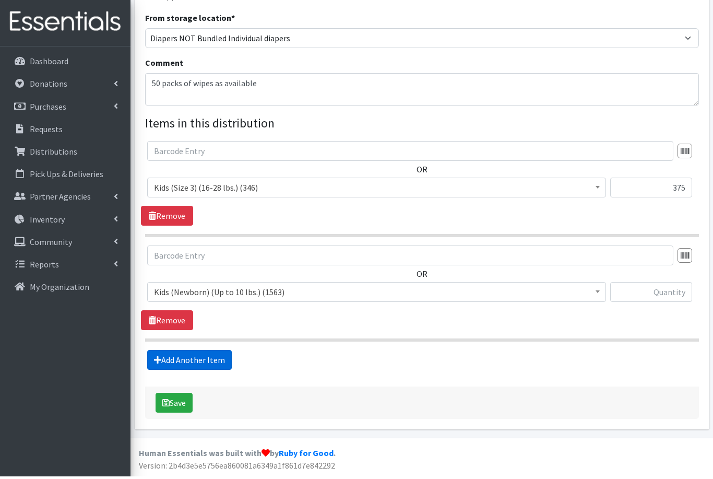
scroll to position [253, 0]
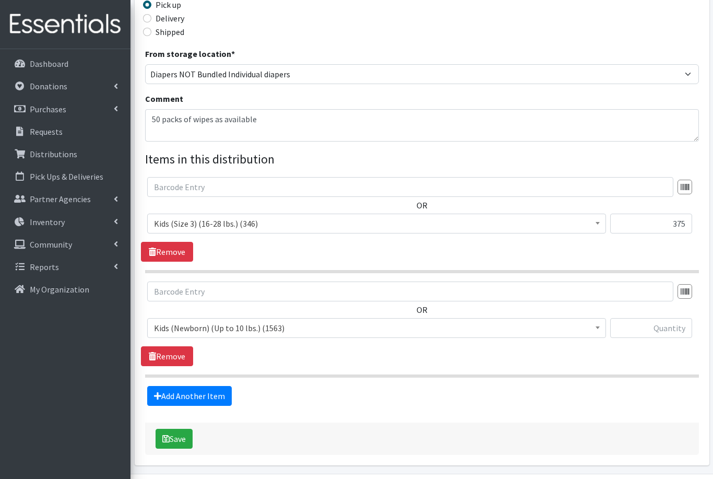
click at [203, 324] on span "Kids (Newborn) (Up to 10 lbs.) (1563)" at bounding box center [377, 328] width 446 height 15
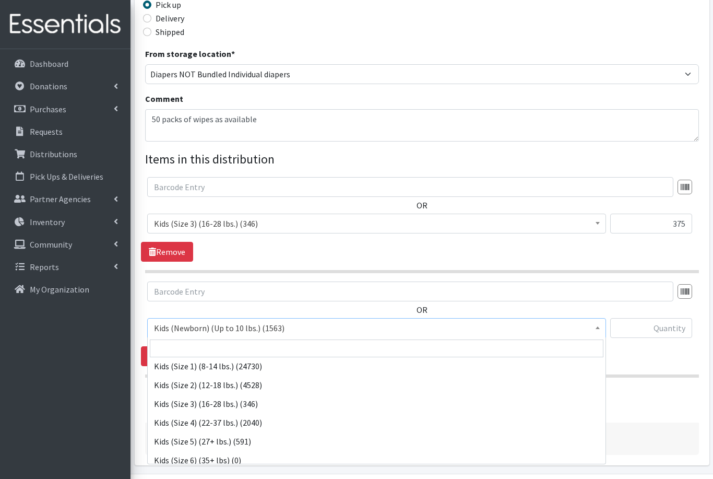
scroll to position [49, 0]
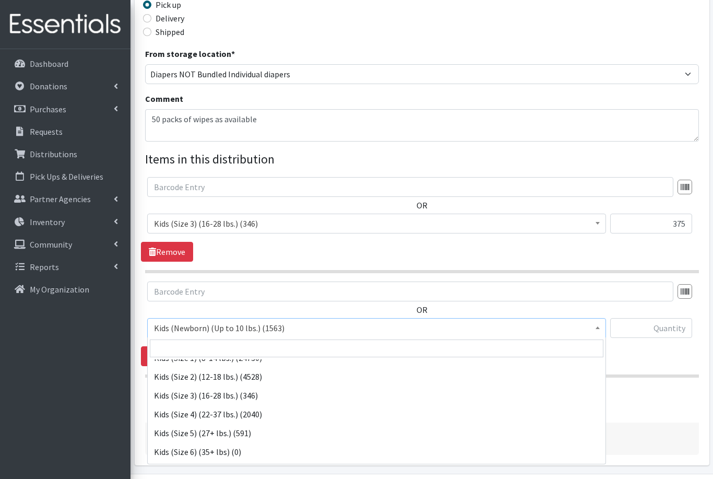
select select "557"
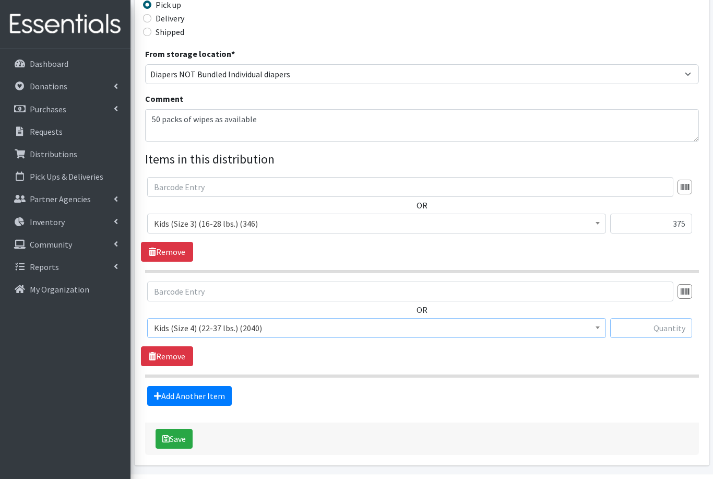
click at [652, 325] on input "text" at bounding box center [652, 328] width 82 height 20
type input "200"
click at [185, 395] on link "Add Another Item" at bounding box center [189, 396] width 85 height 20
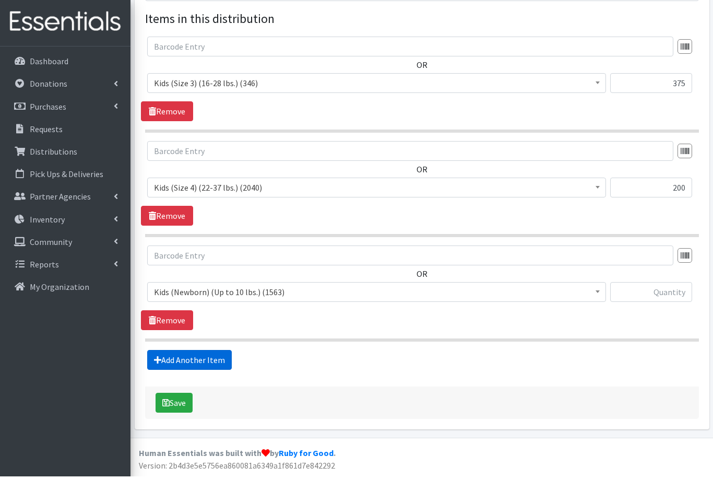
scroll to position [357, 0]
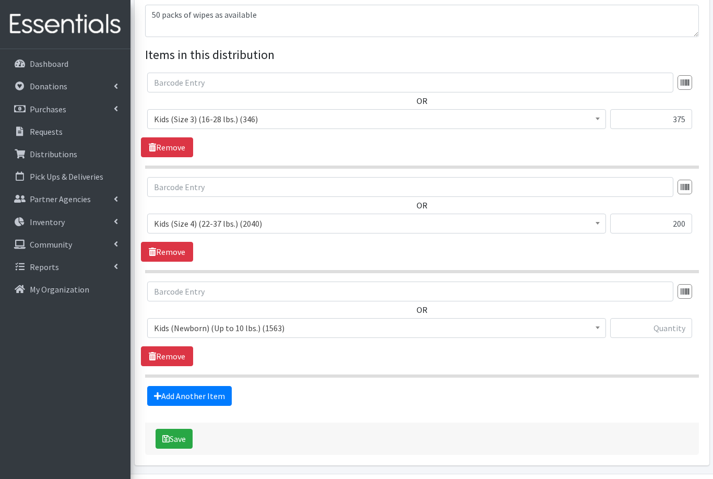
click at [203, 328] on span "Kids (Newborn) (Up to 10 lbs.) (1563)" at bounding box center [377, 328] width 446 height 15
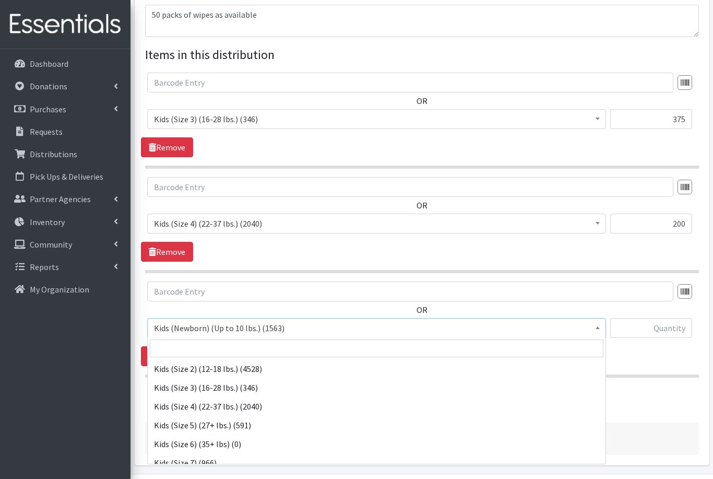
scroll to position [58, 0]
select select "558"
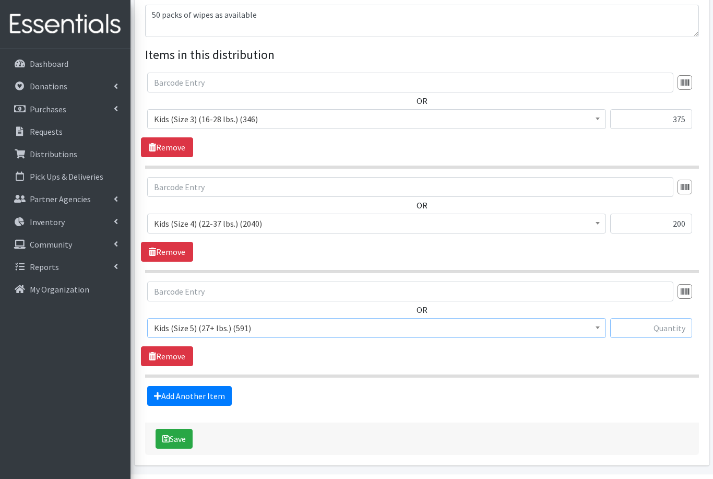
click at [653, 327] on input "text" at bounding box center [652, 328] width 82 height 20
type input "250"
click at [167, 391] on link "Add Another Item" at bounding box center [189, 396] width 85 height 20
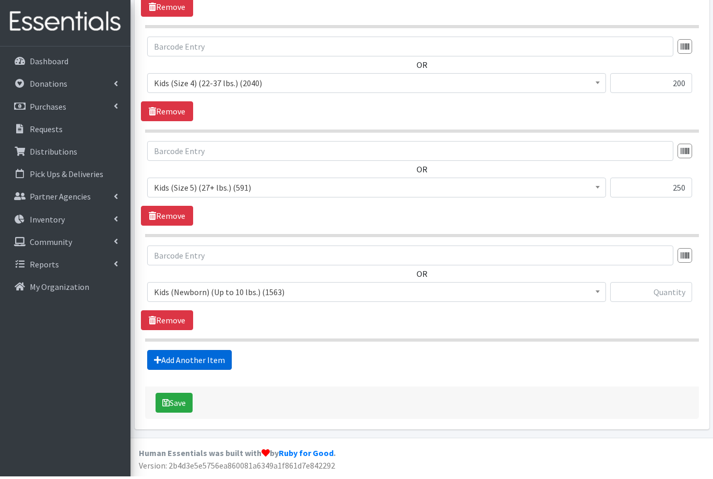
scroll to position [462, 0]
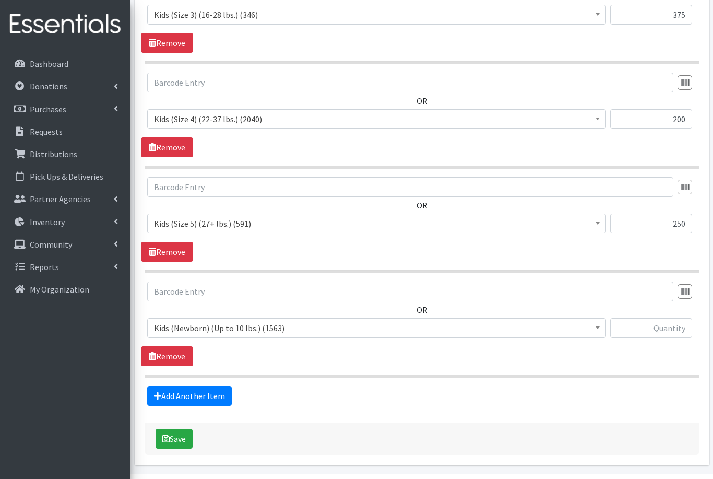
click at [229, 334] on span "Kids (Newborn) (Up to 10 lbs.) (1563)" at bounding box center [377, 328] width 446 height 15
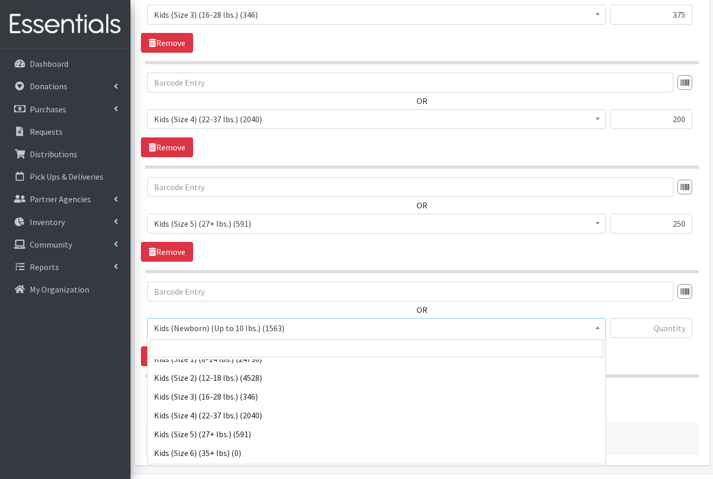
scroll to position [57, 0]
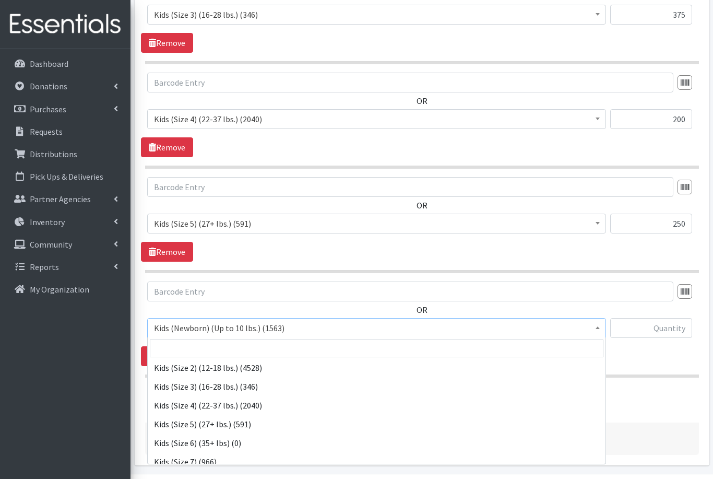
select select "560"
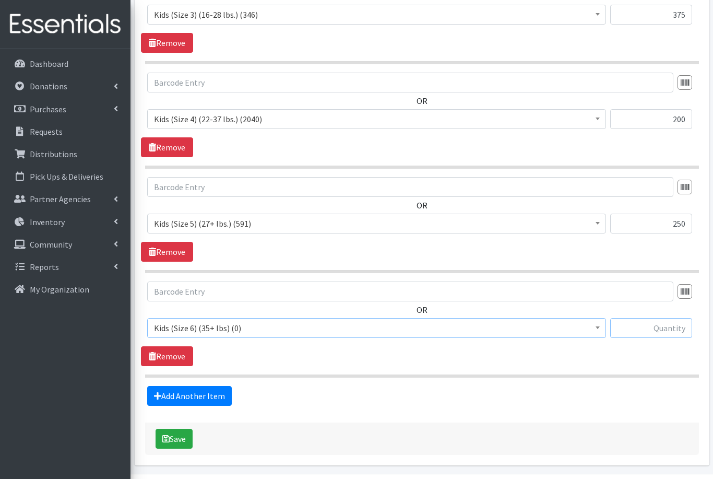
click at [659, 333] on input "text" at bounding box center [652, 328] width 82 height 20
type input "125"
click at [192, 394] on link "Add Another Item" at bounding box center [189, 396] width 85 height 20
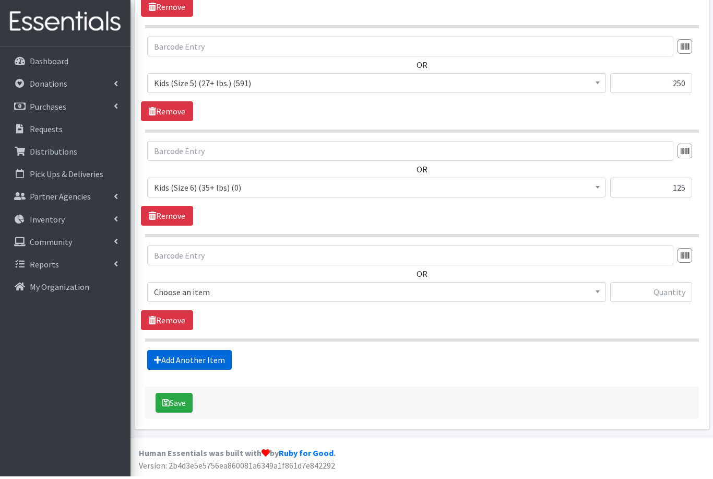
scroll to position [566, 0]
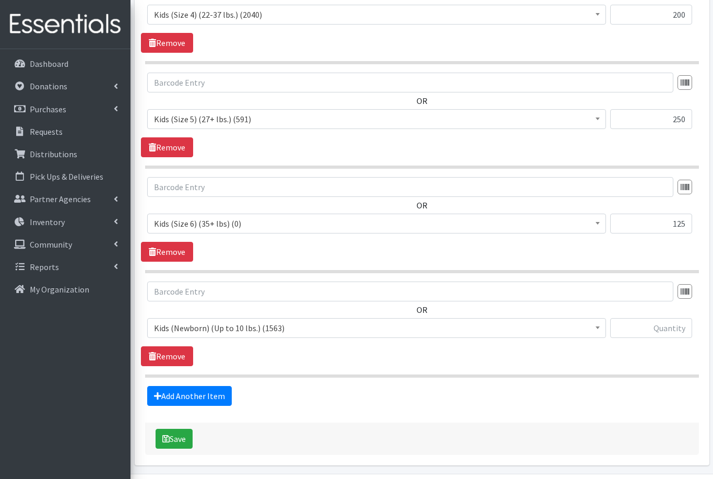
click at [197, 324] on span "Kids (Newborn) (Up to 10 lbs.) (1563)" at bounding box center [377, 328] width 446 height 15
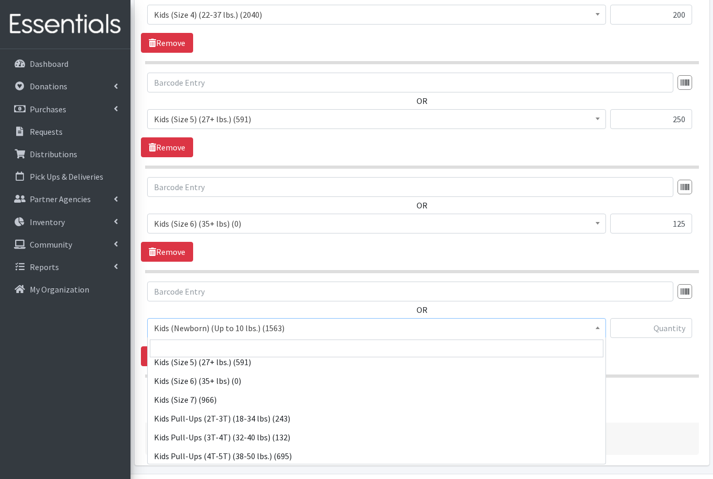
scroll to position [121, 0]
select select "564"
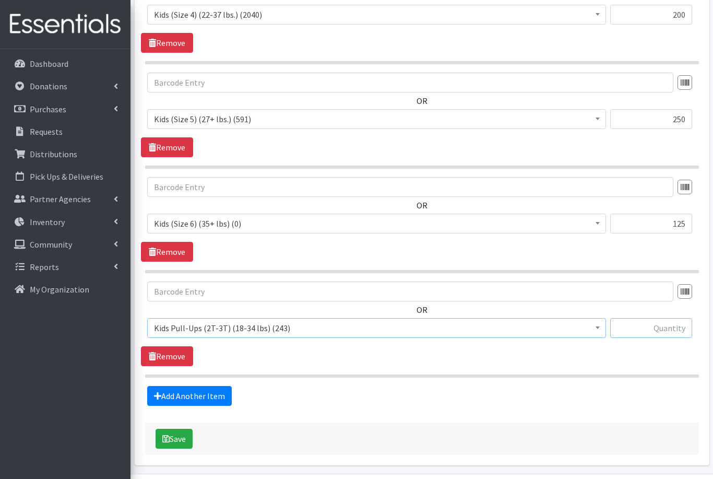
click at [657, 329] on input "text" at bounding box center [652, 328] width 82 height 20
type input "75"
click at [179, 400] on link "Add Another Item" at bounding box center [189, 396] width 85 height 20
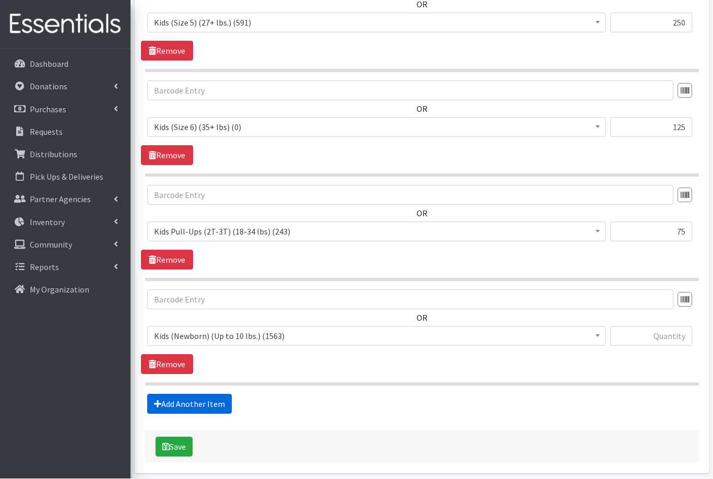
scroll to position [671, 0]
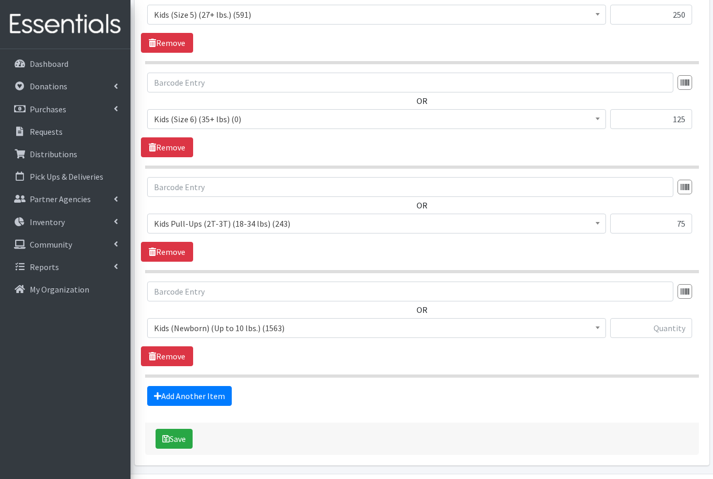
click at [256, 329] on span "Kids (Newborn) (Up to 10 lbs.) (1563)" at bounding box center [377, 328] width 446 height 15
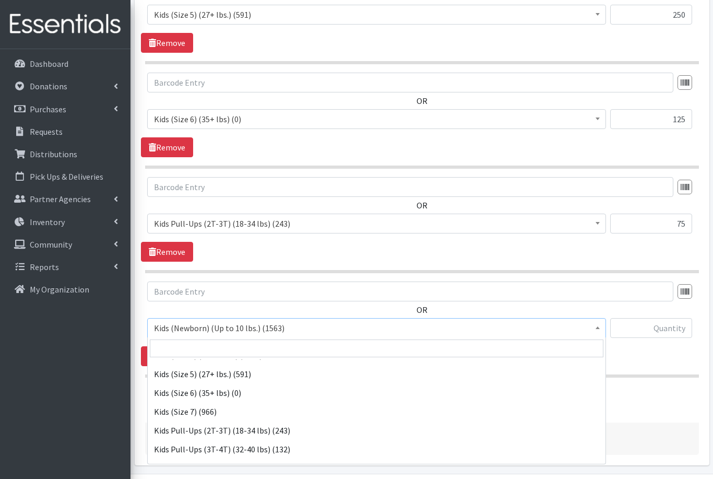
scroll to position [135, 0]
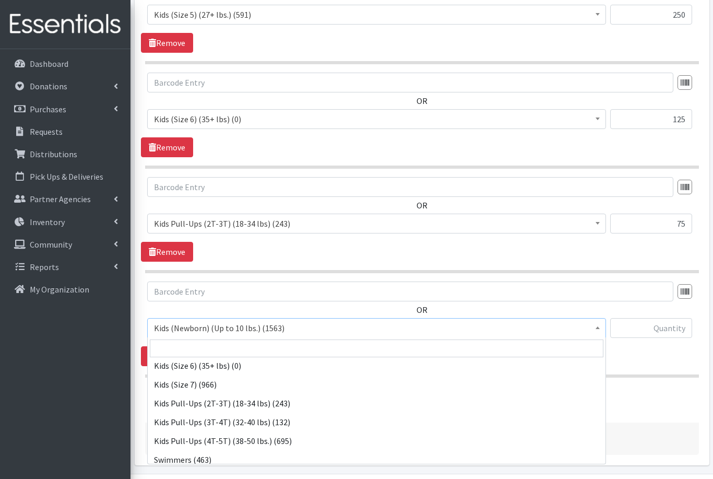
select select "565"
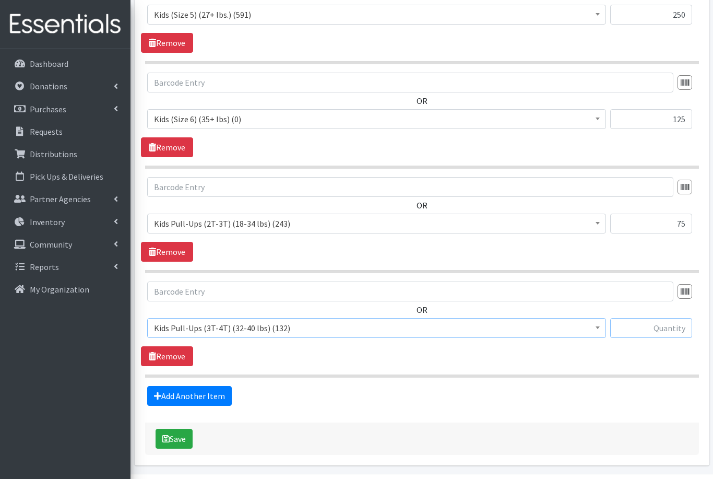
click at [663, 330] on input "text" at bounding box center [652, 328] width 82 height 20
type input "125"
click at [202, 392] on link "Add Another Item" at bounding box center [189, 396] width 85 height 20
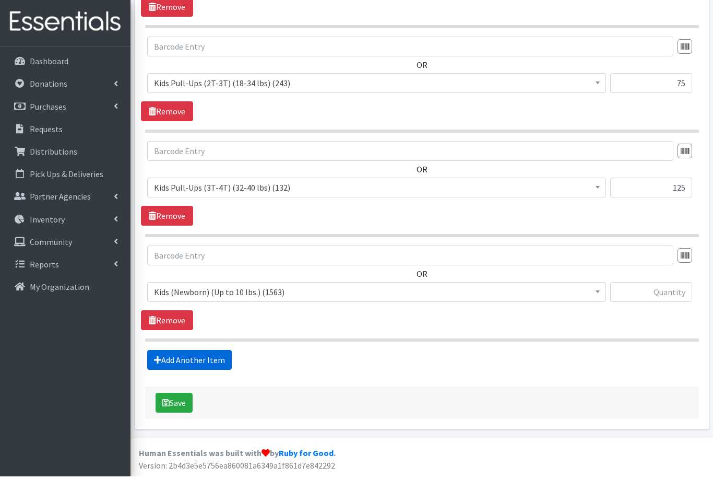
scroll to position [775, 0]
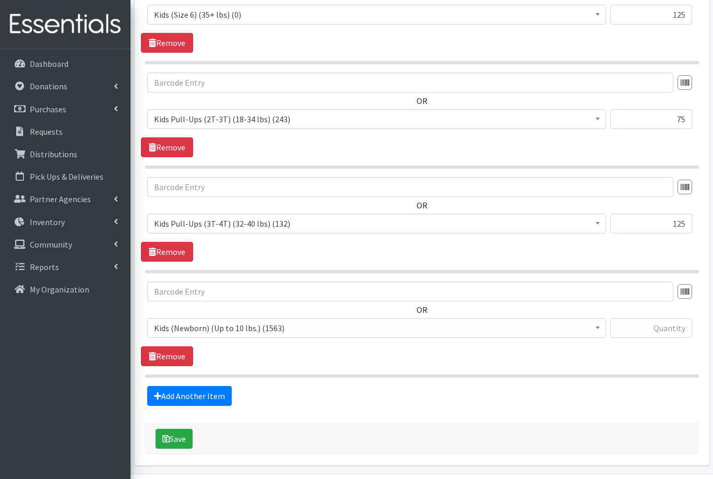
click at [248, 327] on span "Kids (Newborn) (Up to 10 lbs.) (1563)" at bounding box center [377, 328] width 446 height 15
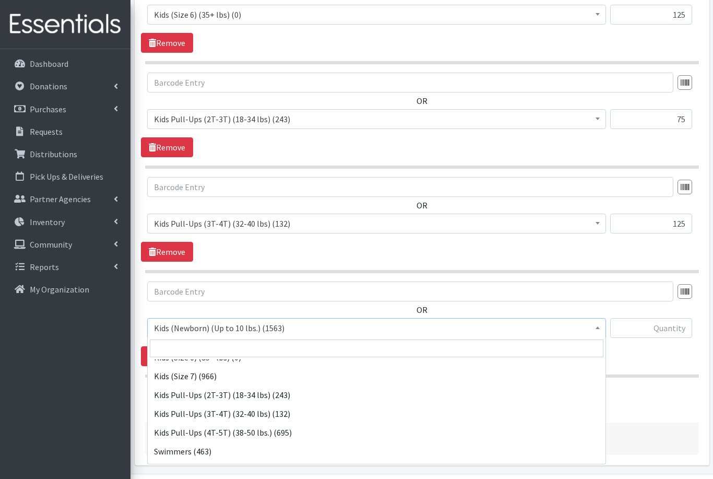
scroll to position [146, 0]
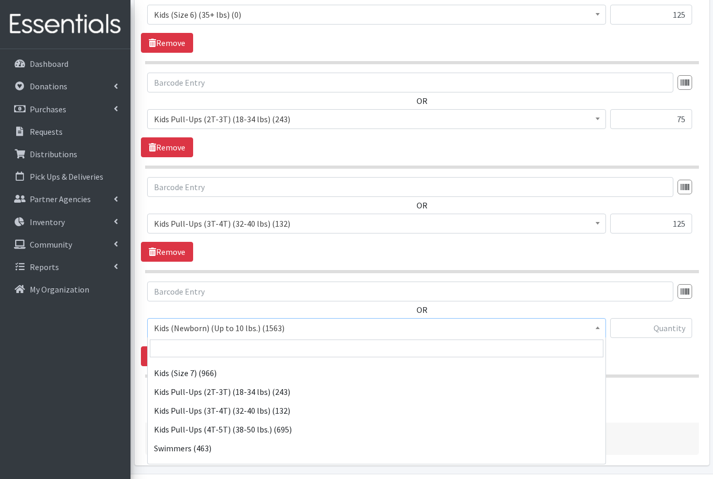
select select "566"
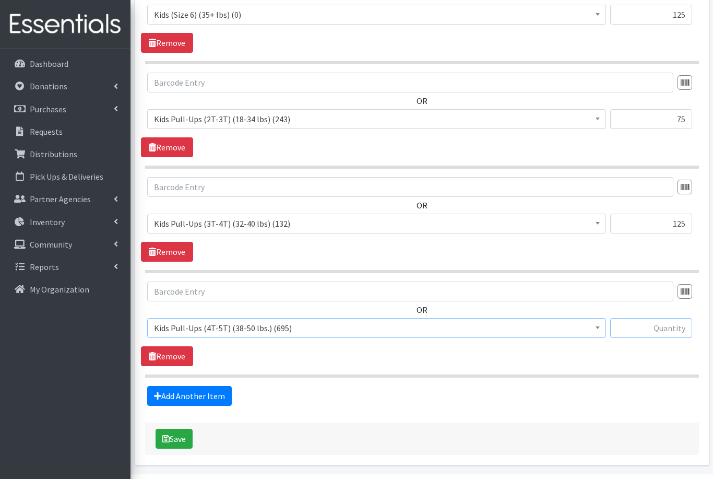
click at [671, 331] on input "text" at bounding box center [652, 328] width 82 height 20
type input "75"
click at [179, 438] on button "Save" at bounding box center [174, 439] width 37 height 20
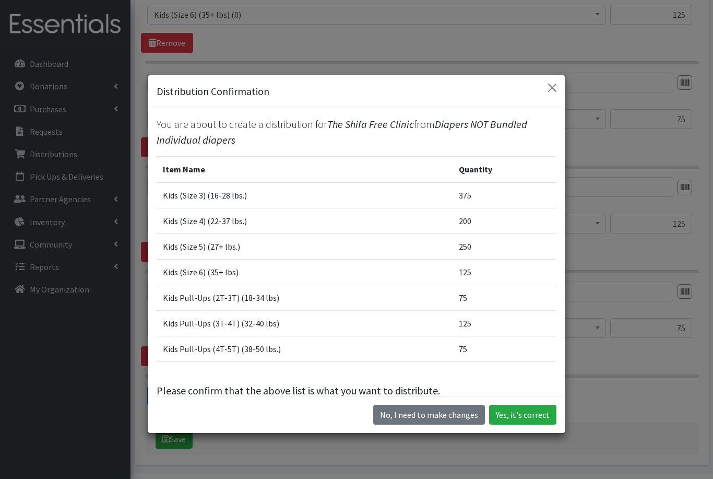
click at [514, 425] on button "Yes, it's correct" at bounding box center [522, 415] width 67 height 20
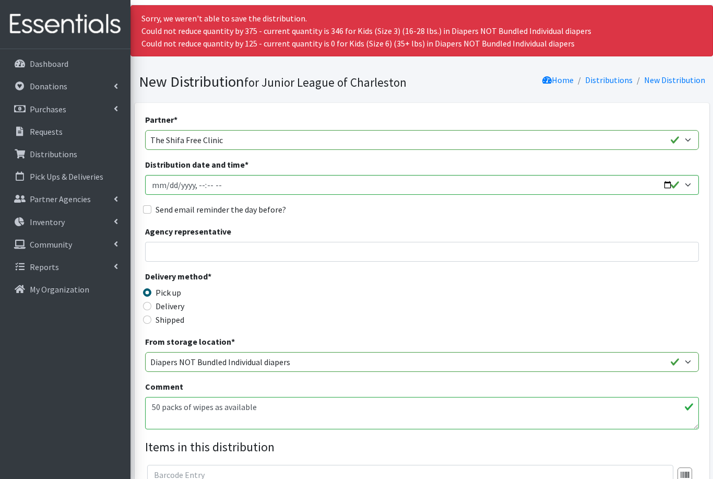
scroll to position [24, 0]
click at [618, 82] on link "Distributions" at bounding box center [609, 80] width 48 height 10
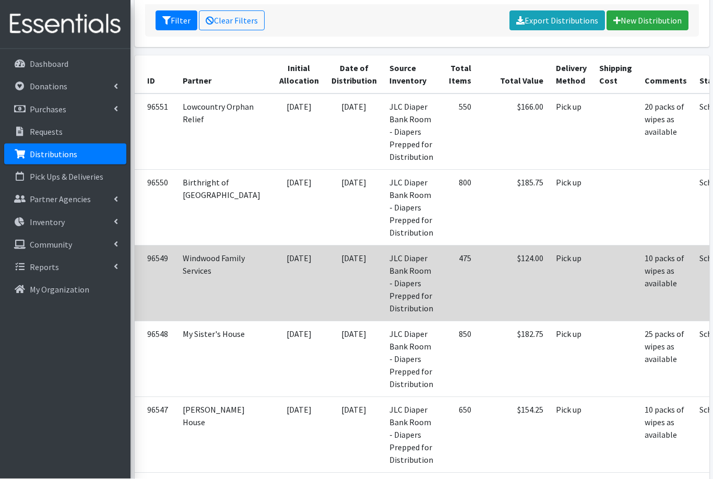
scroll to position [199, 0]
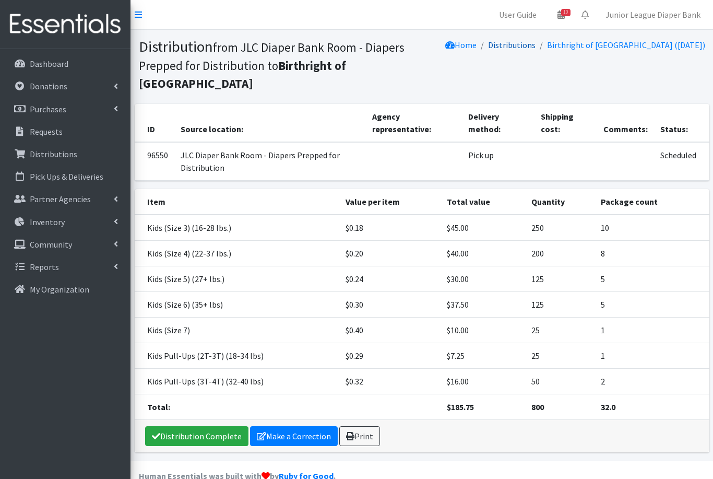
click at [536, 46] on link "Distributions" at bounding box center [512, 45] width 48 height 10
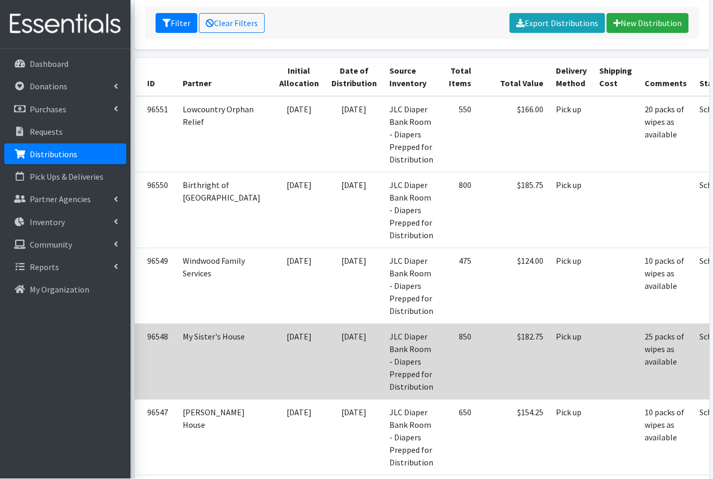
scroll to position [198, 0]
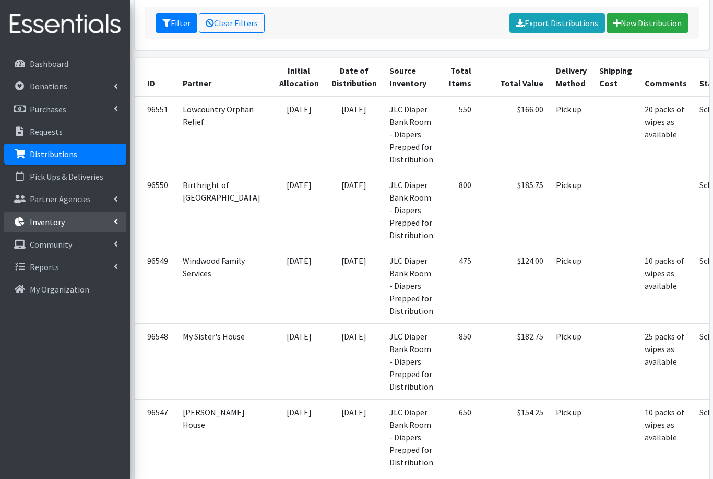
click at [47, 221] on p "Inventory" at bounding box center [47, 222] width 35 height 10
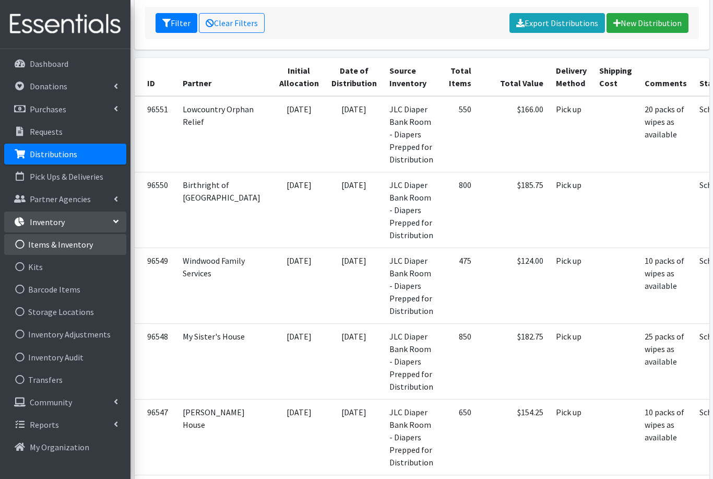
click at [49, 245] on link "Items & Inventory" at bounding box center [65, 244] width 122 height 21
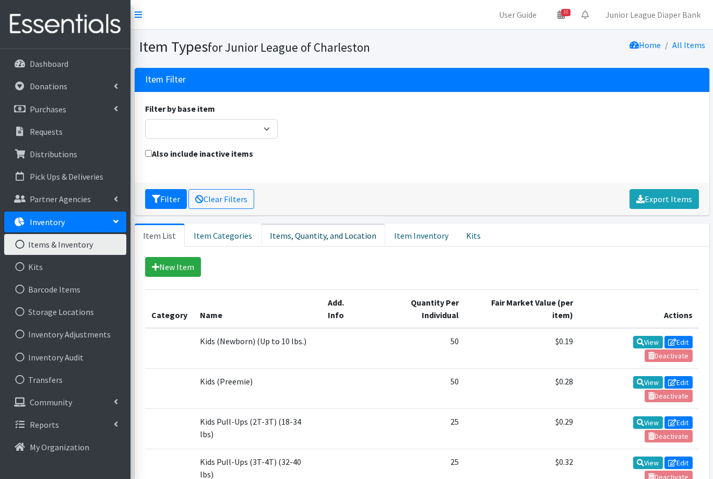
click at [309, 233] on link "Items, Quantity, and Location" at bounding box center [323, 235] width 124 height 23
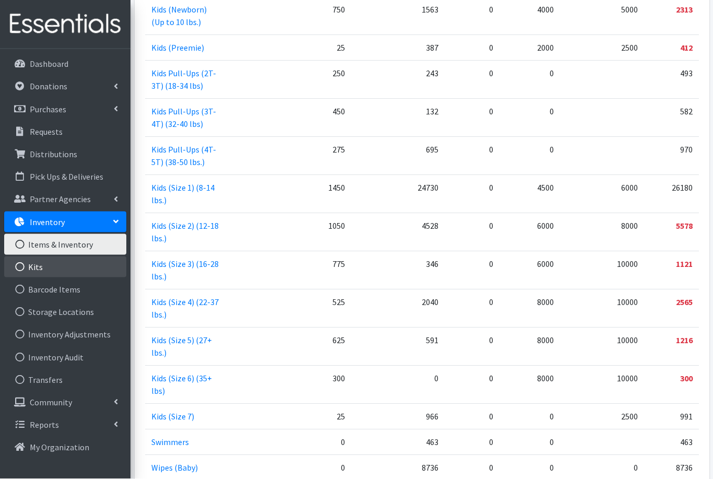
scroll to position [344, 0]
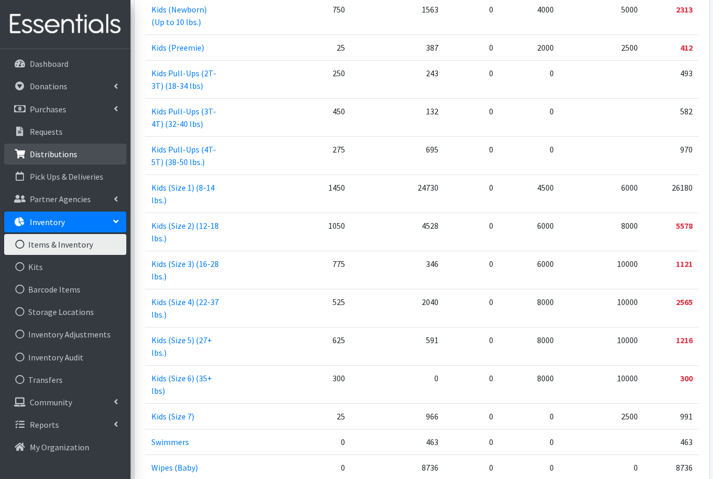
click at [57, 156] on p "Distributions" at bounding box center [54, 154] width 48 height 10
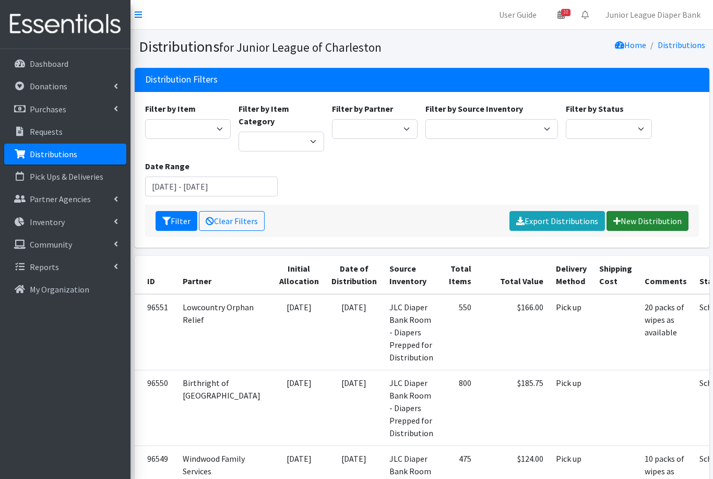
click at [631, 211] on link "New Distribution" at bounding box center [648, 221] width 82 height 20
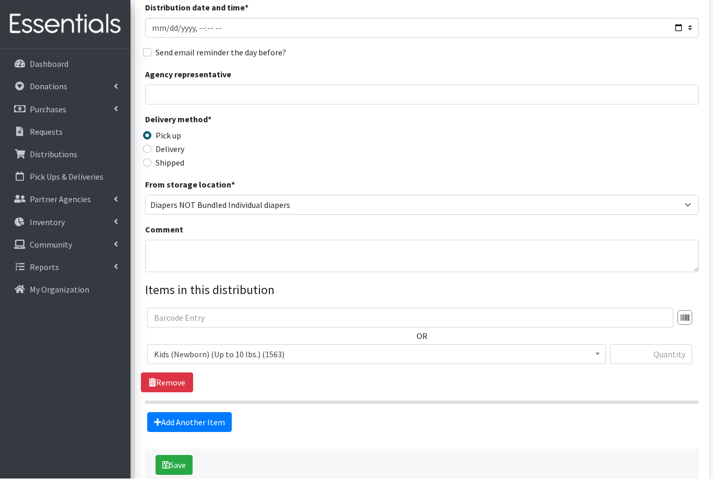
scroll to position [148, 0]
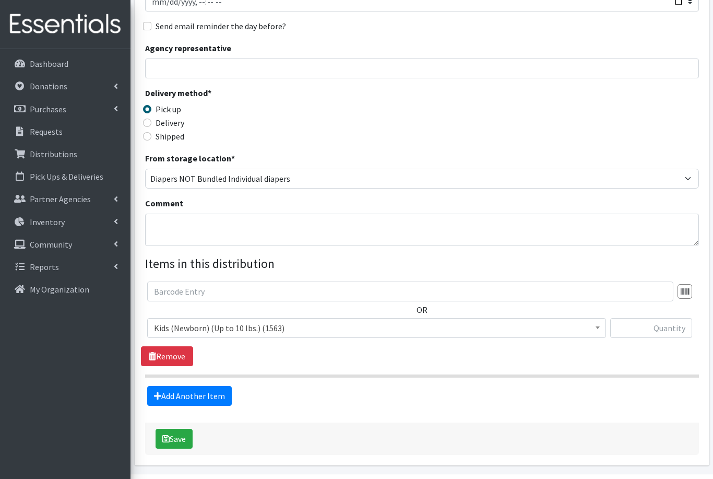
click at [411, 330] on span "Kids (Newborn) (Up to 10 lbs.) (1563)" at bounding box center [377, 328] width 446 height 15
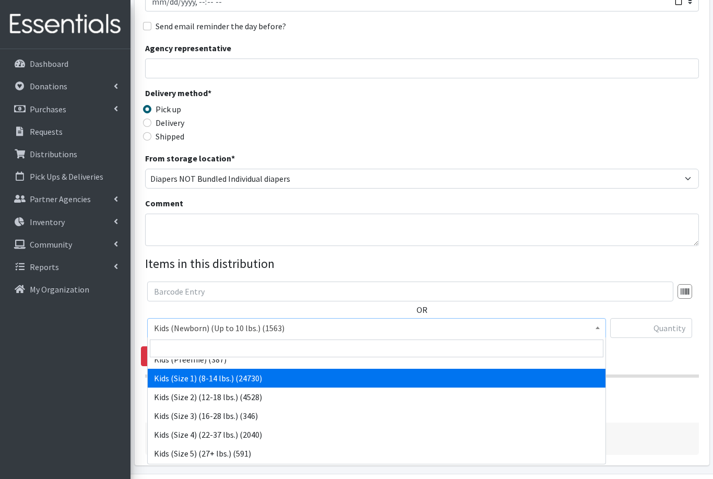
scroll to position [29, 0]
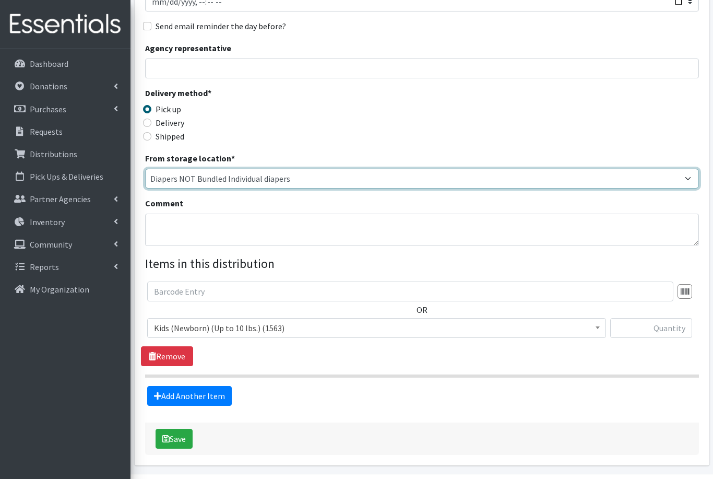
select select "35"
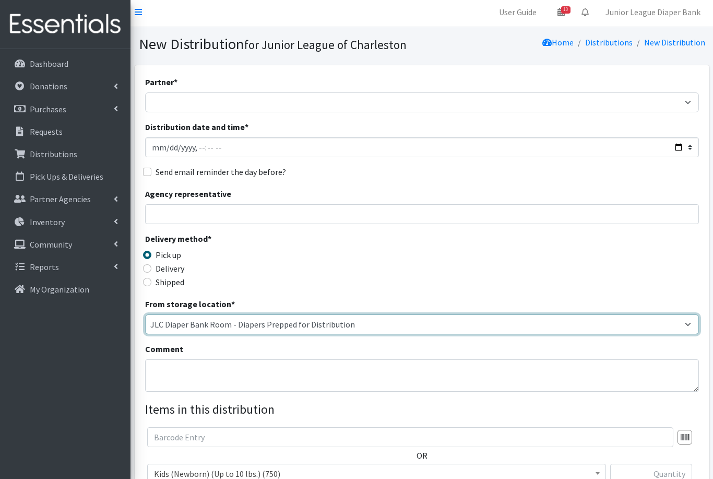
scroll to position [27, 0]
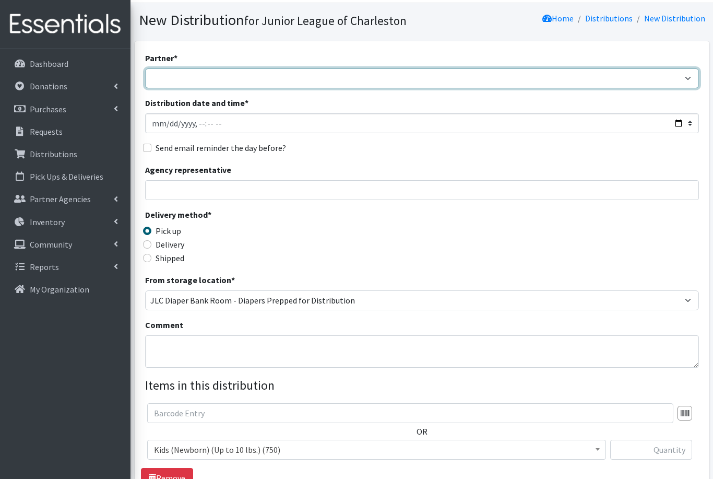
select select "460"
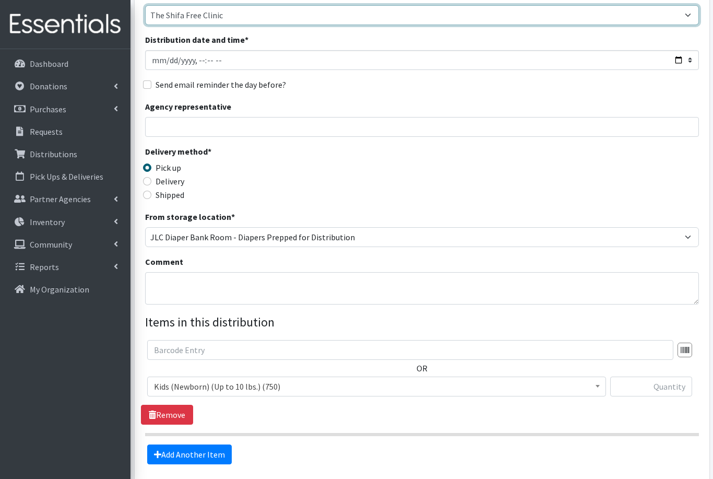
scroll to position [89, 0]
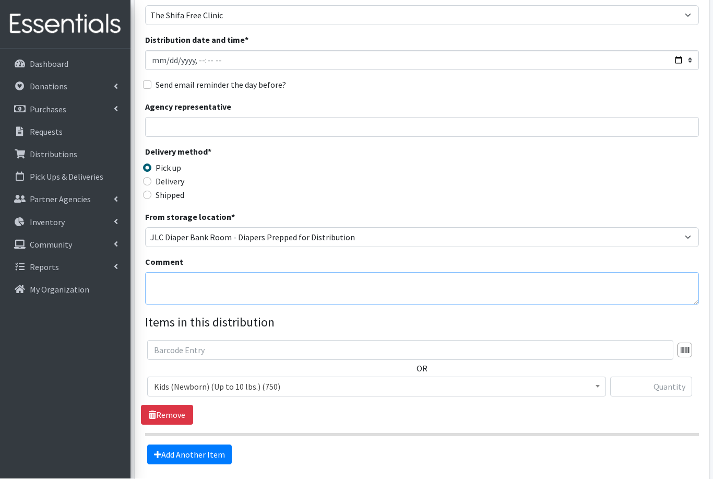
click at [343, 286] on textarea "Comment" at bounding box center [422, 289] width 554 height 32
type textarea "50 packs of wipes as available"
click at [186, 390] on span "Kids (Newborn) (Up to 10 lbs.) (750)" at bounding box center [377, 387] width 446 height 15
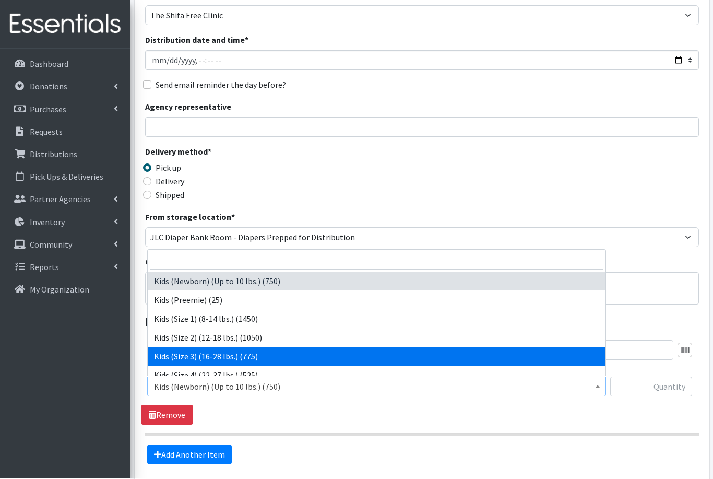
select select "576"
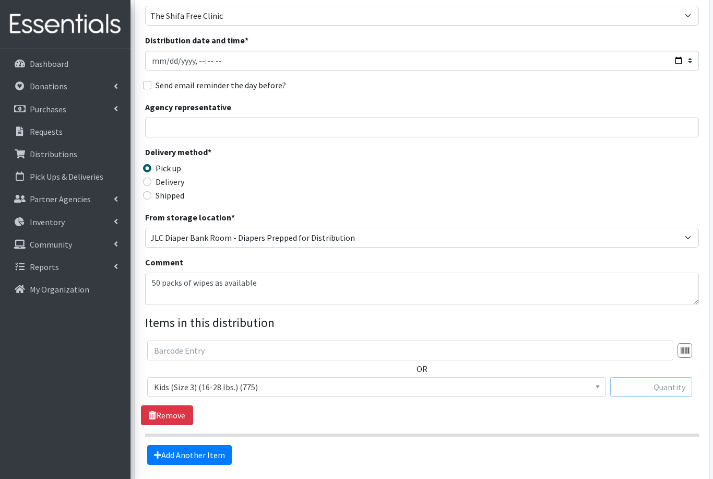
click at [652, 389] on input "text" at bounding box center [652, 387] width 82 height 20
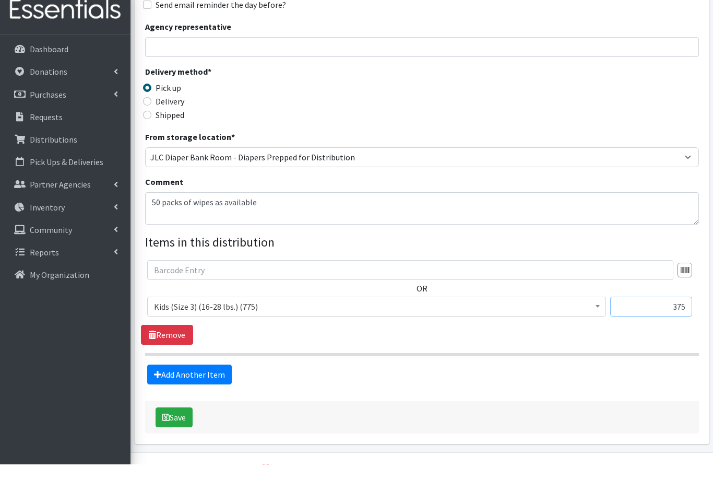
scroll to position [157, 0]
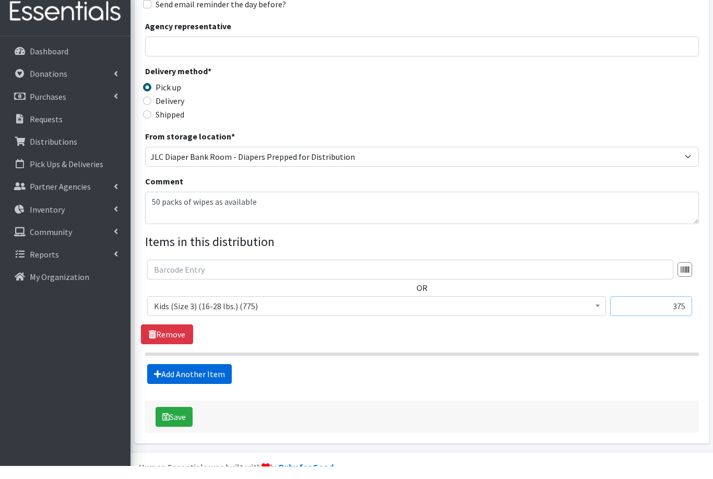
type input "375"
click at [210, 377] on link "Add Another Item" at bounding box center [189, 387] width 85 height 20
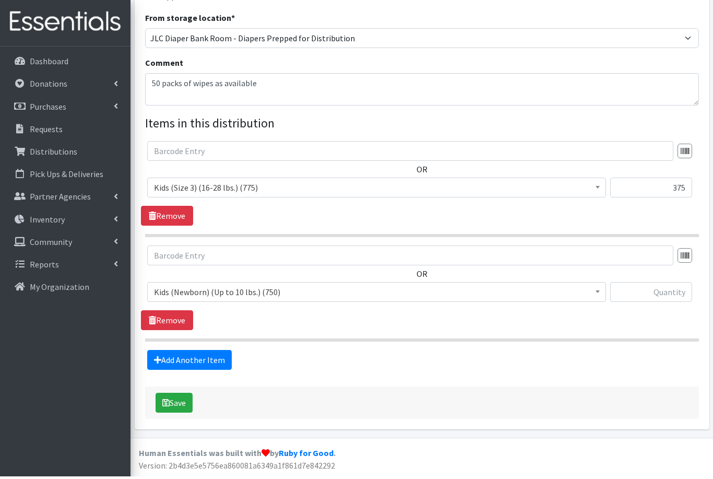
scroll to position [253, 0]
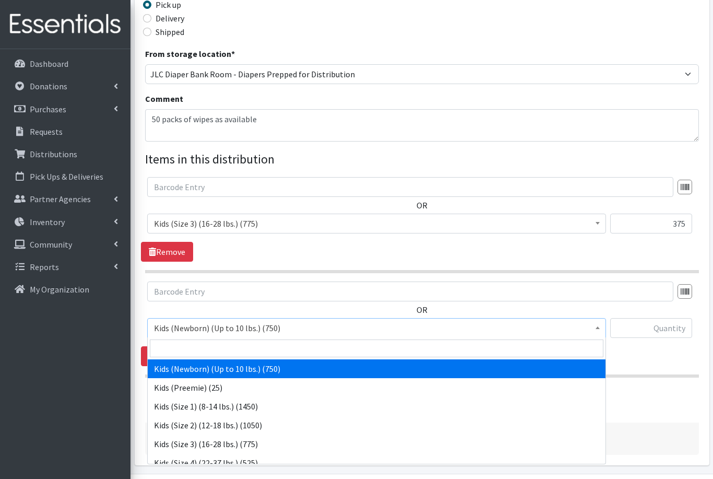
click at [247, 327] on span "Kids (Newborn) (Up to 10 lbs.) (750)" at bounding box center [377, 328] width 446 height 15
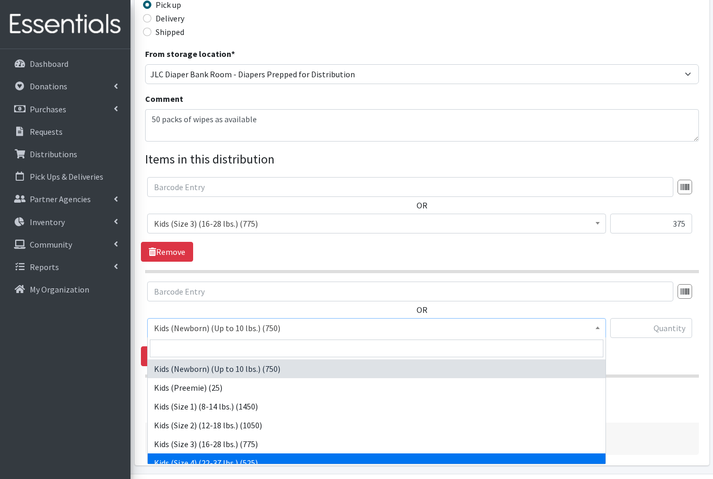
select select "557"
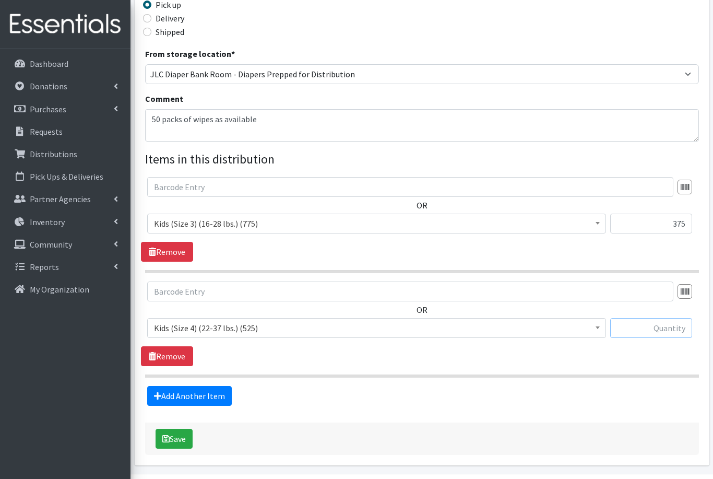
click at [652, 328] on input "text" at bounding box center [652, 328] width 82 height 20
type input "200"
click at [178, 395] on link "Add Another Item" at bounding box center [189, 396] width 85 height 20
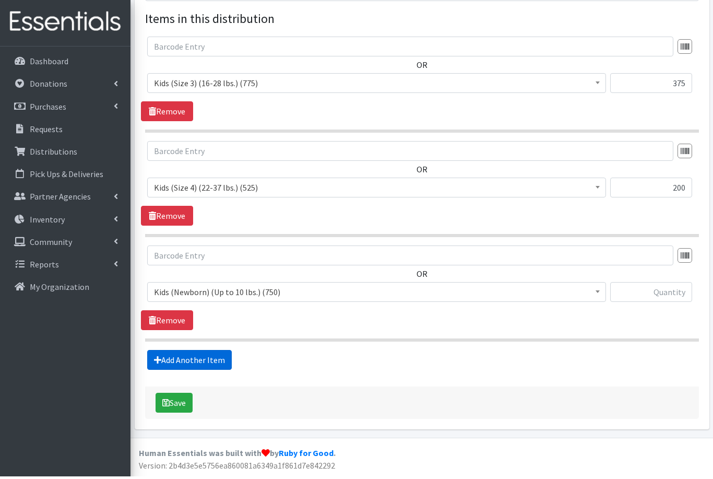
scroll to position [357, 0]
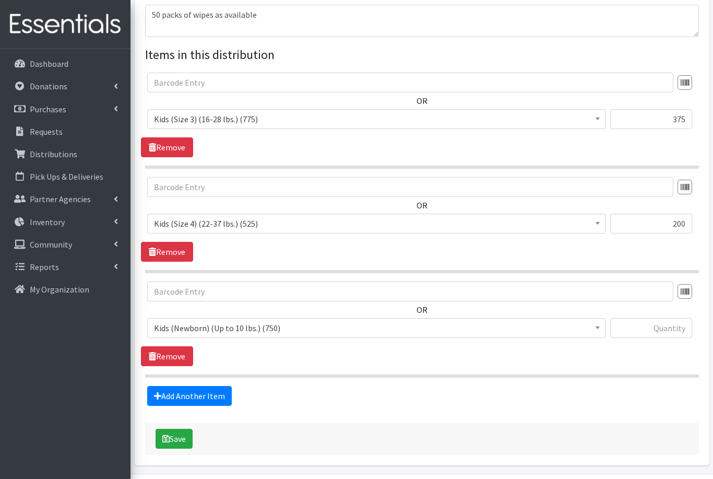
click at [206, 328] on span "Kids (Newborn) (Up to 10 lbs.) (750)" at bounding box center [377, 328] width 446 height 15
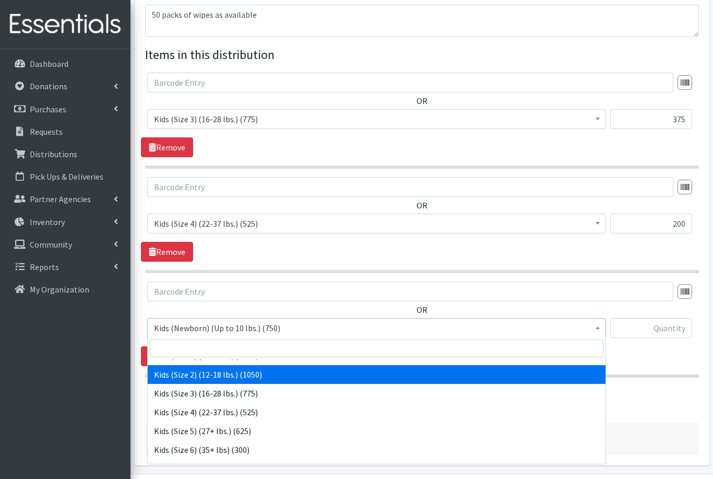
scroll to position [53, 0]
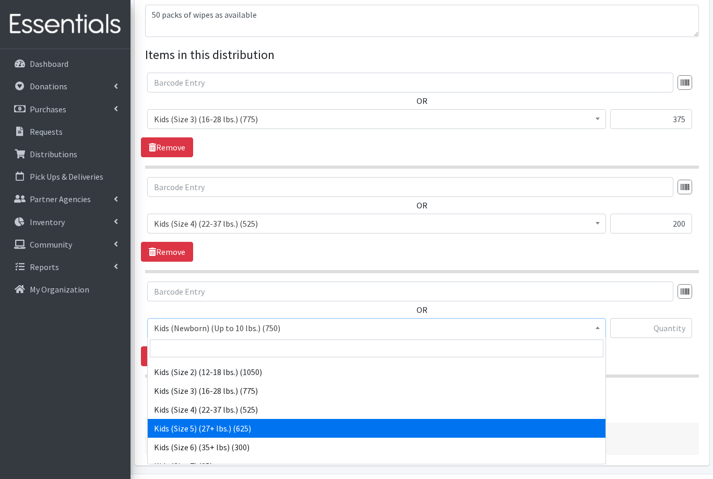
select select "558"
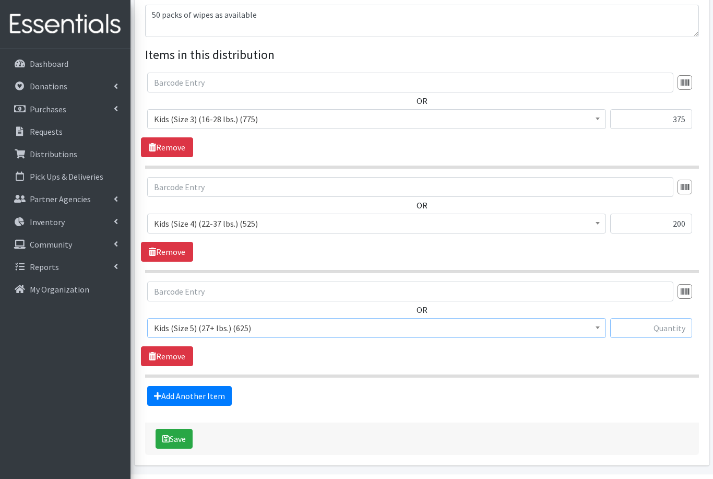
click at [653, 329] on input "text" at bounding box center [652, 328] width 82 height 20
type input "250"
click at [208, 394] on link "Add Another Item" at bounding box center [189, 396] width 85 height 20
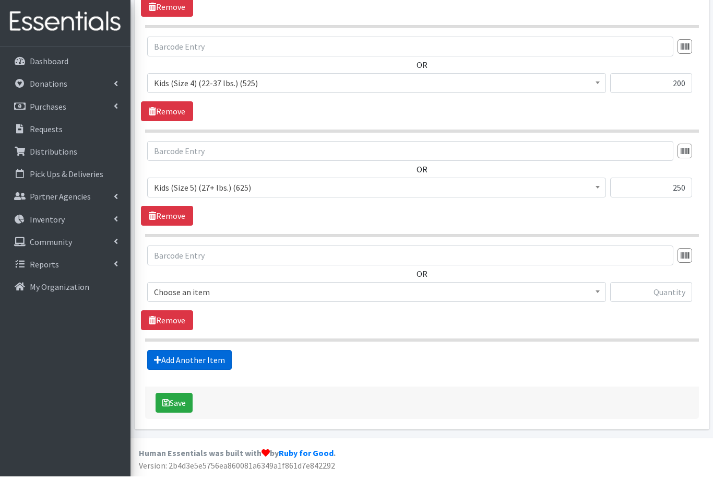
scroll to position [462, 0]
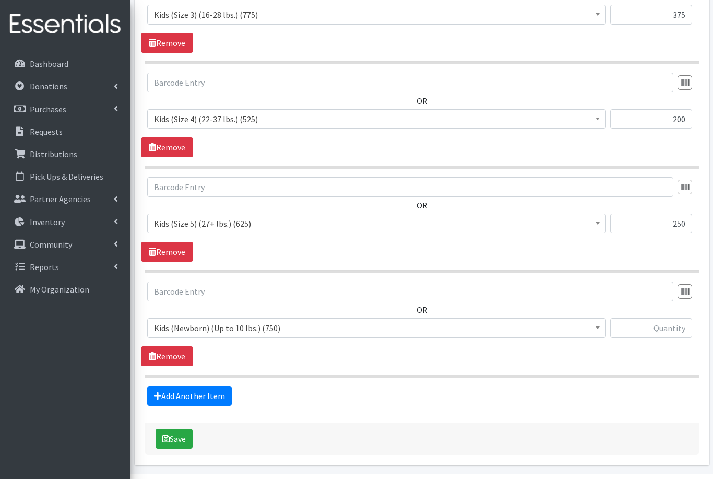
click at [255, 324] on span "Kids (Newborn) (Up to 10 lbs.) (750)" at bounding box center [377, 328] width 446 height 15
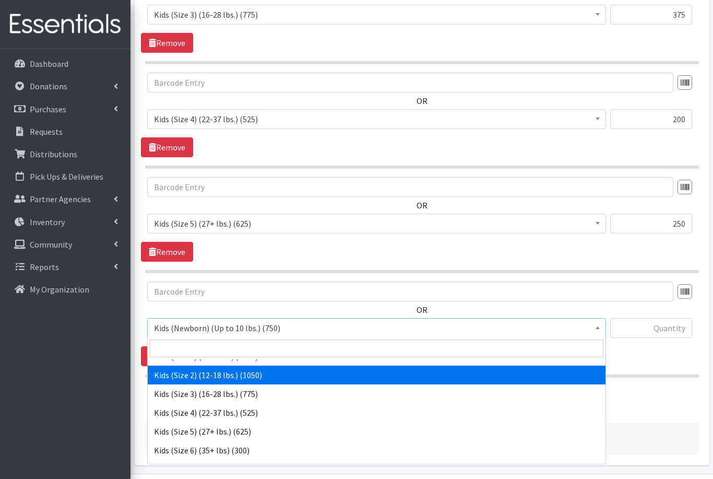
scroll to position [55, 0]
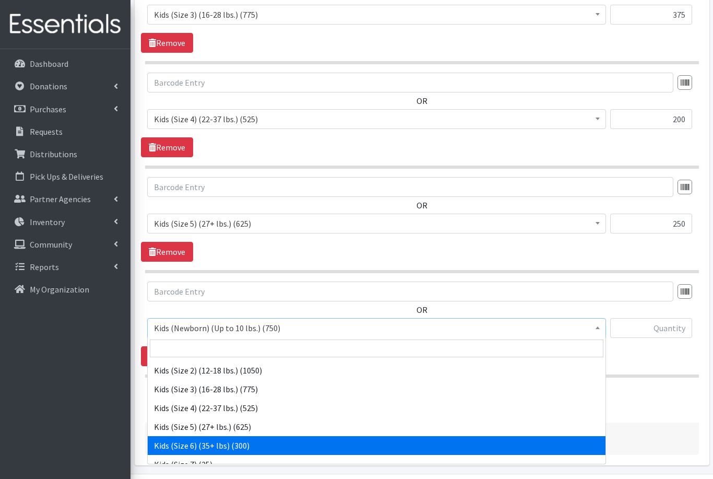
select select "560"
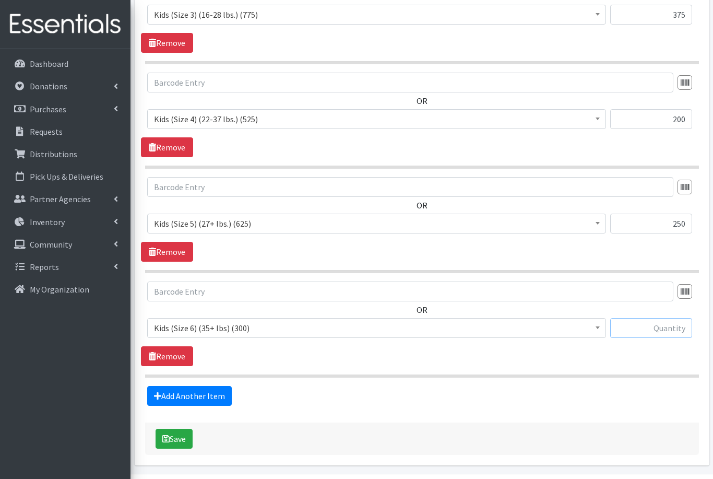
click at [655, 328] on input "text" at bounding box center [652, 328] width 82 height 20
type input "125"
click at [207, 393] on link "Add Another Item" at bounding box center [189, 396] width 85 height 20
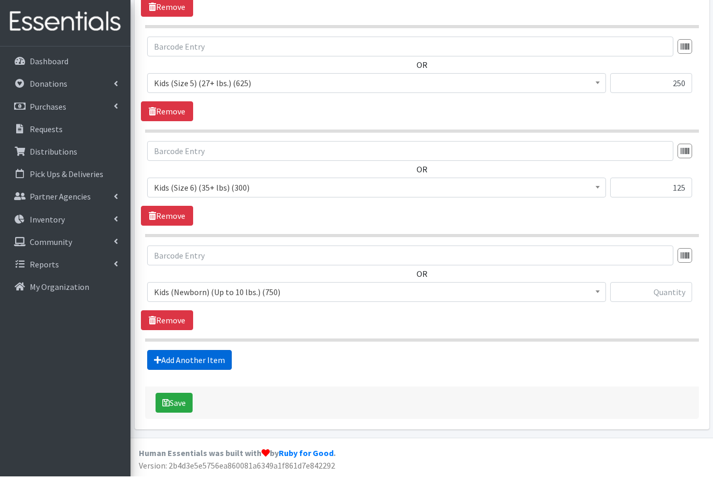
scroll to position [566, 0]
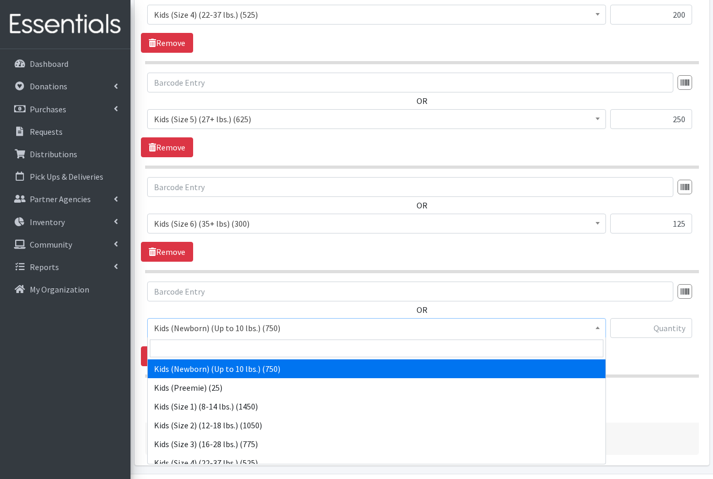
click at [271, 326] on span "Kids (Newborn) (Up to 10 lbs.) (750)" at bounding box center [377, 328] width 446 height 15
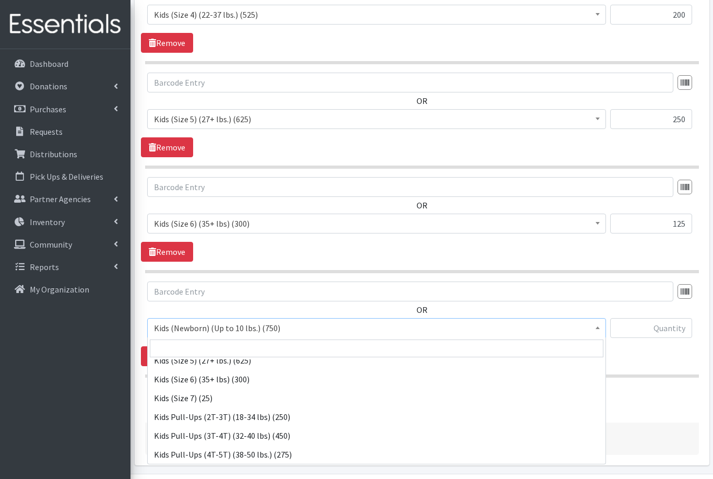
scroll to position [150, 0]
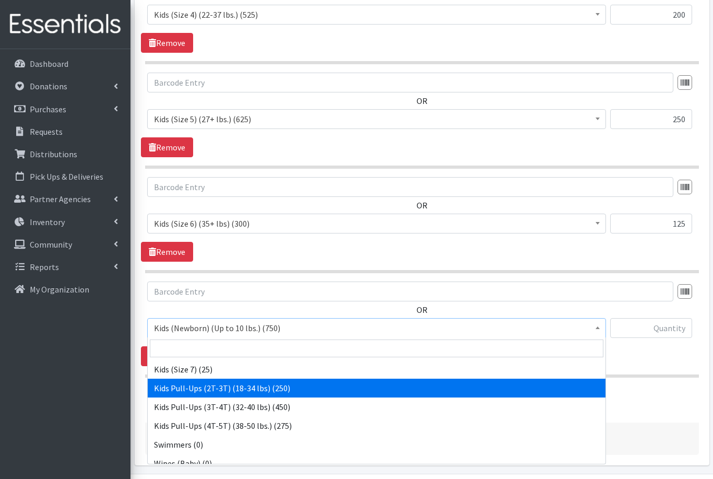
select select "564"
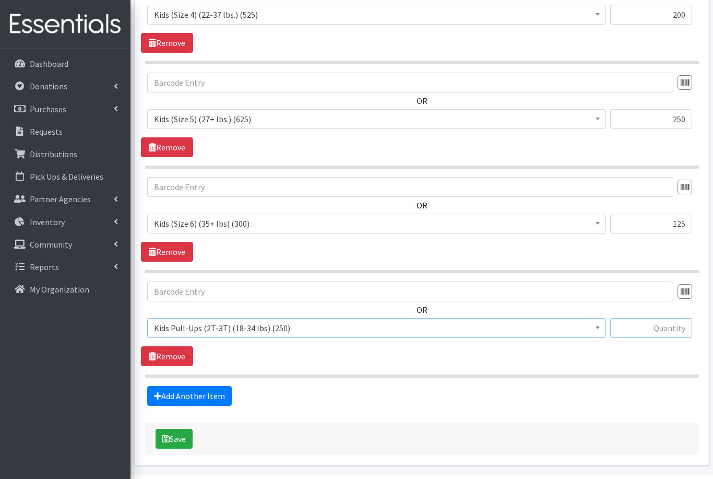
click at [673, 321] on input "text" at bounding box center [652, 328] width 82 height 20
type input "75"
click at [199, 395] on link "Add Another Item" at bounding box center [189, 396] width 85 height 20
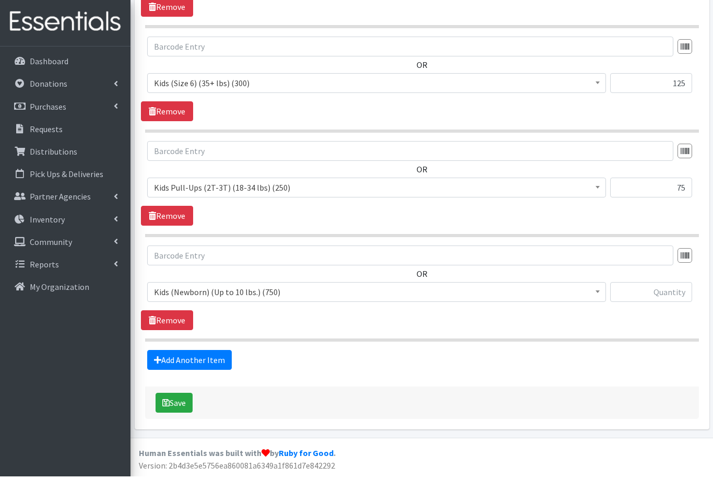
scroll to position [671, 0]
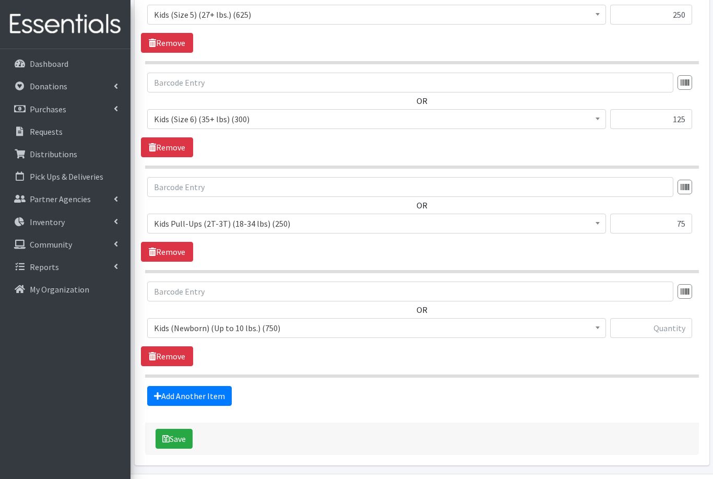
click at [301, 329] on span "Kids (Newborn) (Up to 10 lbs.) (750)" at bounding box center [377, 328] width 446 height 15
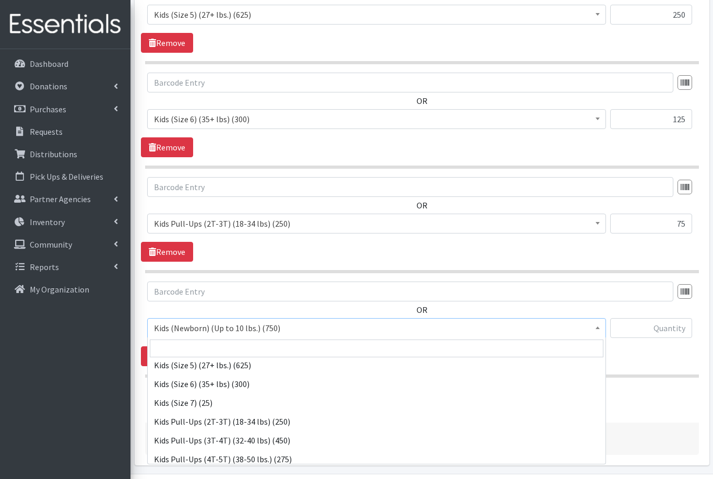
scroll to position [123, 0]
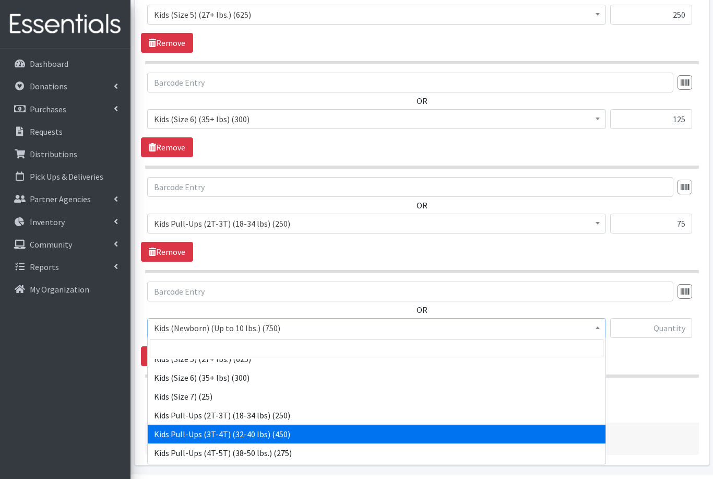
select select "565"
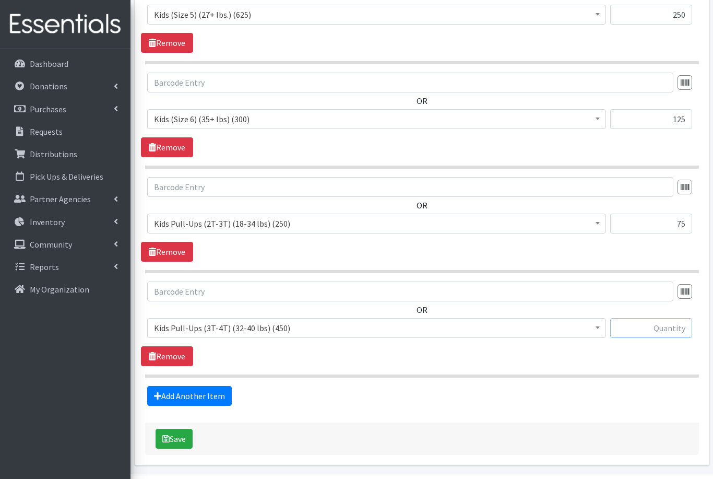
click at [669, 325] on input "text" at bounding box center [652, 328] width 82 height 20
type input "125"
click at [188, 395] on link "Add Another Item" at bounding box center [189, 396] width 85 height 20
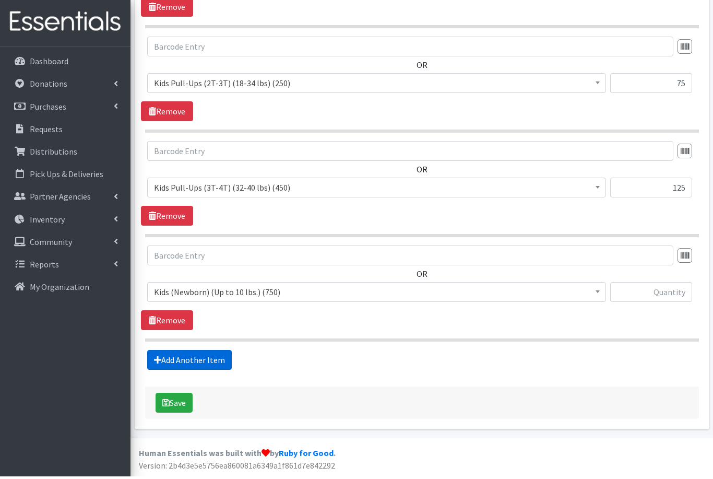
scroll to position [775, 0]
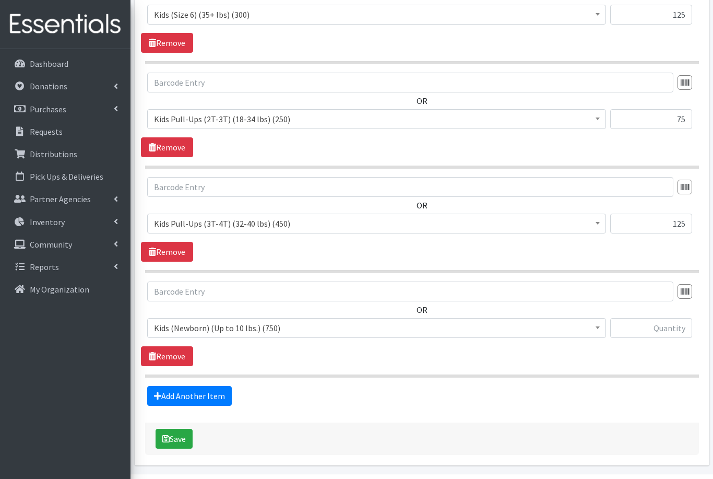
click at [267, 334] on span "Kids (Newborn) (Up to 10 lbs.) (750)" at bounding box center [377, 328] width 446 height 15
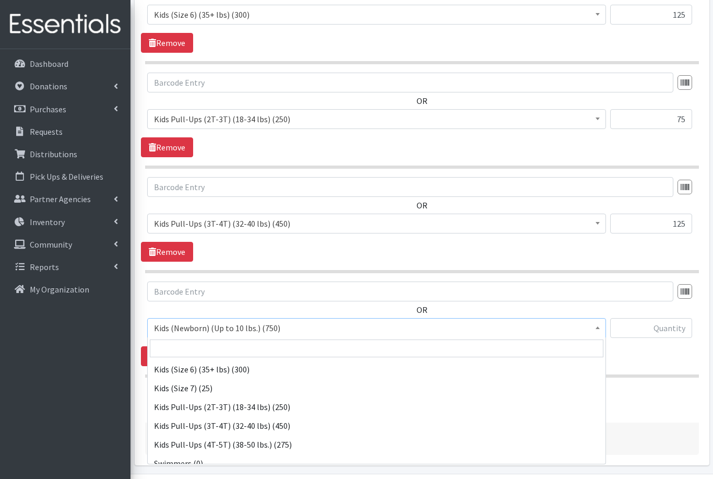
scroll to position [133, 0]
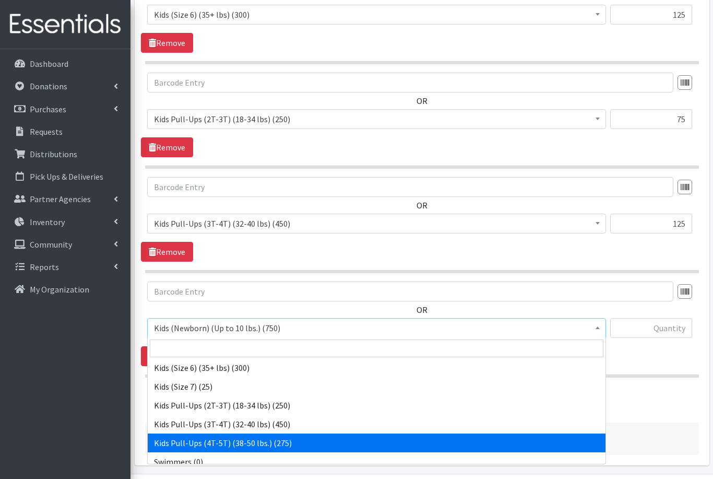
select select "566"
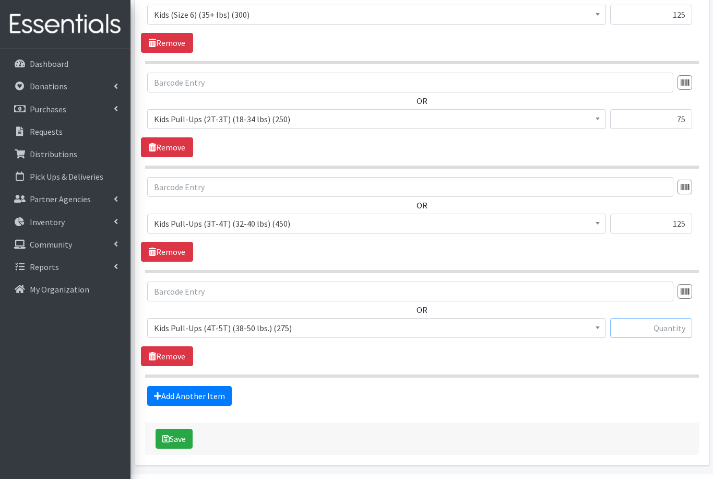
click at [657, 327] on input "text" at bounding box center [652, 328] width 82 height 20
type input "75"
click at [180, 436] on button "Save" at bounding box center [174, 439] width 37 height 20
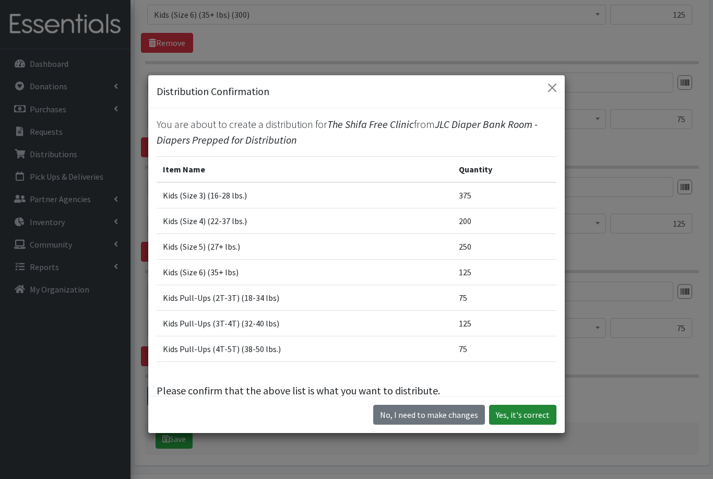
click at [511, 425] on button "Yes, it's correct" at bounding box center [522, 415] width 67 height 20
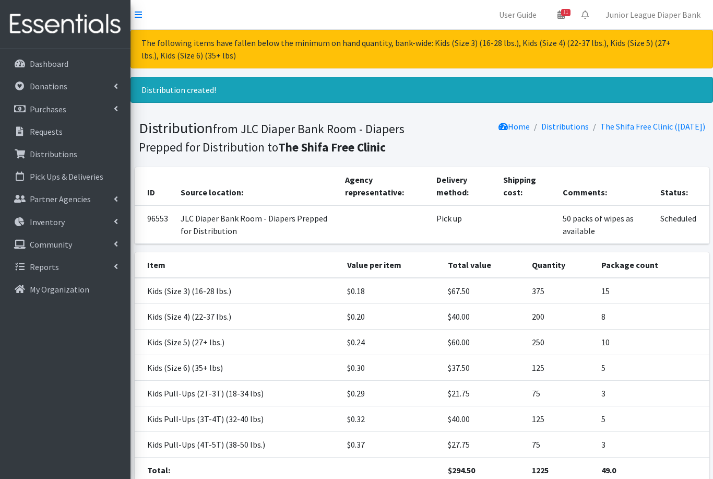
scroll to position [50, 0]
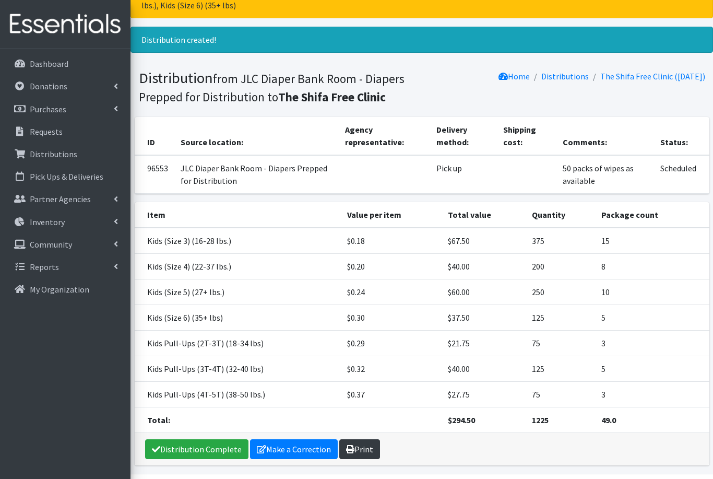
click at [357, 449] on link "Print" at bounding box center [359, 449] width 41 height 20
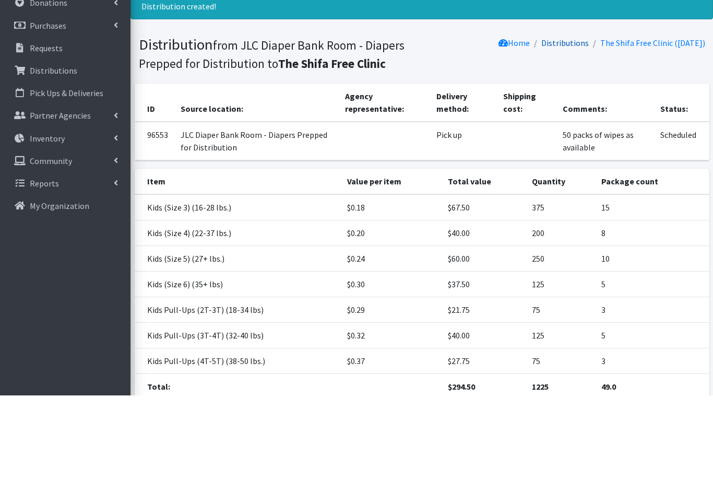
click at [560, 121] on link "Distributions" at bounding box center [566, 126] width 48 height 10
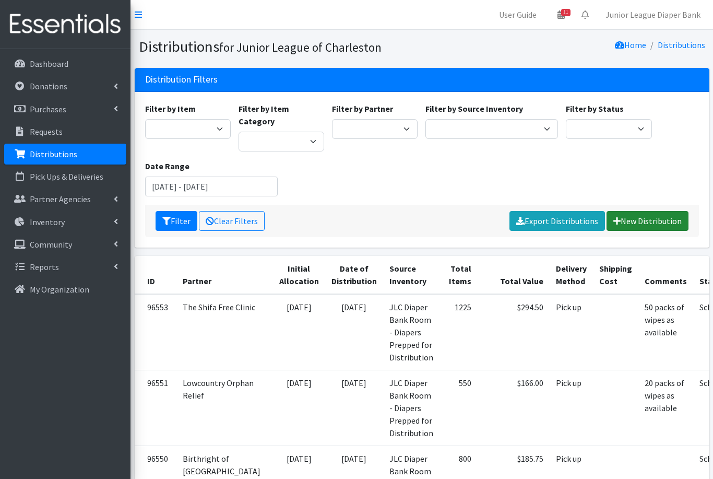
click at [652, 211] on link "New Distribution" at bounding box center [648, 221] width 82 height 20
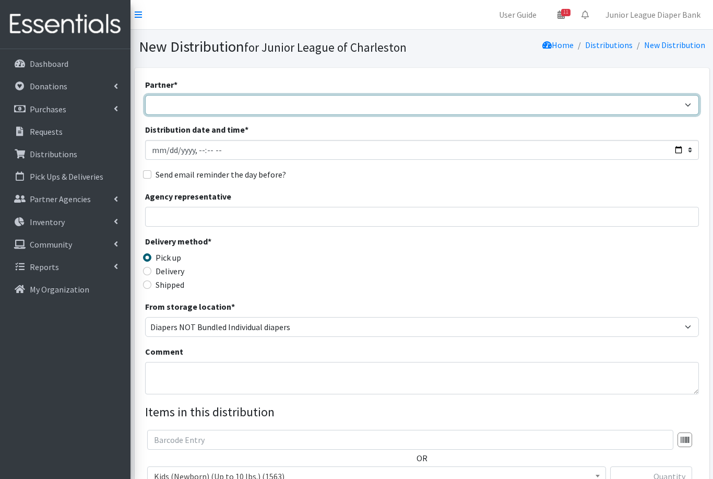
select select "458"
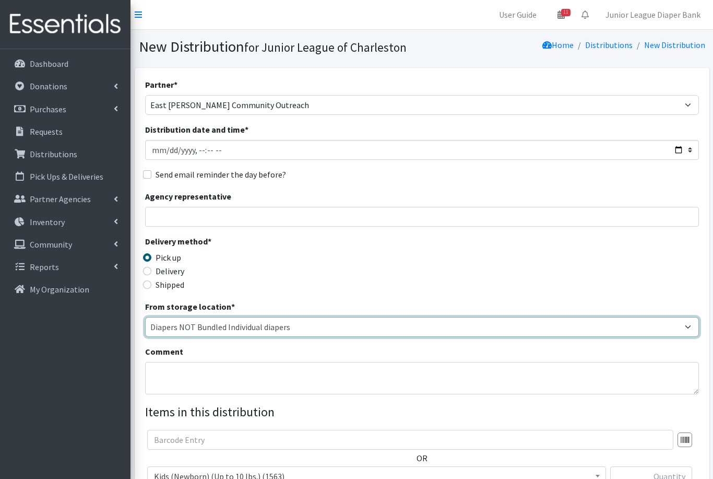
select select "35"
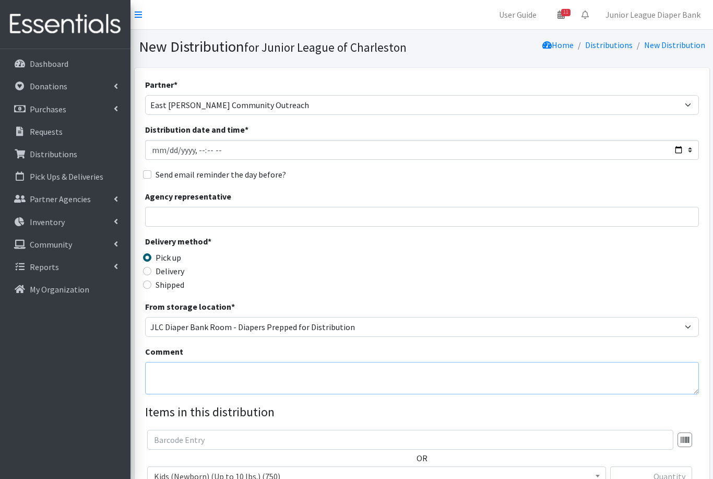
click at [316, 380] on textarea "Comment" at bounding box center [422, 378] width 554 height 32
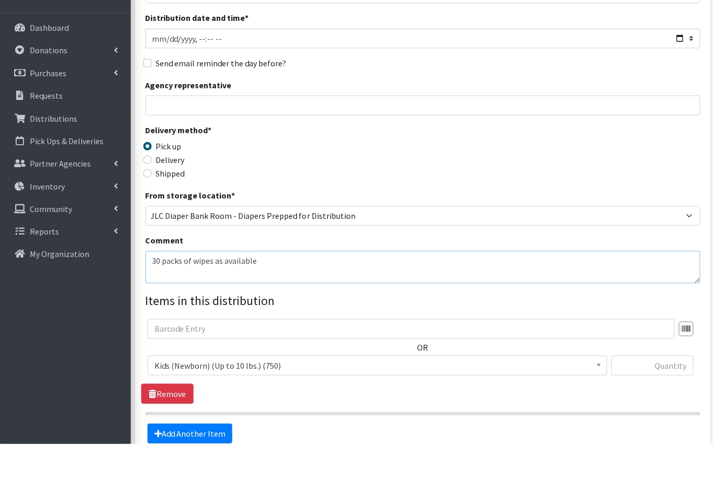
scroll to position [182, 0]
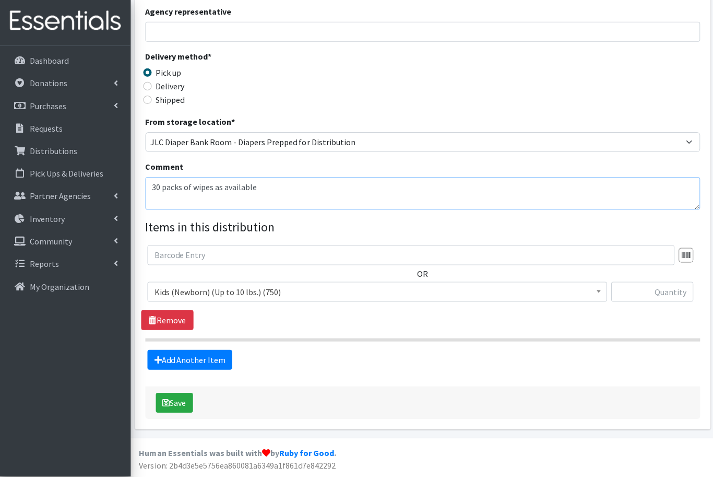
type textarea "30 packs of wipes as available"
click at [649, 286] on input "text" at bounding box center [652, 295] width 82 height 20
type input "100"
click at [166, 360] on link "Add Another Item" at bounding box center [189, 363] width 85 height 20
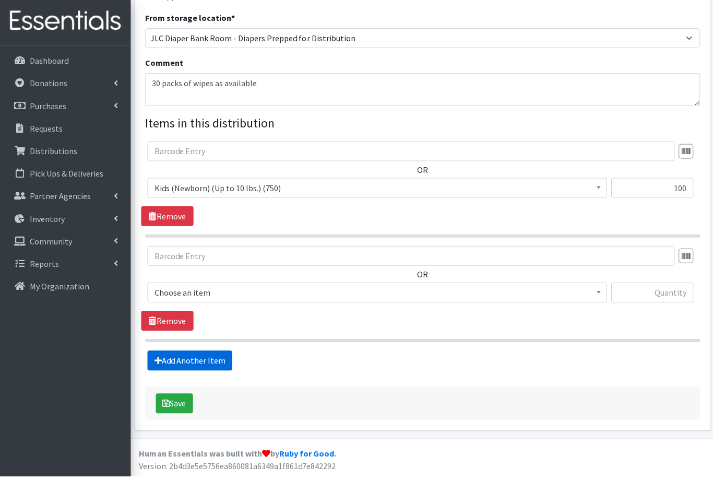
scroll to position [253, 0]
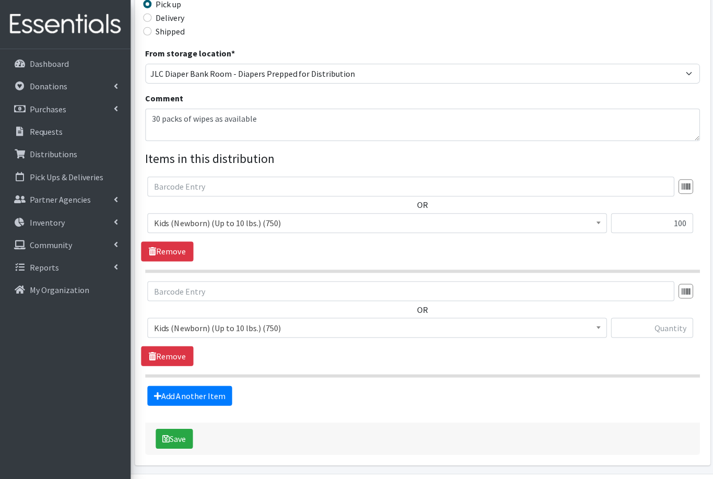
click at [191, 330] on span "Kids (Newborn) (Up to 10 lbs.) (750)" at bounding box center [377, 327] width 446 height 15
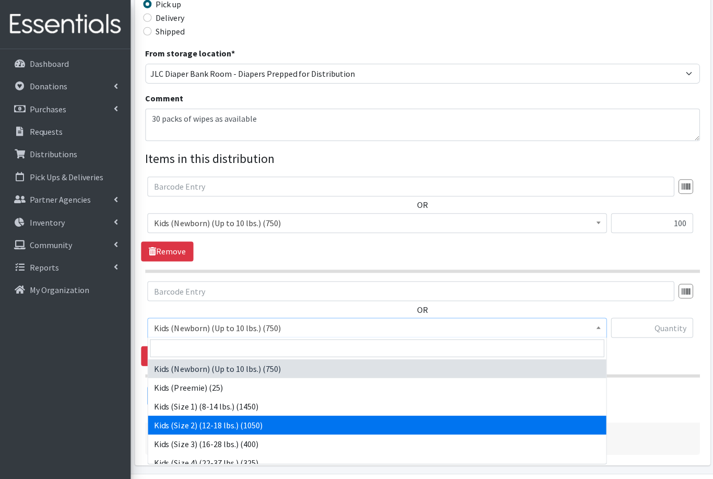
select select "574"
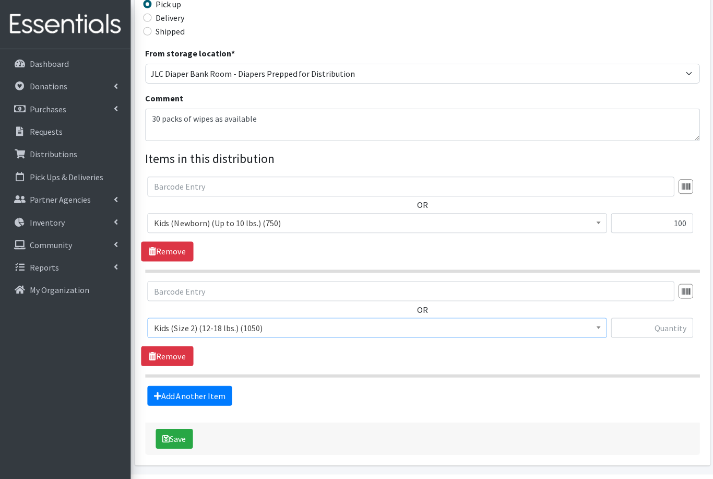
click at [647, 313] on div "OR Kids (Newborn) (Up to 10 lbs.) (750) Kids (Preemie) (25) Kids (Size 1) (8-14…" at bounding box center [422, 313] width 562 height 65
click at [647, 321] on input "text" at bounding box center [652, 328] width 82 height 20
type input "225"
click at [205, 394] on link "Add Another Item" at bounding box center [189, 395] width 85 height 20
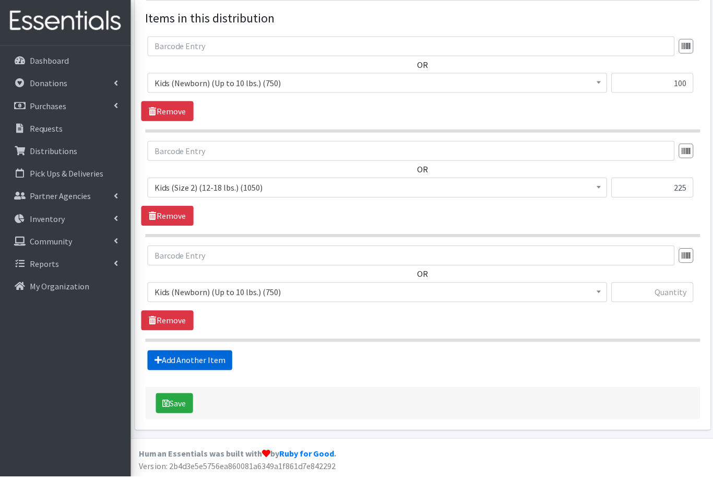
scroll to position [358, 0]
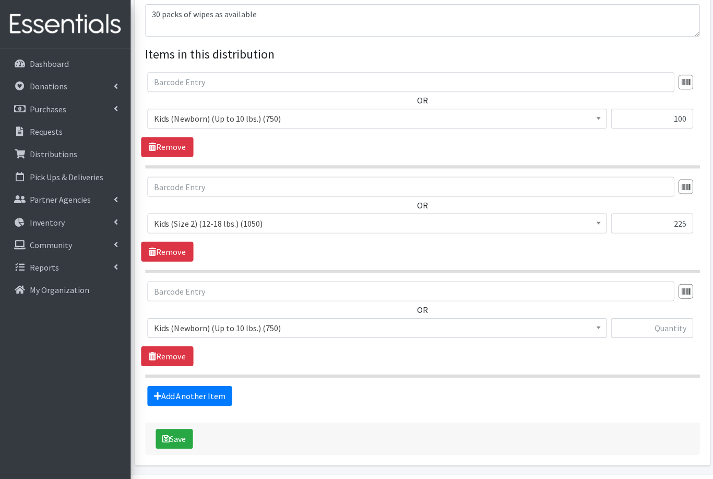
click at [232, 327] on span "Kids (Newborn) (Up to 10 lbs.) (750)" at bounding box center [377, 327] width 446 height 15
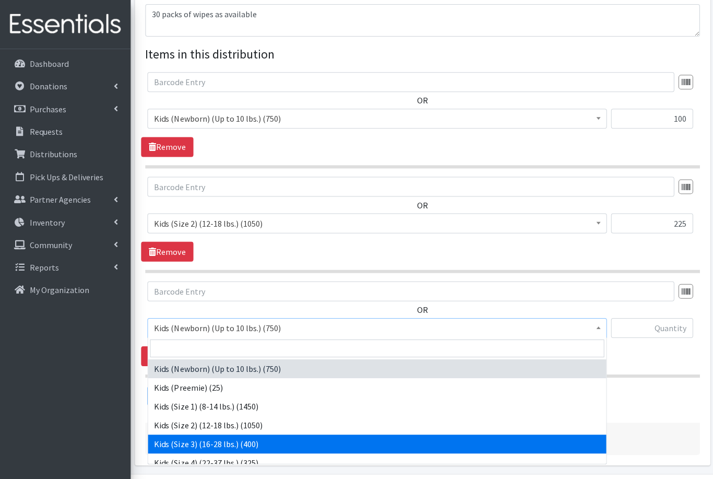
select select "576"
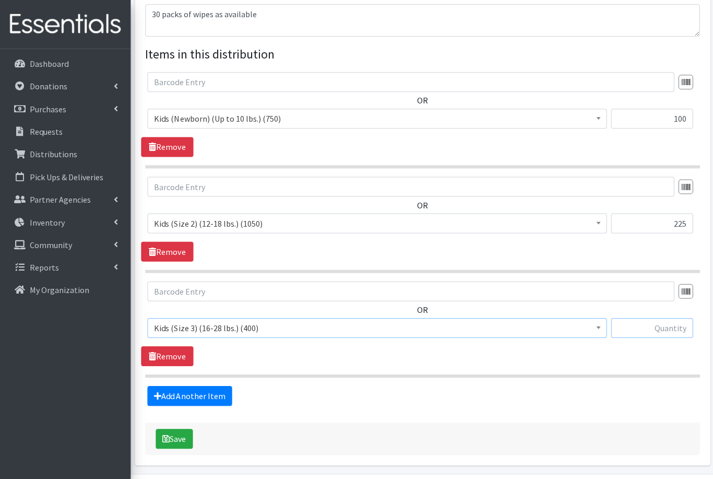
click at [658, 330] on input "text" at bounding box center [652, 328] width 82 height 20
type input "100"
click at [204, 393] on link "Add Another Item" at bounding box center [189, 395] width 85 height 20
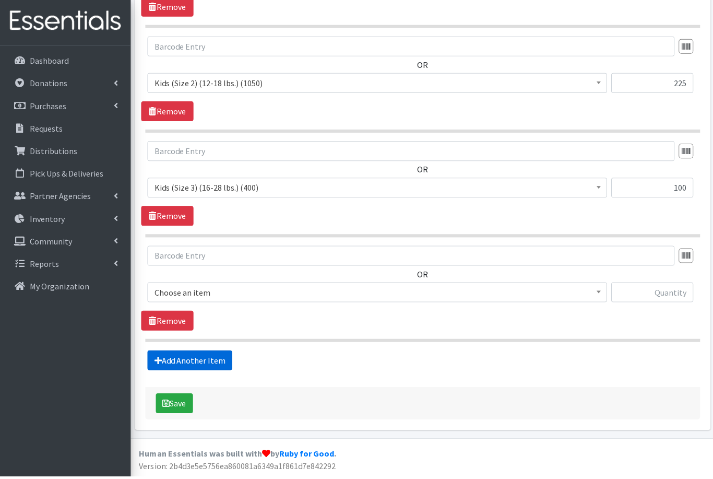
scroll to position [462, 0]
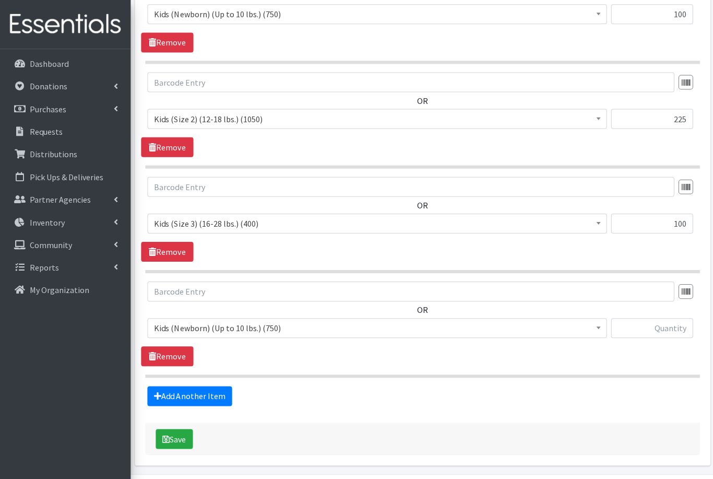
click at [218, 325] on span "Kids (Newborn) (Up to 10 lbs.) (750)" at bounding box center [377, 327] width 446 height 15
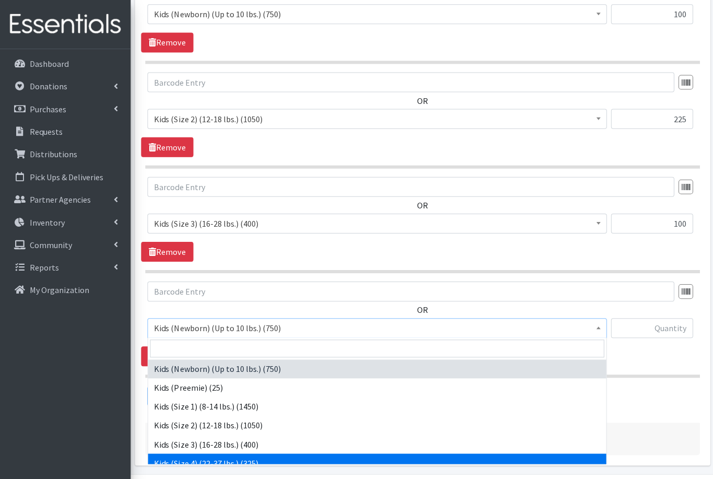
select select "557"
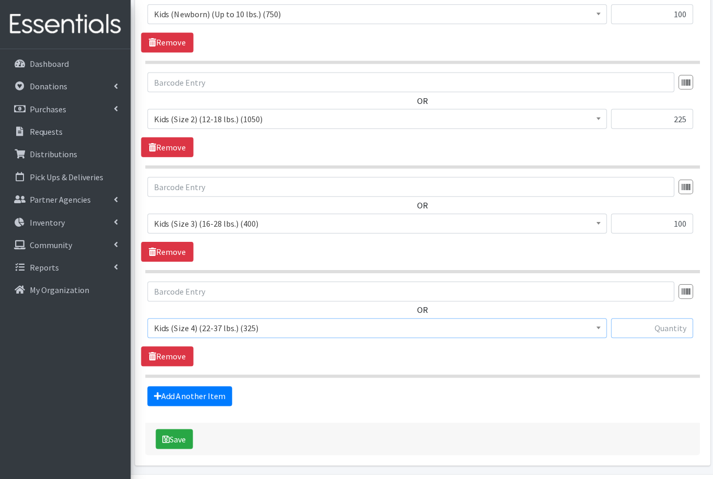
click at [669, 327] on input "text" at bounding box center [652, 328] width 82 height 20
type input "125"
click at [216, 392] on link "Add Another Item" at bounding box center [189, 395] width 85 height 20
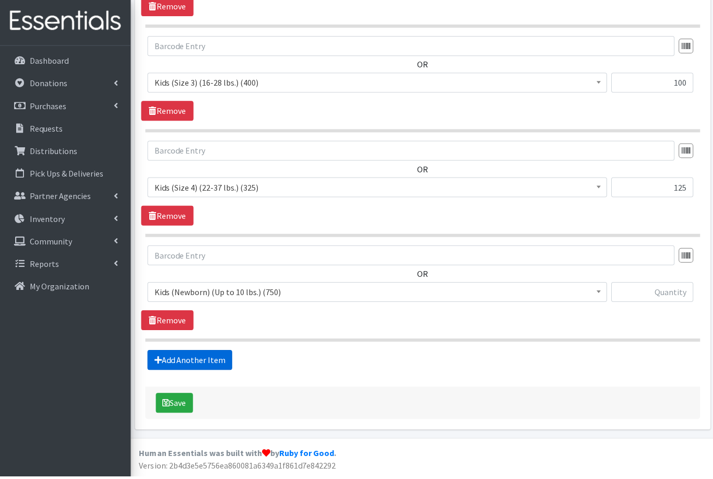
scroll to position [567, 0]
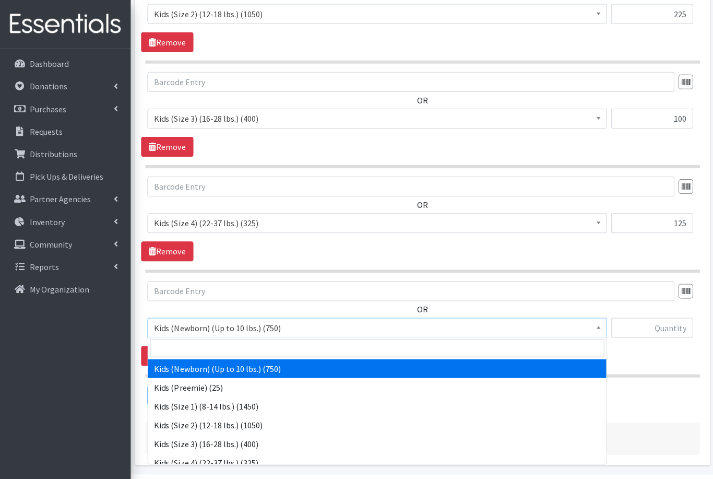
click at [234, 335] on span "Kids (Newborn) (Up to 10 lbs.) (750)" at bounding box center [376, 328] width 459 height 20
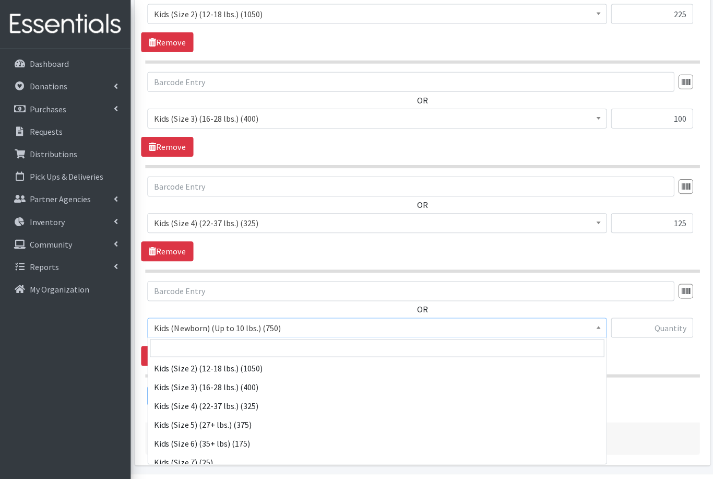
scroll to position [58, 0]
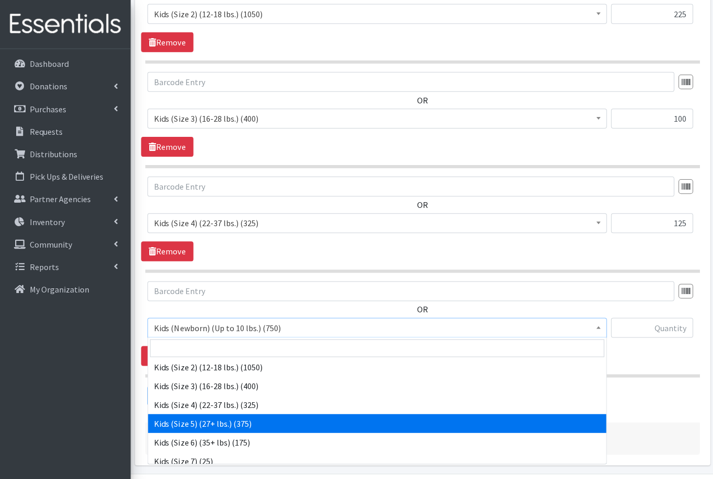
select select "558"
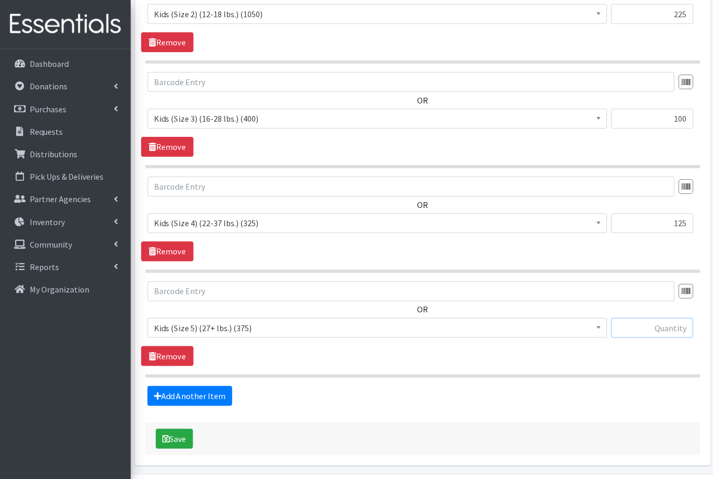
click at [670, 327] on input "text" at bounding box center [652, 328] width 82 height 20
type input "125"
click at [208, 395] on link "Add Another Item" at bounding box center [189, 395] width 85 height 20
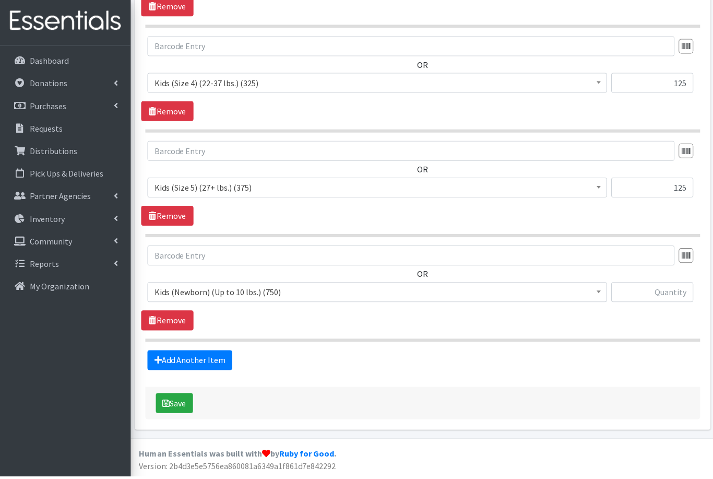
scroll to position [671, 0]
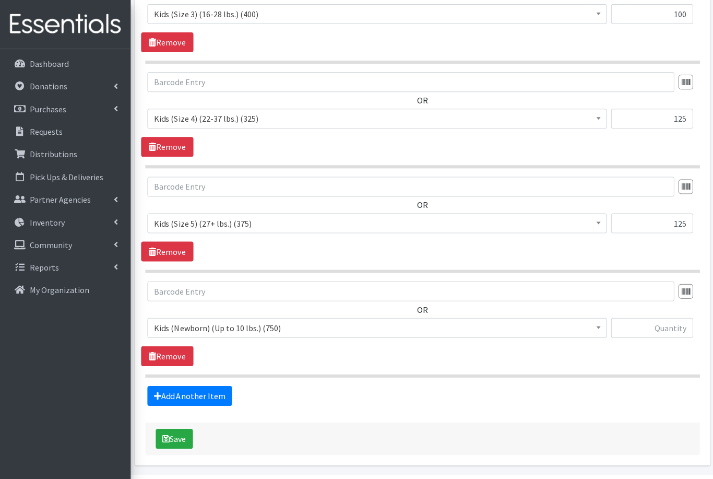
click at [310, 322] on span "Kids (Newborn) (Up to 10 lbs.) (750)" at bounding box center [377, 327] width 446 height 15
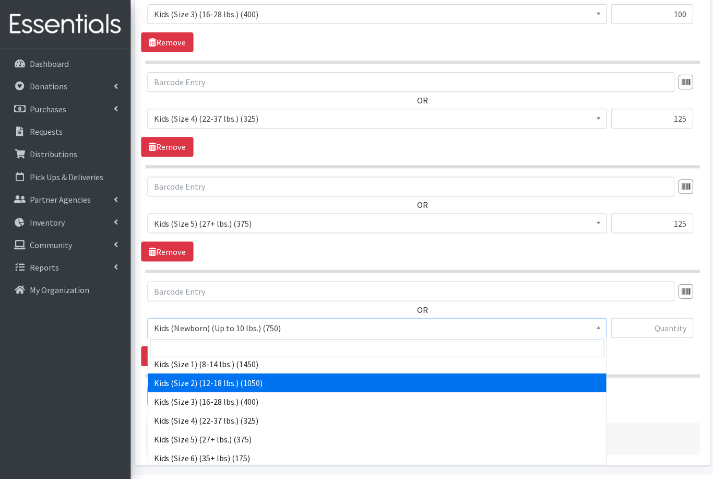
scroll to position [62, 0]
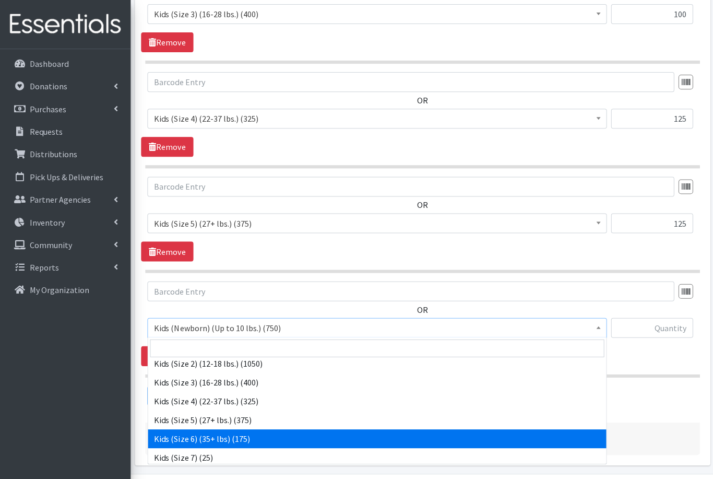
select select "560"
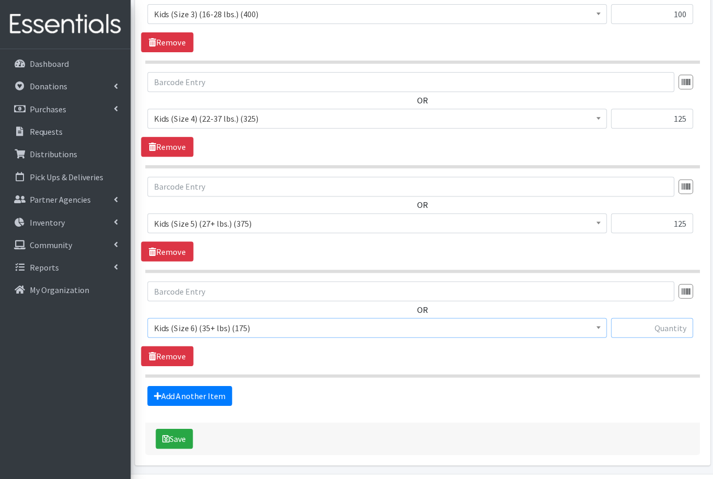
click at [654, 329] on input "text" at bounding box center [652, 328] width 82 height 20
type input "50"
click at [178, 394] on link "Add Another Item" at bounding box center [189, 395] width 85 height 20
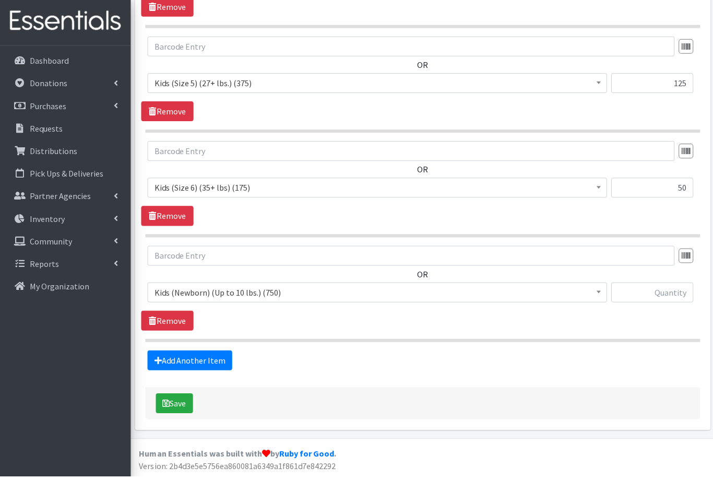
scroll to position [776, 0]
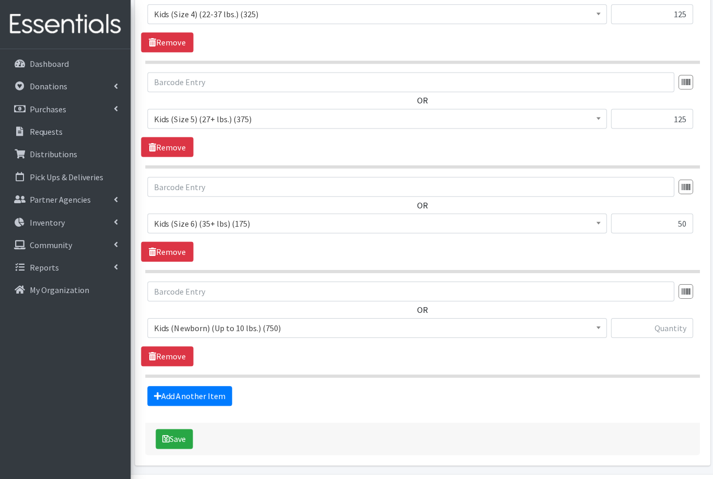
click at [324, 327] on span "Kids (Newborn) (Up to 10 lbs.) (750)" at bounding box center [377, 327] width 446 height 15
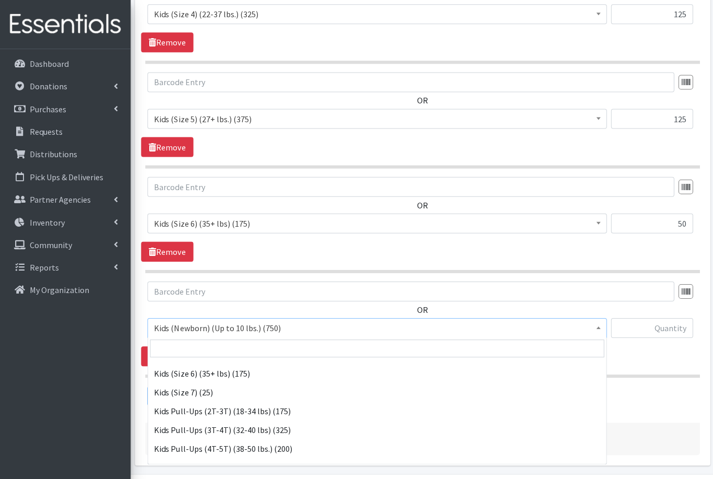
scroll to position [126, 0]
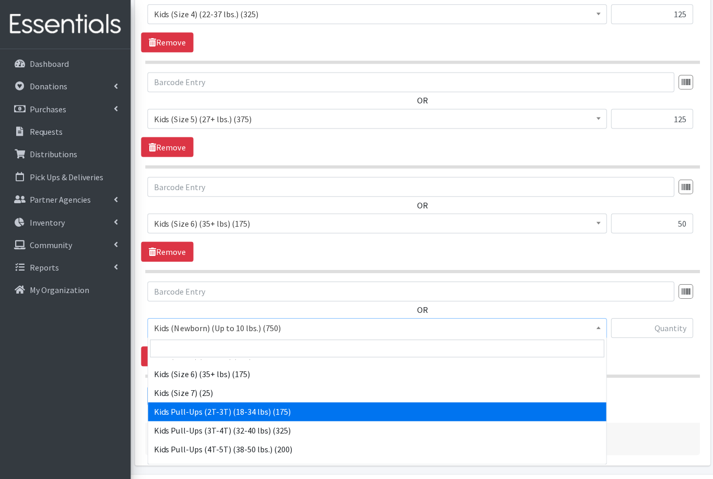
select select "564"
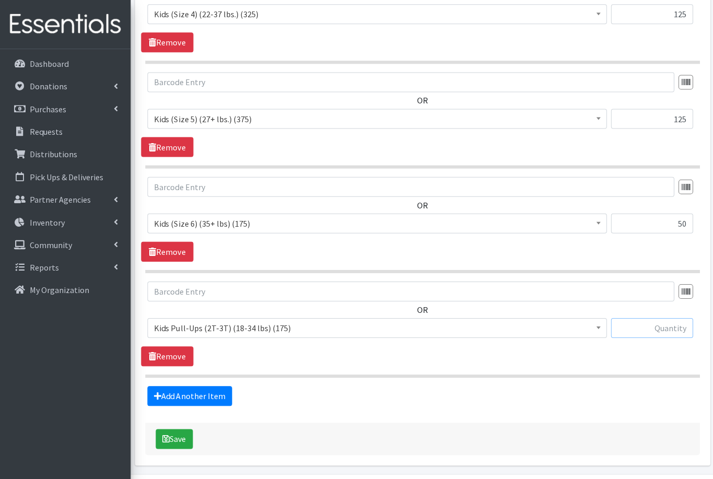
click at [666, 327] on input "text" at bounding box center [652, 328] width 82 height 20
type input "75"
click at [193, 397] on link "Add Another Item" at bounding box center [189, 395] width 85 height 20
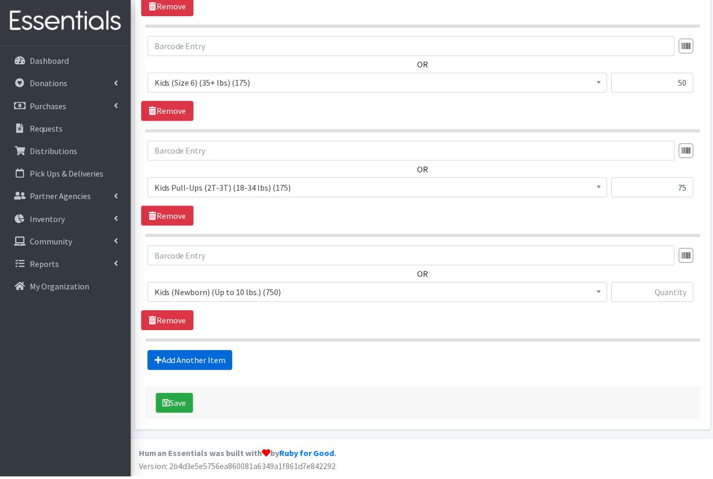
scroll to position [880, 0]
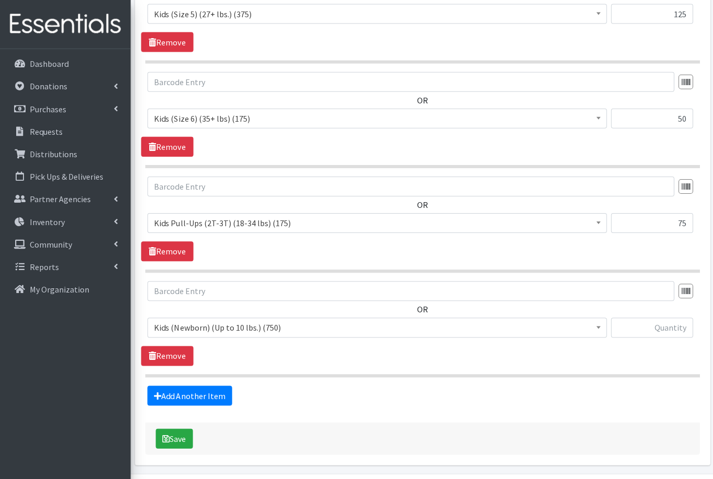
click at [212, 329] on span "Kids (Newborn) (Up to 10 lbs.) (750)" at bounding box center [377, 327] width 446 height 15
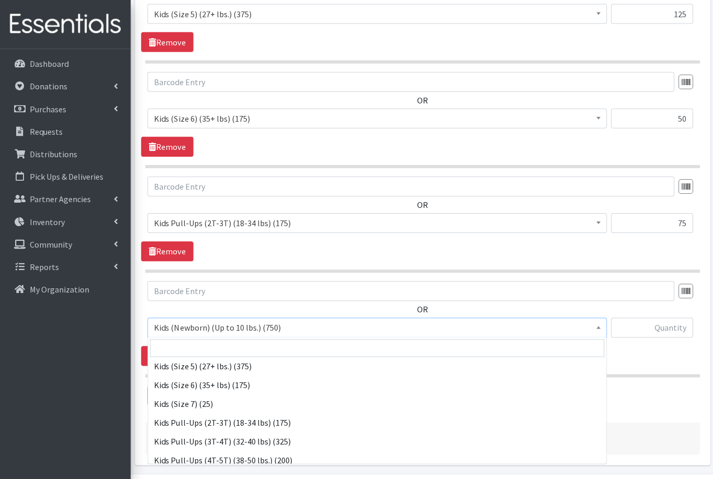
scroll to position [125, 0]
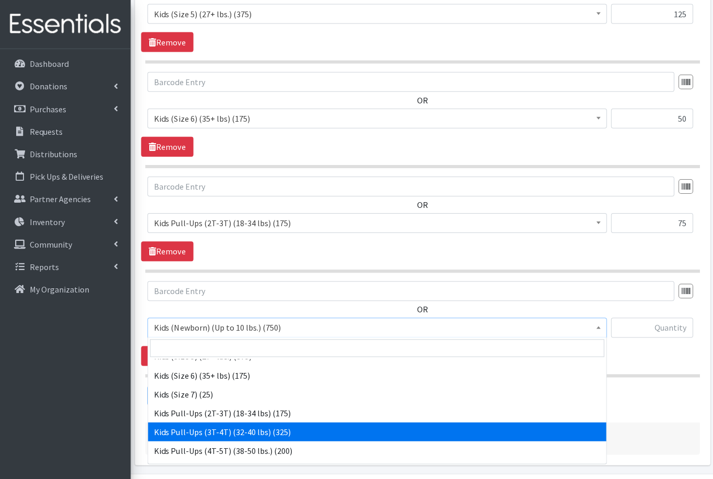
select select "565"
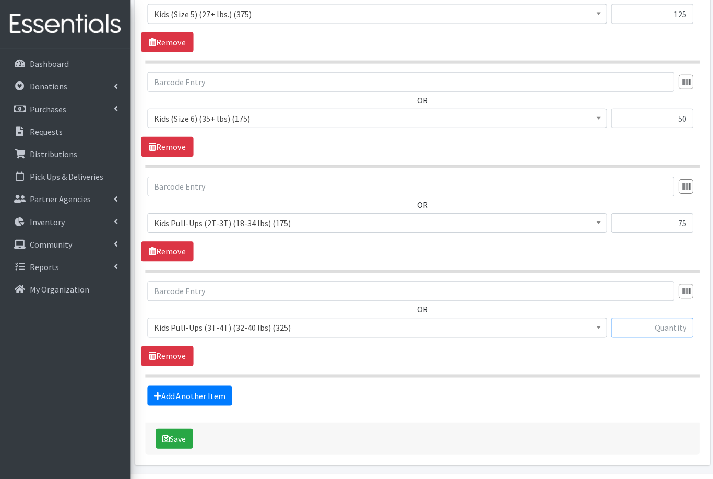
click at [651, 325] on input "text" at bounding box center [652, 328] width 82 height 20
type input "125"
click at [206, 396] on link "Add Another Item" at bounding box center [189, 395] width 85 height 20
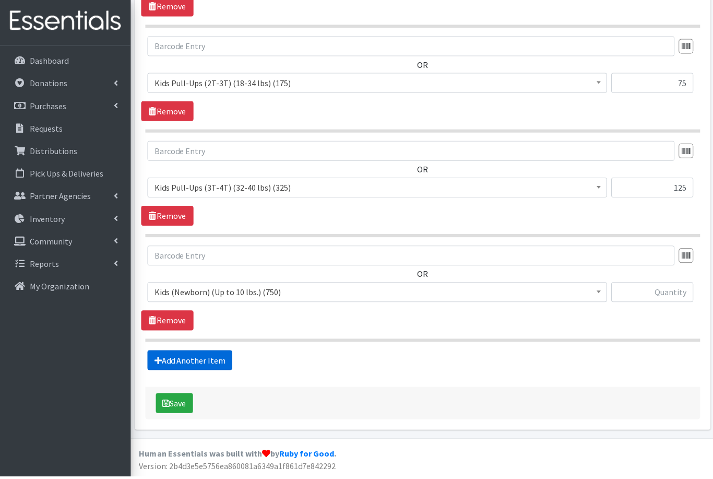
scroll to position [985, 0]
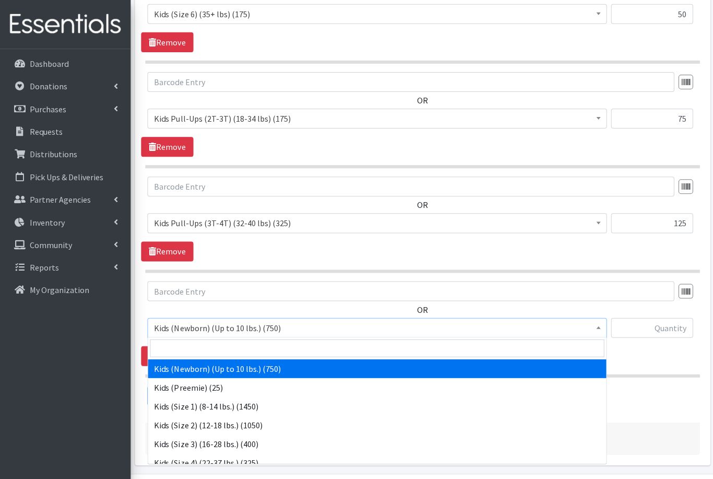
click at [239, 326] on span "Kids (Newborn) (Up to 10 lbs.) (750)" at bounding box center [377, 327] width 446 height 15
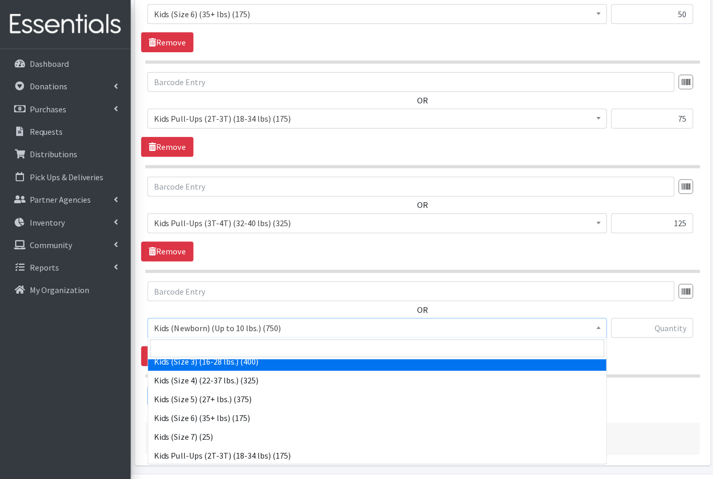
scroll to position [145, 0]
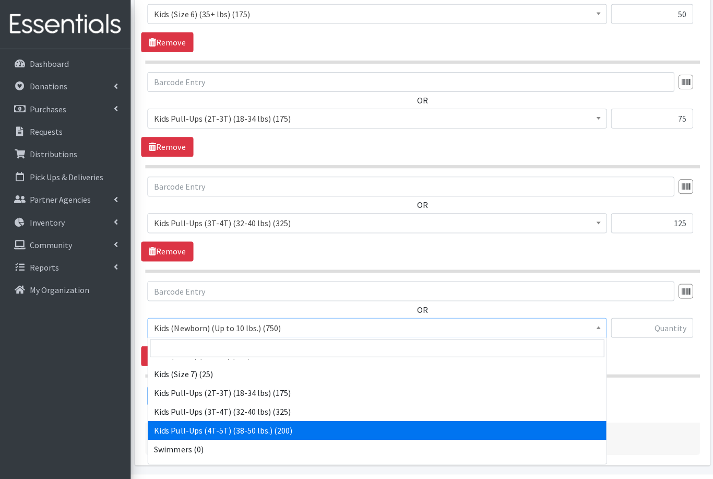
select select "566"
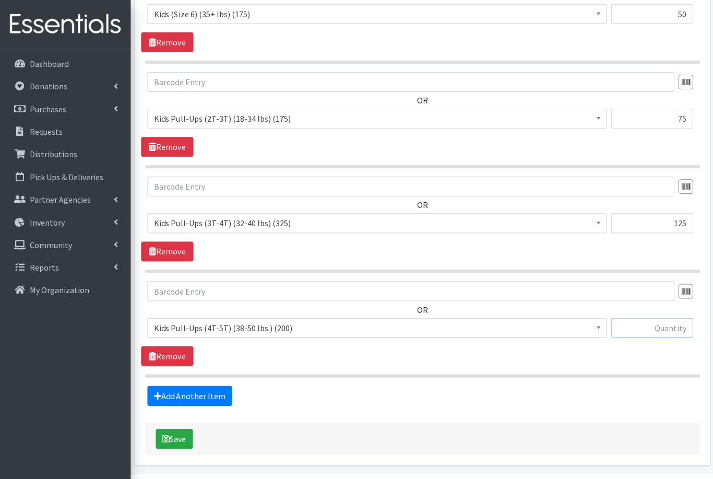
click at [672, 326] on input "text" at bounding box center [652, 328] width 82 height 20
type input "100"
click at [182, 437] on button "Save" at bounding box center [174, 438] width 37 height 20
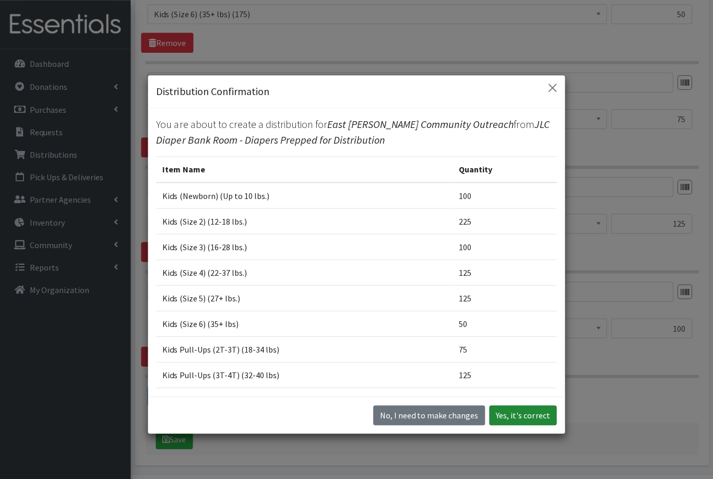
click at [512, 425] on button "Yes, it's correct" at bounding box center [522, 415] width 67 height 20
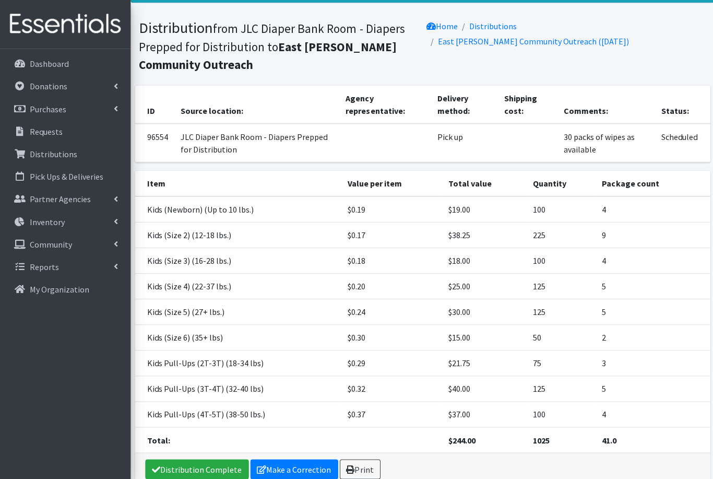
scroll to position [100, 0]
click at [364, 464] on link "Print" at bounding box center [359, 469] width 41 height 20
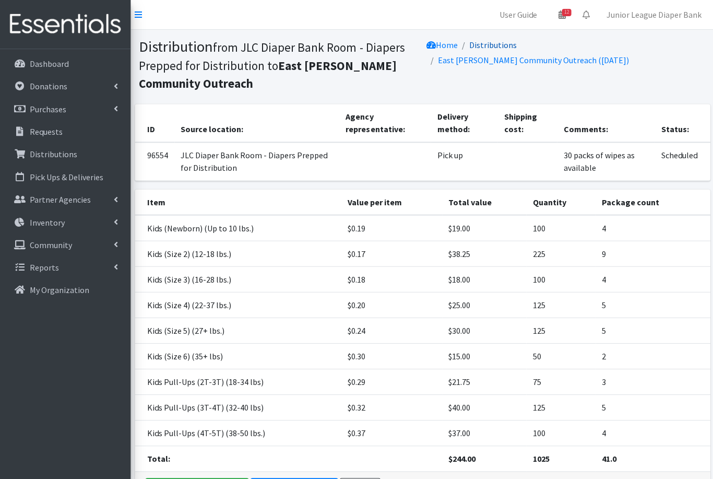
click at [502, 46] on link "Distributions" at bounding box center [493, 45] width 48 height 10
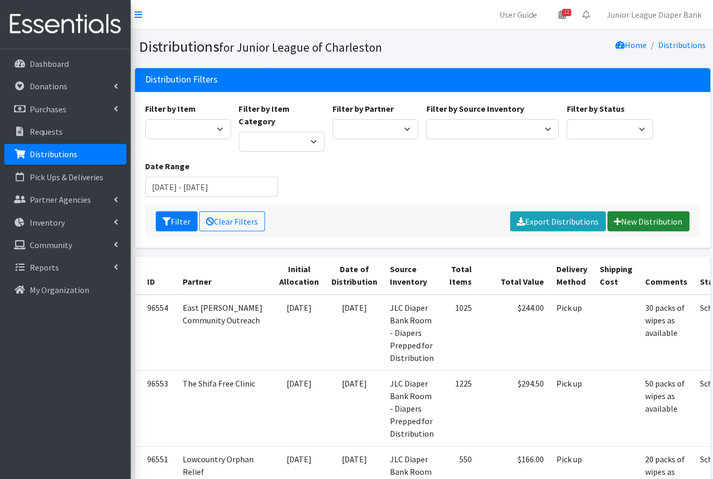
click at [663, 211] on link "New Distribution" at bounding box center [648, 221] width 82 height 20
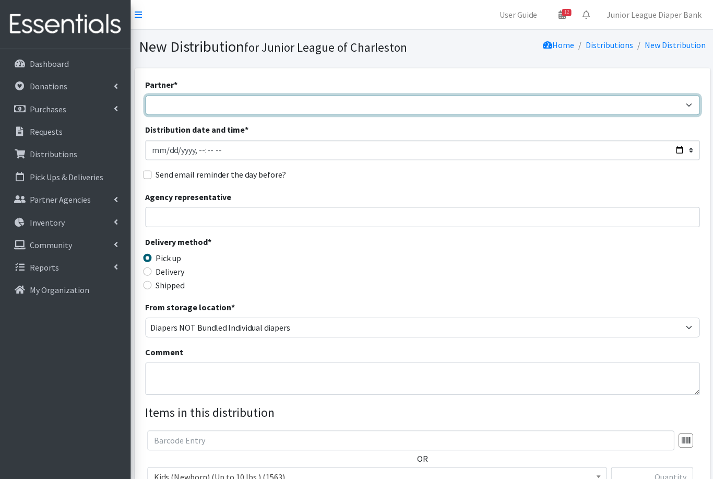
select select "462"
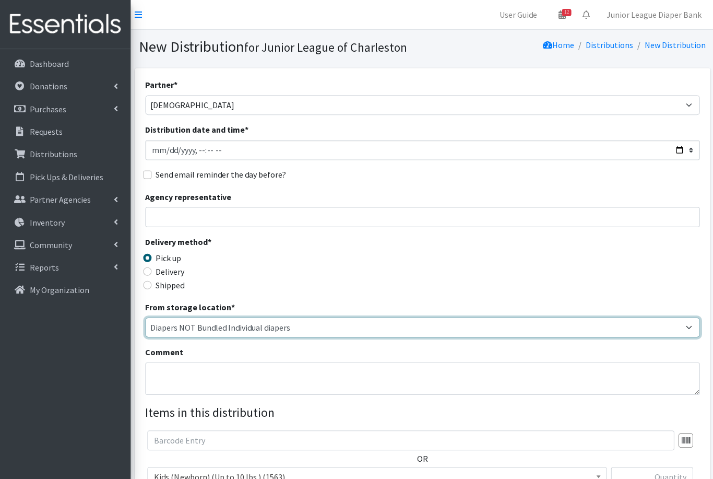
select select "35"
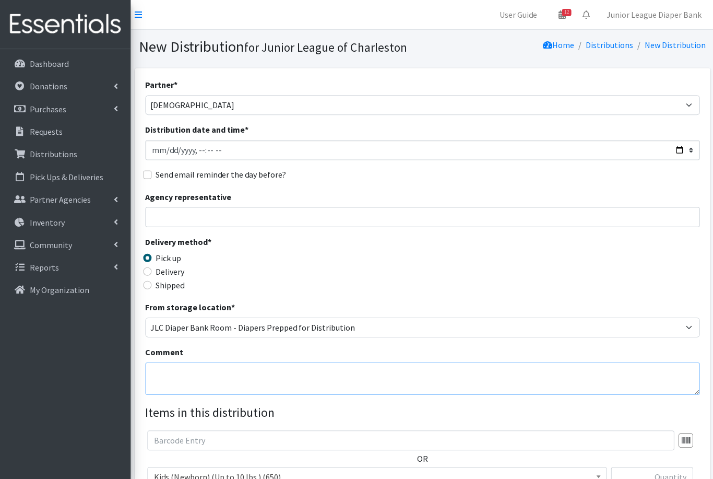
click at [294, 371] on textarea "Comment" at bounding box center [422, 378] width 554 height 32
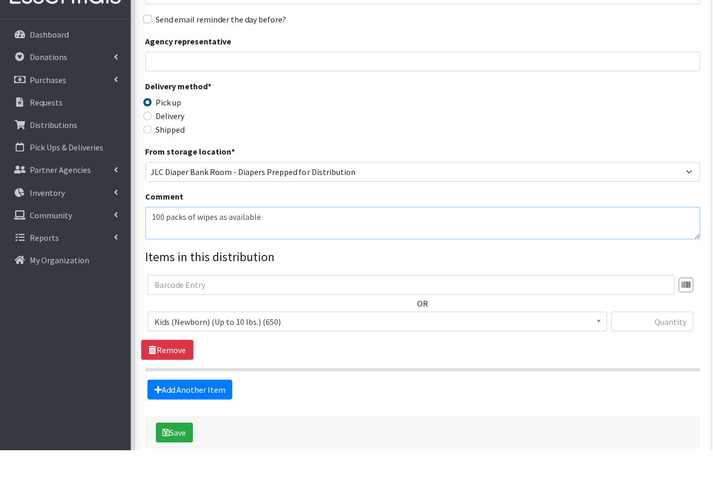
scroll to position [136, 0]
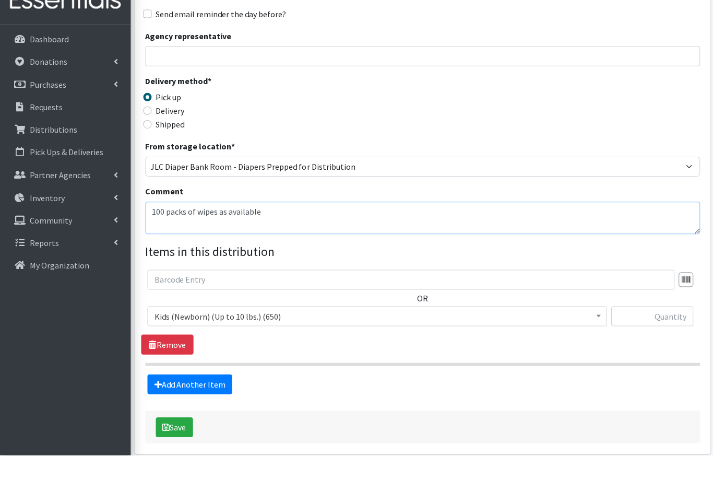
type textarea "100 packs of wipes as available"
click at [279, 333] on span "Kids (Newborn) (Up to 10 lbs.) (650)" at bounding box center [377, 340] width 446 height 15
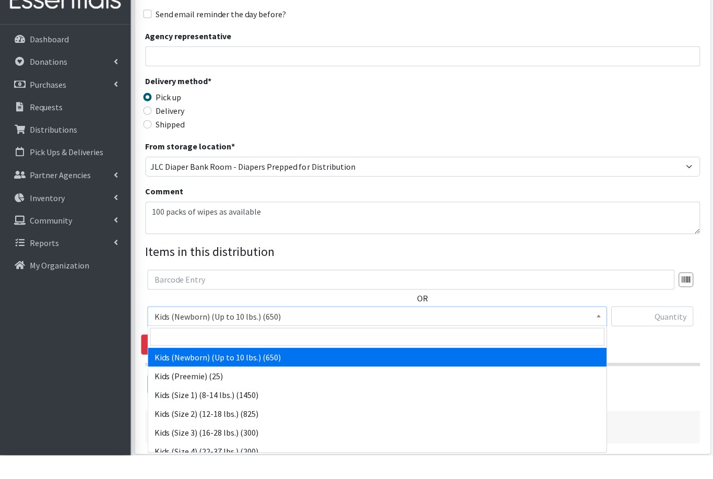
scroll to position [149, 0]
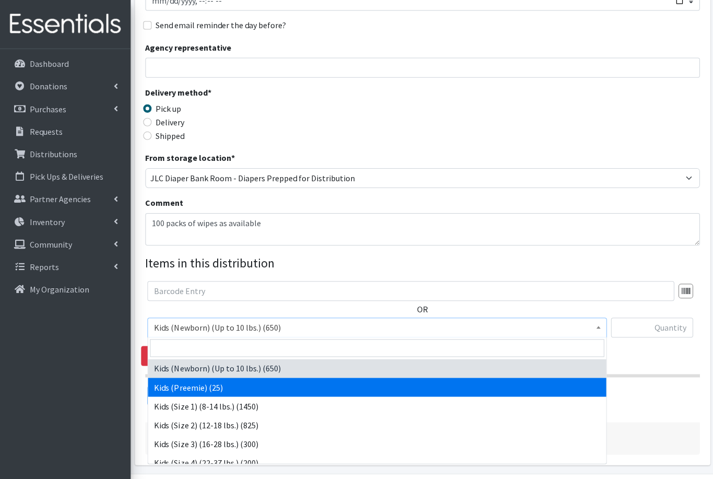
select select "572"
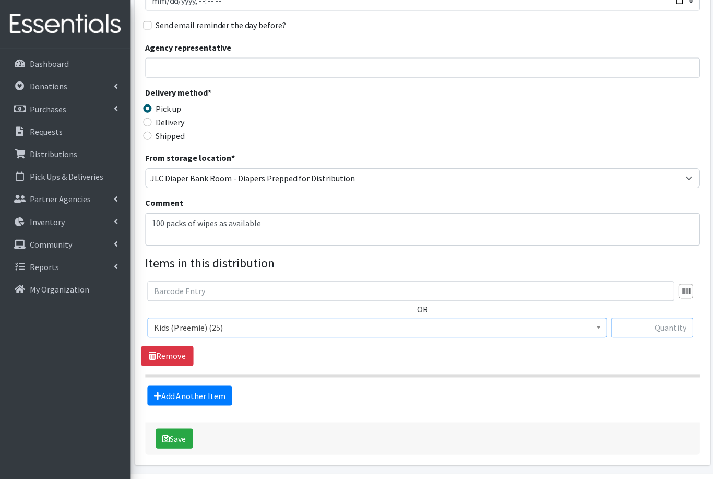
click at [640, 326] on input "text" at bounding box center [652, 328] width 82 height 20
type input "25"
click at [210, 394] on link "Add Another Item" at bounding box center [189, 395] width 85 height 20
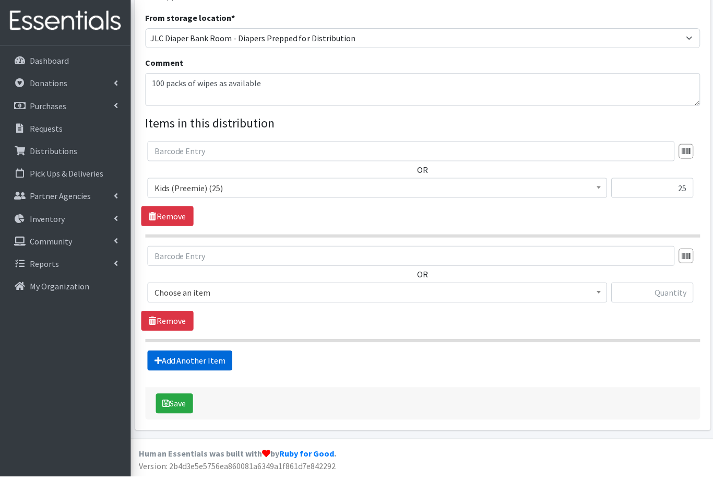
scroll to position [253, 0]
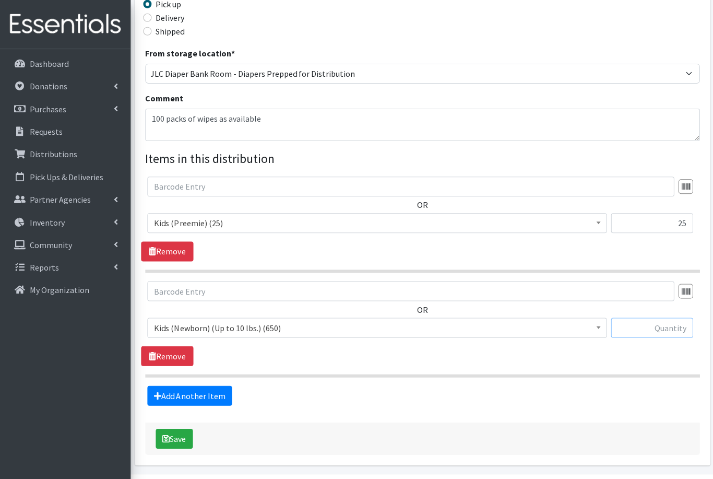
click at [679, 327] on input "text" at bounding box center [652, 328] width 82 height 20
type input "250"
click at [207, 395] on link "Add Another Item" at bounding box center [189, 395] width 85 height 20
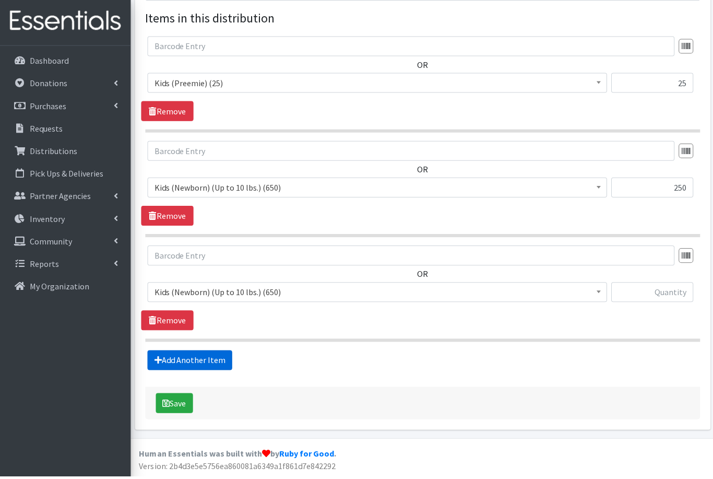
scroll to position [358, 0]
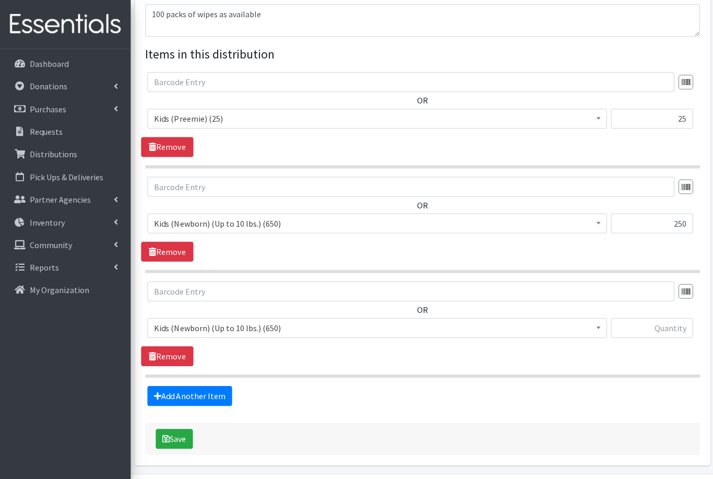
click at [251, 330] on span "Kids (Newborn) (Up to 10 lbs.) (650)" at bounding box center [377, 327] width 446 height 15
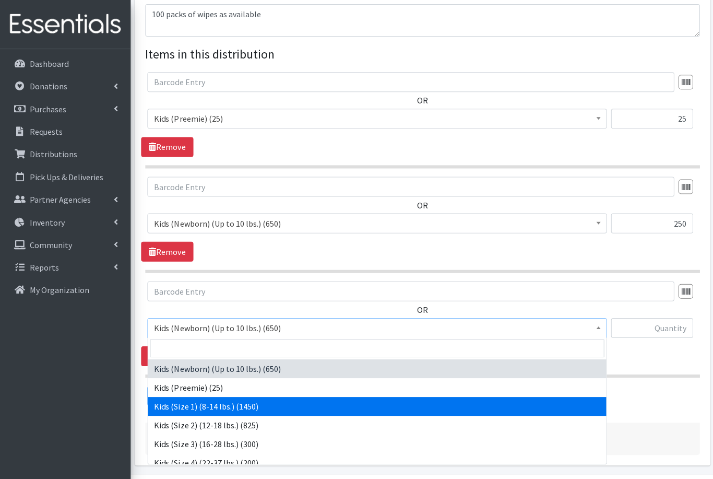
select select "573"
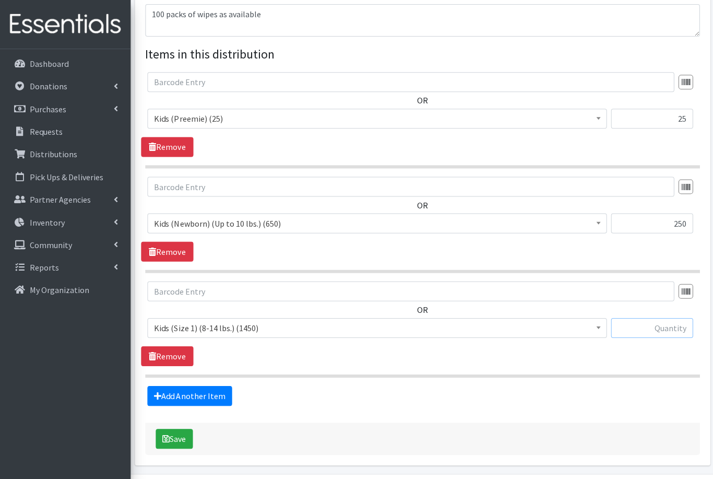
drag, startPoint x: 660, startPoint y: 332, endPoint x: 660, endPoint y: 326, distance: 5.7
click at [660, 332] on input "text" at bounding box center [652, 328] width 82 height 20
type input "1000"
click at [198, 394] on link "Add Another Item" at bounding box center [189, 395] width 85 height 20
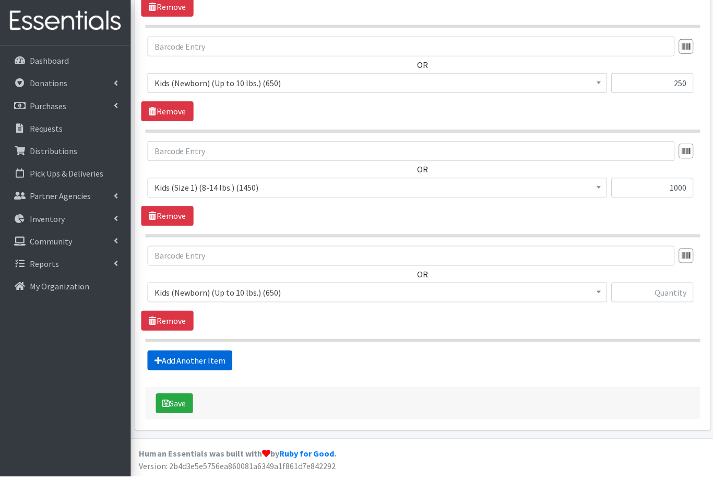
scroll to position [462, 0]
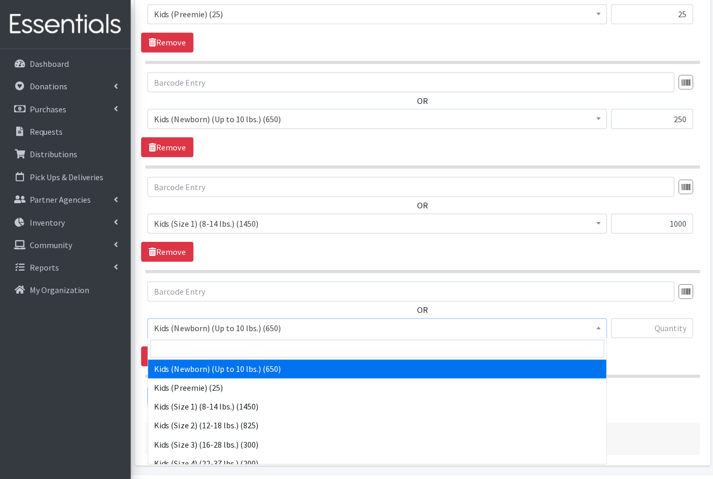
click at [229, 330] on span "Kids (Newborn) (Up to 10 lbs.) (650)" at bounding box center [377, 327] width 446 height 15
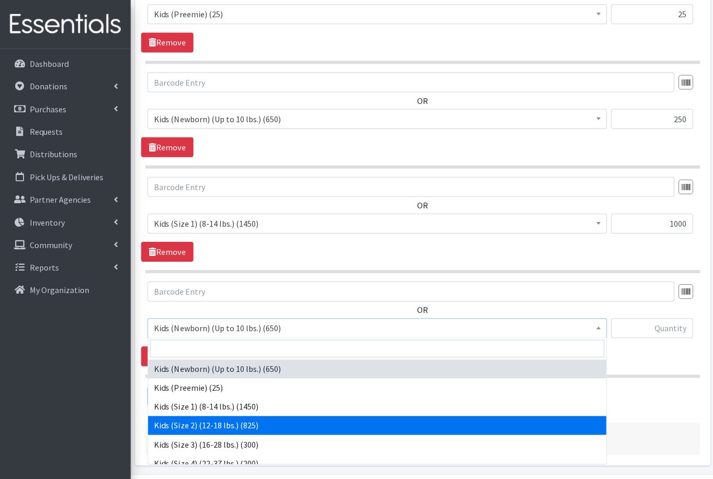
select select "574"
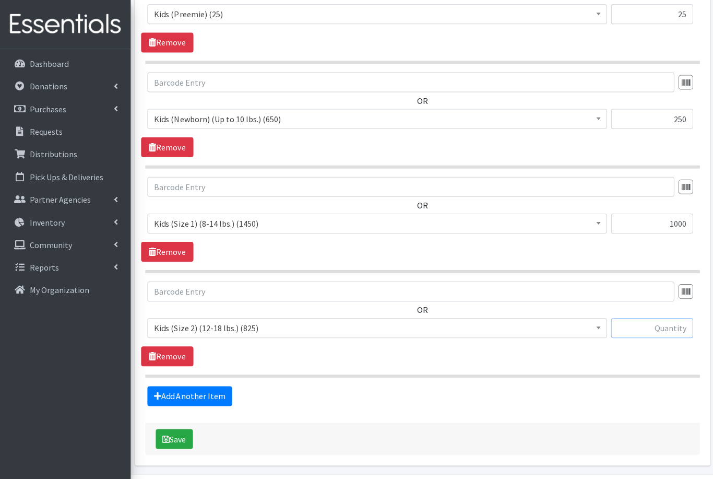
click at [666, 326] on input "text" at bounding box center [652, 328] width 82 height 20
type input "825"
click at [200, 395] on link "Add Another Item" at bounding box center [189, 395] width 85 height 20
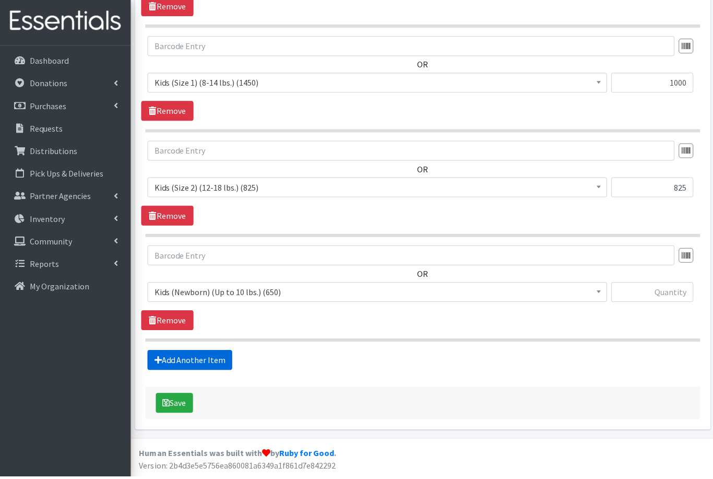
scroll to position [567, 0]
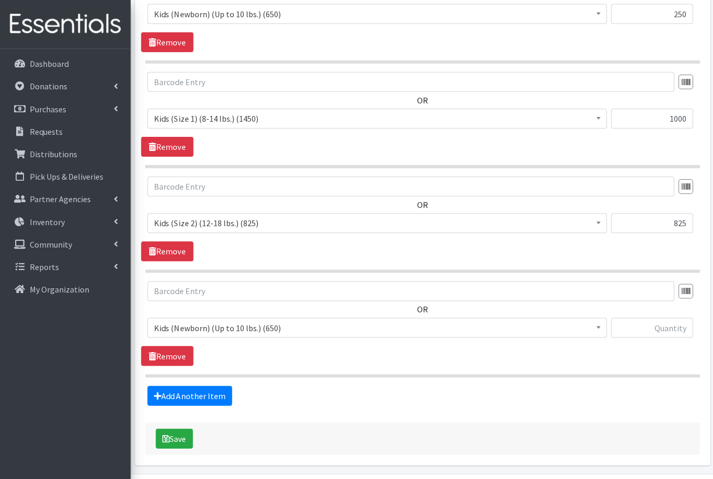
click at [222, 326] on span "Kids (Newborn) (Up to 10 lbs.) (650)" at bounding box center [377, 327] width 446 height 15
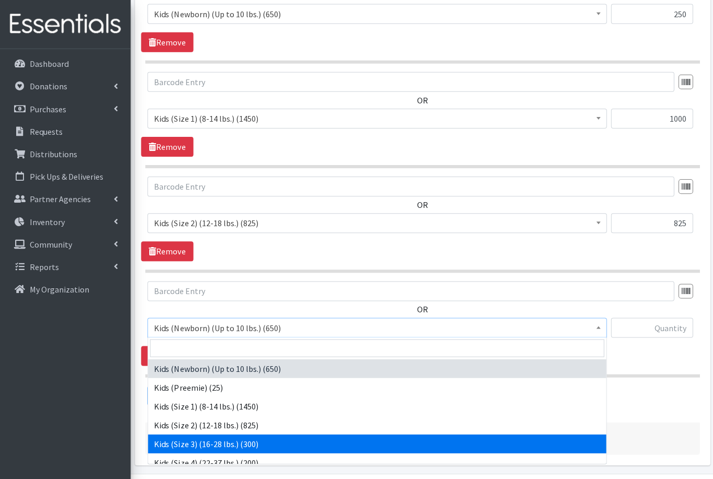
select select "576"
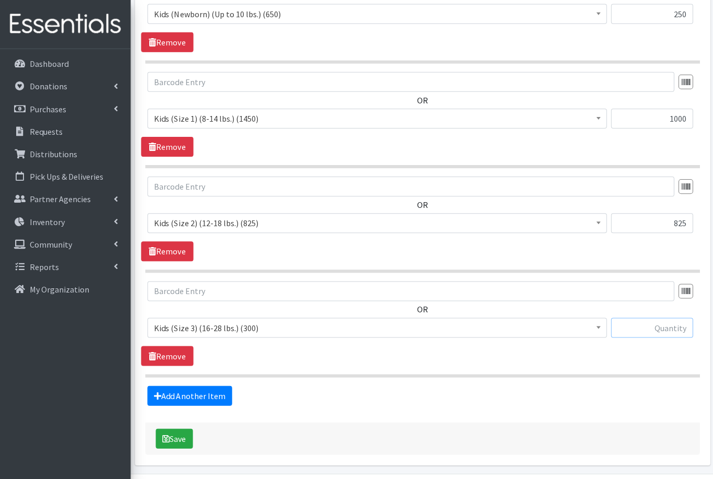
click at [646, 329] on input "text" at bounding box center [652, 328] width 82 height 20
type input "300"
click at [203, 393] on link "Add Another Item" at bounding box center [189, 395] width 85 height 20
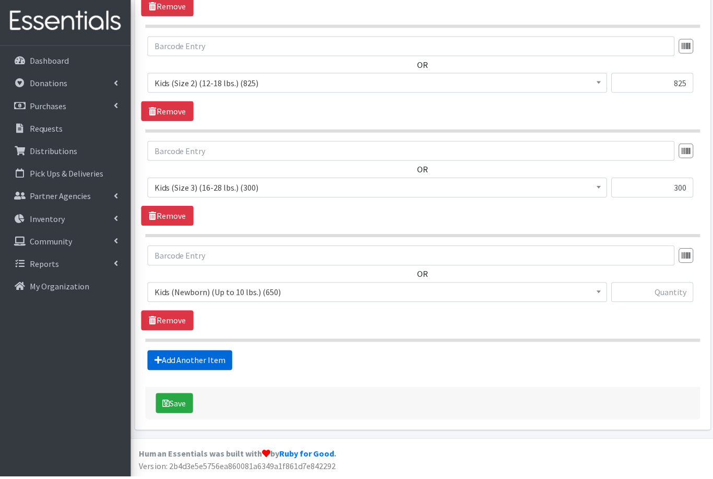
scroll to position [671, 0]
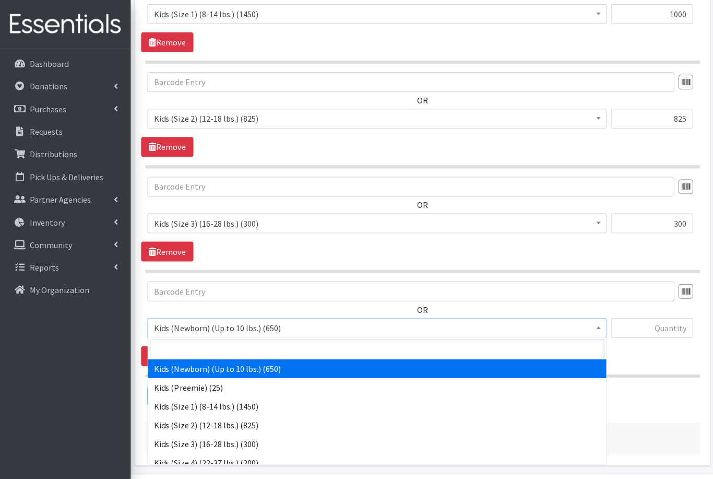
click at [204, 327] on span "Kids (Newborn) (Up to 10 lbs.) (650)" at bounding box center [377, 327] width 446 height 15
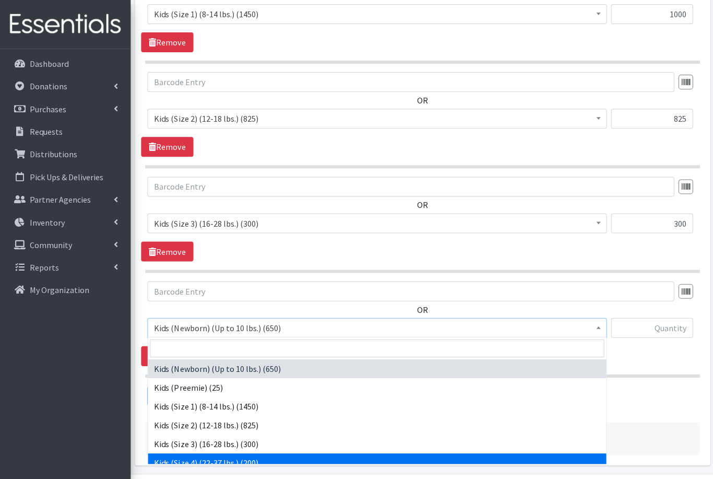
select select "557"
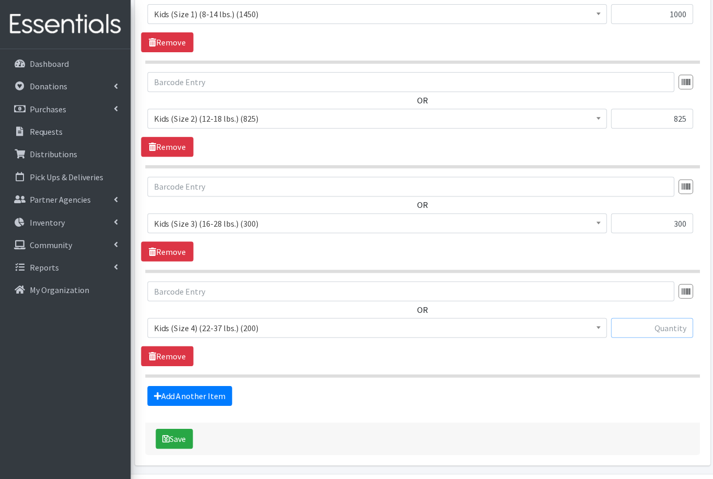
click at [644, 330] on input "text" at bounding box center [652, 328] width 82 height 20
type input "200"
click at [205, 395] on link "Add Another Item" at bounding box center [189, 395] width 85 height 20
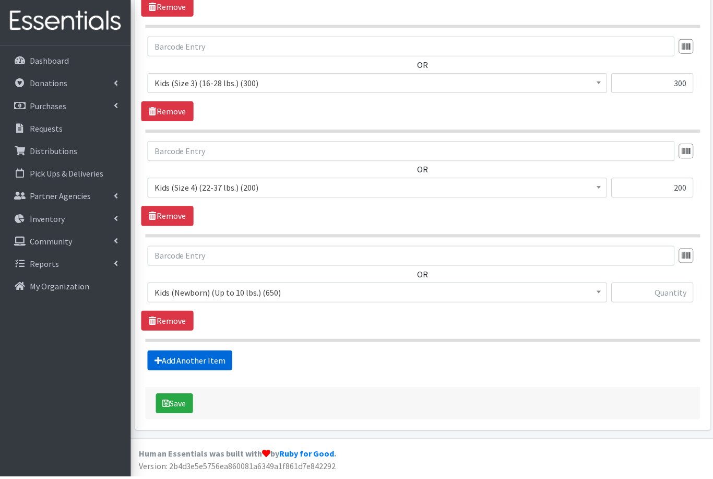
scroll to position [776, 0]
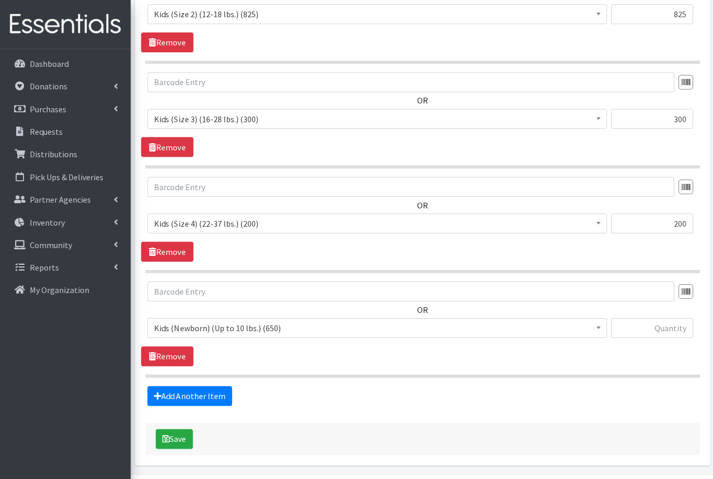
click at [242, 326] on span "Kids (Newborn) (Up to 10 lbs.) (650)" at bounding box center [377, 327] width 446 height 15
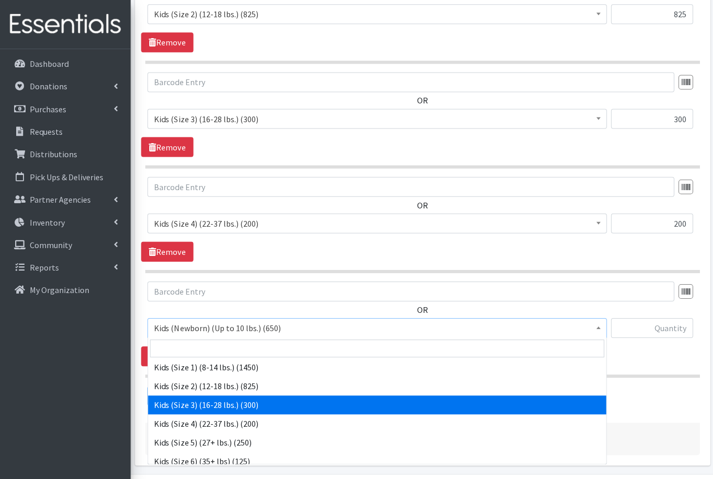
scroll to position [41, 0]
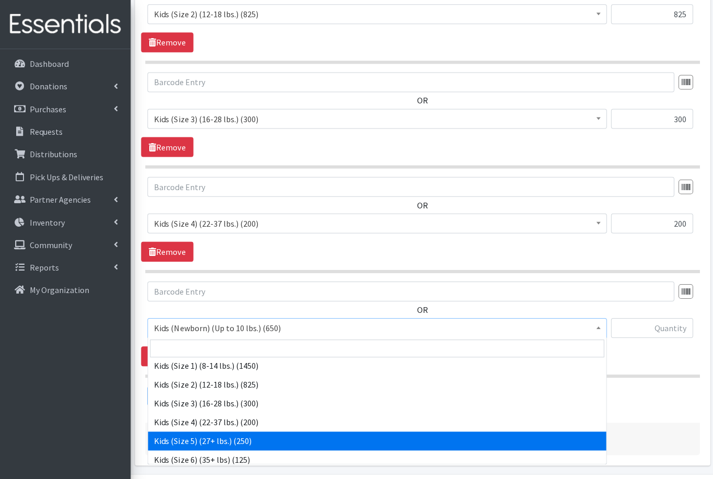
select select "558"
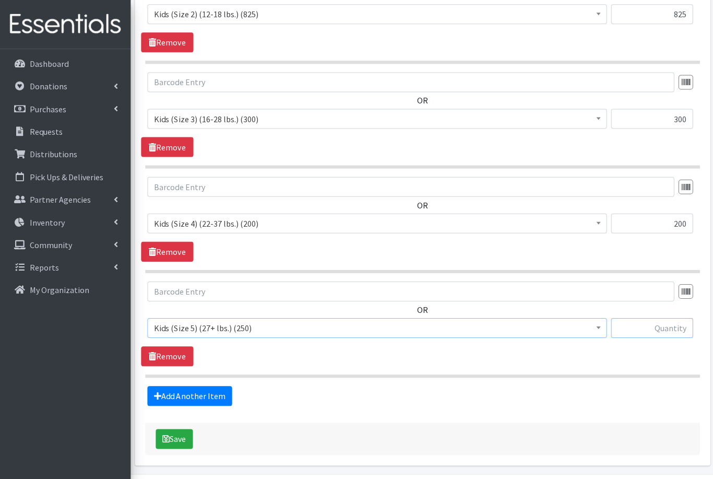
click at [678, 324] on input "text" at bounding box center [652, 328] width 82 height 20
type input "250"
click at [205, 396] on link "Add Another Item" at bounding box center [189, 395] width 85 height 20
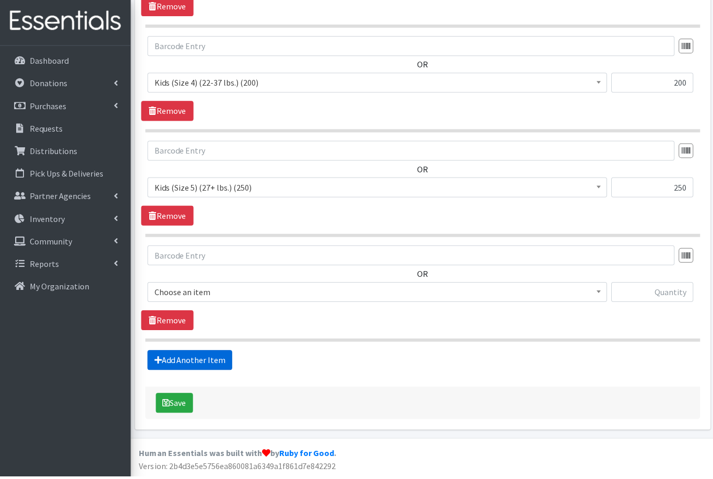
scroll to position [880, 0]
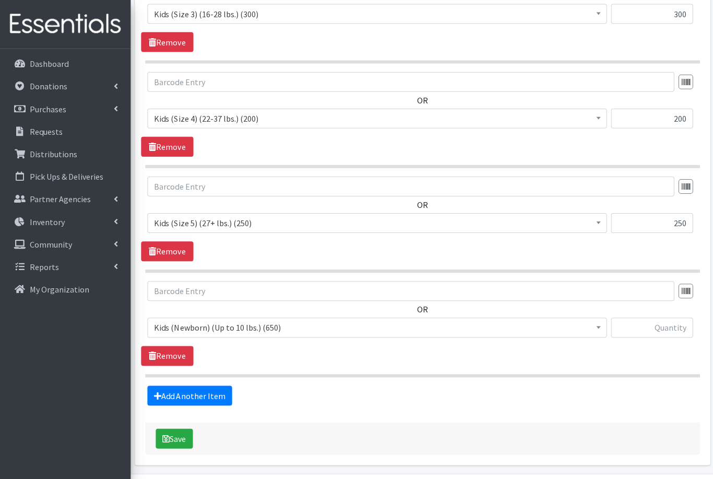
click at [210, 325] on span "Kids (Newborn) (Up to 10 lbs.) (650)" at bounding box center [377, 327] width 446 height 15
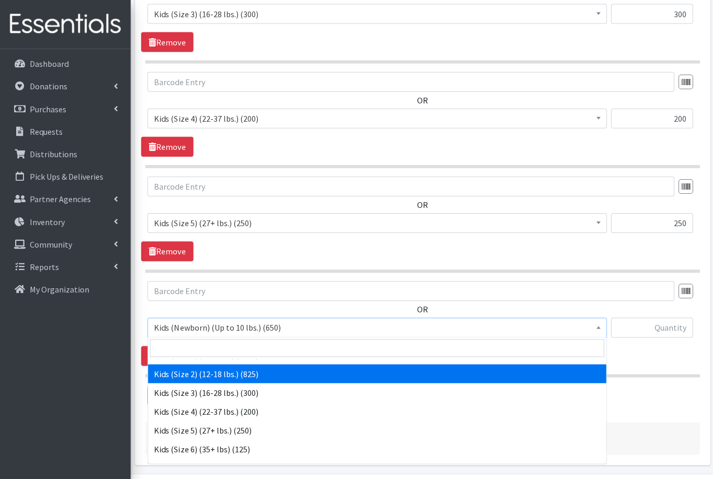
scroll to position [57, 0]
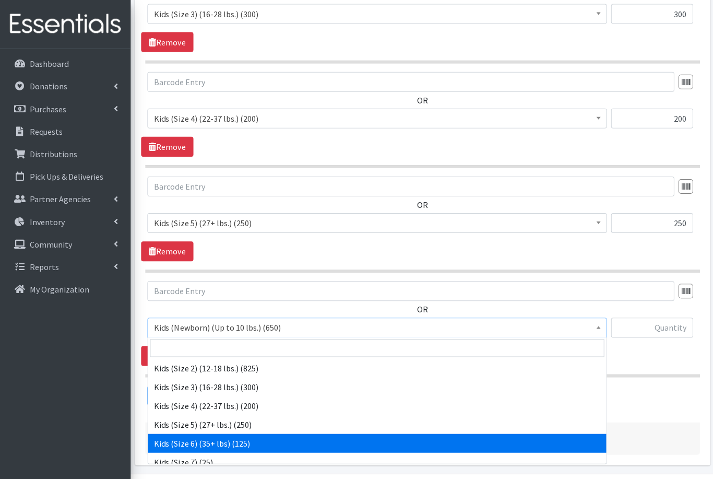
select select "560"
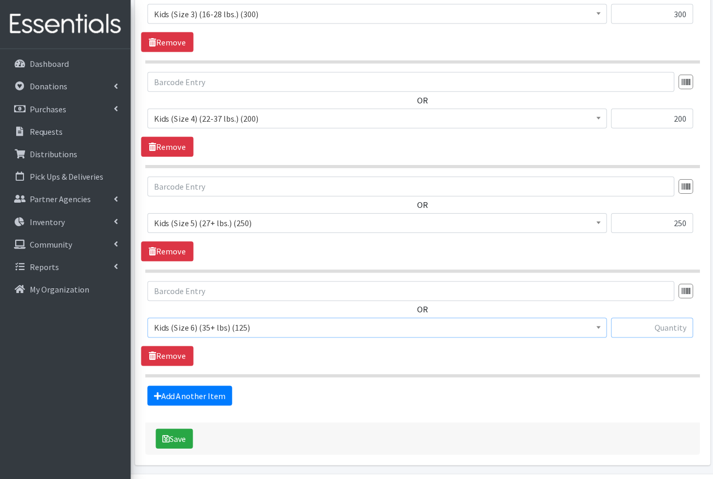
click at [642, 327] on input "text" at bounding box center [652, 328] width 82 height 20
type input "125"
click at [200, 392] on link "Add Another Item" at bounding box center [189, 395] width 85 height 20
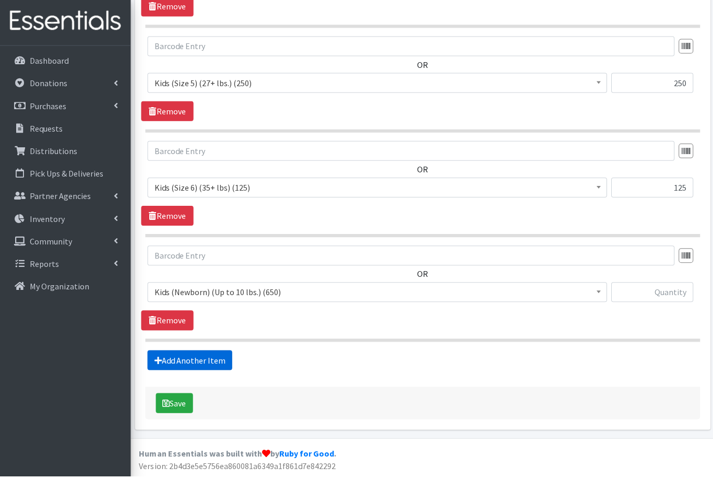
scroll to position [985, 0]
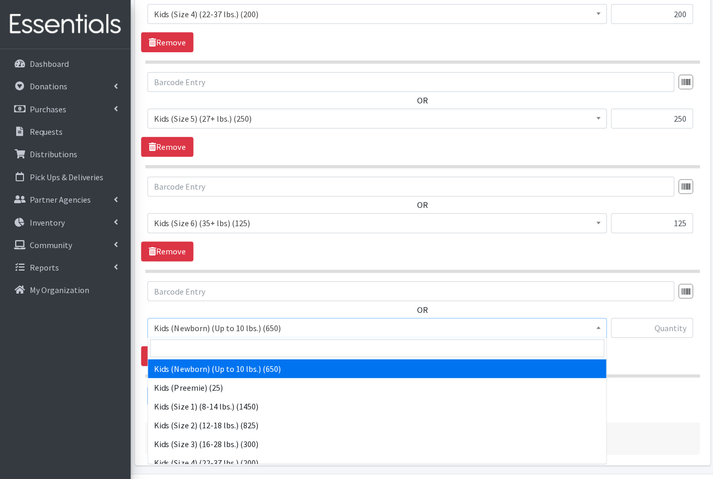
click at [229, 321] on span "Kids (Newborn) (Up to 10 lbs.) (650)" at bounding box center [377, 327] width 446 height 15
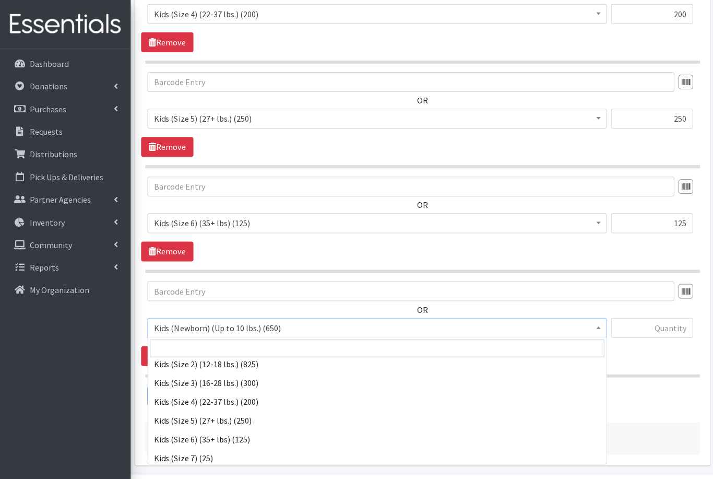
scroll to position [67, 0]
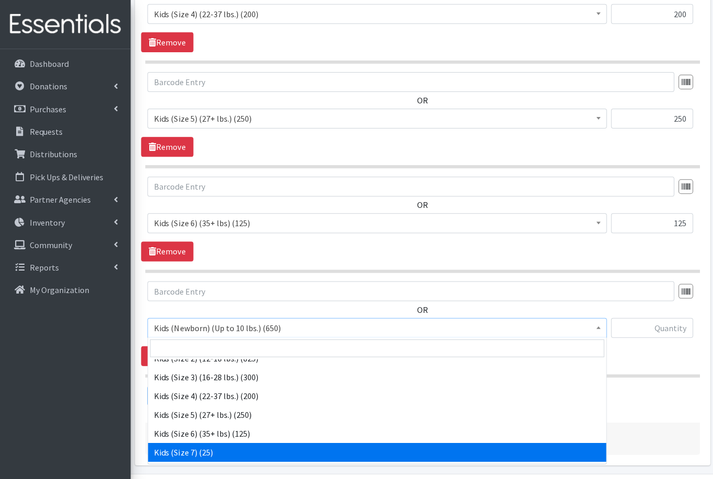
select select "1752"
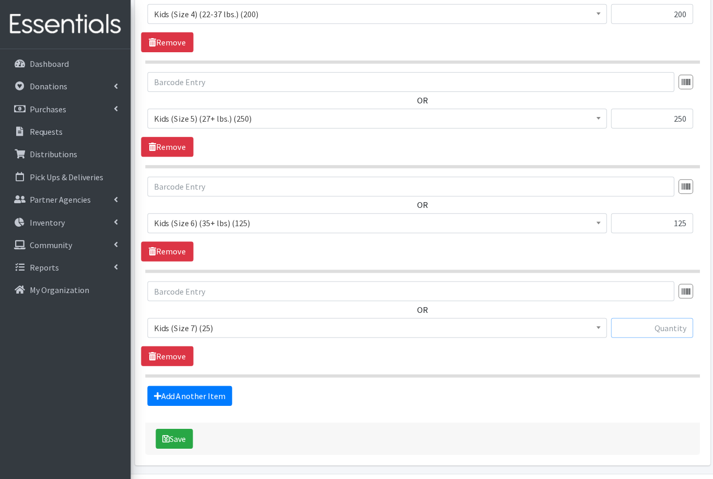
click at [659, 329] on input "text" at bounding box center [652, 328] width 82 height 20
type input "25"
click at [197, 392] on link "Add Another Item" at bounding box center [189, 395] width 85 height 20
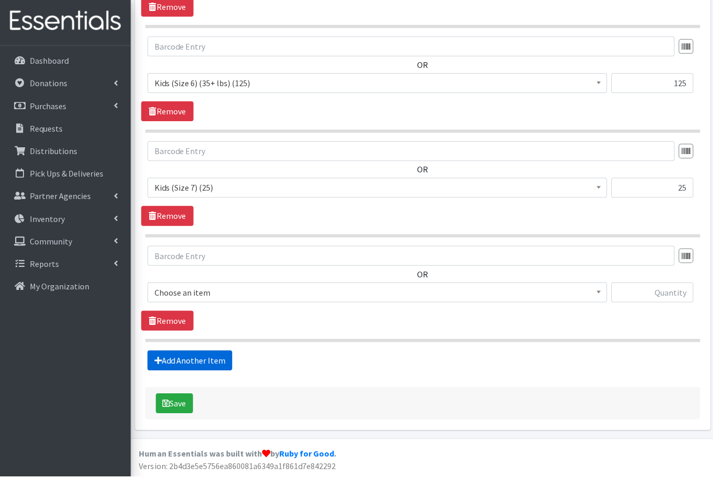
scroll to position [1089, 0]
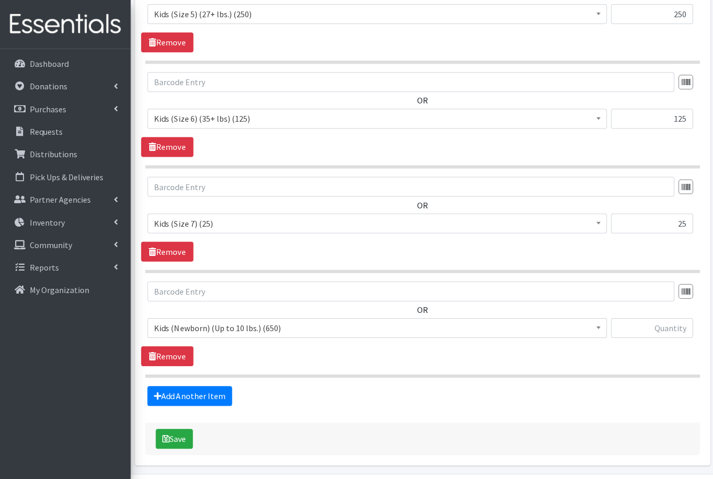
click at [242, 330] on span "Kids (Newborn) (Up to 10 lbs.) (650)" at bounding box center [377, 327] width 446 height 15
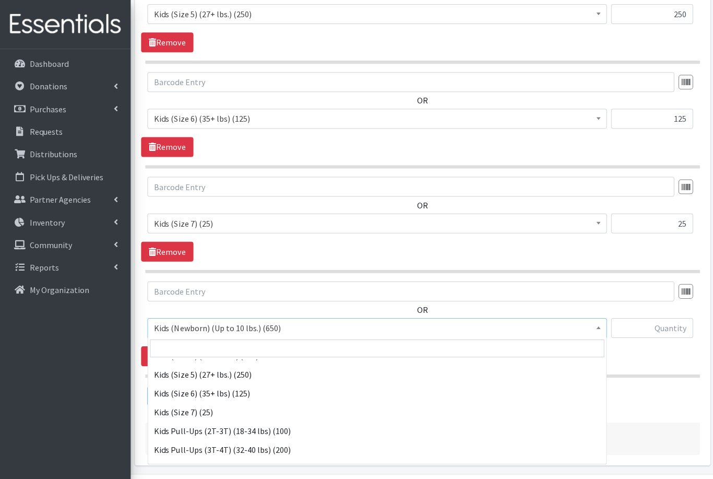
scroll to position [114, 0]
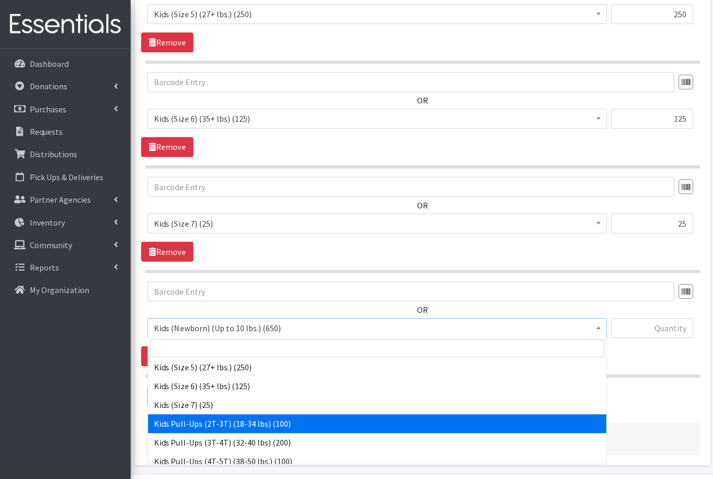
select select "564"
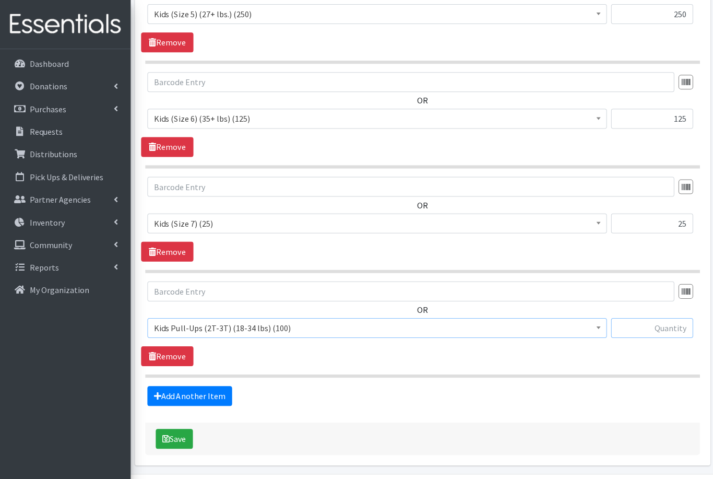
click at [639, 332] on input "text" at bounding box center [652, 328] width 82 height 20
type input "100"
click at [197, 395] on link "Add Another Item" at bounding box center [189, 395] width 85 height 20
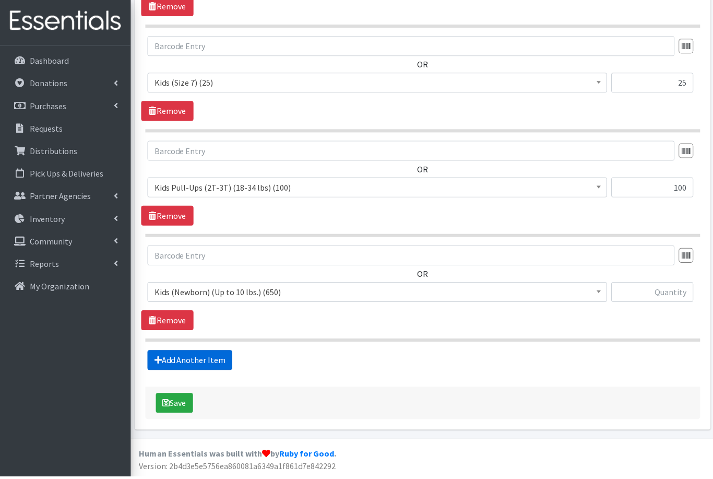
scroll to position [1193, 0]
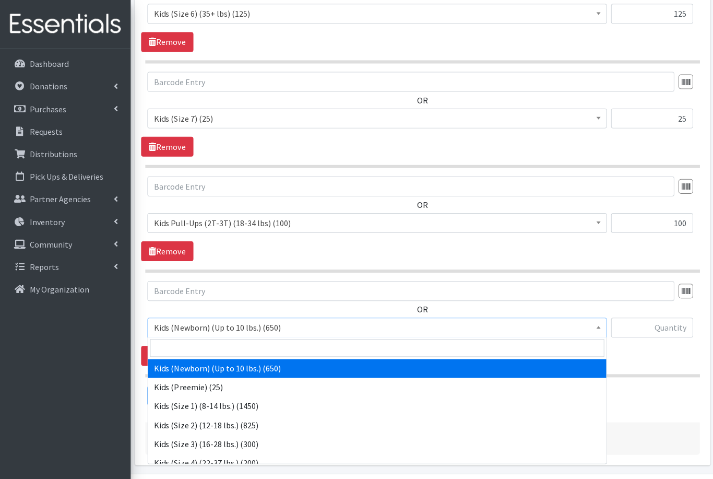
click at [243, 325] on span "Kids (Newborn) (Up to 10 lbs.) (650)" at bounding box center [377, 327] width 446 height 15
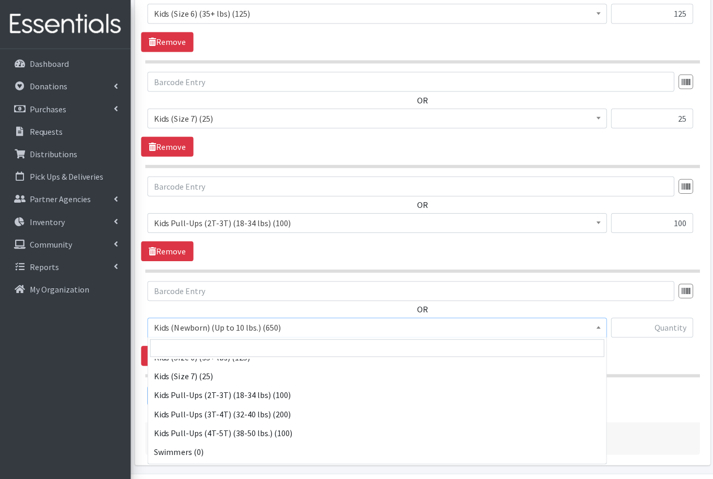
scroll to position [143, 0]
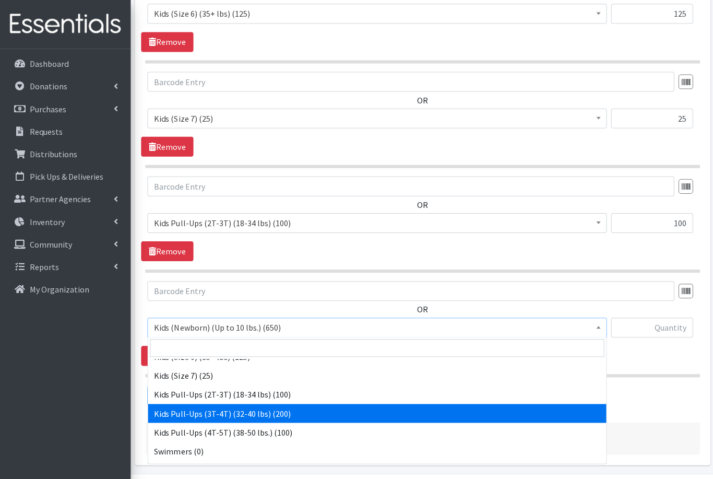
select select "565"
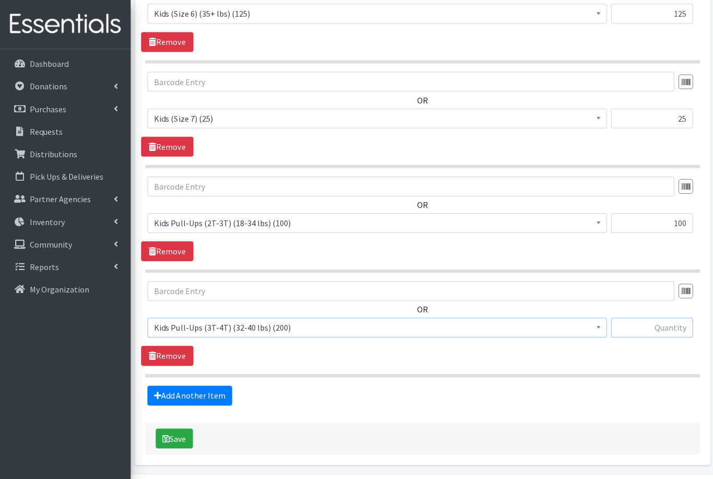
click at [676, 324] on input "text" at bounding box center [652, 328] width 82 height 20
type input "200"
click at [212, 394] on link "Add Another Item" at bounding box center [189, 395] width 85 height 20
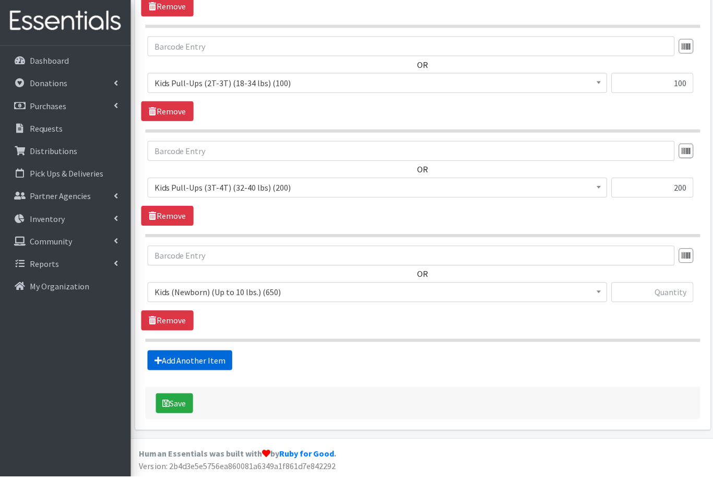
scroll to position [1298, 0]
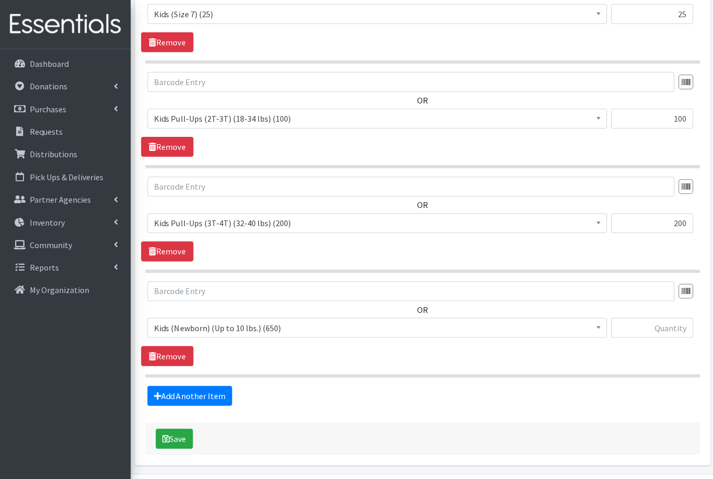
click at [251, 330] on span "Kids (Newborn) (Up to 10 lbs.) (650)" at bounding box center [377, 327] width 446 height 15
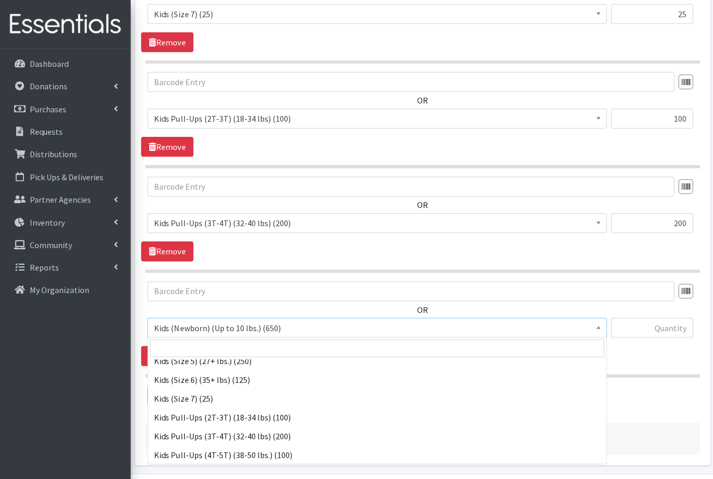
scroll to position [138, 0]
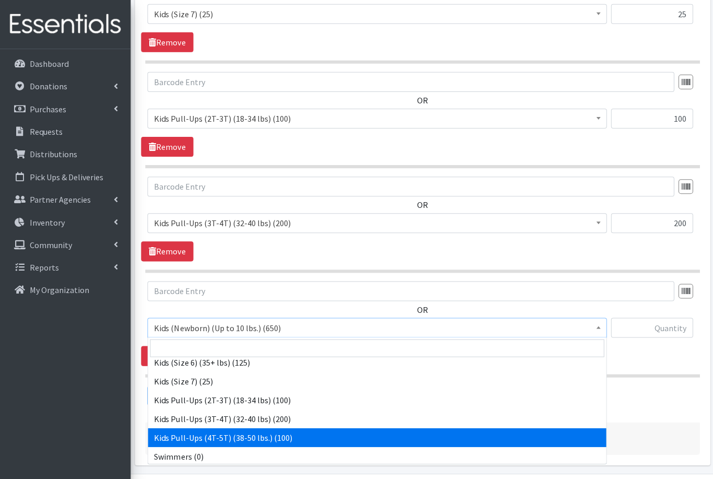
select select "566"
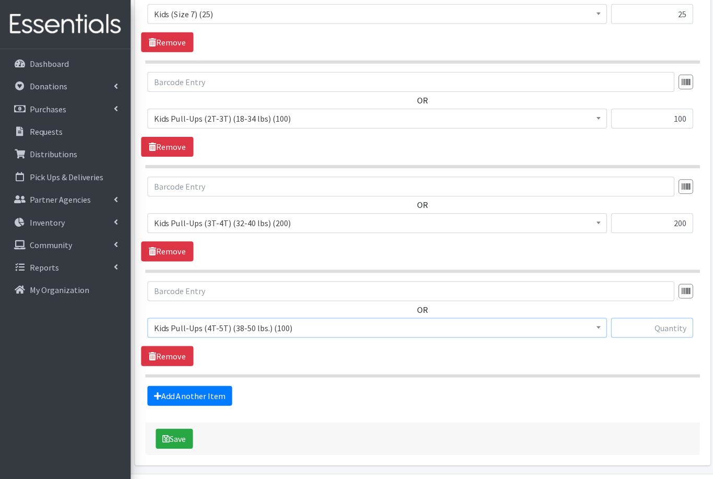
click at [651, 329] on input "text" at bounding box center [652, 328] width 82 height 20
type input "100"
click at [186, 395] on link "Add Another Item" at bounding box center [189, 395] width 85 height 20
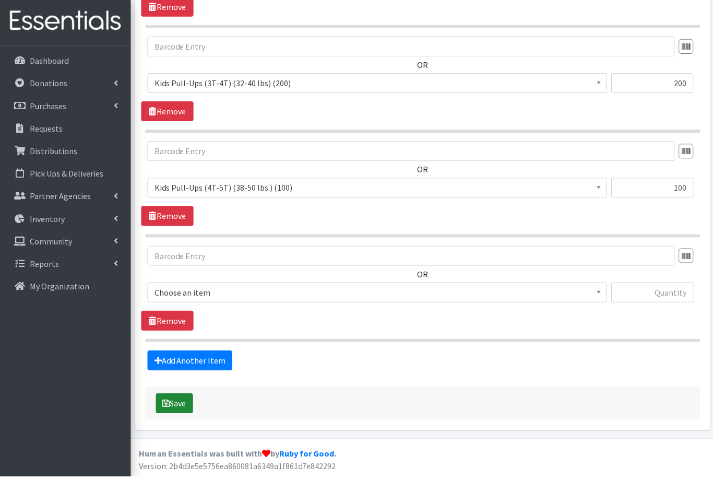
scroll to position [1402, 0]
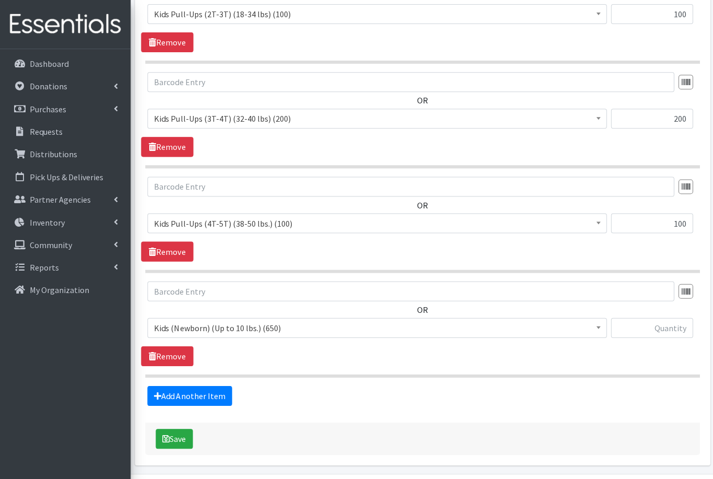
click at [258, 329] on span "Kids (Newborn) (Up to 10 lbs.) (650)" at bounding box center [377, 327] width 446 height 15
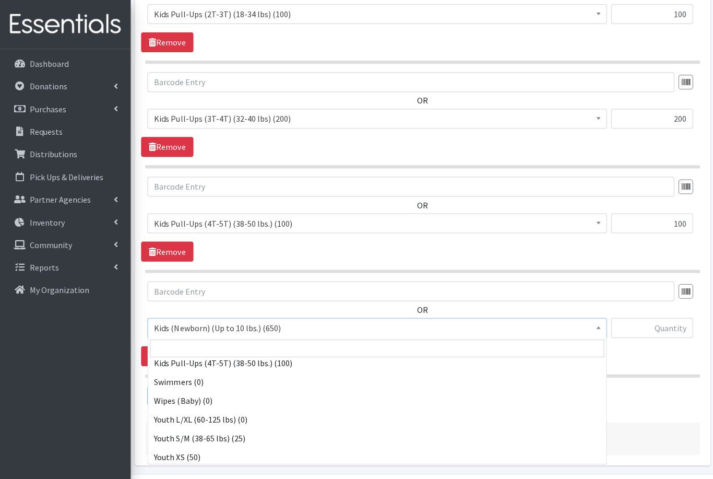
scroll to position [214, 0]
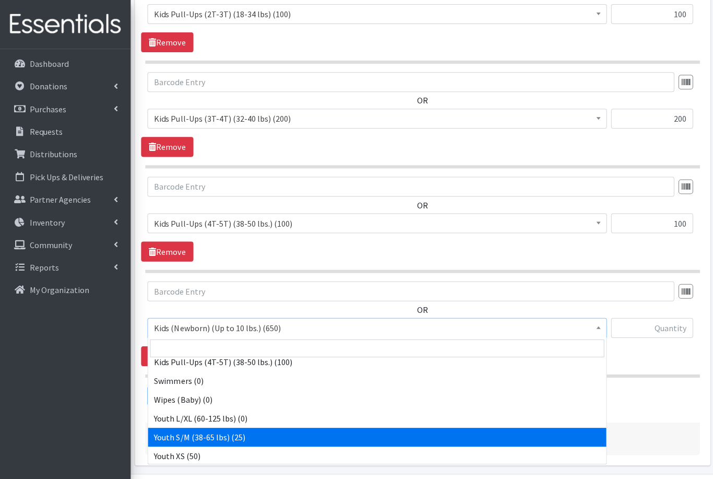
select select "553"
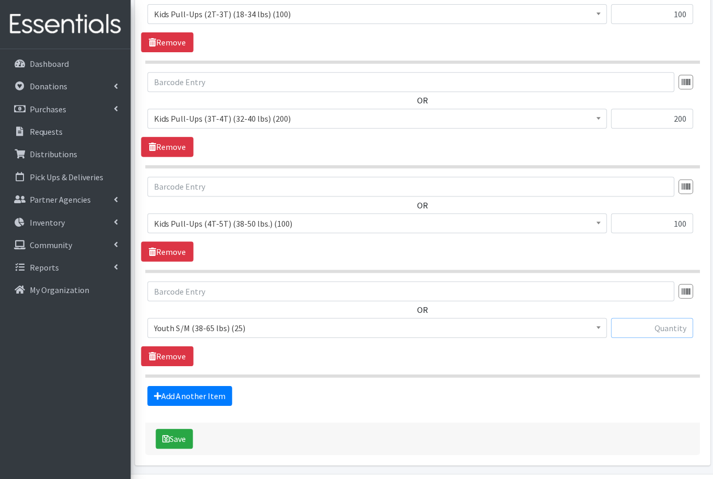
click at [665, 331] on input "text" at bounding box center [652, 328] width 82 height 20
type input "25"
click at [183, 439] on button "Save" at bounding box center [174, 438] width 37 height 20
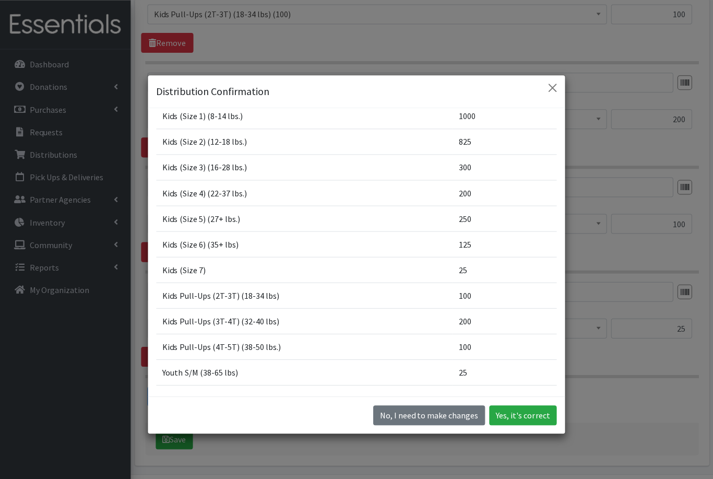
scroll to position [152, 0]
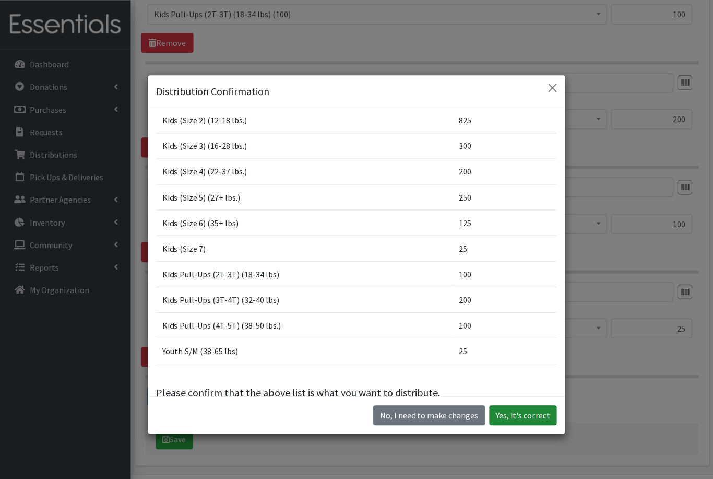
click at [511, 425] on button "Yes, it's correct" at bounding box center [522, 415] width 67 height 20
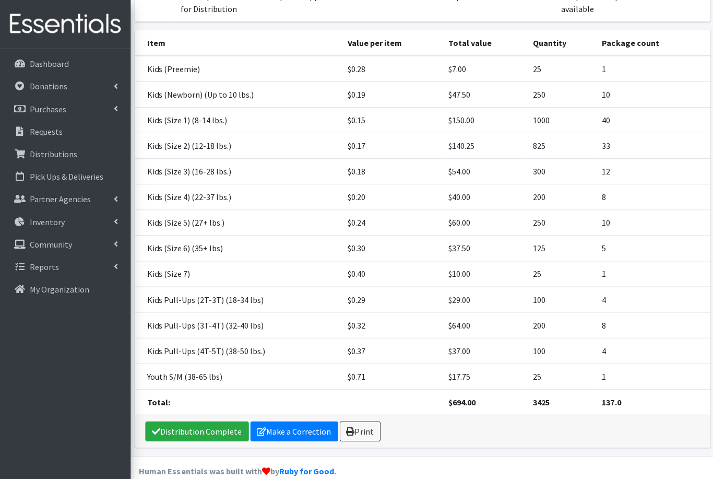
scroll to position [235, 0]
click at [355, 441] on link "Print" at bounding box center [359, 431] width 41 height 20
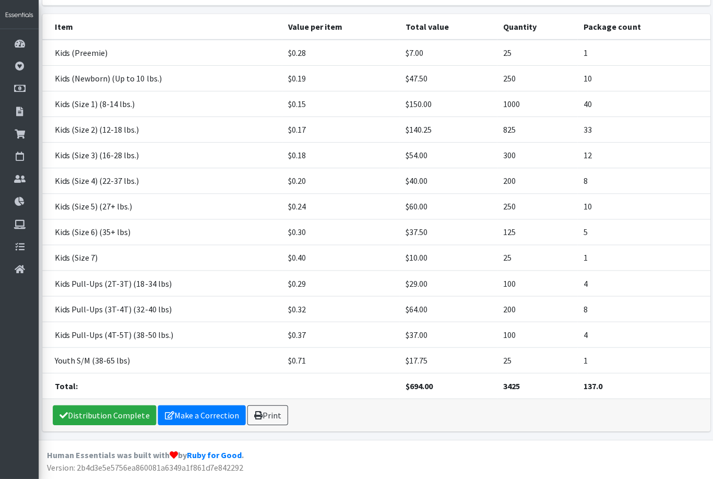
scroll to position [0, 0]
